Goal: Transaction & Acquisition: Purchase product/service

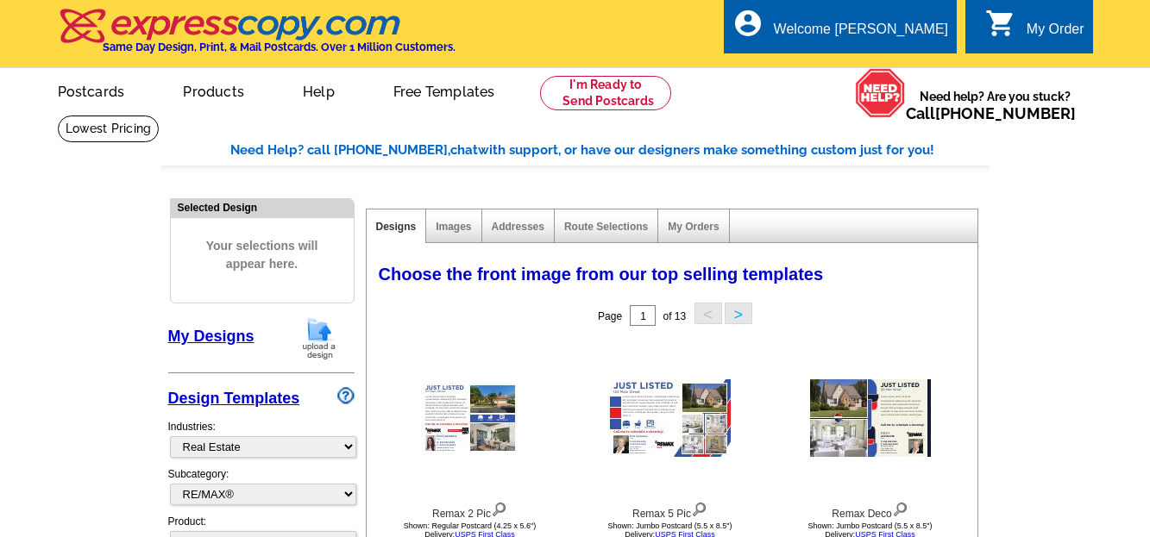
select select "785"
select select "807"
select select "1"
select select "4"
select select "14"
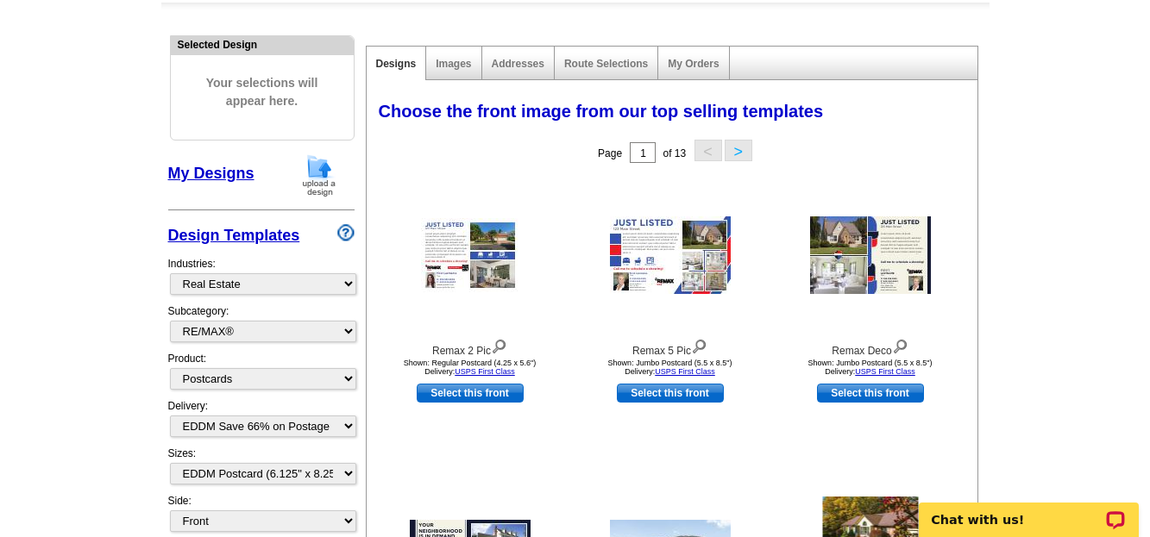
scroll to position [152, 0]
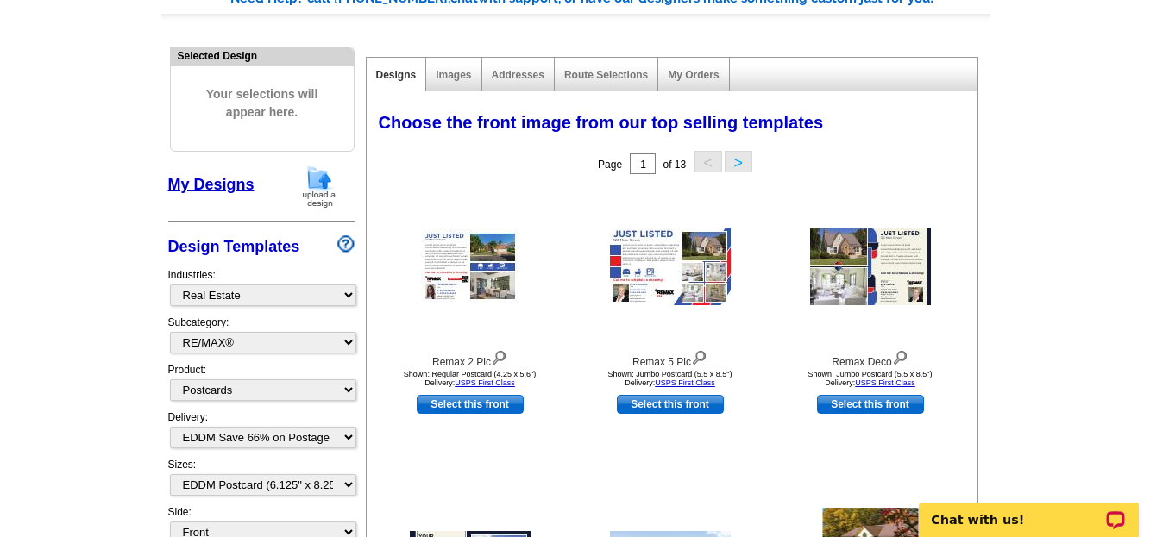
click at [735, 165] on button ">" at bounding box center [739, 162] width 28 height 22
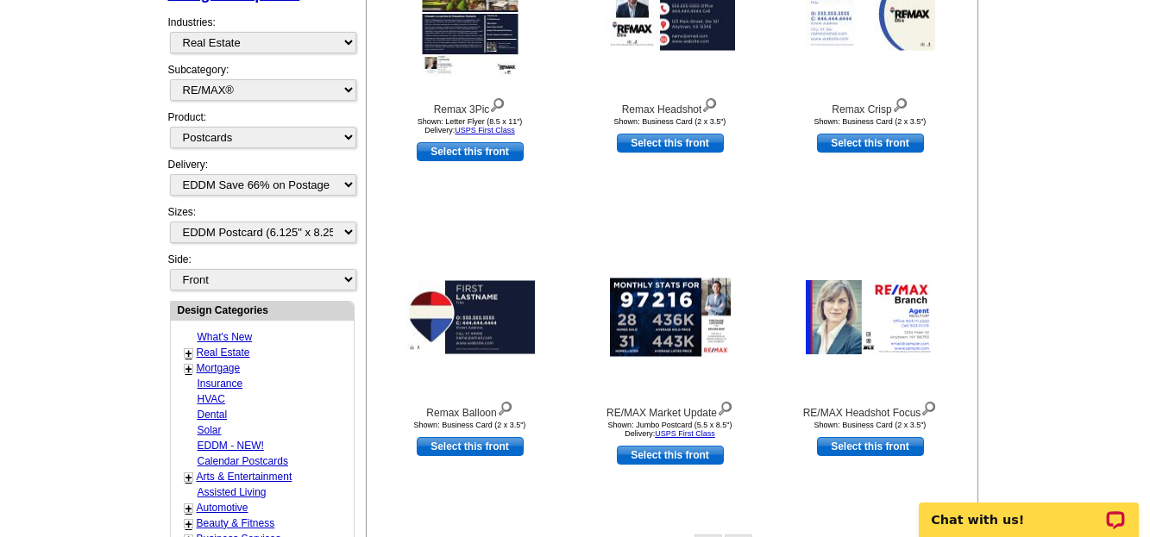
scroll to position [462, 0]
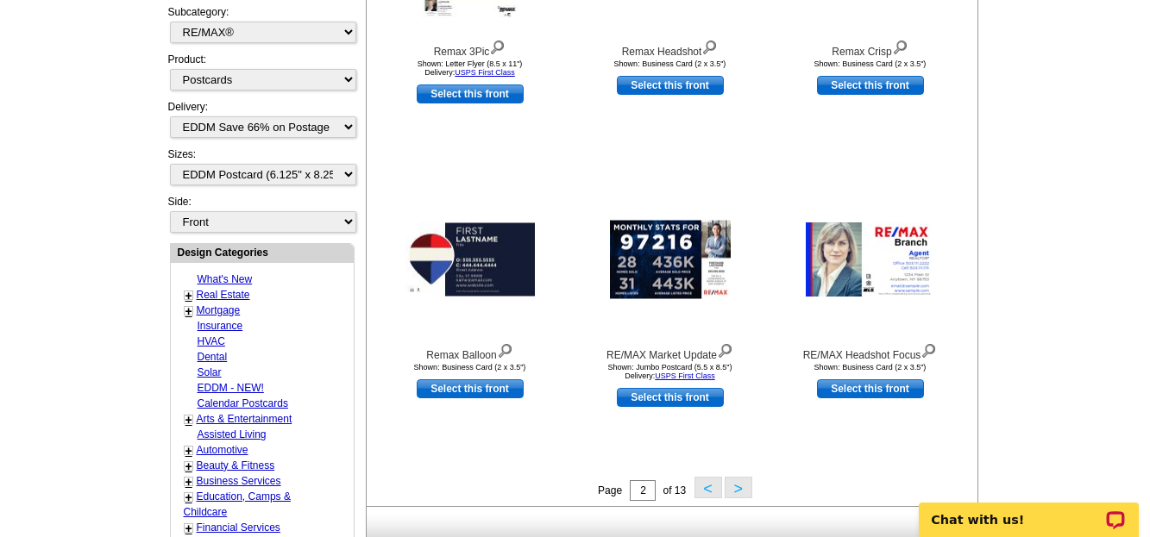
click at [738, 489] on button ">" at bounding box center [739, 488] width 28 height 22
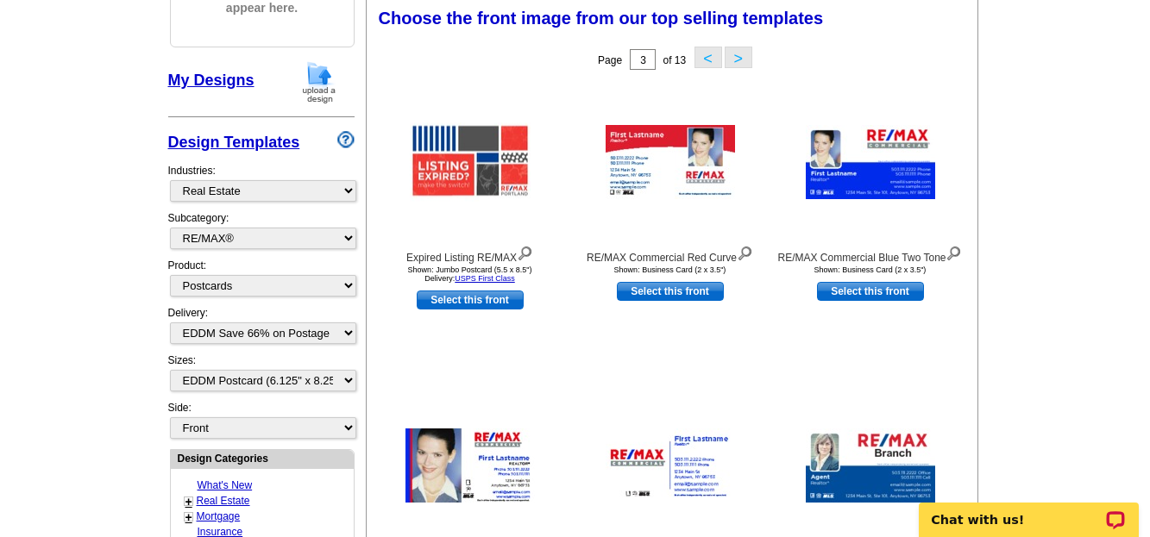
scroll to position [255, 0]
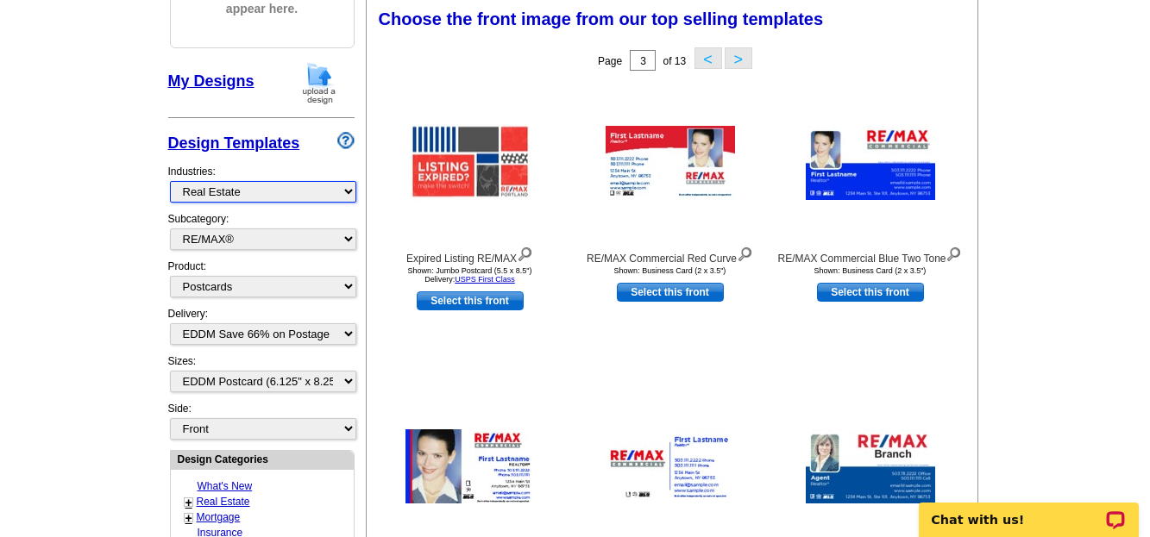
click at [347, 192] on select "What's New Real Estate Mortgage Insurance HVAC Dental Solar EDDM - NEW! Calenda…" at bounding box center [263, 192] width 186 height 22
click at [347, 194] on select "What's New Real Estate Mortgage Insurance HVAC Dental Solar EDDM - NEW! Calenda…" at bounding box center [263, 192] width 186 height 22
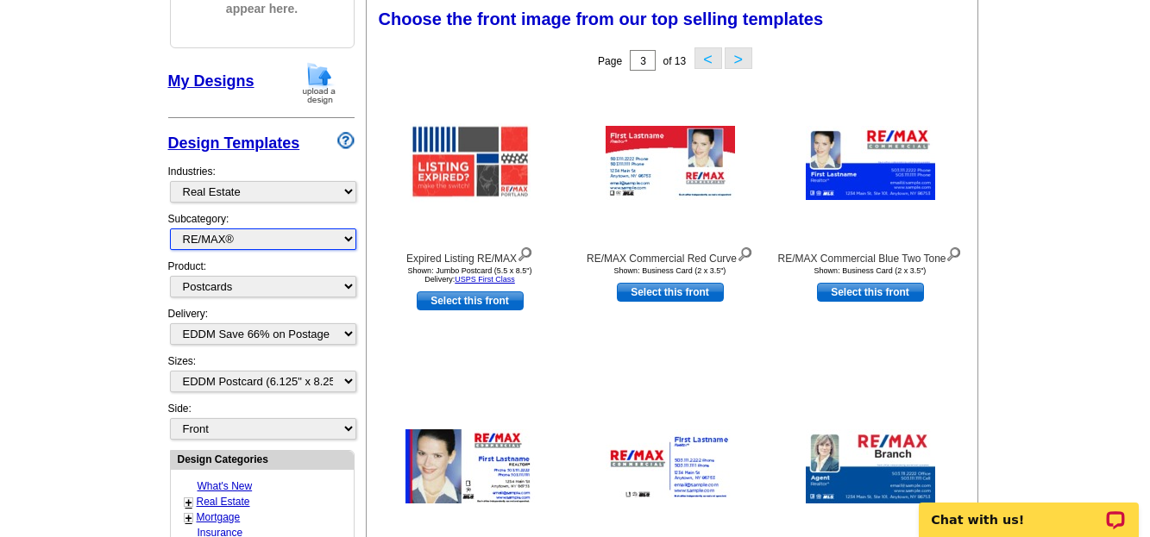
click at [349, 236] on select "All RE/MAX® Referrals Keller Williams® Berkshire Hathaway Home Services Century…" at bounding box center [263, 240] width 186 height 22
click at [170, 229] on select "All RE/MAX® Referrals Keller Williams® Berkshire Hathaway Home Services Century…" at bounding box center [263, 240] width 186 height 22
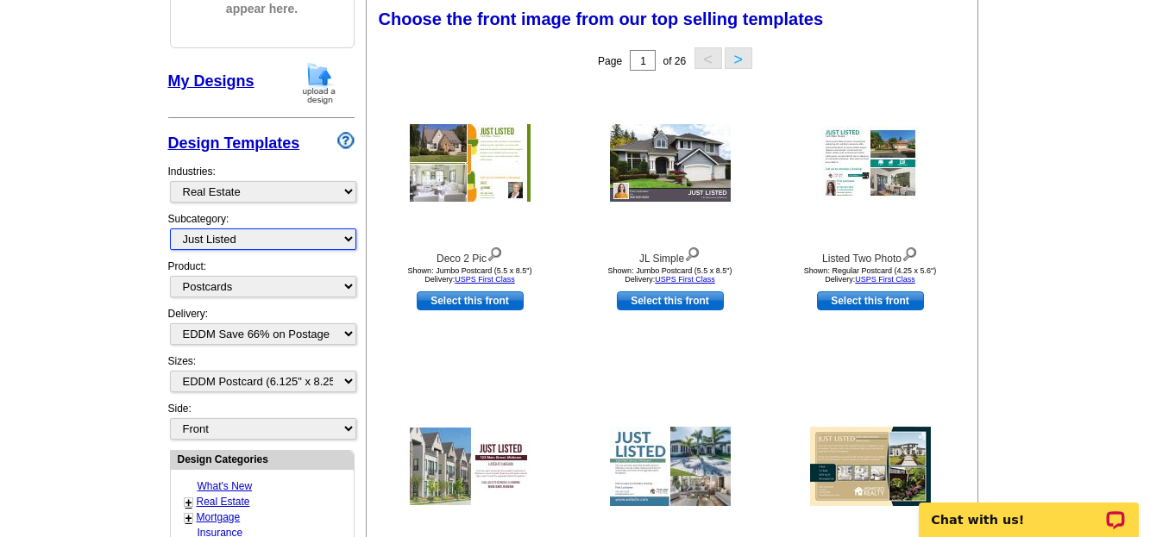
click at [350, 241] on select "All RE/MAX® Referrals Keller Williams® Berkshire Hathaway Home Services Century…" at bounding box center [263, 240] width 186 height 22
select select "807"
click at [170, 229] on select "All RE/MAX® Referrals Keller Williams® Berkshire Hathaway Home Services Century…" at bounding box center [263, 240] width 186 height 22
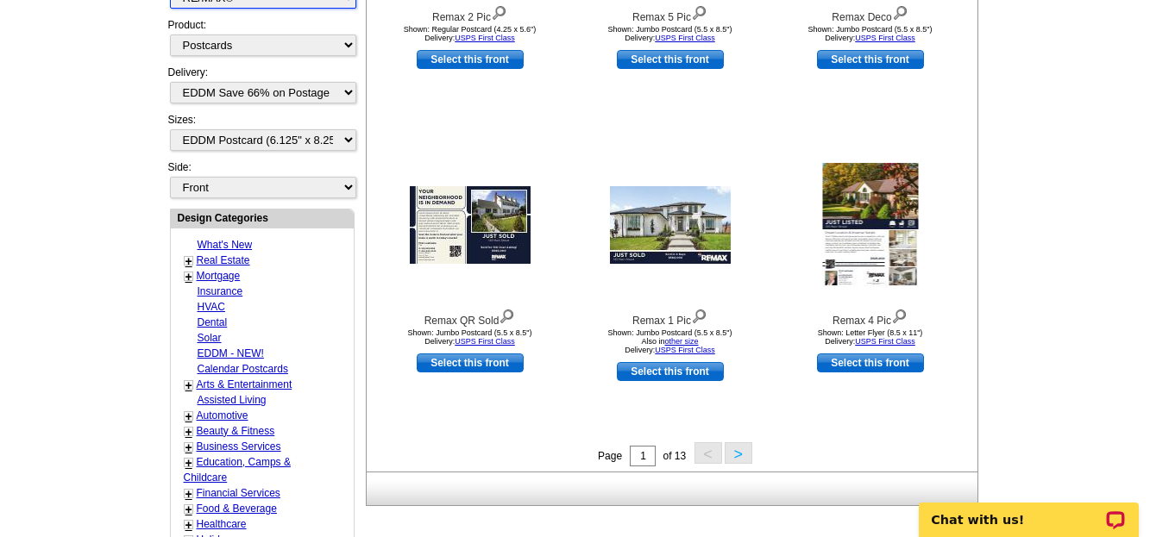
scroll to position [589, 0]
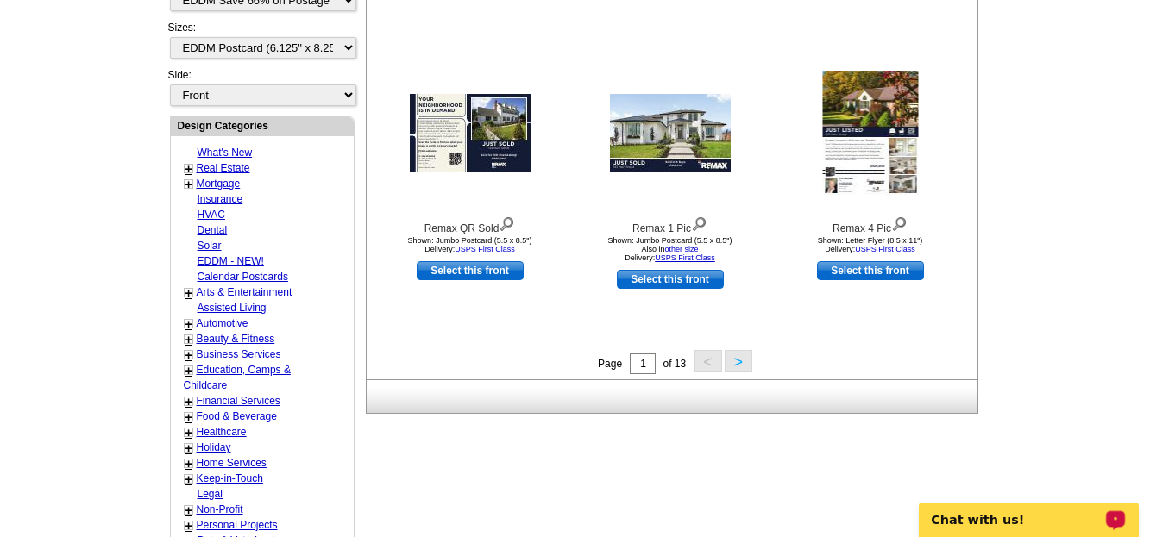
click at [735, 361] on button ">" at bounding box center [739, 361] width 28 height 22
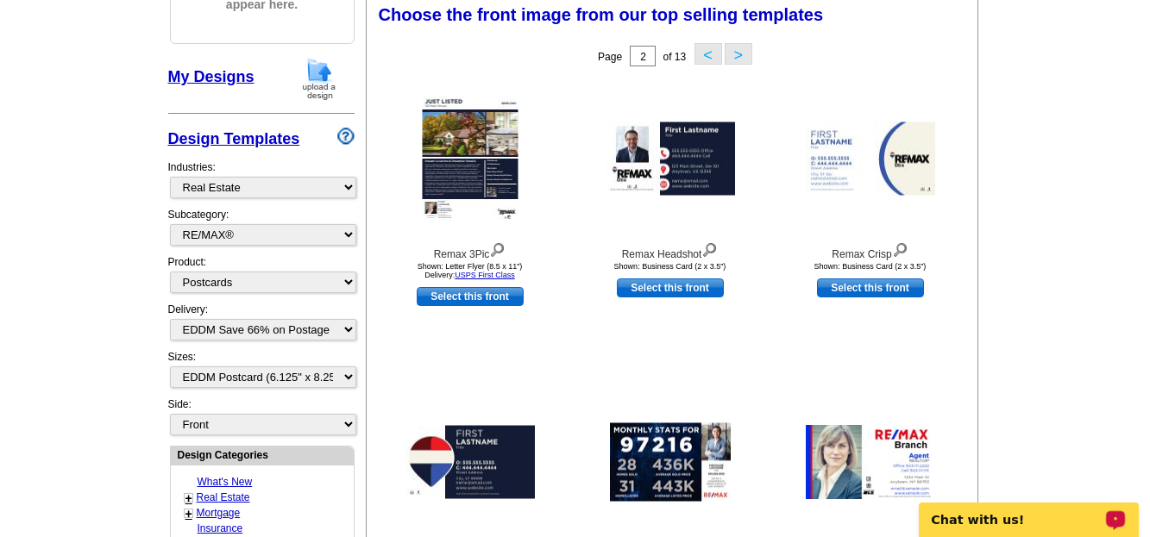
scroll to position [255, 0]
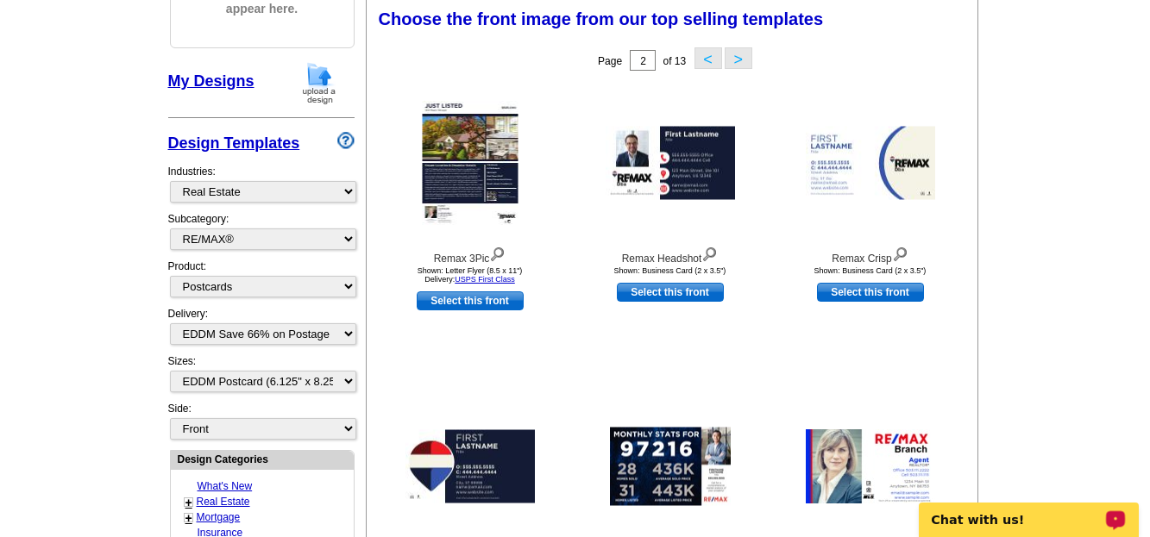
click at [738, 52] on button ">" at bounding box center [739, 58] width 28 height 22
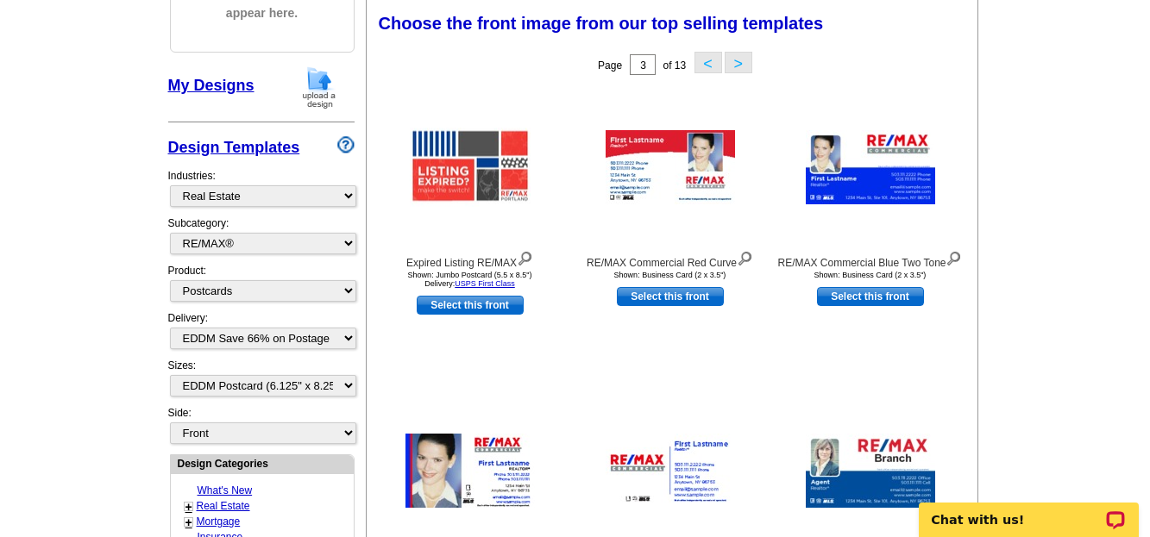
scroll to position [243, 0]
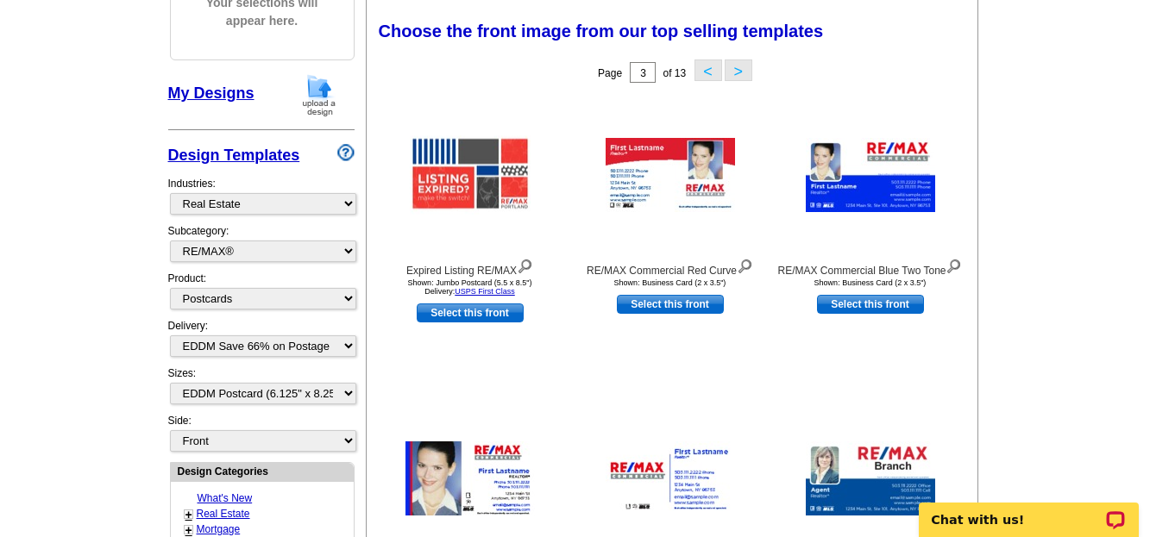
click at [740, 69] on button ">" at bounding box center [739, 71] width 28 height 22
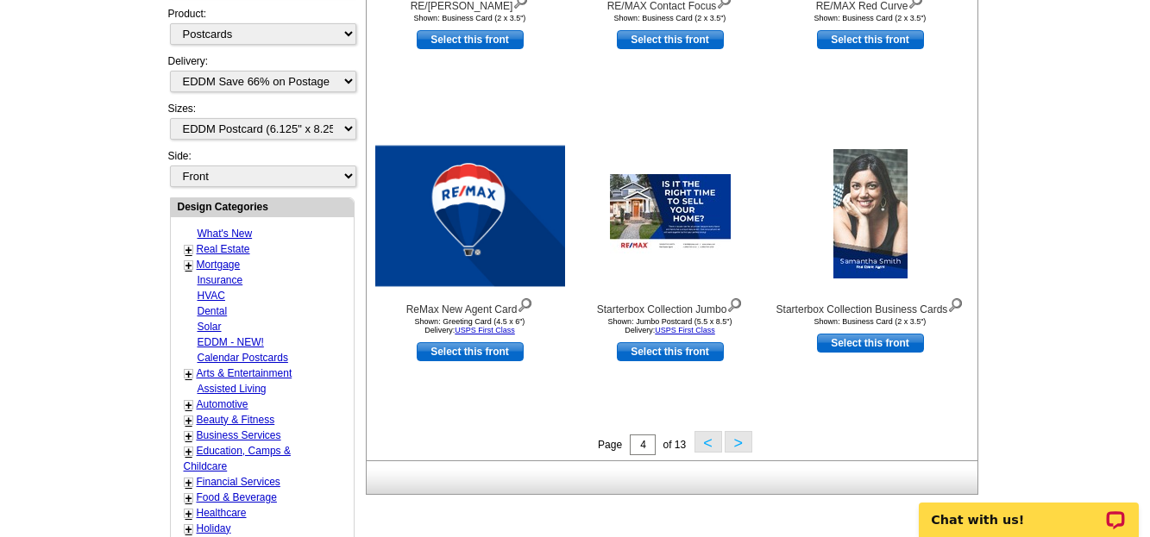
scroll to position [588, 0]
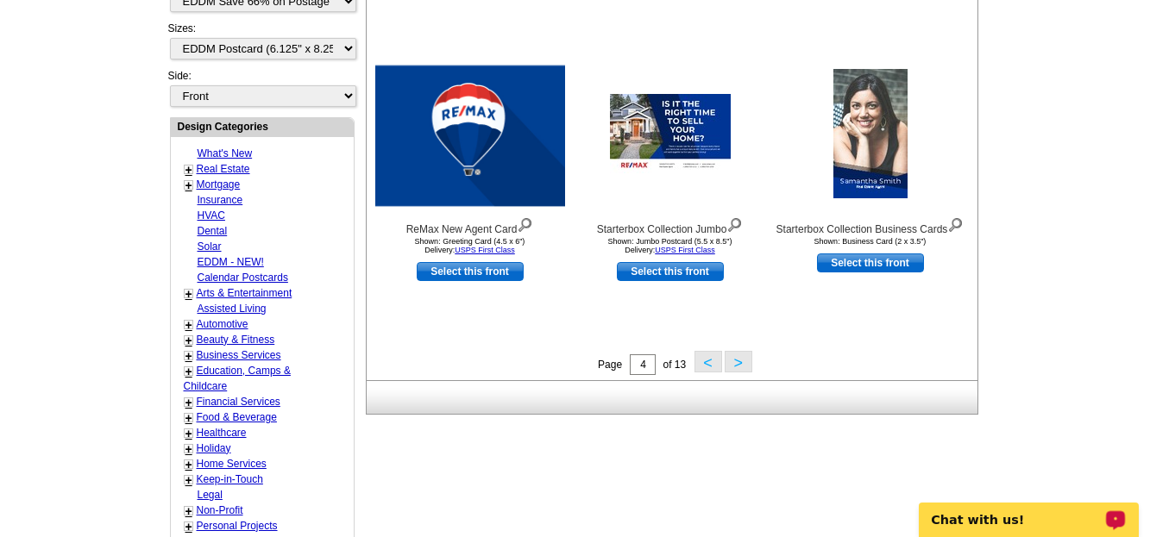
click at [744, 362] on button ">" at bounding box center [739, 362] width 28 height 22
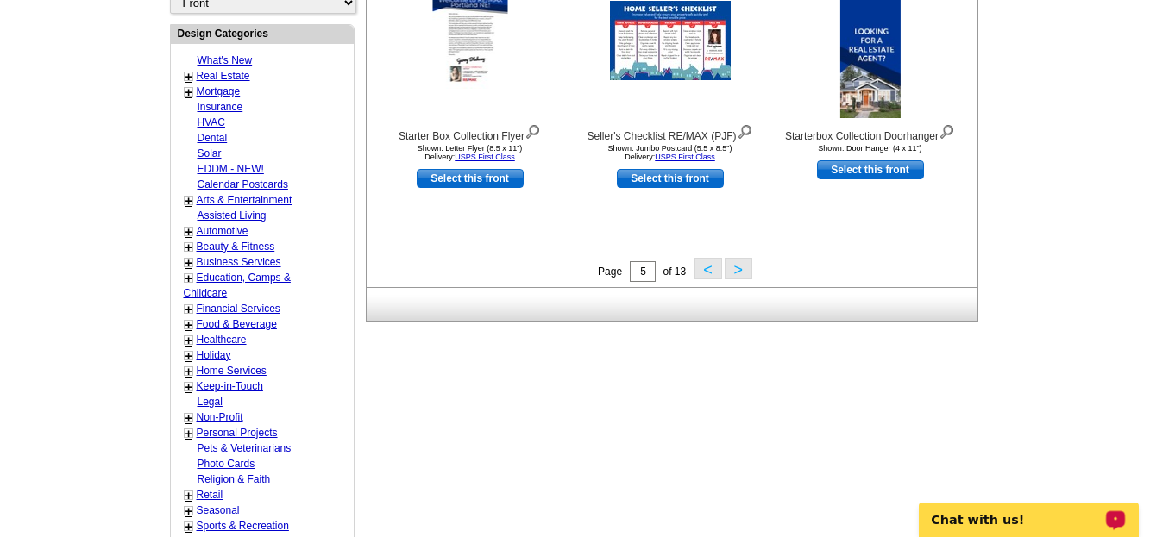
scroll to position [739, 0]
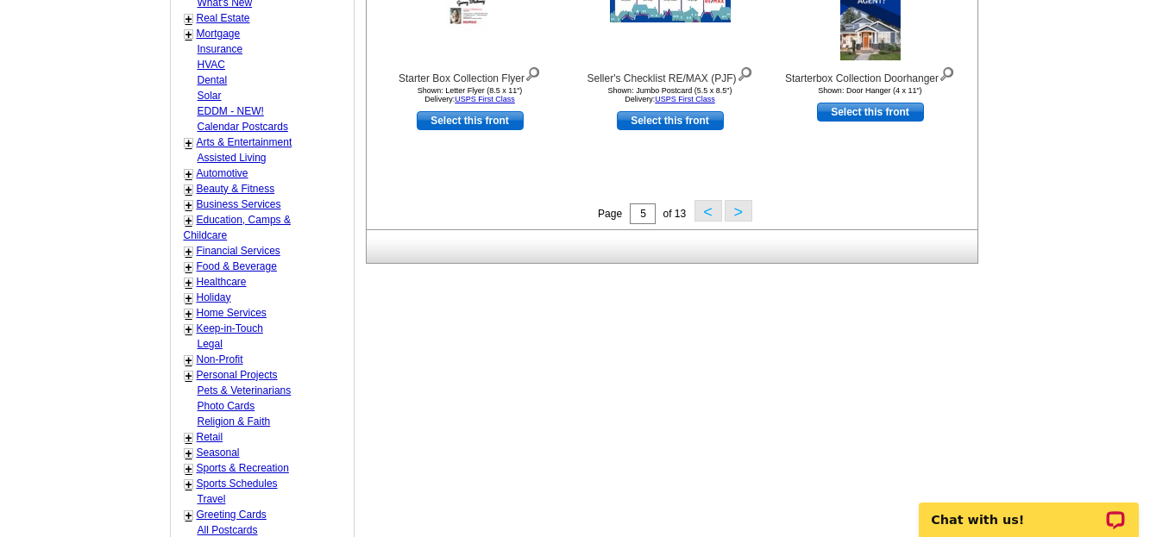
click at [737, 219] on button ">" at bounding box center [739, 211] width 28 height 22
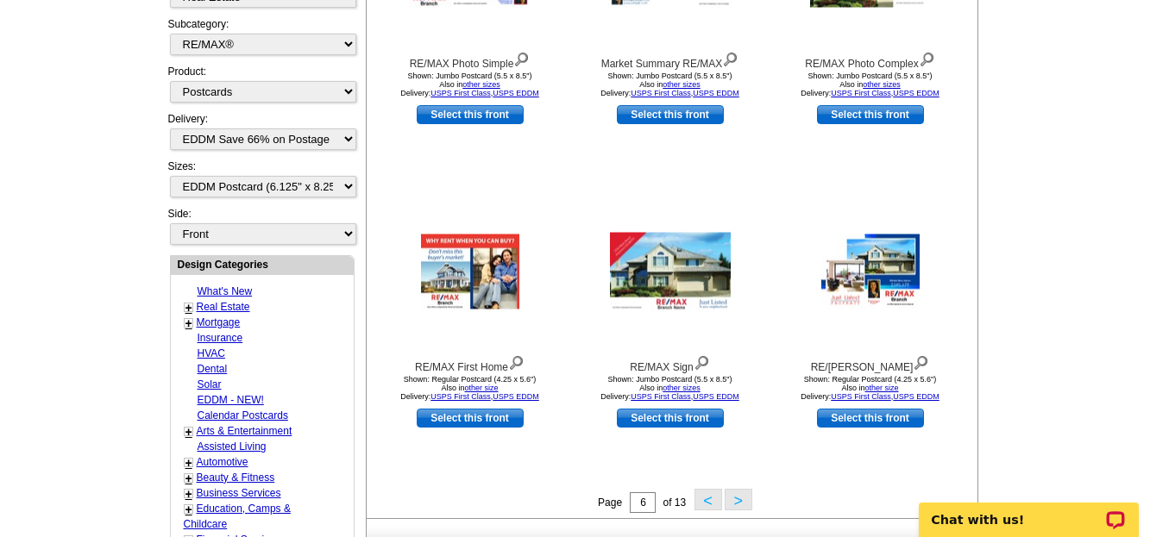
scroll to position [462, 0]
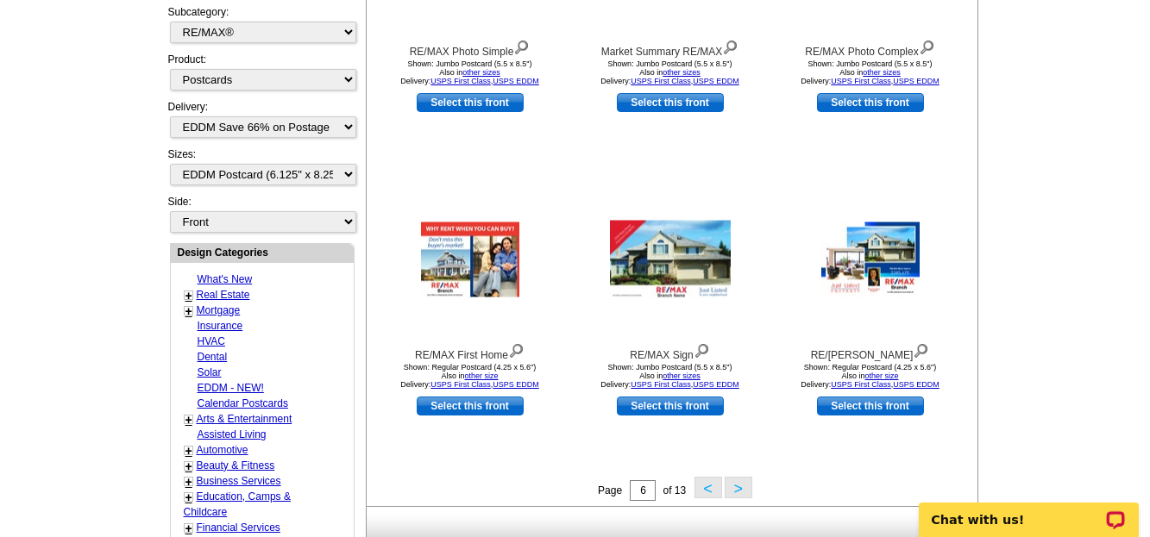
click at [741, 493] on button ">" at bounding box center [739, 488] width 28 height 22
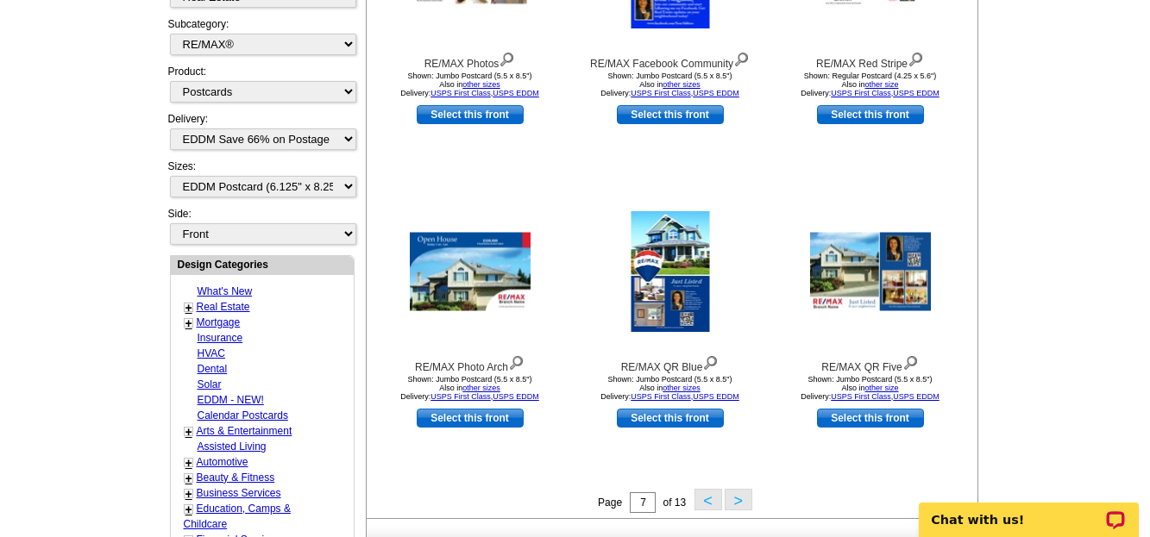
scroll to position [485, 0]
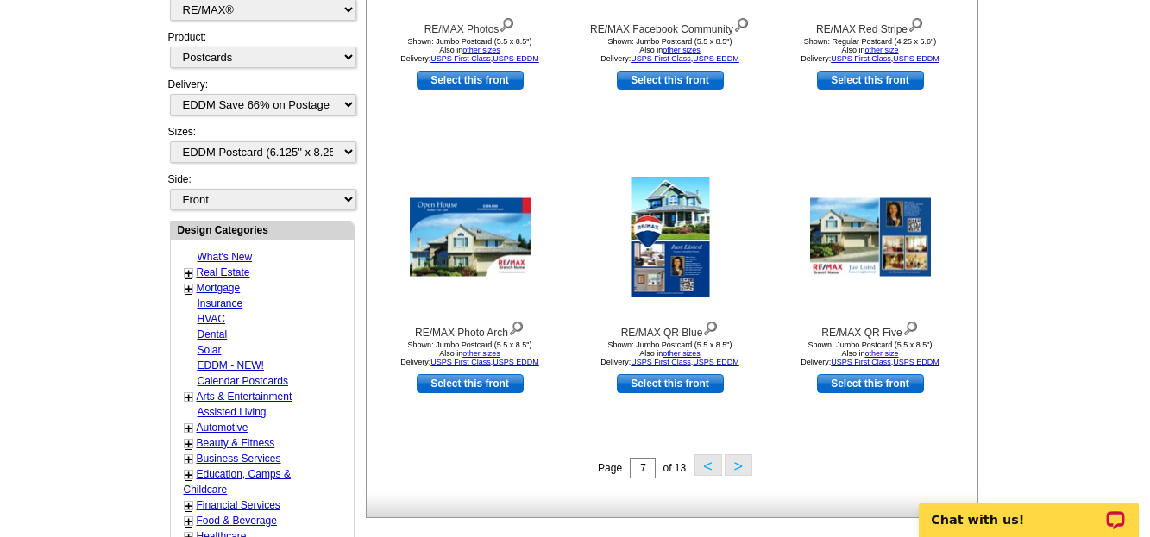
click at [742, 463] on button ">" at bounding box center [739, 466] width 28 height 22
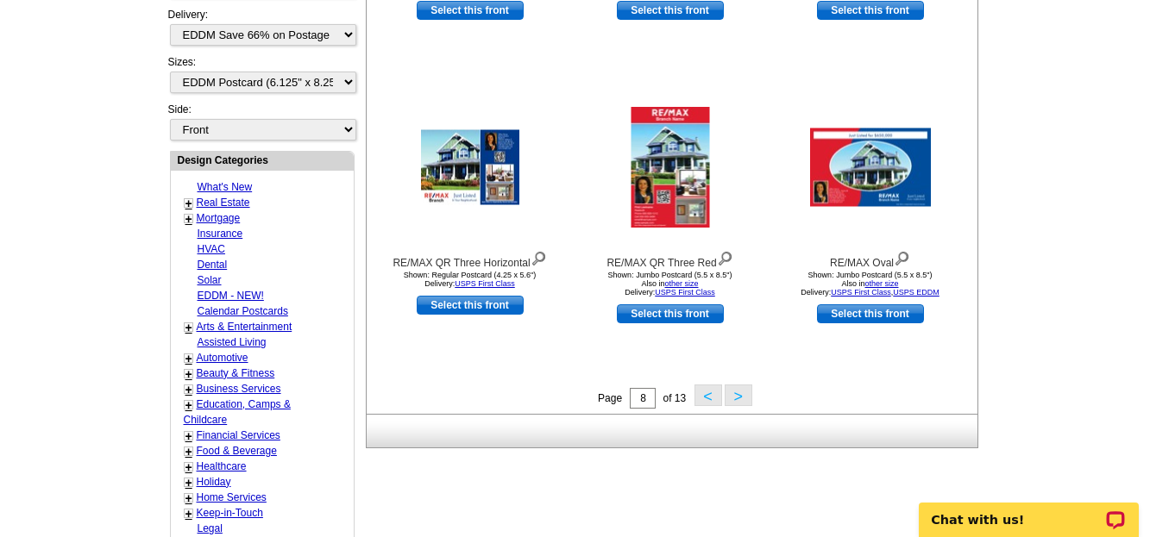
scroll to position [635, 0]
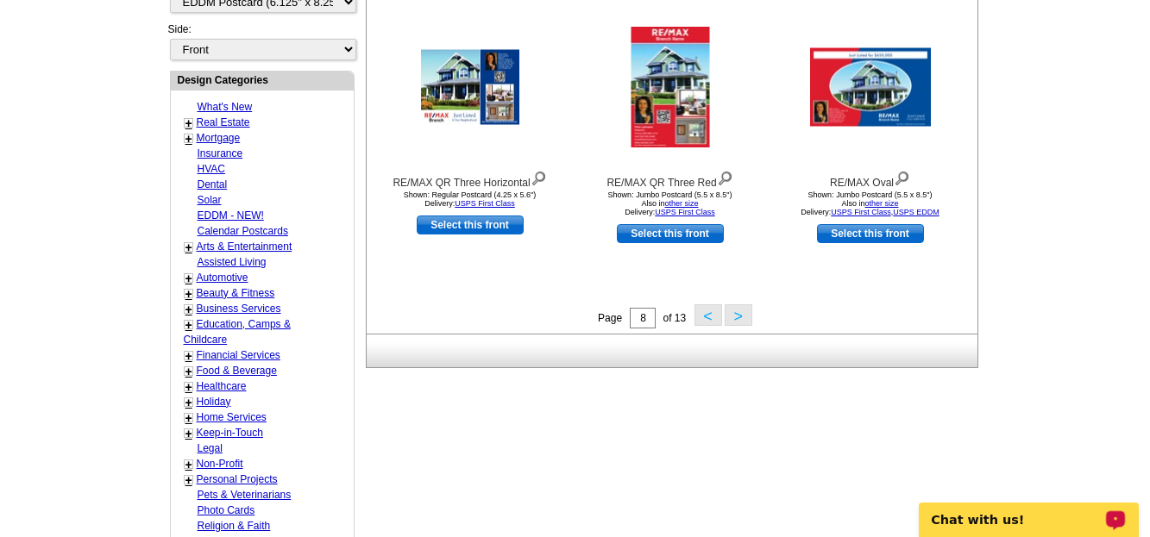
click at [743, 321] on button ">" at bounding box center [739, 315] width 28 height 22
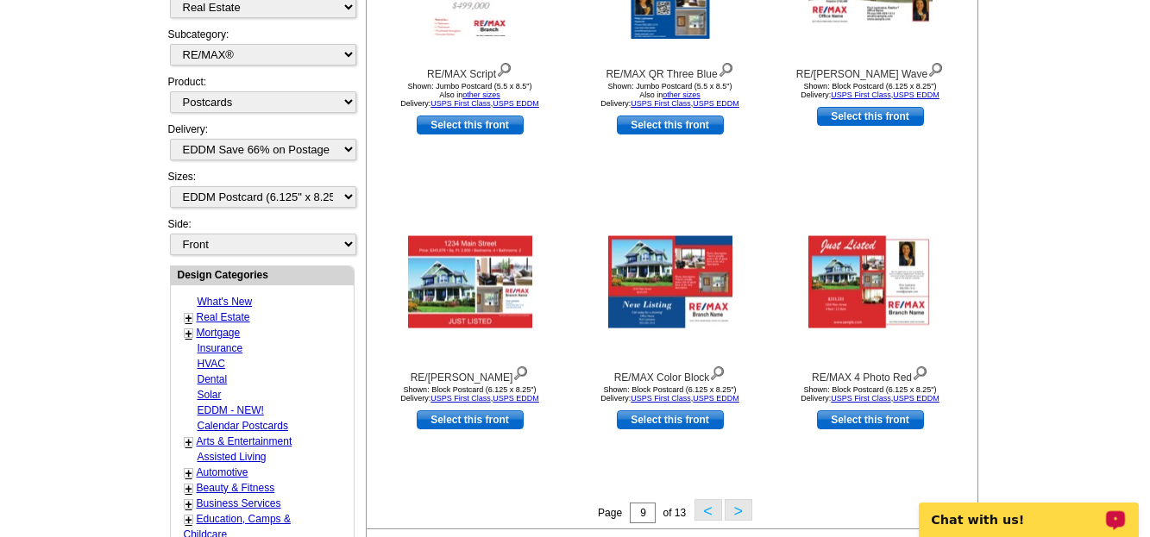
scroll to position [474, 0]
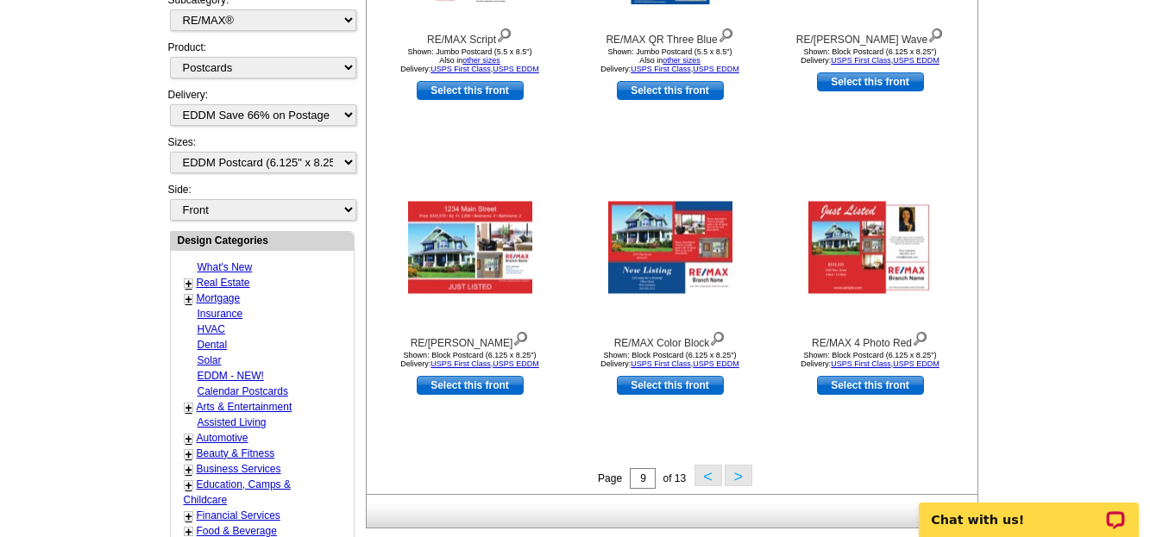
click at [745, 484] on button ">" at bounding box center [739, 476] width 28 height 22
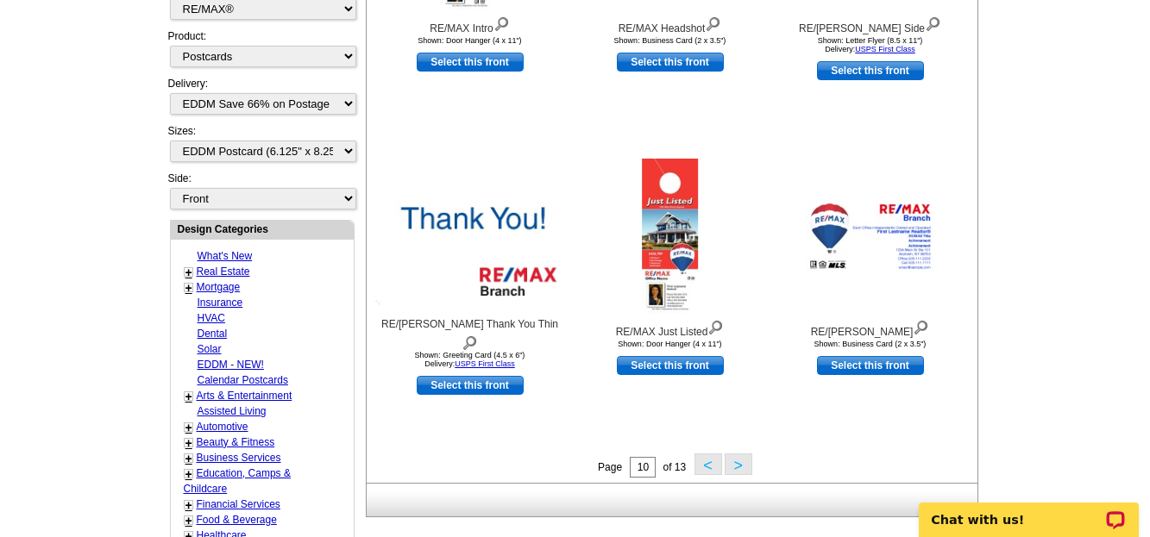
scroll to position [577, 0]
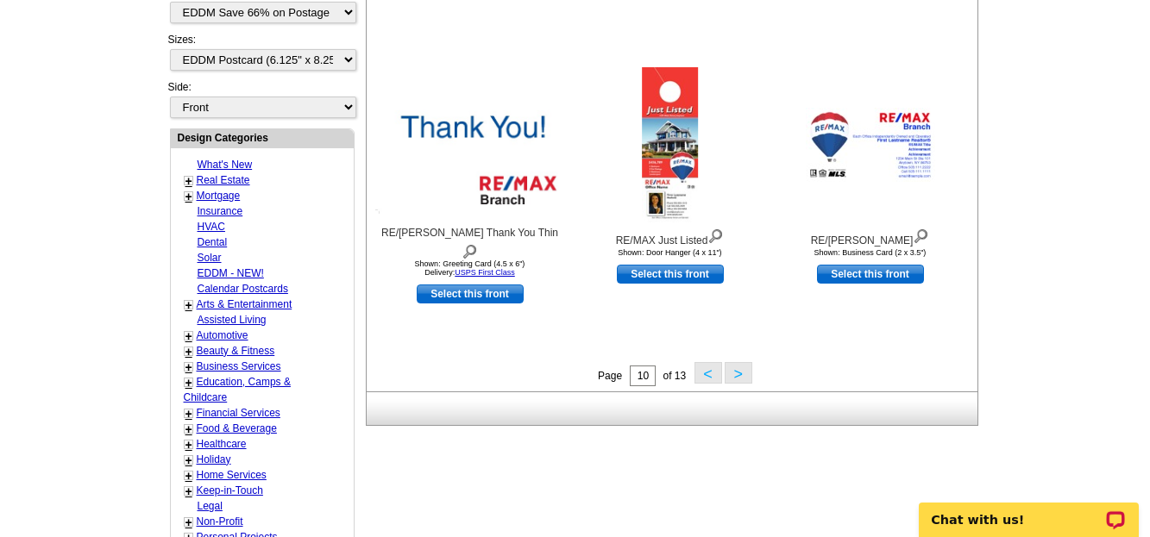
click at [733, 376] on button ">" at bounding box center [739, 373] width 28 height 22
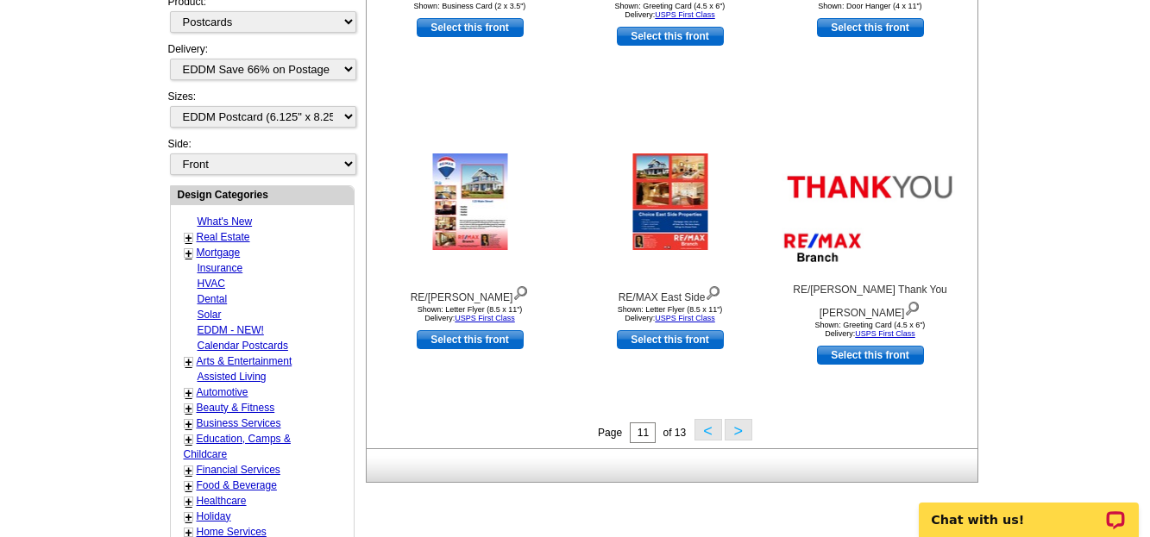
scroll to position [543, 0]
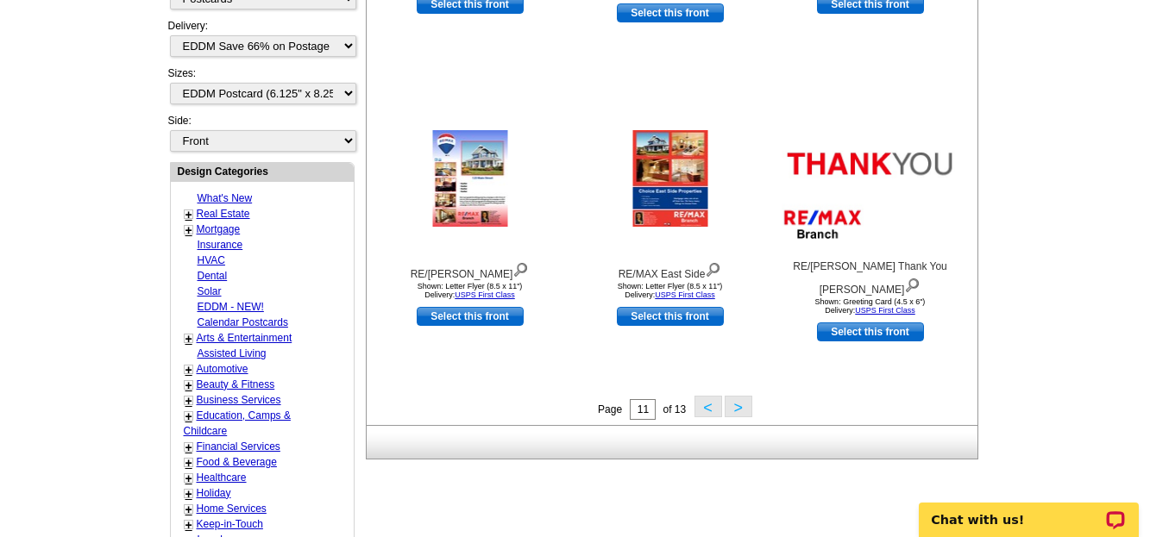
click at [741, 408] on button ">" at bounding box center [739, 407] width 28 height 22
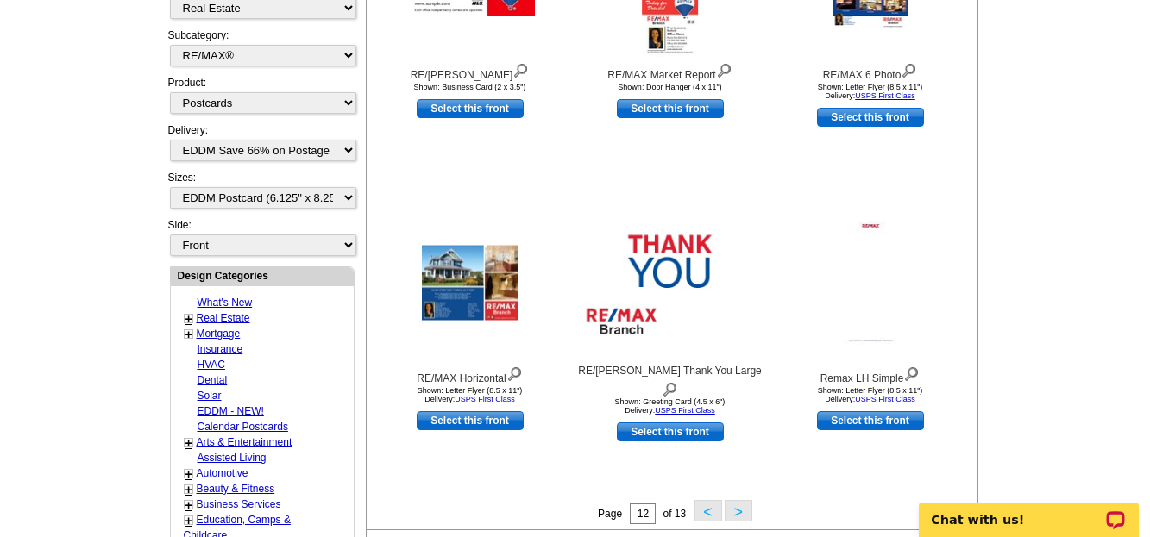
scroll to position [519, 0]
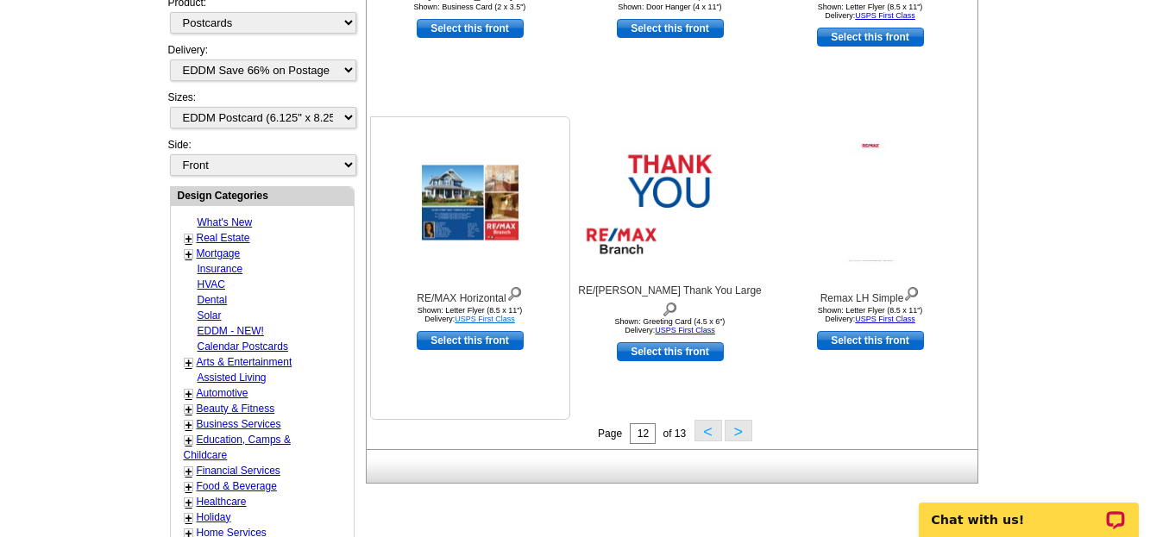
click at [488, 323] on link "USPS First Class" at bounding box center [485, 319] width 60 height 9
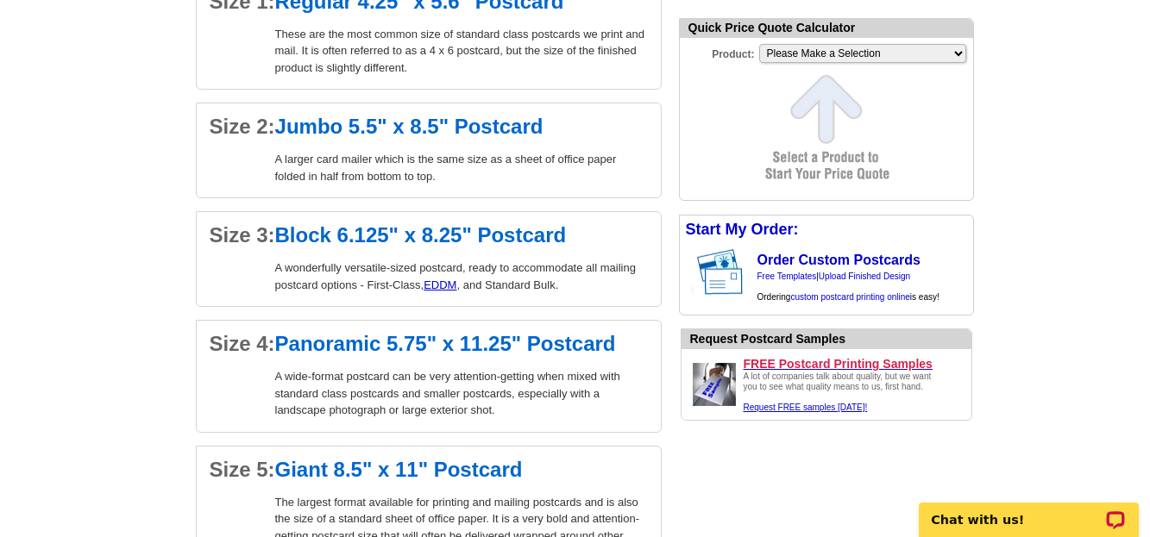
scroll to position [1518, 0]
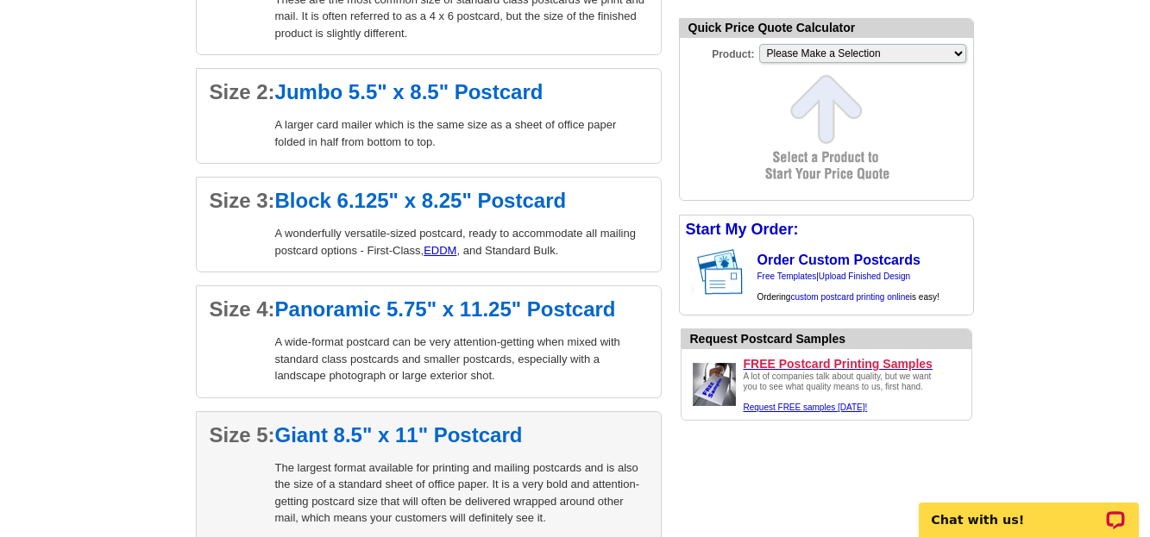
click at [530, 473] on p "The largest format available for printing and mailing postcards and is also the…" at bounding box center [461, 493] width 373 height 67
select select "9"
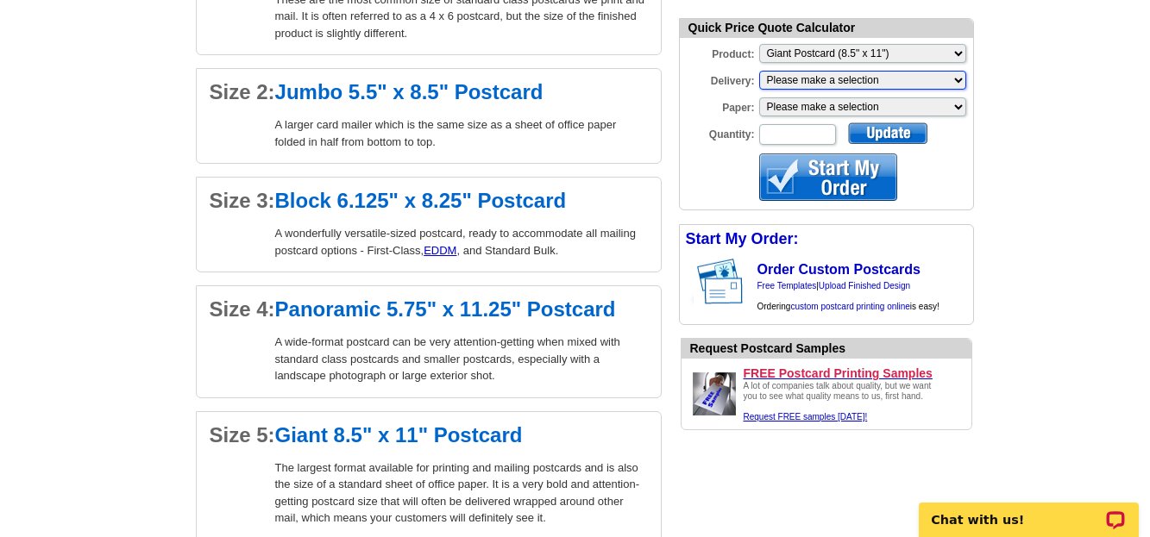
click at [960, 81] on select "Please make a selection Print + Address+USPS First Class Print-Only+Shipped To …" at bounding box center [862, 80] width 207 height 19
select select "3"
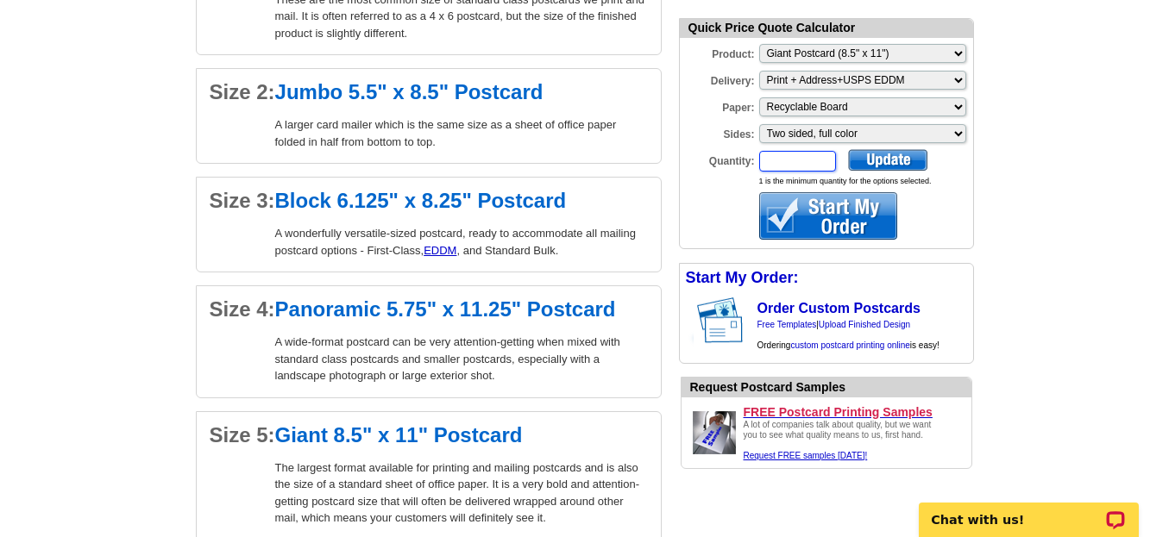
click at [790, 162] on input "Quantity:" at bounding box center [797, 161] width 77 height 21
type input "3"
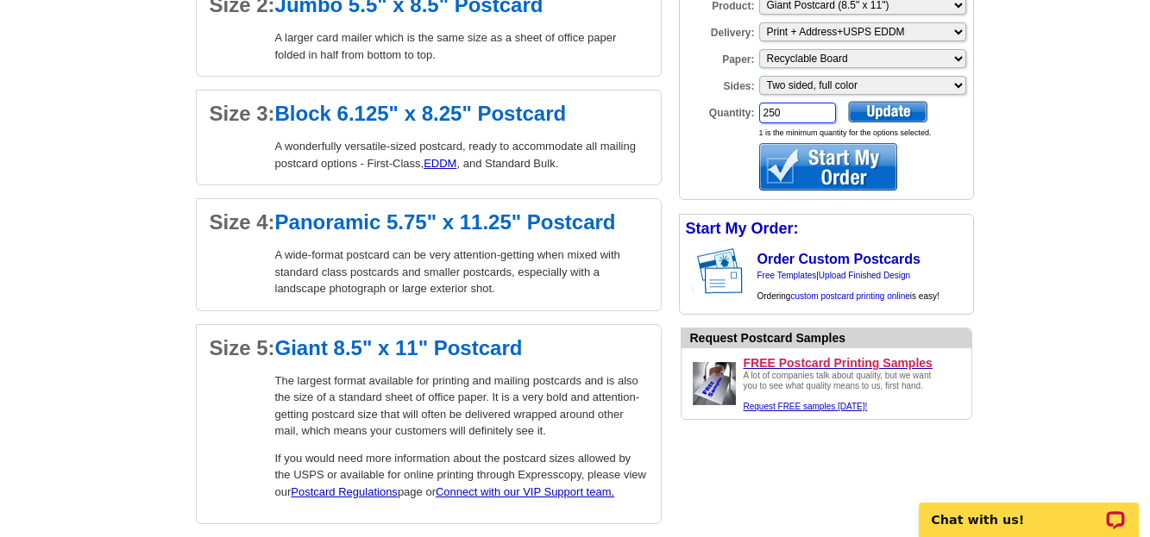
scroll to position [1622, 0]
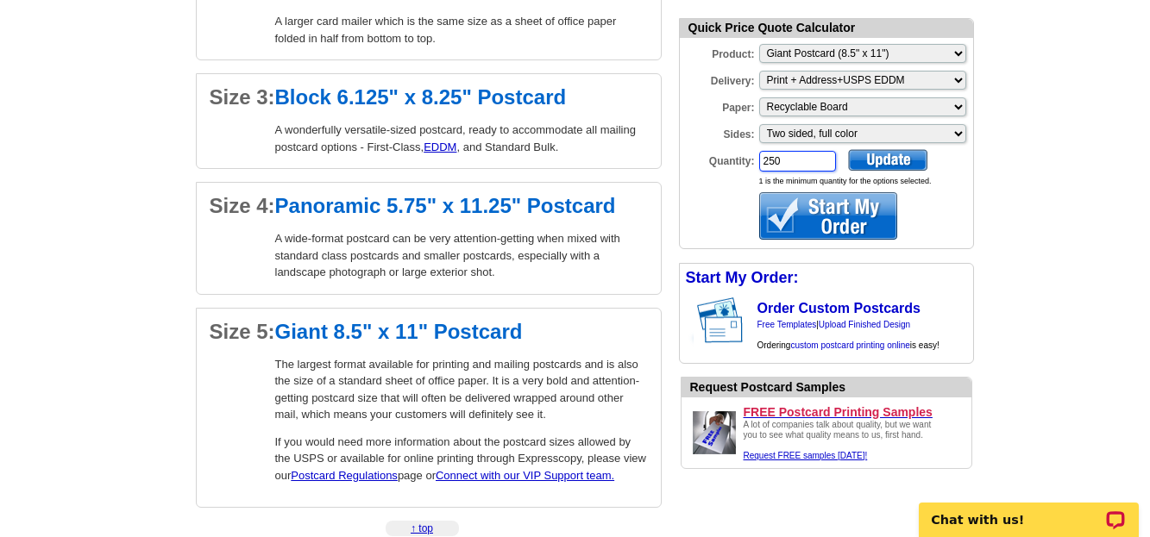
type input "250"
click at [882, 156] on div at bounding box center [887, 160] width 79 height 22
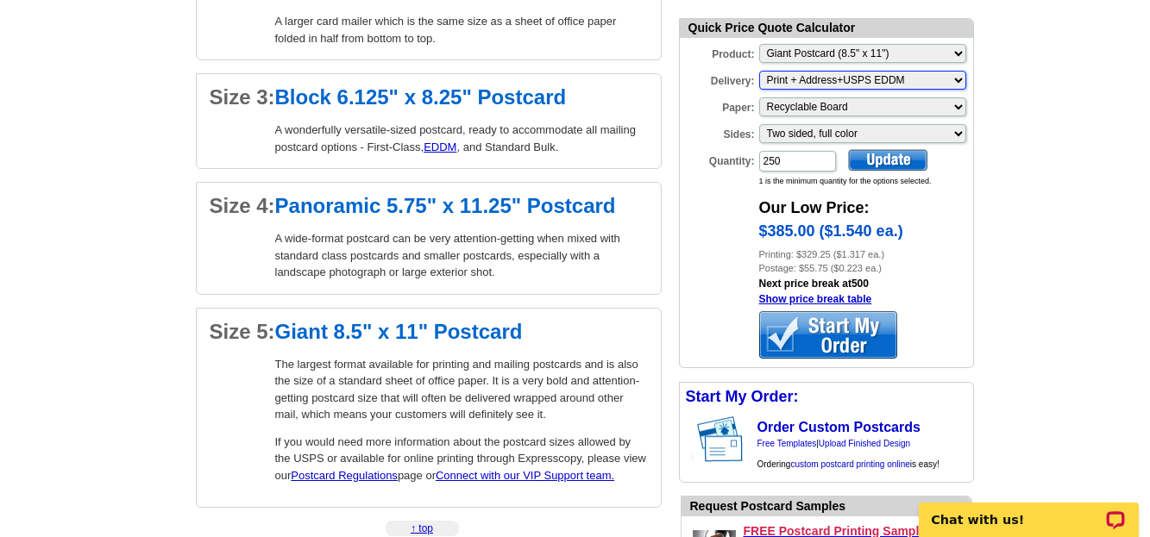
click at [960, 78] on select "Please make a selection Print + Address+USPS First Class Print + Address+Shippe…" at bounding box center [862, 80] width 207 height 19
click at [959, 81] on select "Please make a selection Print + Address+USPS First Class Print + Address+Shippe…" at bounding box center [862, 80] width 207 height 19
click at [961, 54] on select "Please Make a Selection Jumbo Postcard (5.5" x 8.5") Regular Postcard (4.25" x …" at bounding box center [862, 53] width 207 height 19
click at [759, 46] on select "Please Make a Selection Jumbo Postcard (5.5" x 8.5") Regular Postcard (4.25" x …" at bounding box center [862, 53] width 207 height 19
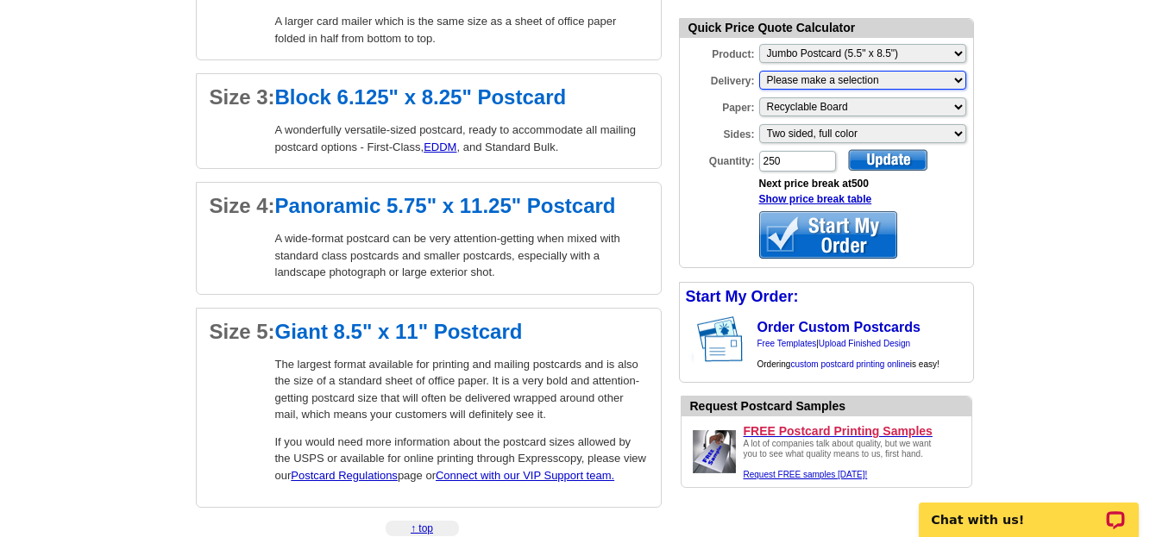
click at [960, 78] on select "Please make a selection Print + Address+USPS First Class Print + Address+Shippe…" at bounding box center [862, 80] width 207 height 19
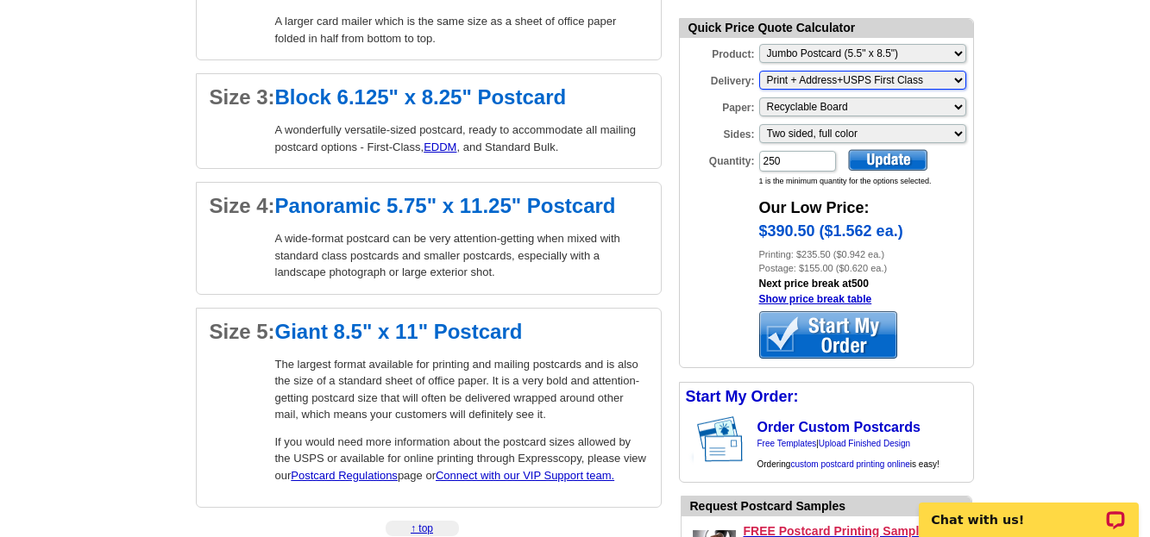
click at [961, 81] on select "Please make a selection Print + Address+USPS First Class Print + Address+Shippe…" at bounding box center [862, 80] width 207 height 19
click at [759, 72] on select "Please make a selection Print + Address+USPS First Class Print + Address+Shippe…" at bounding box center [862, 80] width 207 height 19
click at [958, 52] on select "Please Make a Selection Jumbo Postcard (5.5" x 8.5") Regular Postcard (4.25" x …" at bounding box center [862, 53] width 207 height 19
click at [759, 46] on select "Please Make a Selection Jumbo Postcard (5.5" x 8.5") Regular Postcard (4.25" x …" at bounding box center [862, 53] width 207 height 19
click at [959, 50] on select "Please Make a Selection Jumbo Postcard (5.5" x 8.5") Regular Postcard (4.25" x …" at bounding box center [862, 53] width 207 height 19
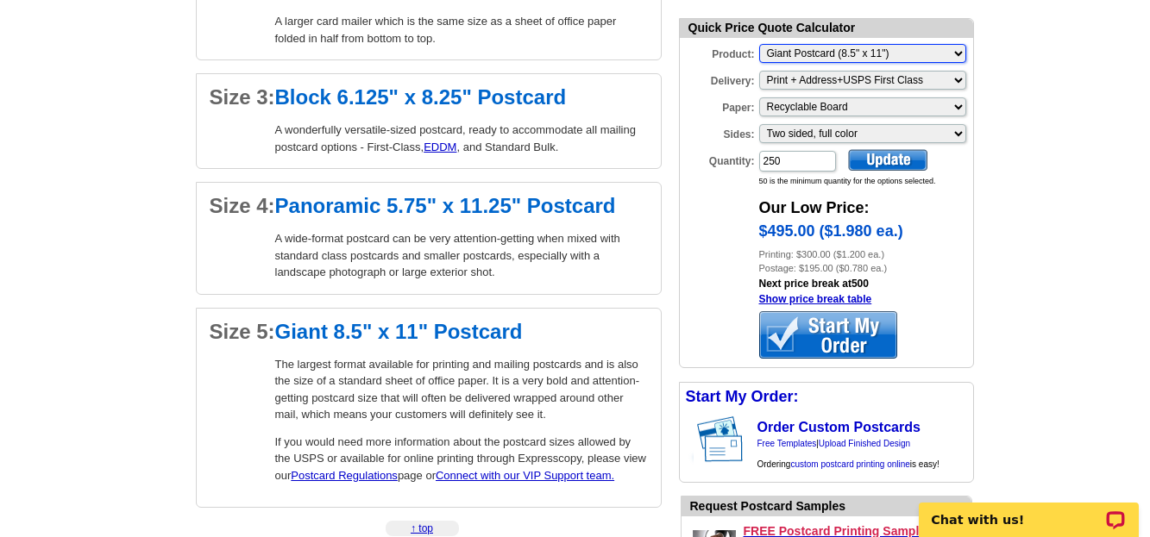
click at [759, 46] on select "Please Make a Selection Jumbo Postcard (5.5" x 8.5") Regular Postcard (4.25" x …" at bounding box center [862, 53] width 207 height 19
click at [956, 53] on select "Please Make a Selection Jumbo Postcard (5.5" x 8.5") Regular Postcard (4.25" x …" at bounding box center [862, 53] width 207 height 19
click at [759, 46] on select "Please Make a Selection Jumbo Postcard (5.5" x 8.5") Regular Postcard (4.25" x …" at bounding box center [862, 53] width 207 height 19
click at [958, 53] on select "Please Make a Selection Jumbo Postcard (5.5" x 8.5") Regular Postcard (4.25" x …" at bounding box center [862, 53] width 207 height 19
click at [759, 46] on select "Please Make a Selection Jumbo Postcard (5.5" x 8.5") Regular Postcard (4.25" x …" at bounding box center [862, 53] width 207 height 19
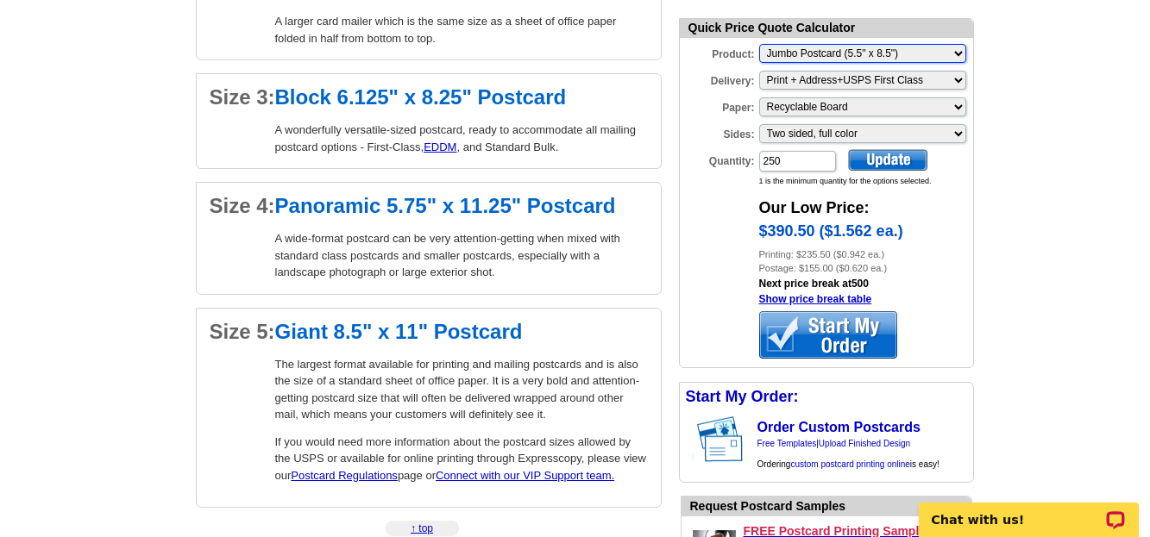
click at [959, 49] on select "Please Make a Selection Jumbo Postcard (5.5" x 8.5") Regular Postcard (4.25" x …" at bounding box center [862, 53] width 207 height 19
select select "14"
click at [759, 46] on select "Please Make a Selection Jumbo Postcard (5.5" x 8.5") Regular Postcard (4.25" x …" at bounding box center [862, 53] width 207 height 19
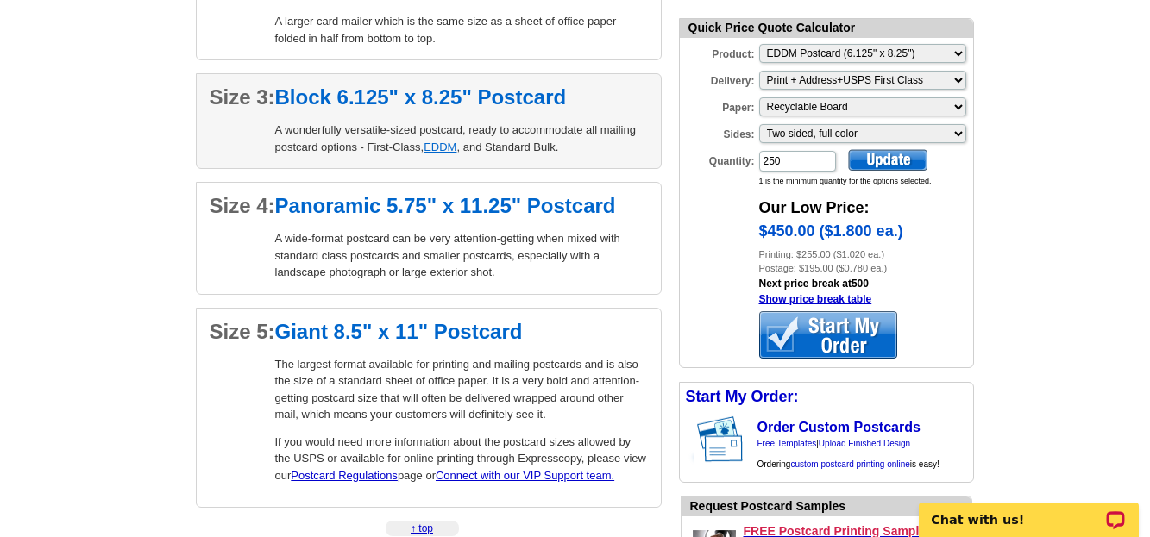
click at [438, 150] on link "EDDM" at bounding box center [440, 147] width 33 height 13
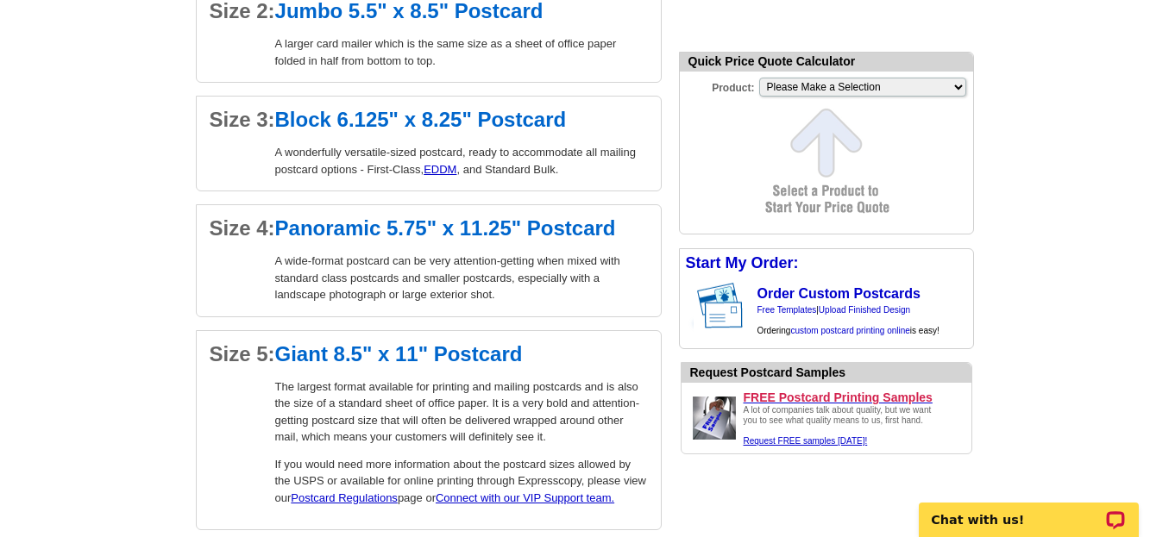
scroll to position [1518, 0]
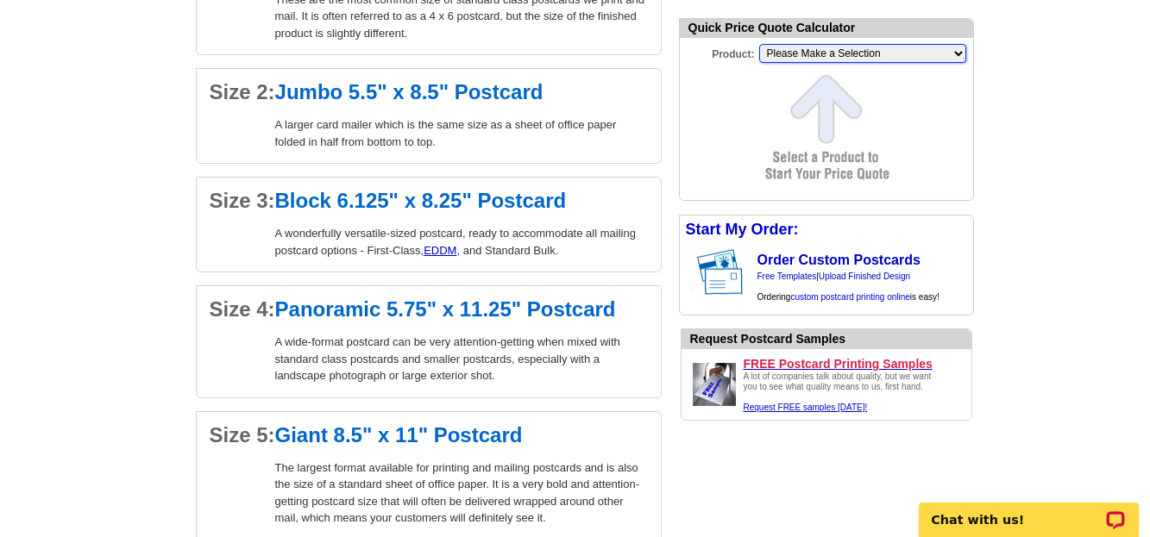
click at [957, 57] on select "Please Make a Selection Jumbo Postcard (5.5" x 8.5") Regular Postcard (4.25" x …" at bounding box center [862, 53] width 207 height 19
select select "3"
click at [759, 46] on select "Please Make a Selection Jumbo Postcard (5.5" x 8.5") Regular Postcard (4.25" x …" at bounding box center [862, 53] width 207 height 19
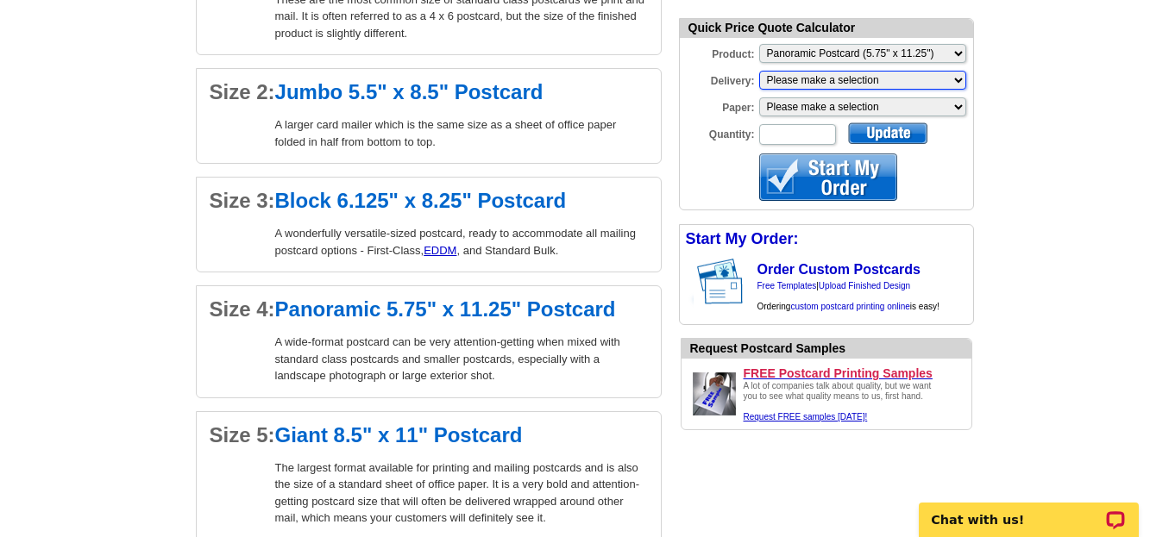
click at [957, 82] on select "Please make a selection Print + Address+USPS First Class Print-Only+Shipped To …" at bounding box center [862, 80] width 207 height 19
select select "3"
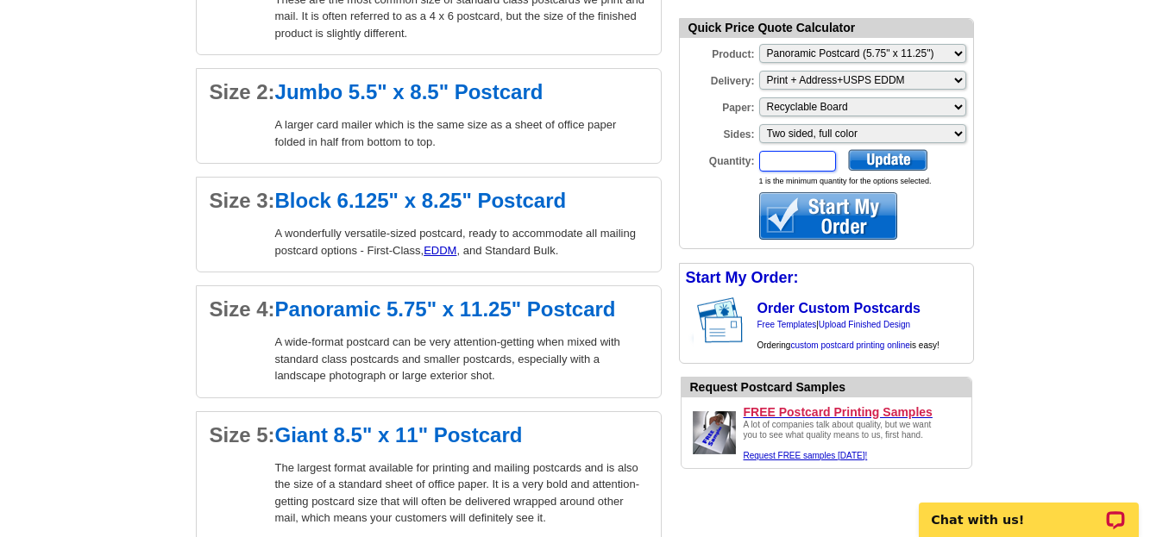
click at [797, 169] on input "Quantity:" at bounding box center [797, 161] width 77 height 21
type input "250"
click at [876, 165] on div at bounding box center [887, 160] width 79 height 22
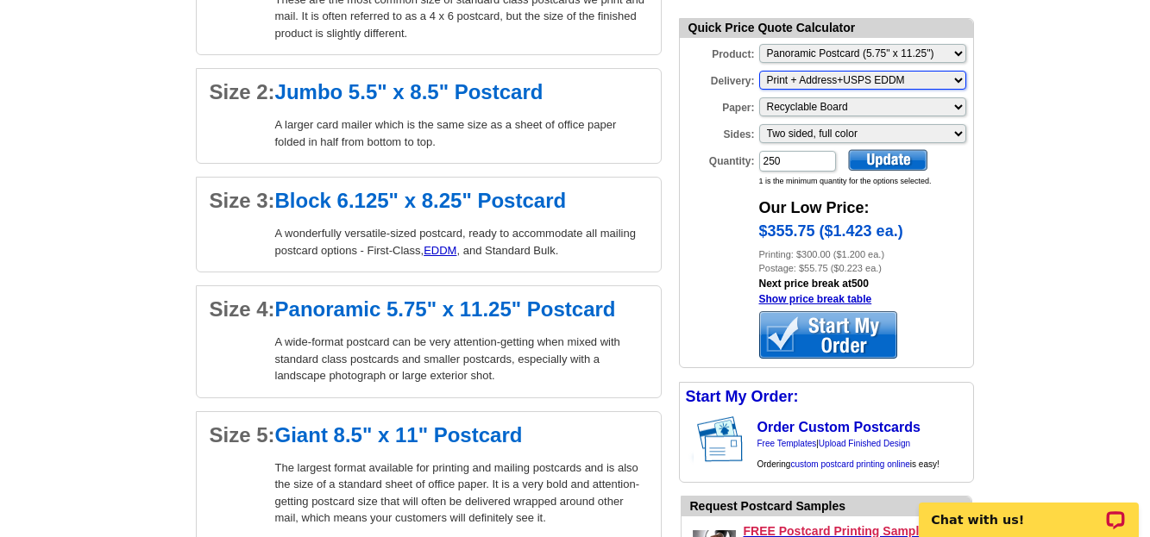
click at [957, 76] on select "Please make a selection Print + Address+USPS First Class Print + Address+Shippe…" at bounding box center [862, 80] width 207 height 19
click at [955, 81] on select "Please make a selection Print + Address+USPS First Class Print + Address+Shippe…" at bounding box center [862, 80] width 207 height 19
click at [1011, 82] on main "expresscopy.com > Products & Services > Direct Mail Postcards Direct Mail Marke…" at bounding box center [575, 464] width 1150 height 3735
click at [963, 57] on select "Please Make a Selection Jumbo Postcard (5.5" x 8.5") Regular Postcard (4.25" x …" at bounding box center [862, 53] width 207 height 19
click at [759, 46] on select "Please Make a Selection Jumbo Postcard (5.5" x 8.5") Regular Postcard (4.25" x …" at bounding box center [862, 53] width 207 height 19
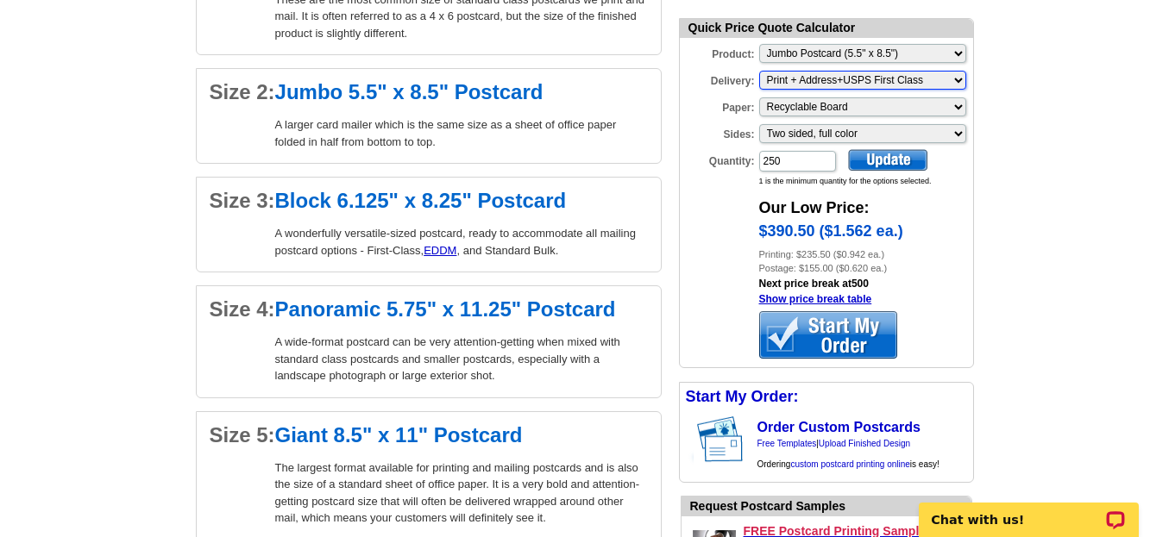
click at [959, 80] on select "Please make a selection Print + Address+USPS First Class Print + Address+Shippe…" at bounding box center [862, 80] width 207 height 19
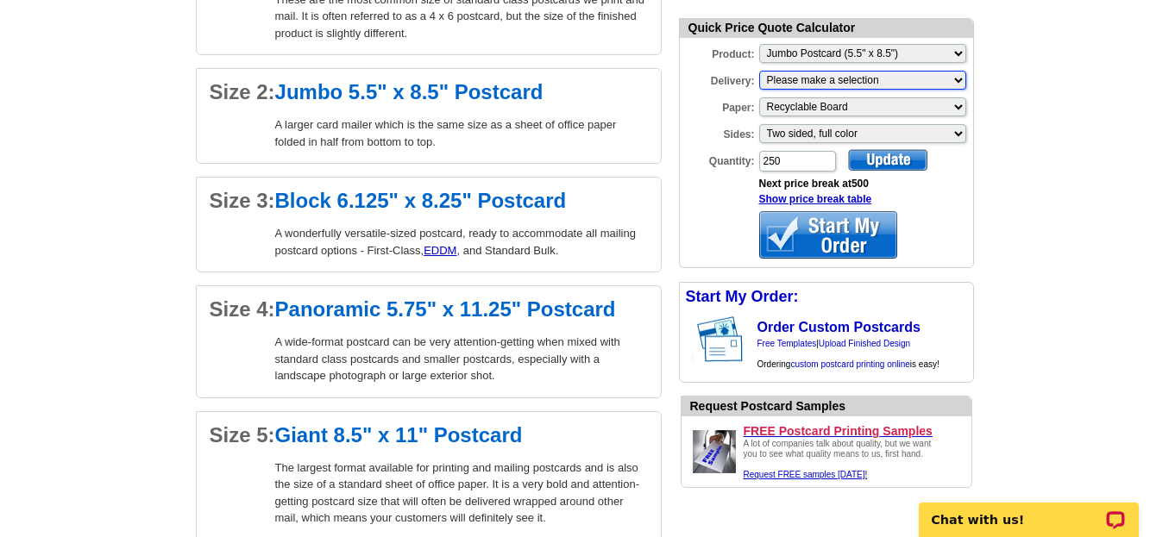
click at [958, 81] on select "Please make a selection Print + Address+USPS First Class Print + Address+Shippe…" at bounding box center [862, 80] width 207 height 19
click at [957, 53] on select "Please Make a Selection Jumbo Postcard (5.5" x 8.5") Regular Postcard (4.25" x …" at bounding box center [862, 53] width 207 height 19
click at [759, 46] on select "Please Make a Selection Jumbo Postcard (5.5" x 8.5") Regular Postcard (4.25" x …" at bounding box center [862, 53] width 207 height 19
click at [959, 79] on select "Please make a selection Print + Address+USPS First Class Print-Only+Shipped To …" at bounding box center [862, 80] width 207 height 19
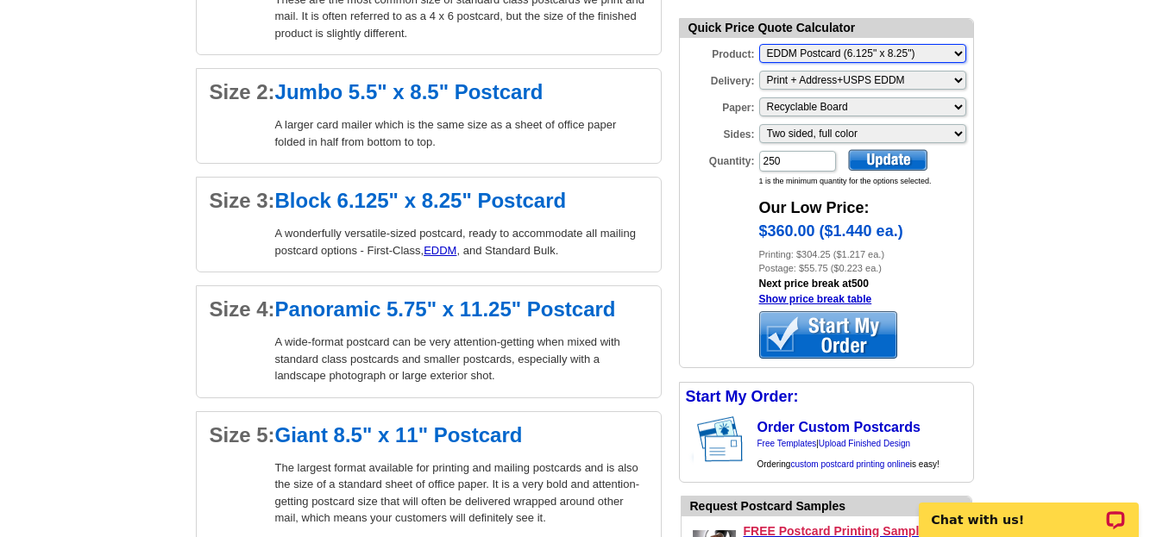
click at [960, 51] on select "Please Make a Selection Jumbo Postcard (5.5" x 8.5") Regular Postcard (4.25" x …" at bounding box center [862, 53] width 207 height 19
click at [759, 46] on select "Please Make a Selection Jumbo Postcard (5.5" x 8.5") Regular Postcard (4.25" x …" at bounding box center [862, 53] width 207 height 19
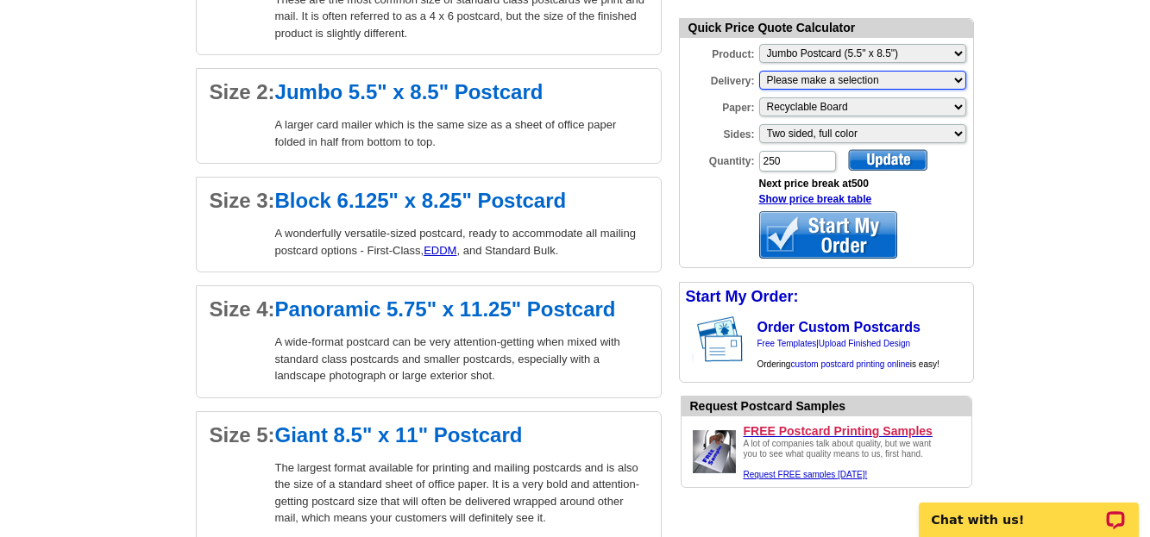
click at [957, 83] on select "Please make a selection Print + Address+USPS First Class Print + Address+Shippe…" at bounding box center [862, 80] width 207 height 19
click at [958, 55] on select "Please Make a Selection Jumbo Postcard (5.5" x 8.5") Regular Postcard (4.25" x …" at bounding box center [862, 53] width 207 height 19
click at [759, 46] on select "Please Make a Selection Jumbo Postcard (5.5" x 8.5") Regular Postcard (4.25" x …" at bounding box center [862, 53] width 207 height 19
click at [957, 79] on select "Please make a selection Print + Address+USPS First Class Print + Address+Shippe…" at bounding box center [862, 80] width 207 height 19
click at [956, 56] on select "Please Make a Selection Jumbo Postcard (5.5" x 8.5") Regular Postcard (4.25" x …" at bounding box center [862, 53] width 207 height 19
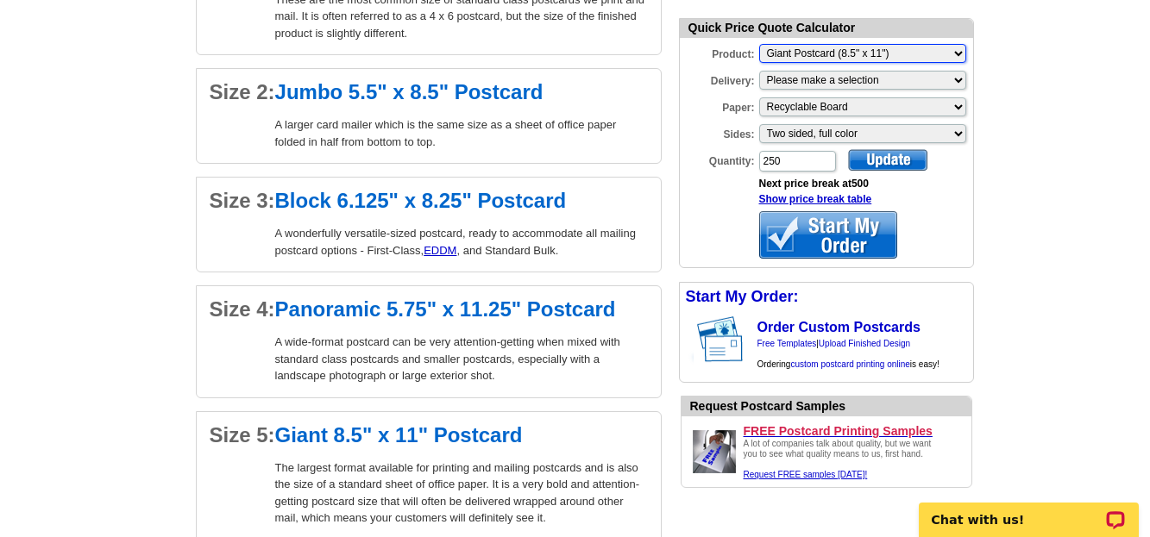
click at [759, 46] on select "Please Make a Selection Jumbo Postcard (5.5" x 8.5") Regular Postcard (4.25" x …" at bounding box center [862, 53] width 207 height 19
click at [962, 84] on select "Please make a selection Print + Address+USPS First Class Print + Address+Shippe…" at bounding box center [862, 80] width 207 height 19
click at [954, 51] on select "Please Make a Selection Jumbo Postcard (5.5" x 8.5") Regular Postcard (4.25" x …" at bounding box center [862, 53] width 207 height 19
select select "3"
click at [759, 46] on select "Please Make a Selection Jumbo Postcard (5.5" x 8.5") Regular Postcard (4.25" x …" at bounding box center [862, 53] width 207 height 19
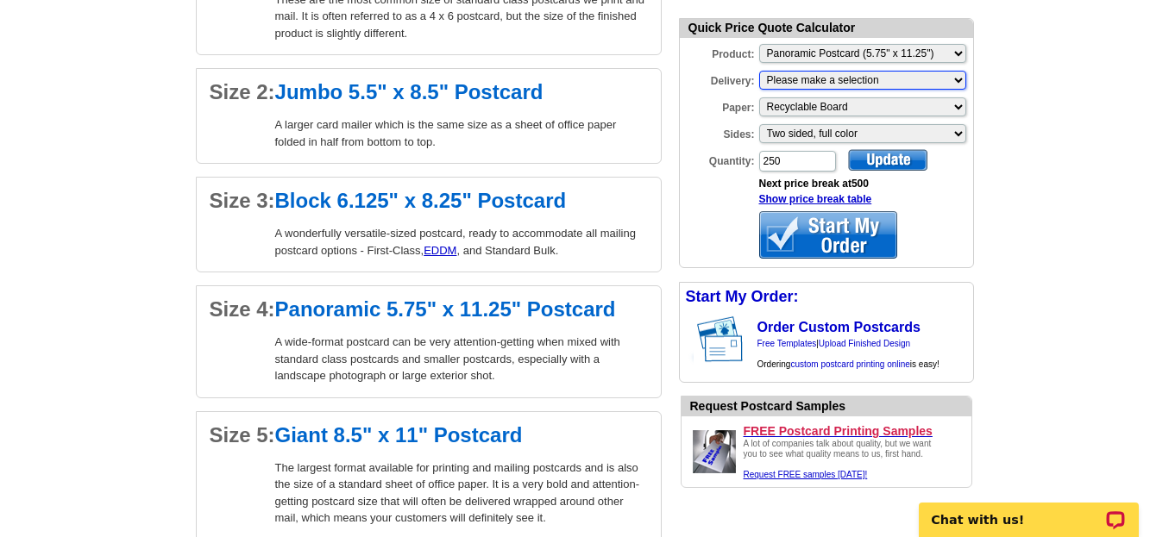
click at [952, 78] on select "Please make a selection Print + Address+USPS First Class Print + Address+Shippe…" at bounding box center [862, 80] width 207 height 19
click at [957, 80] on select "Please make a selection Print + Address+USPS First Class Print + Address+Shippe…" at bounding box center [862, 80] width 207 height 19
click at [962, 84] on select "Please make a selection Print + Address+USPS First Class Print + Address+Shippe…" at bounding box center [862, 80] width 207 height 19
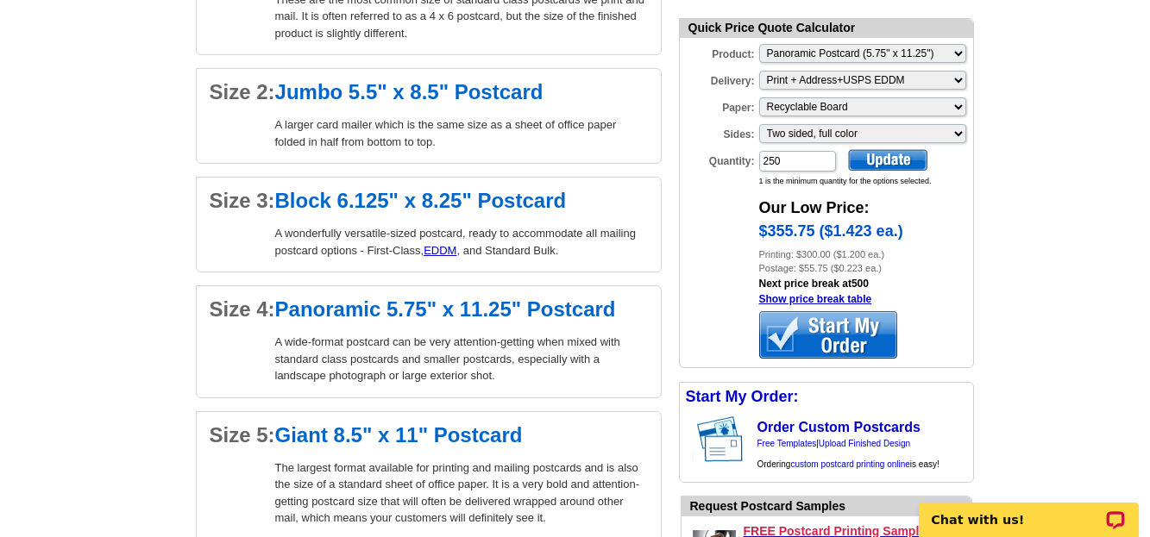
click at [828, 331] on div at bounding box center [828, 334] width 138 height 47
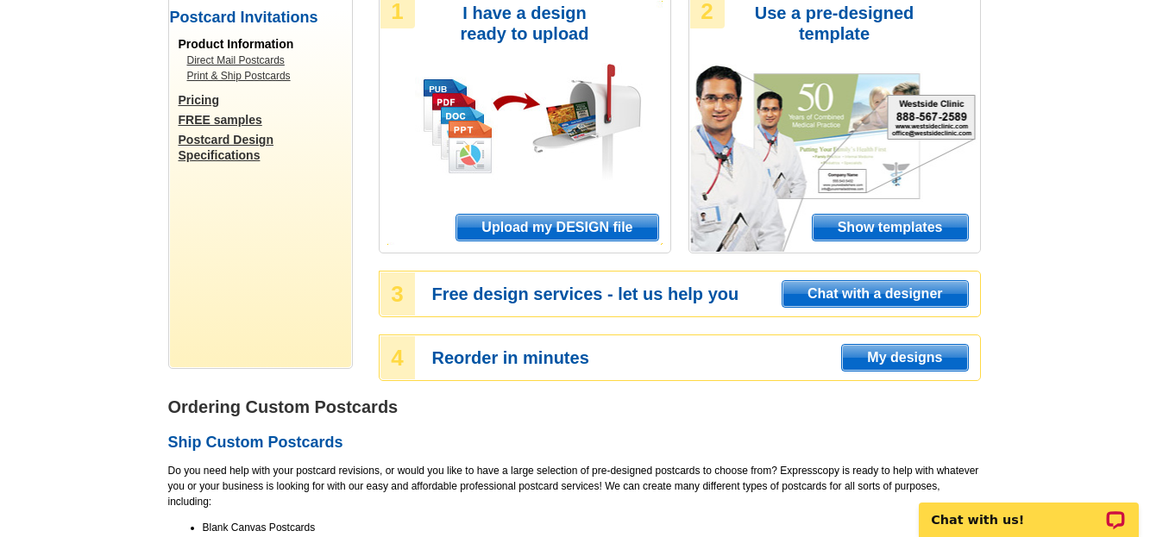
scroll to position [207, 0]
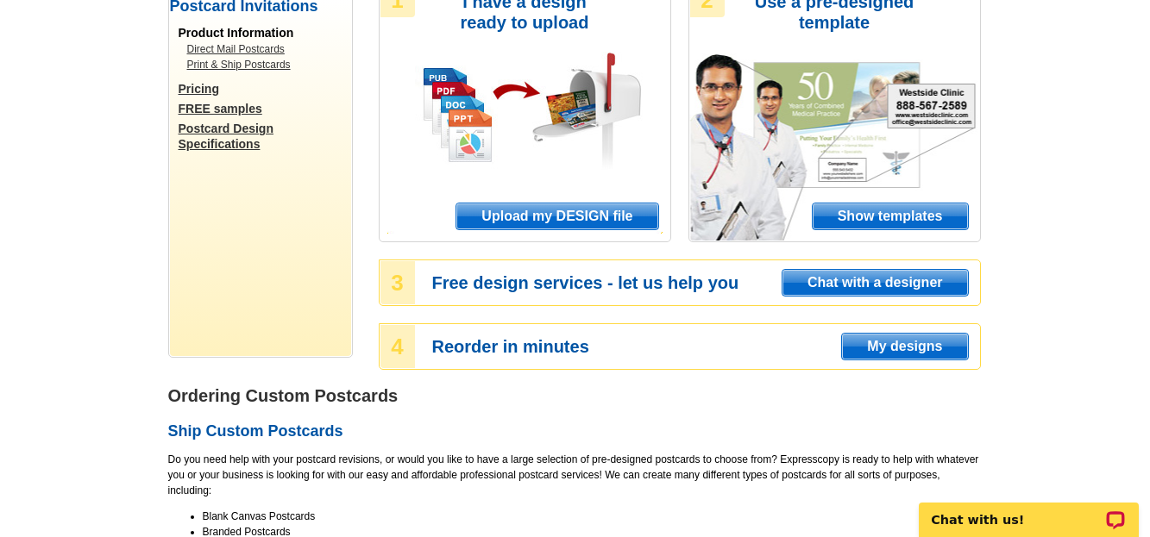
click at [850, 217] on span "Show templates" at bounding box center [890, 217] width 155 height 26
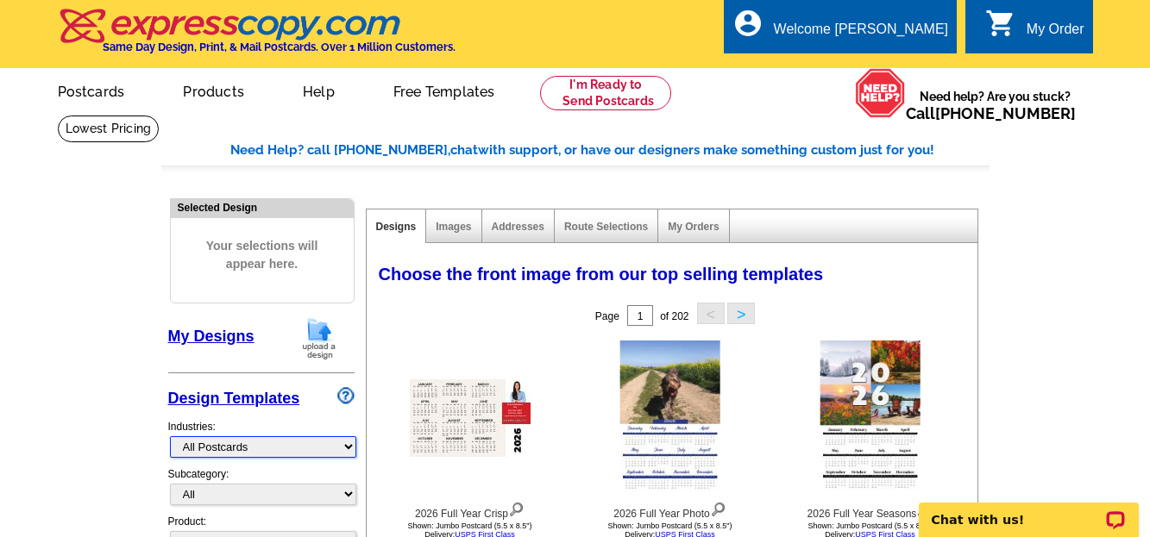
click at [346, 450] on select "What's New Real Estate Mortgage Insurance HVAC Dental Solar EDDM - NEW! Calenda…" at bounding box center [263, 447] width 186 height 22
select select "1150"
click at [170, 437] on select "What's New Real Estate Mortgage Insurance HVAC Dental Solar EDDM - NEW! Calenda…" at bounding box center [263, 447] width 186 height 22
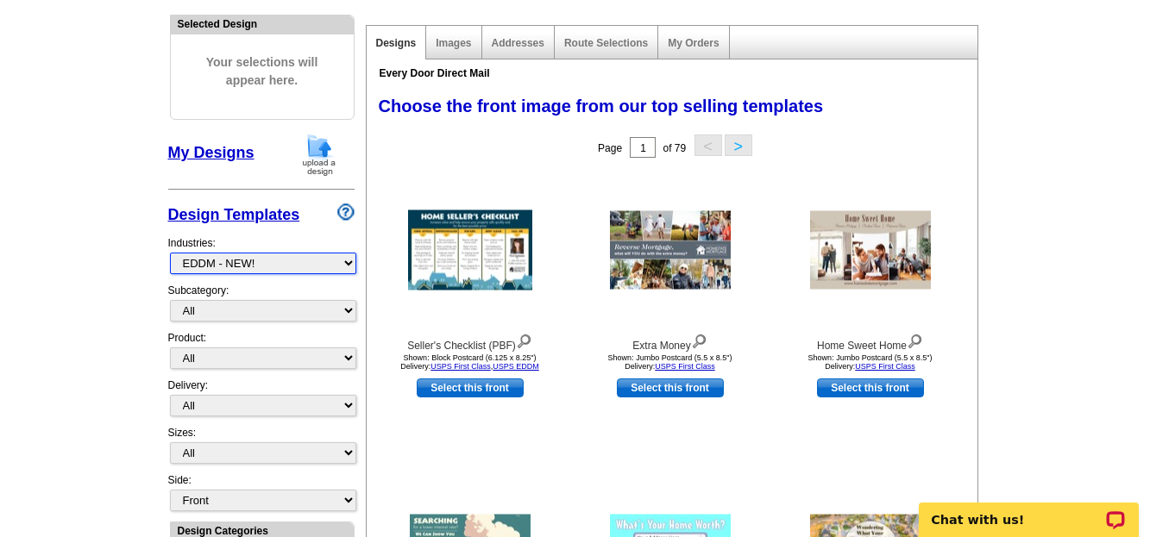
scroll to position [242, 0]
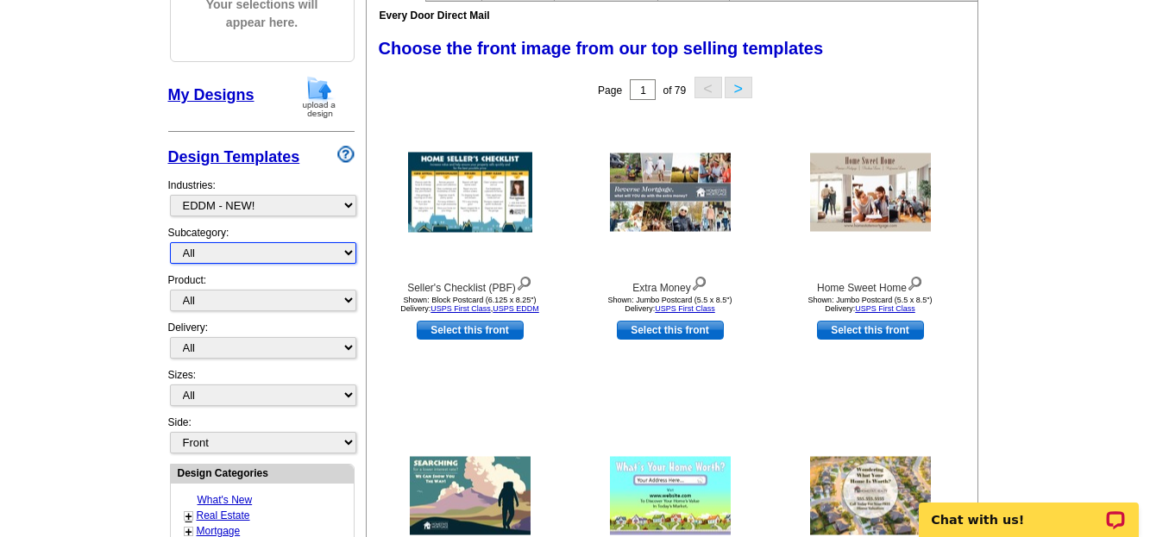
click at [352, 255] on select "All" at bounding box center [263, 253] width 186 height 22
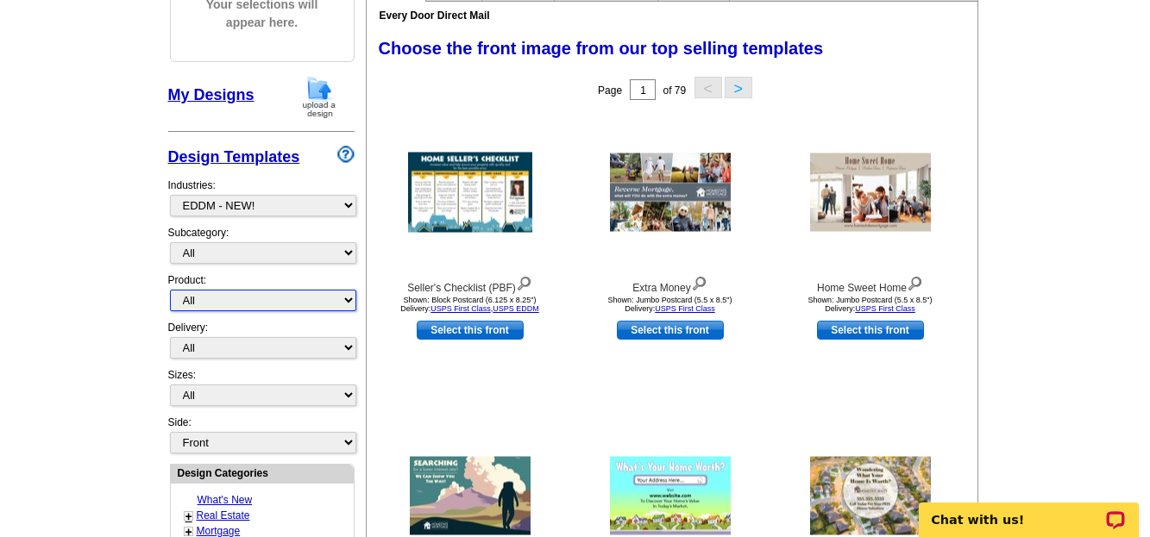
click at [346, 304] on select "All Postcards Letters and flyers Business Cards Door Hangers Greeting Cards" at bounding box center [263, 301] width 186 height 22
click at [302, 302] on select "All Postcards Letters and flyers Business Cards Door Hangers Greeting Cards" at bounding box center [263, 301] width 186 height 22
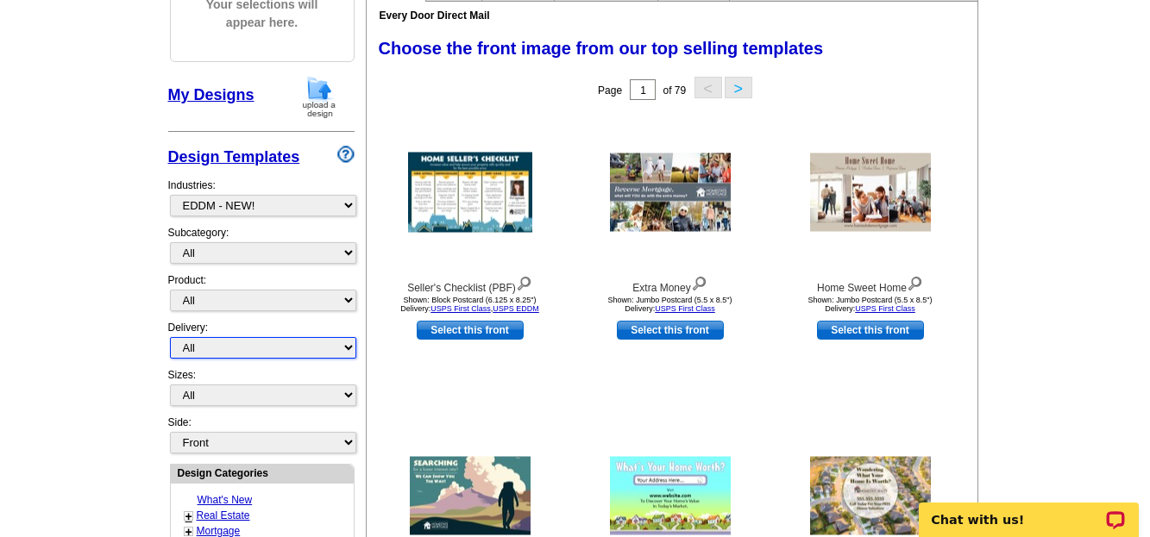
click at [350, 350] on select "All First Class Mail Shipped to Me EDDM Save 66% on Postage" at bounding box center [263, 348] width 186 height 22
select select "4"
click at [170, 338] on select "All First Class Mail Shipped to Me EDDM Save 66% on Postage" at bounding box center [263, 348] width 186 height 22
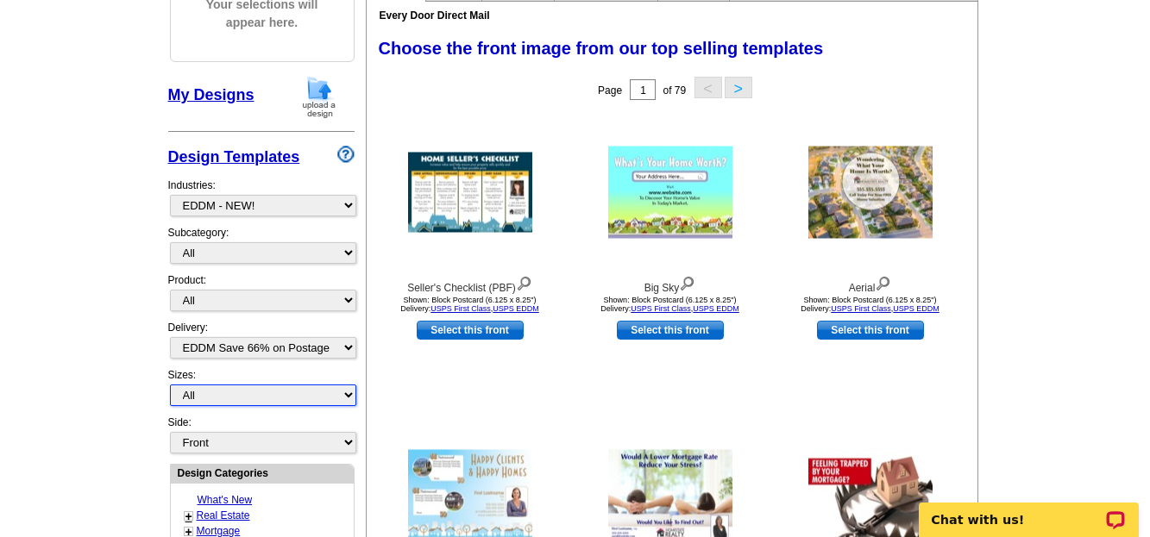
click at [348, 398] on select "All Jumbo Postcard (5.5" x 8.5") Regular Postcard (4.25" x 5.6") Panoramic Post…" at bounding box center [263, 396] width 186 height 22
select select "14"
click at [170, 386] on select "All Jumbo Postcard (5.5" x 8.5") Regular Postcard (4.25" x 5.6") Panoramic Post…" at bounding box center [263, 396] width 186 height 22
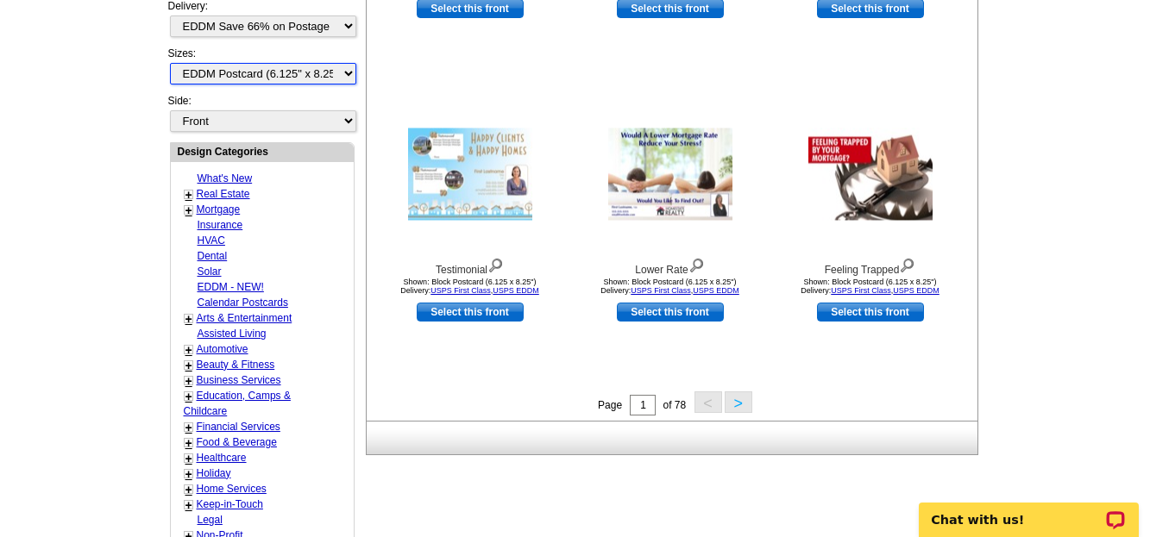
scroll to position [587, 0]
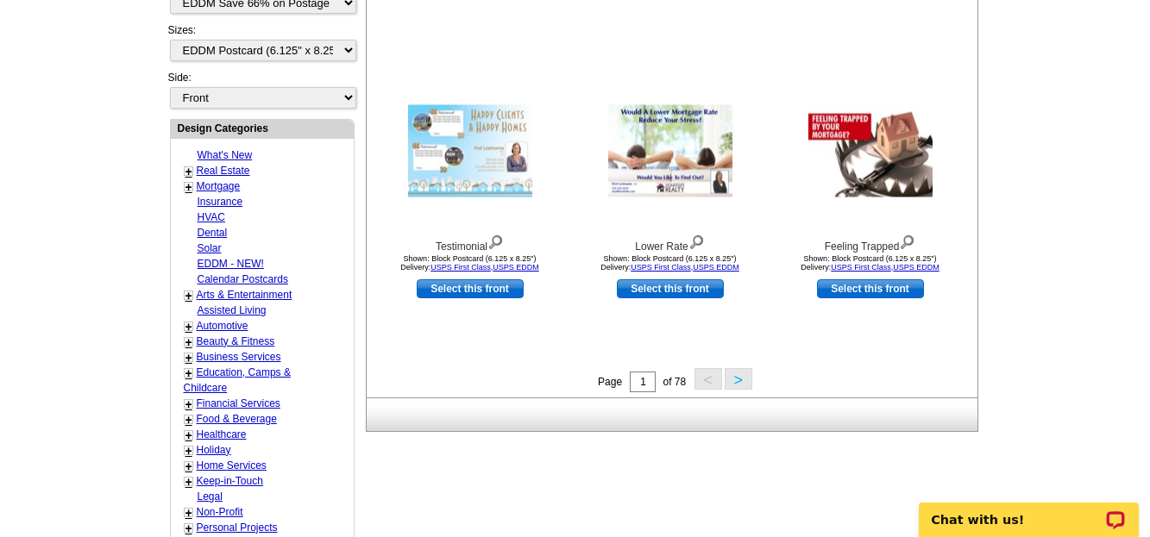
click at [741, 381] on button ">" at bounding box center [739, 379] width 28 height 22
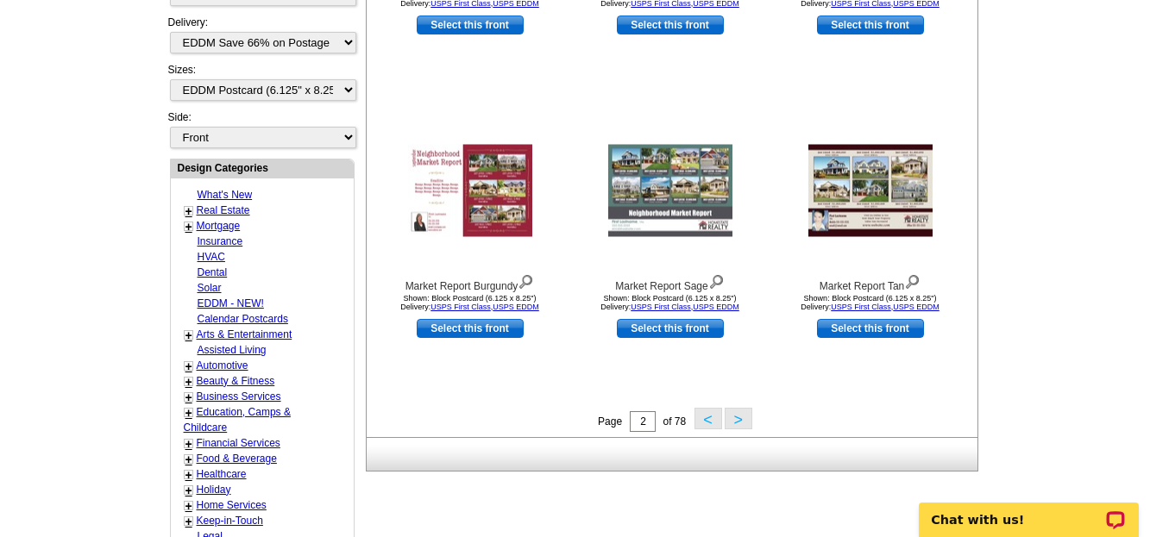
scroll to position [593, 0]
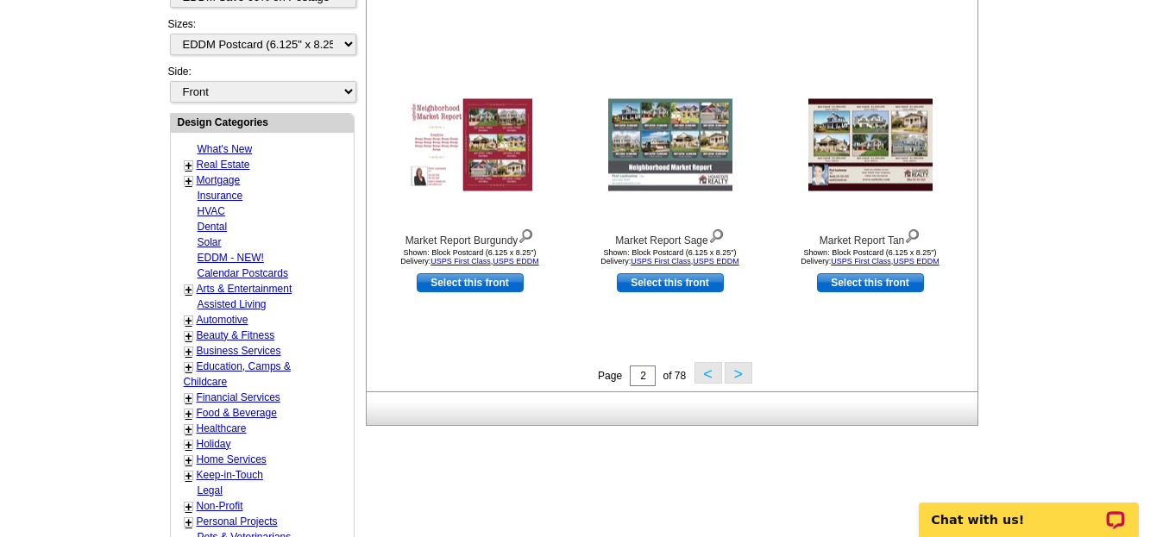
click at [737, 373] on button ">" at bounding box center [739, 373] width 28 height 22
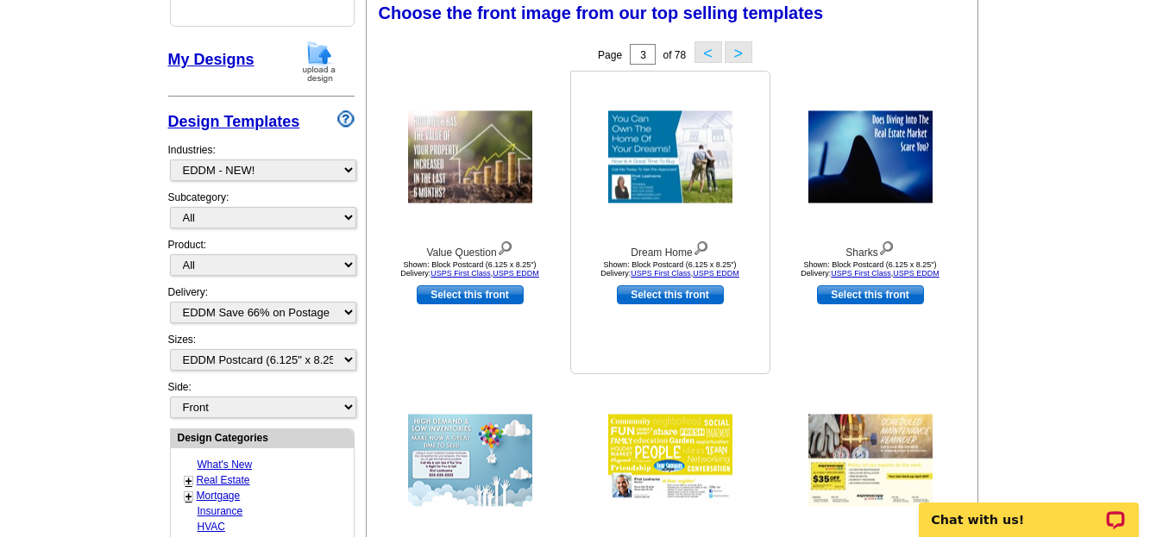
scroll to position [271, 0]
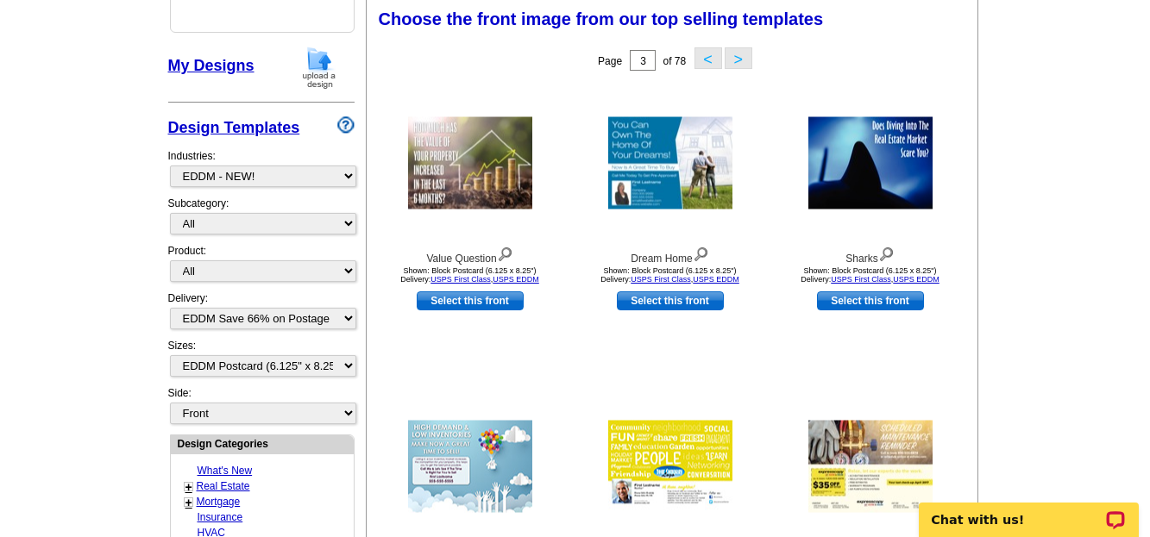
click at [744, 57] on button ">" at bounding box center [739, 58] width 28 height 22
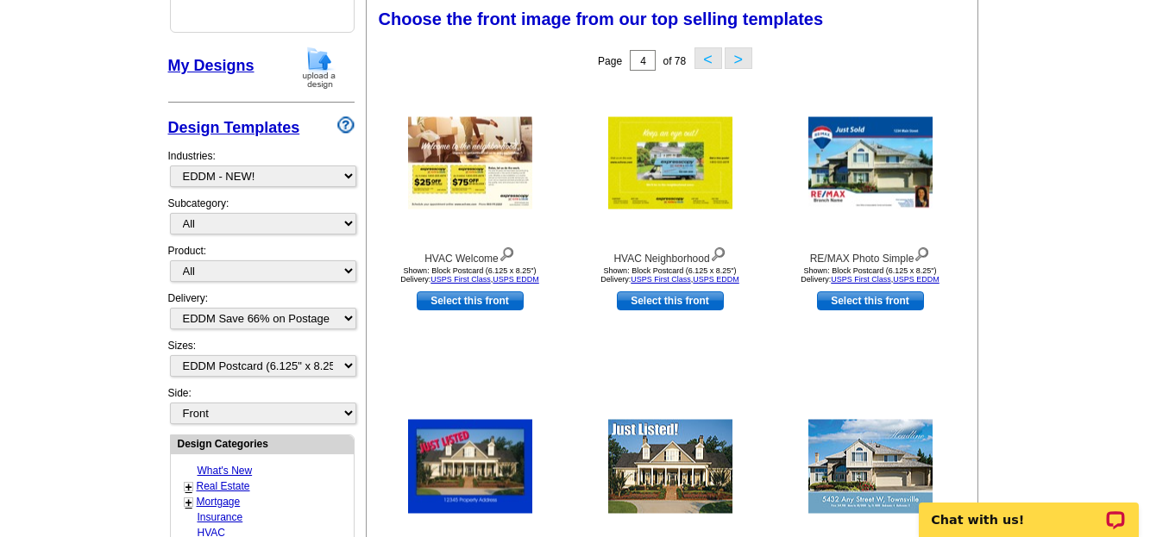
click at [745, 67] on button ">" at bounding box center [739, 58] width 28 height 22
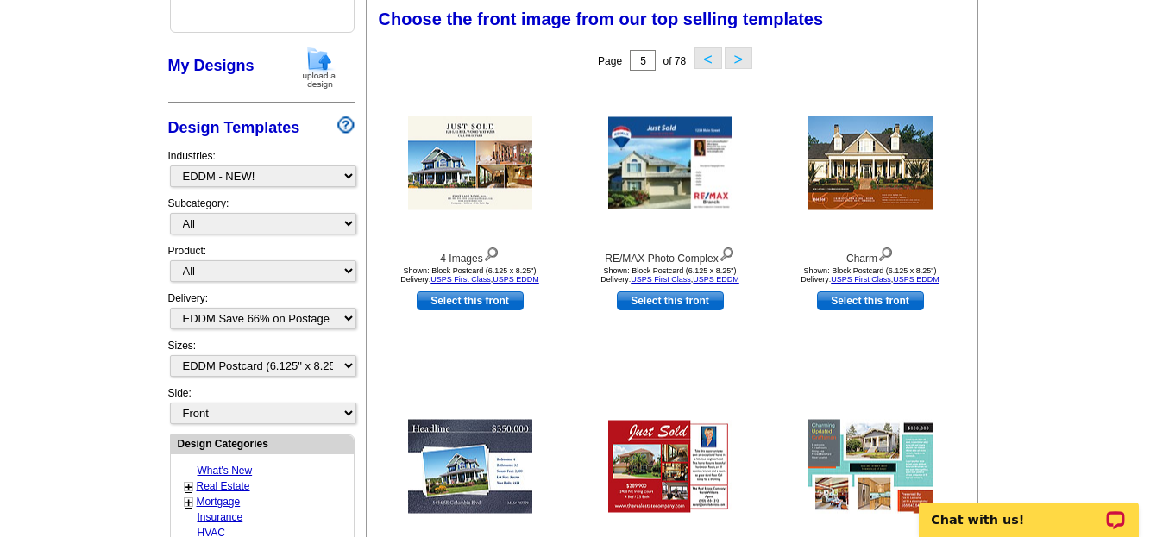
click at [752, 76] on div "Page 5 of 78 < >" at bounding box center [675, 60] width 611 height 35
click at [741, 64] on button ">" at bounding box center [739, 58] width 28 height 22
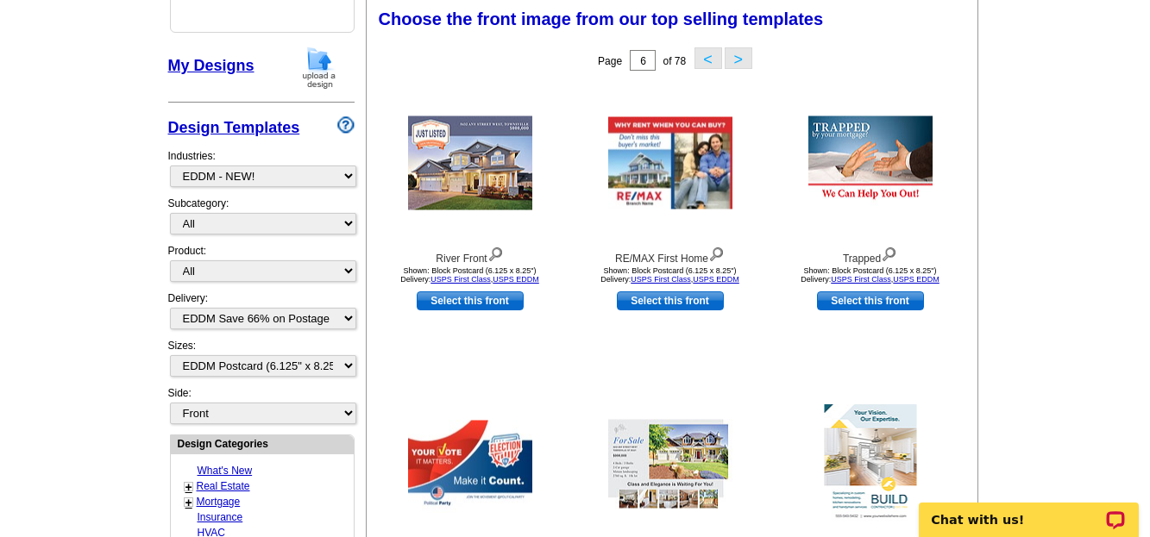
click at [733, 66] on button ">" at bounding box center [739, 58] width 28 height 22
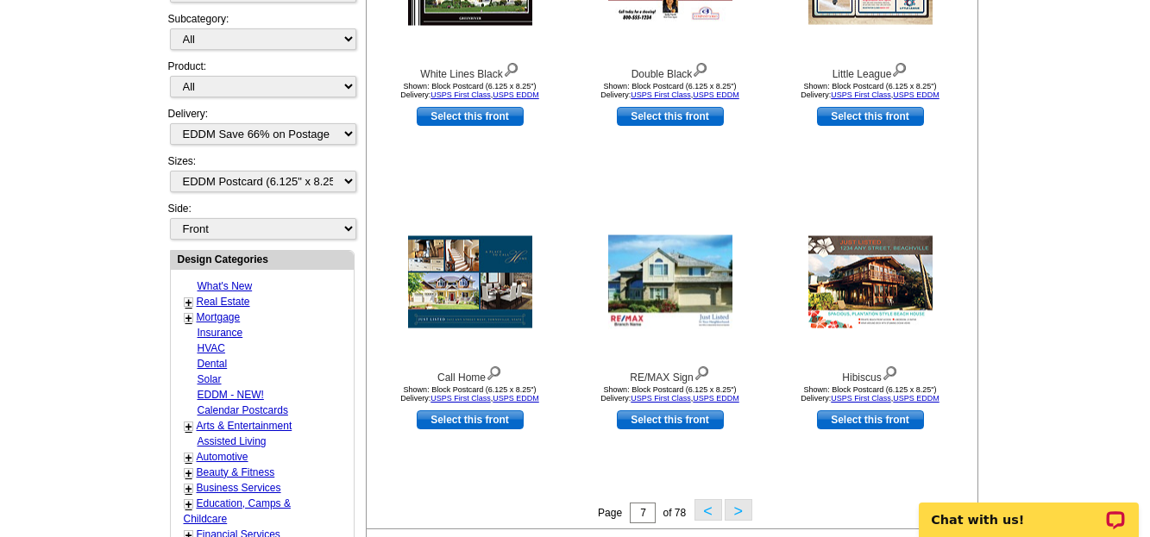
scroll to position [490, 0]
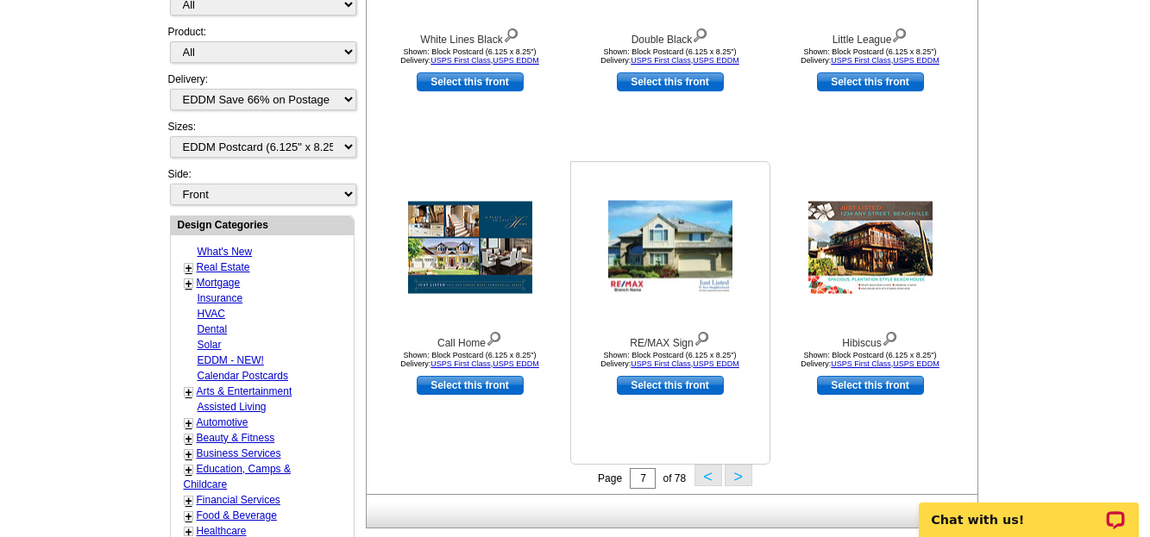
click at [663, 206] on img at bounding box center [670, 248] width 124 height 94
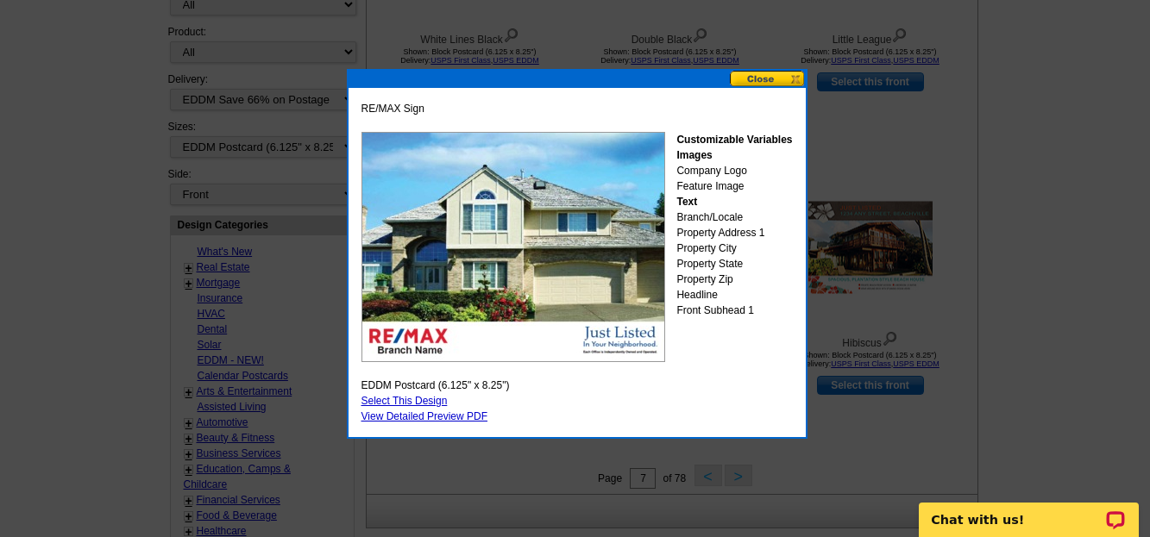
click at [403, 403] on link "Select This Design" at bounding box center [404, 401] width 86 height 12
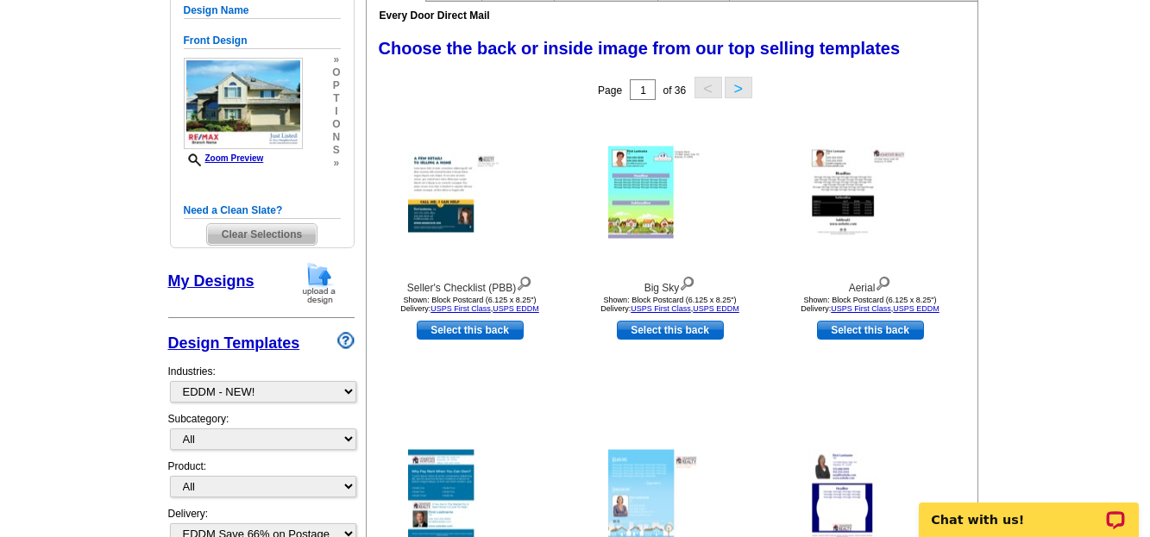
scroll to position [218, 0]
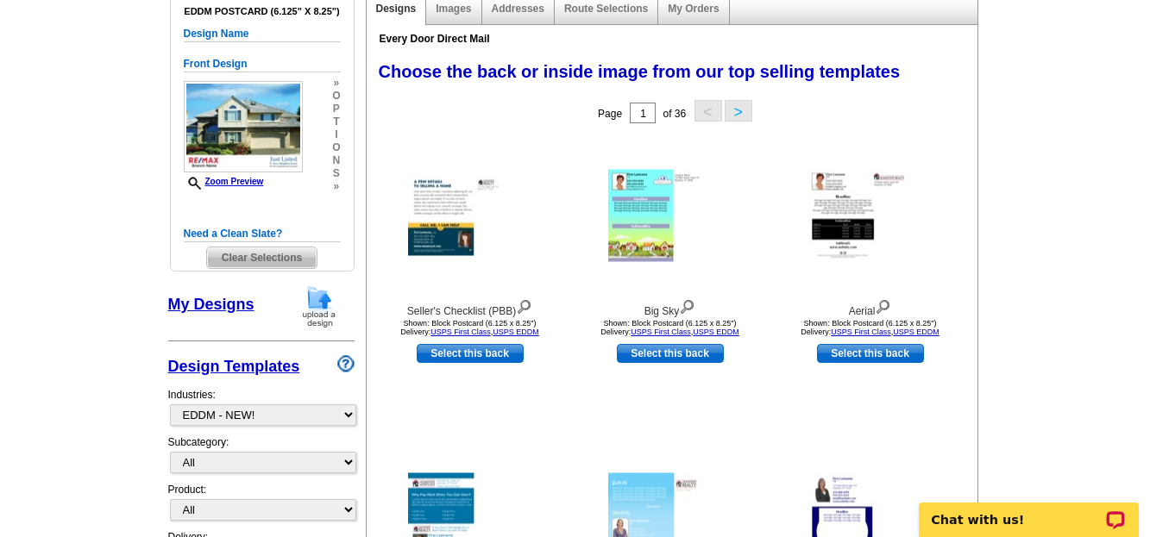
click at [737, 111] on button ">" at bounding box center [739, 111] width 28 height 22
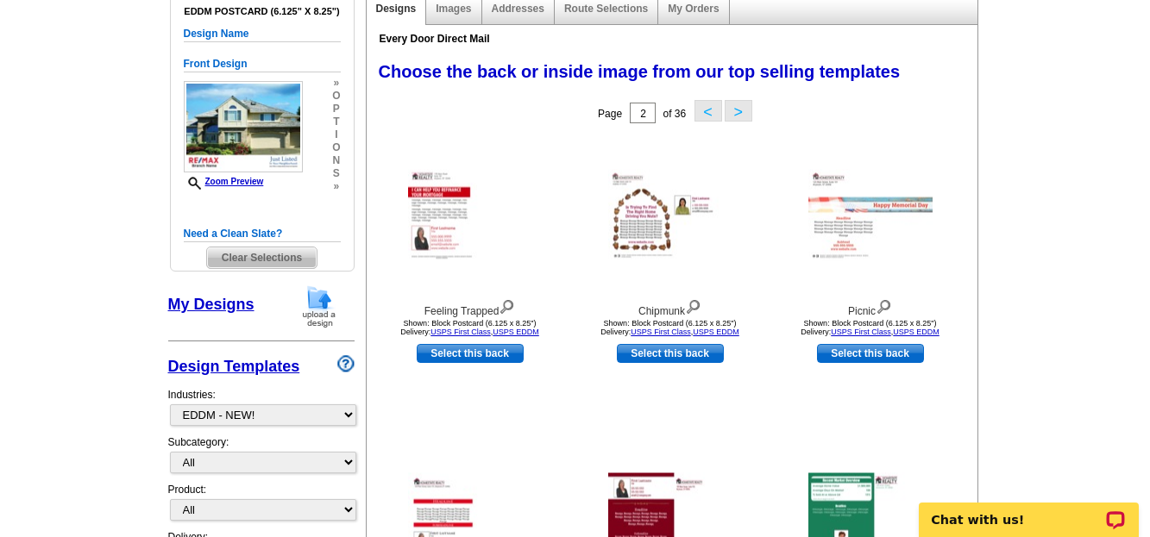
click at [738, 111] on button ">" at bounding box center [739, 111] width 28 height 22
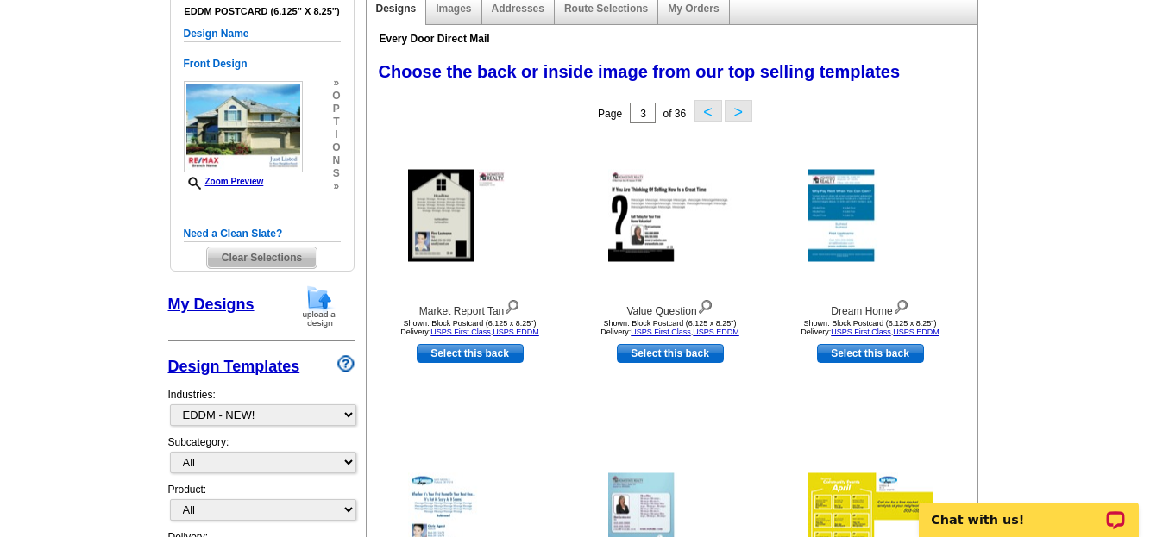
click at [738, 111] on button ">" at bounding box center [739, 111] width 28 height 22
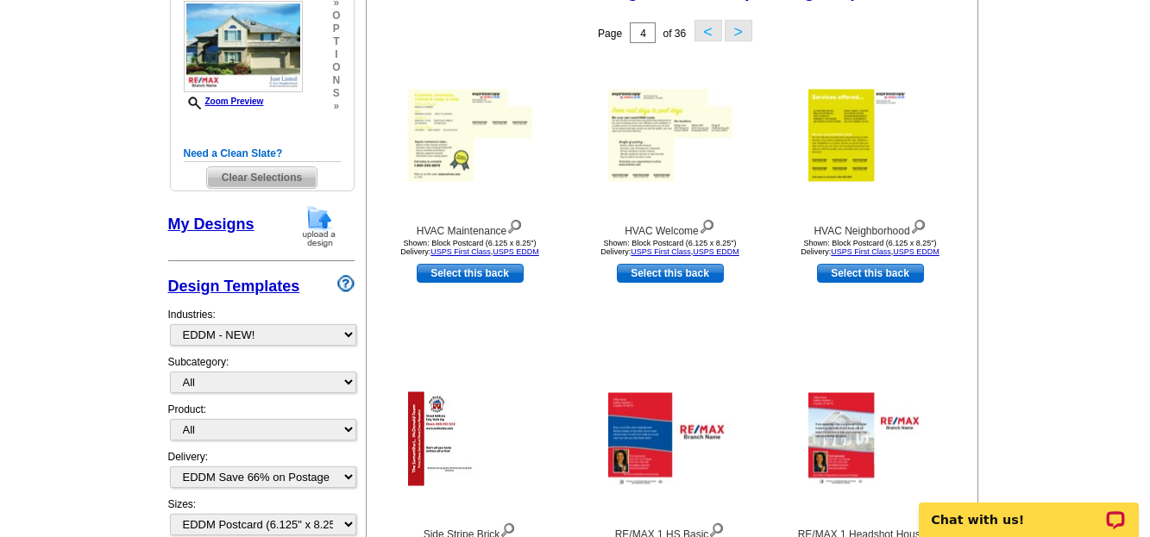
scroll to position [253, 0]
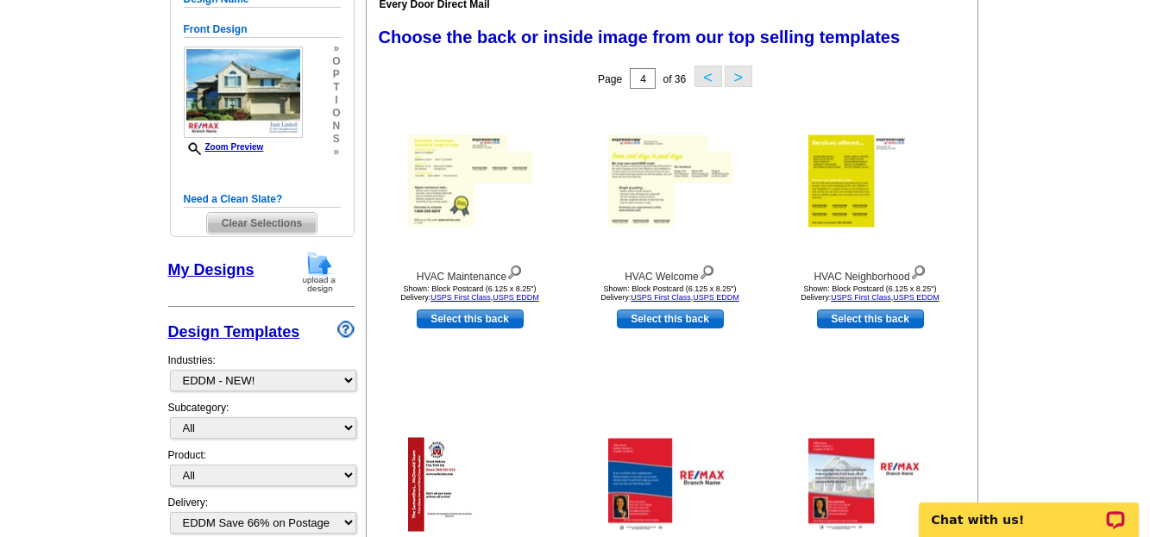
click at [742, 72] on button ">" at bounding box center [739, 77] width 28 height 22
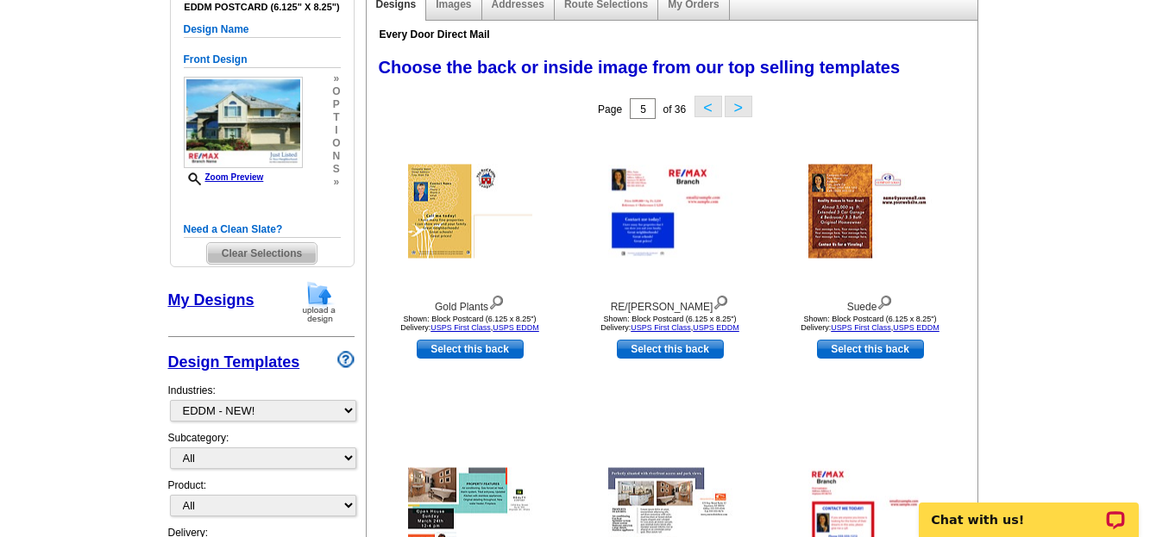
scroll to position [207, 0]
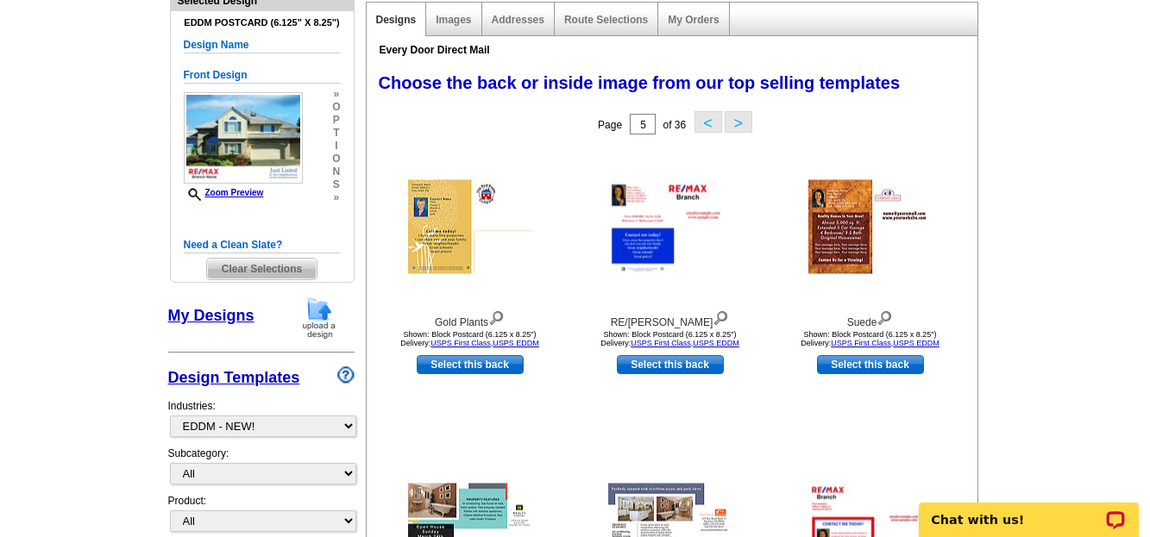
click at [742, 127] on button ">" at bounding box center [739, 122] width 28 height 22
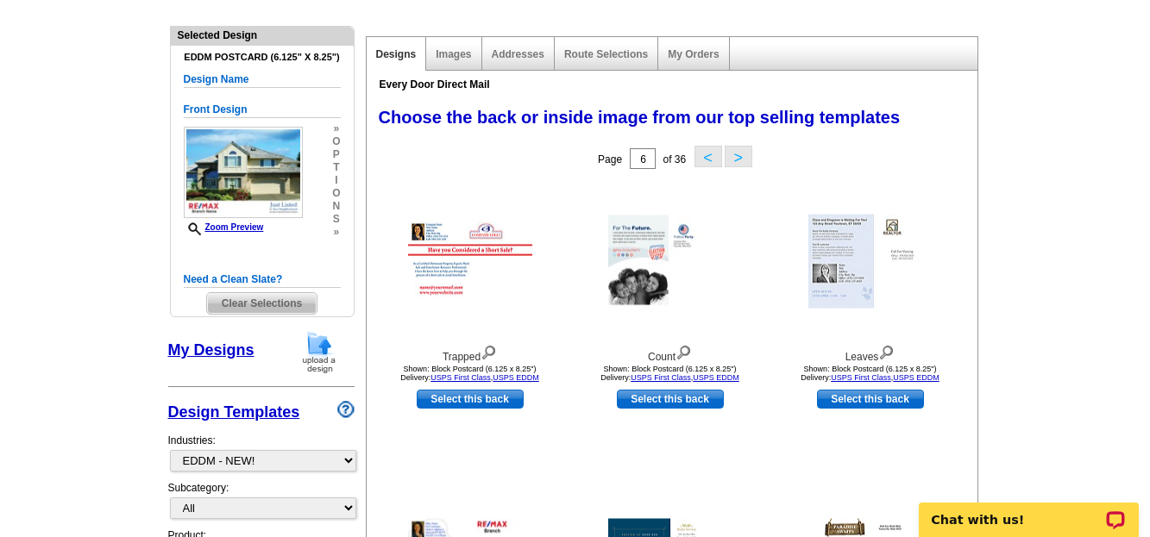
scroll to position [127, 0]
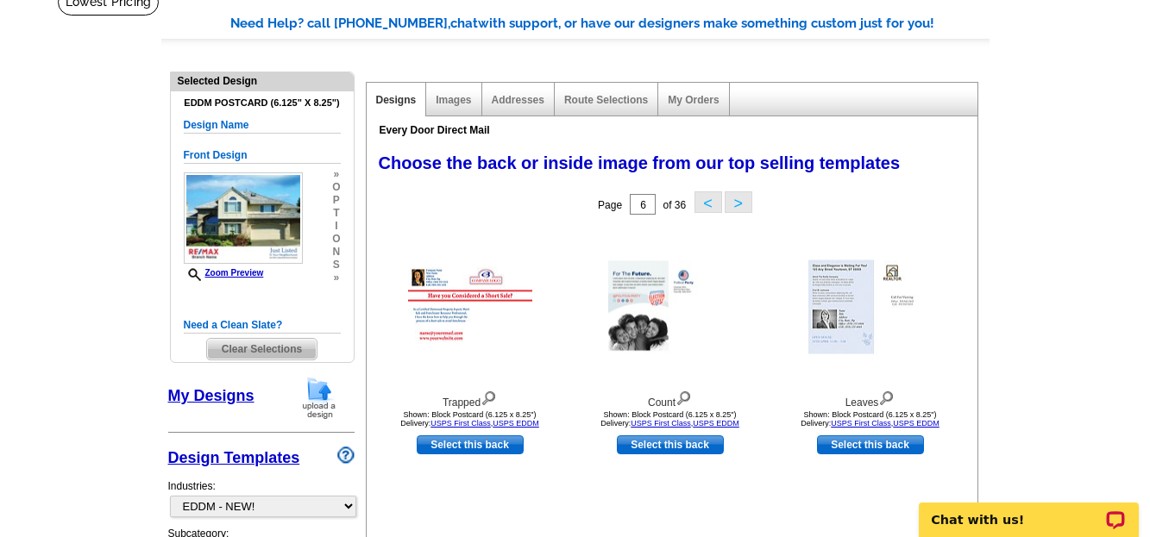
click at [737, 207] on button ">" at bounding box center [739, 202] width 28 height 22
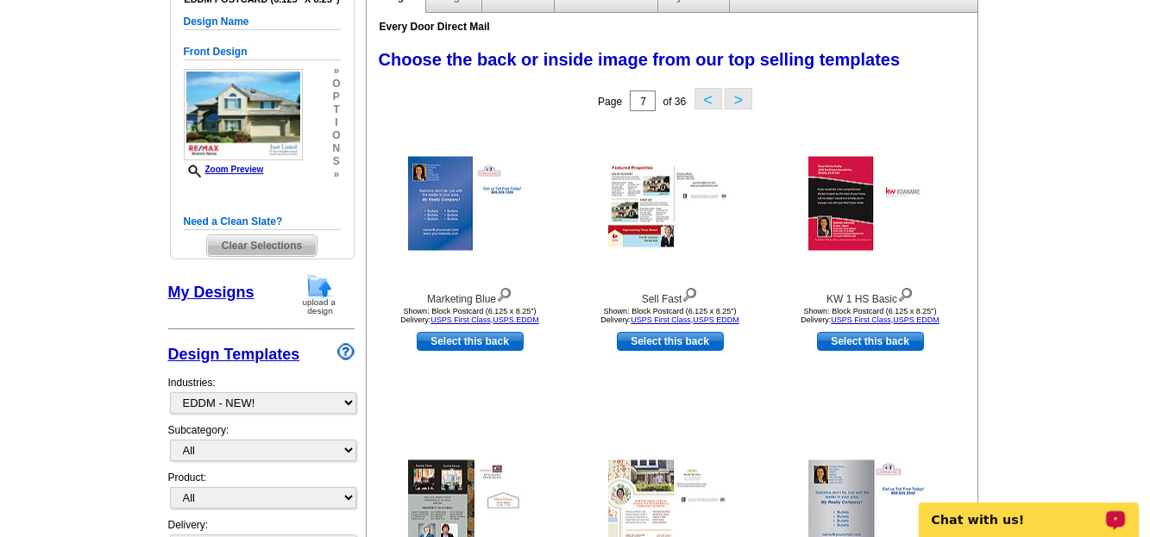
scroll to position [185, 0]
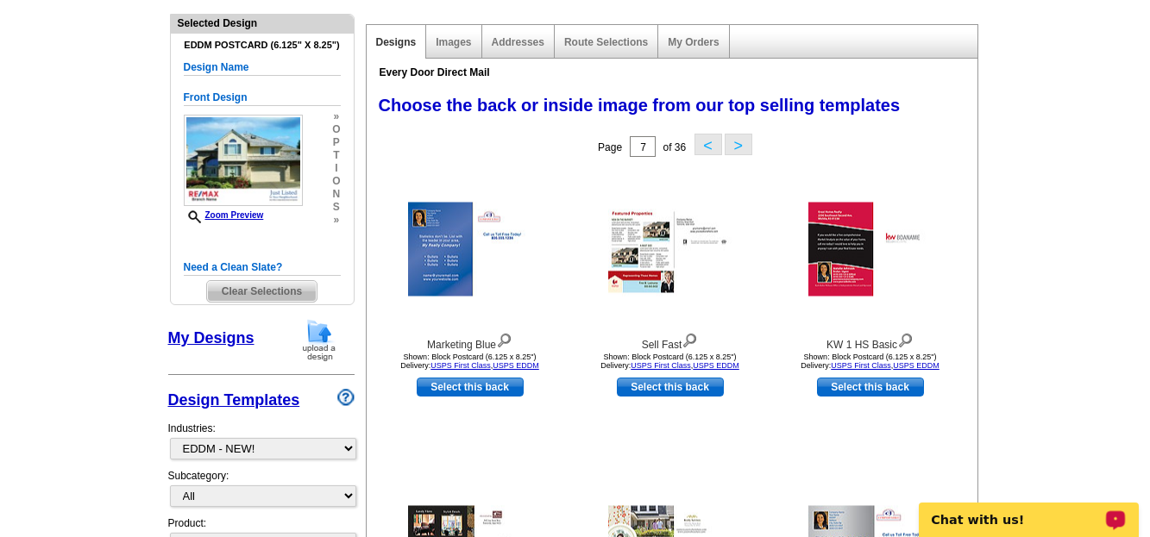
click at [700, 151] on button "<" at bounding box center [708, 145] width 28 height 22
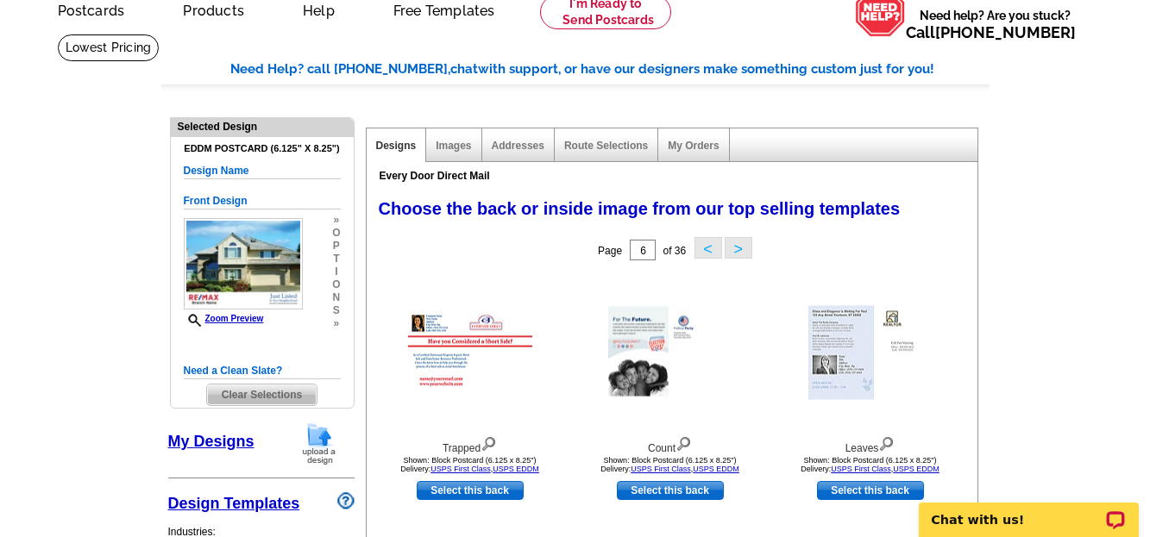
scroll to position [58, 0]
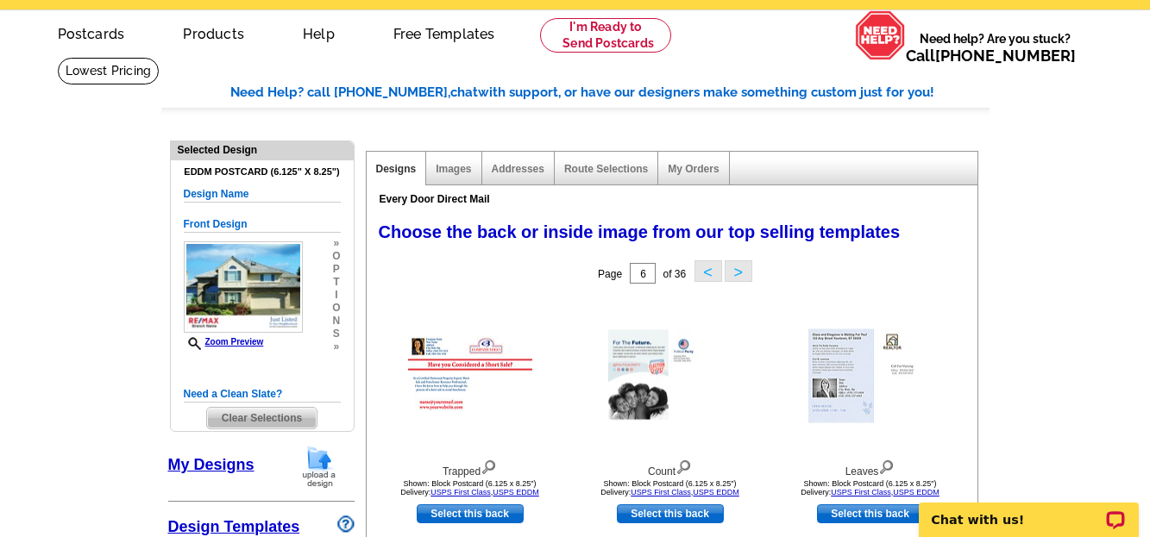
click at [706, 278] on button "<" at bounding box center [708, 271] width 28 height 22
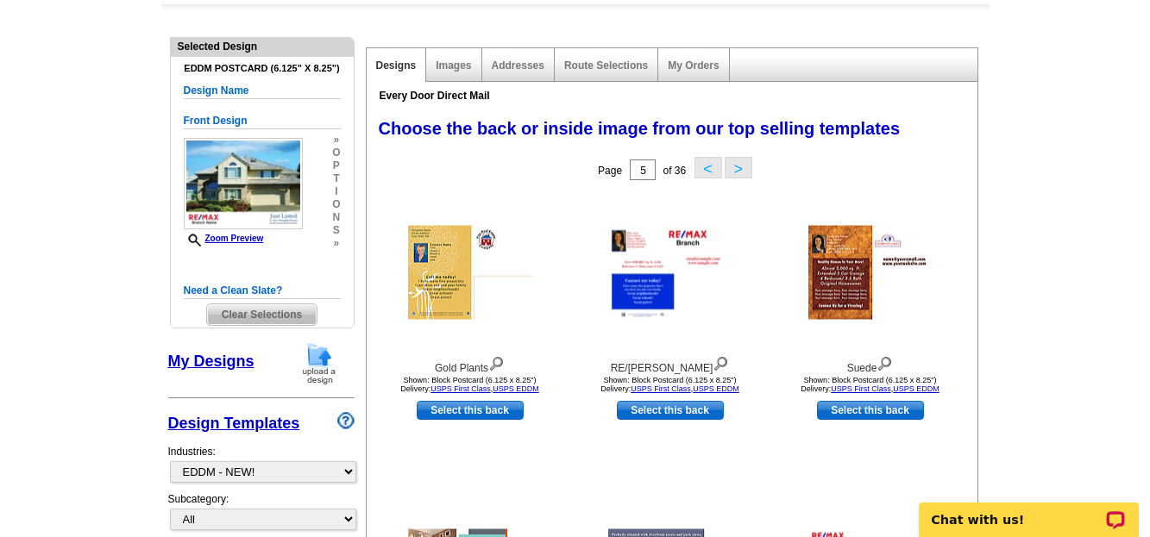
scroll to position [149, 0]
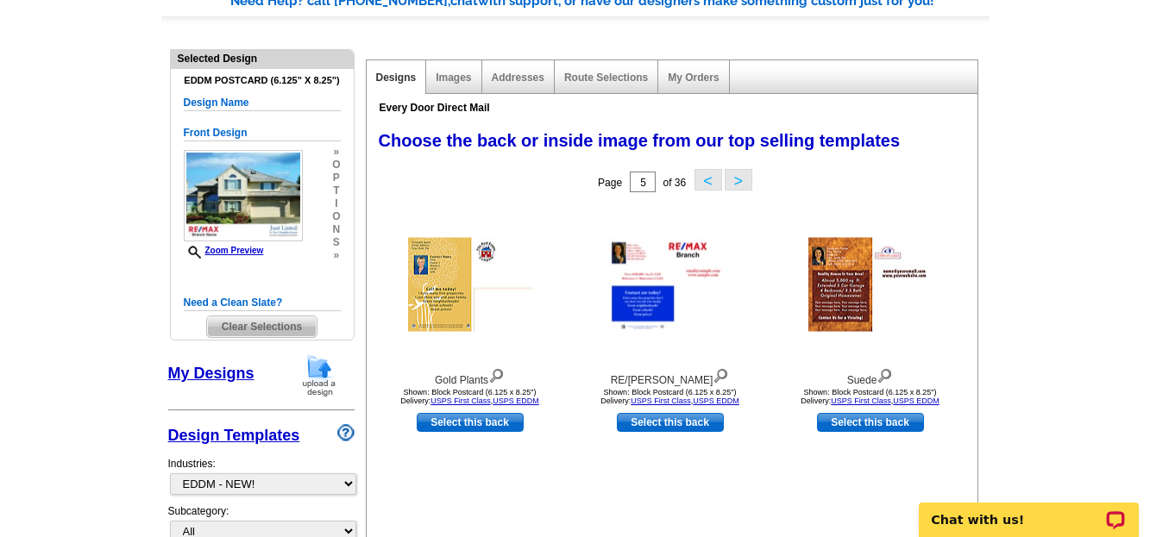
click at [710, 179] on button "<" at bounding box center [708, 180] width 28 height 22
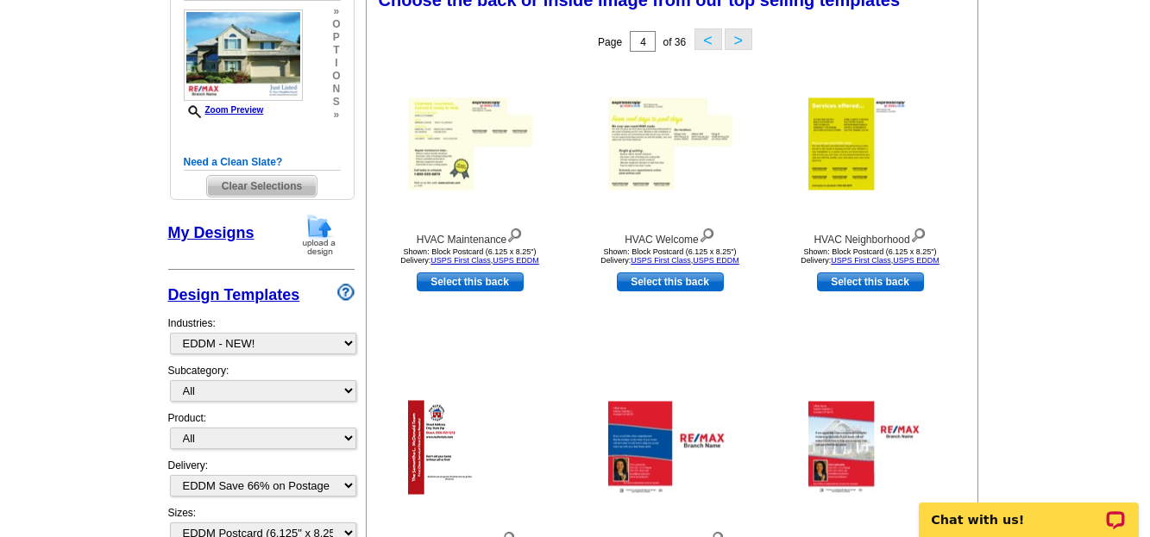
scroll to position [311, 0]
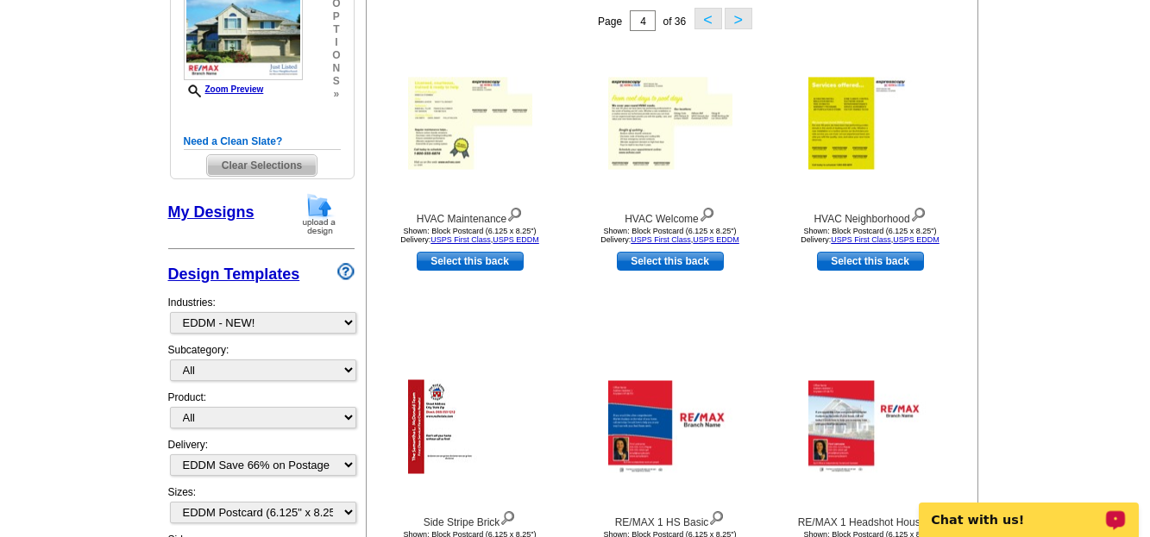
click at [706, 23] on button "<" at bounding box center [708, 19] width 28 height 22
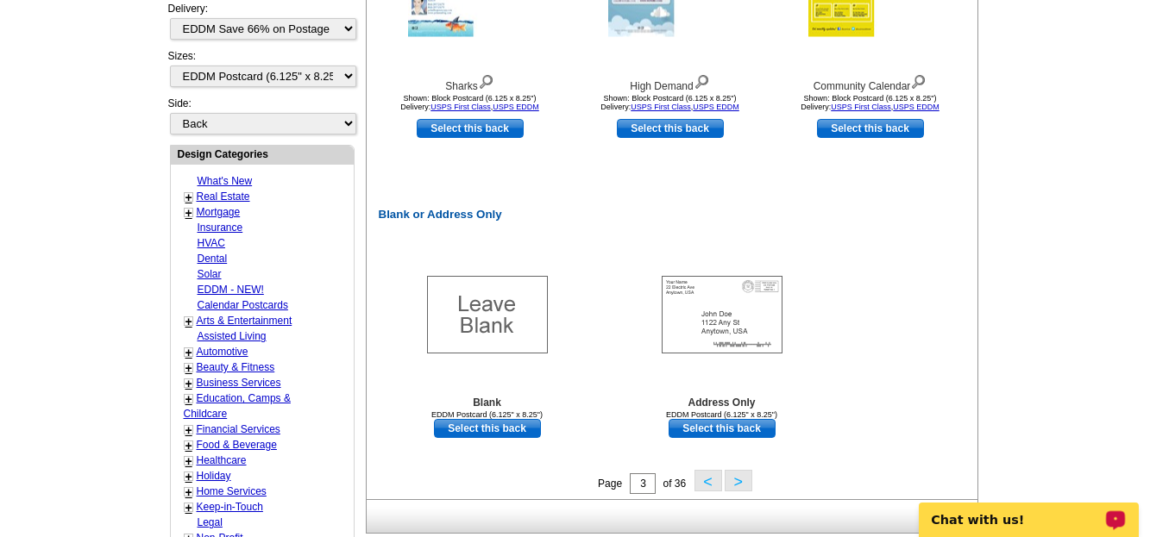
scroll to position [731, 0]
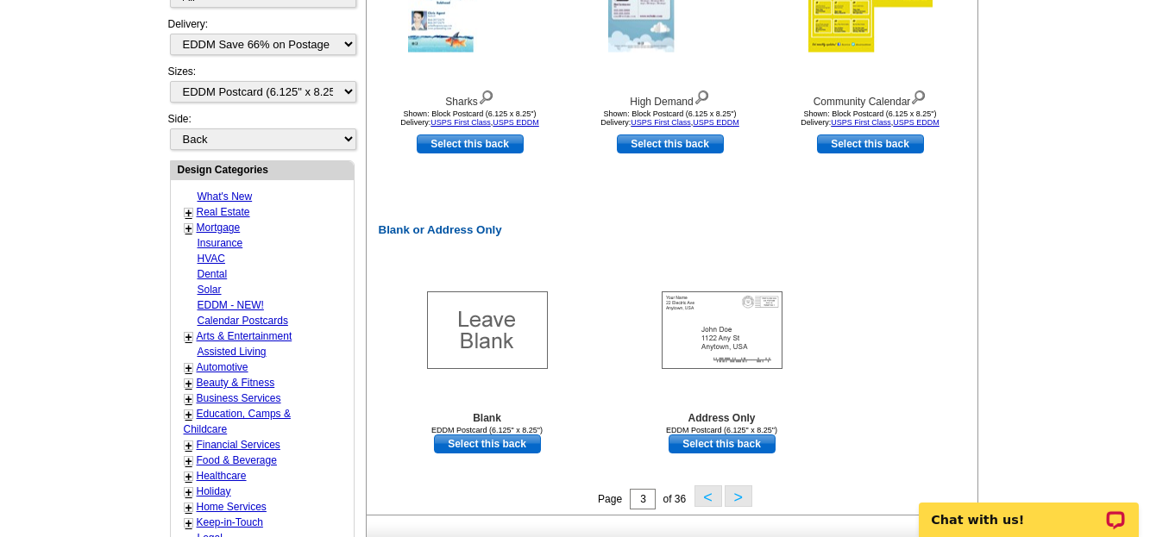
click at [737, 500] on button ">" at bounding box center [739, 497] width 28 height 22
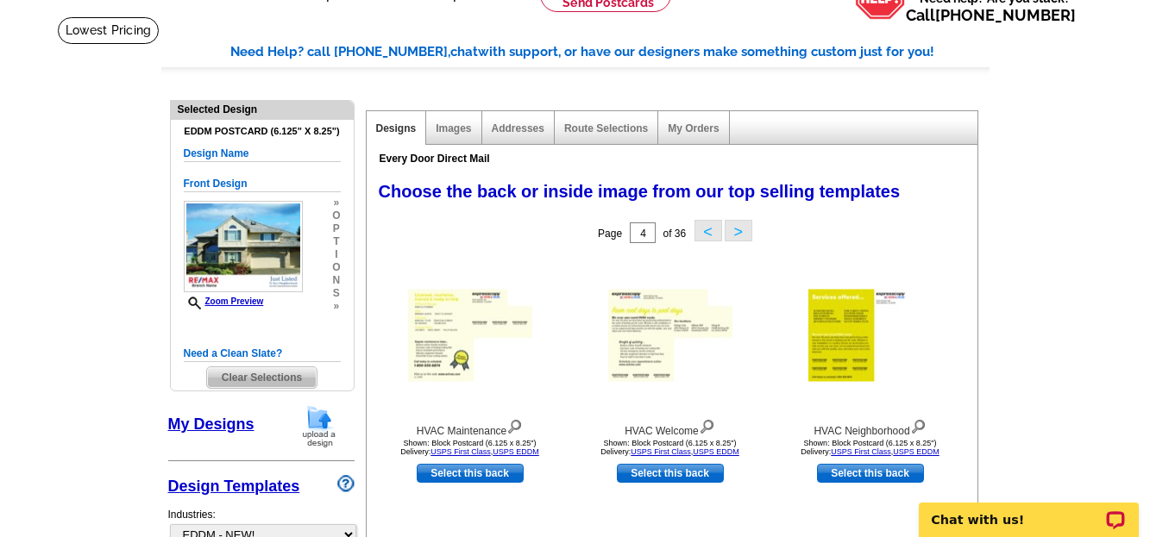
scroll to position [75, 0]
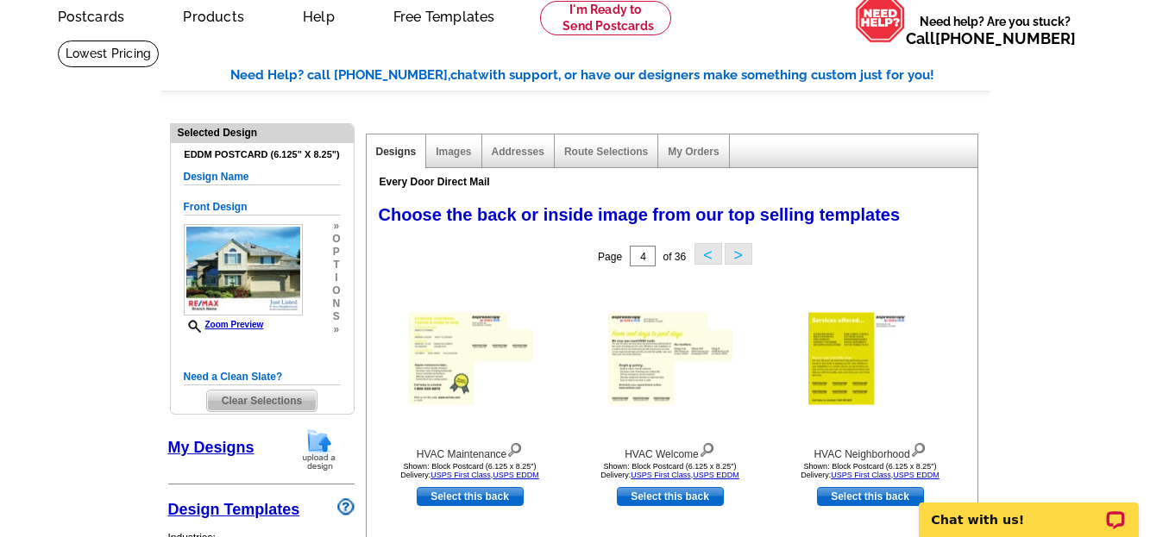
click at [735, 254] on button ">" at bounding box center [739, 254] width 28 height 22
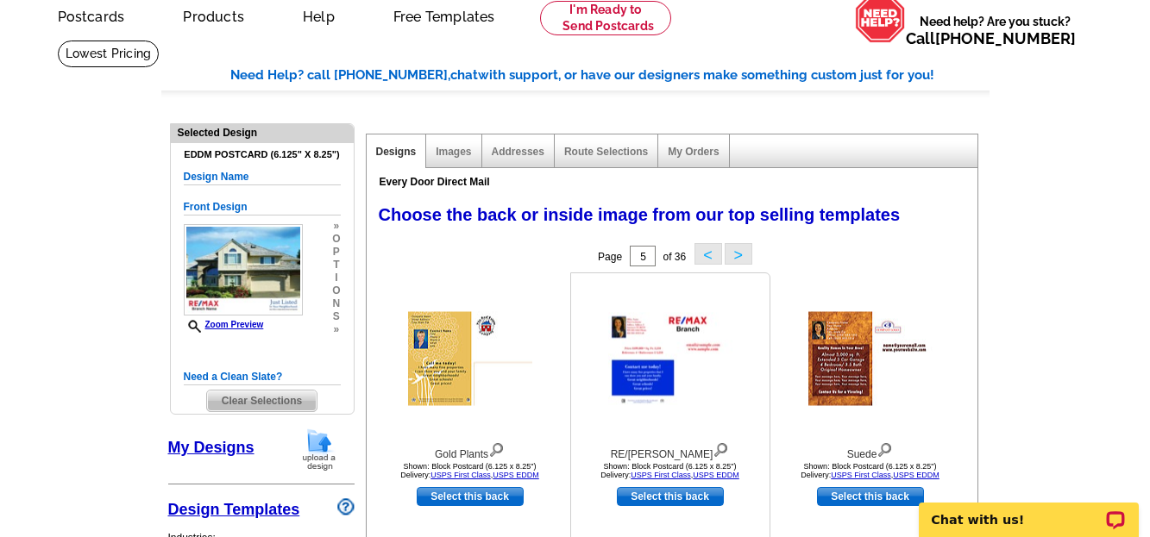
click at [667, 496] on link "Select this back" at bounding box center [670, 496] width 107 height 19
select select "front"
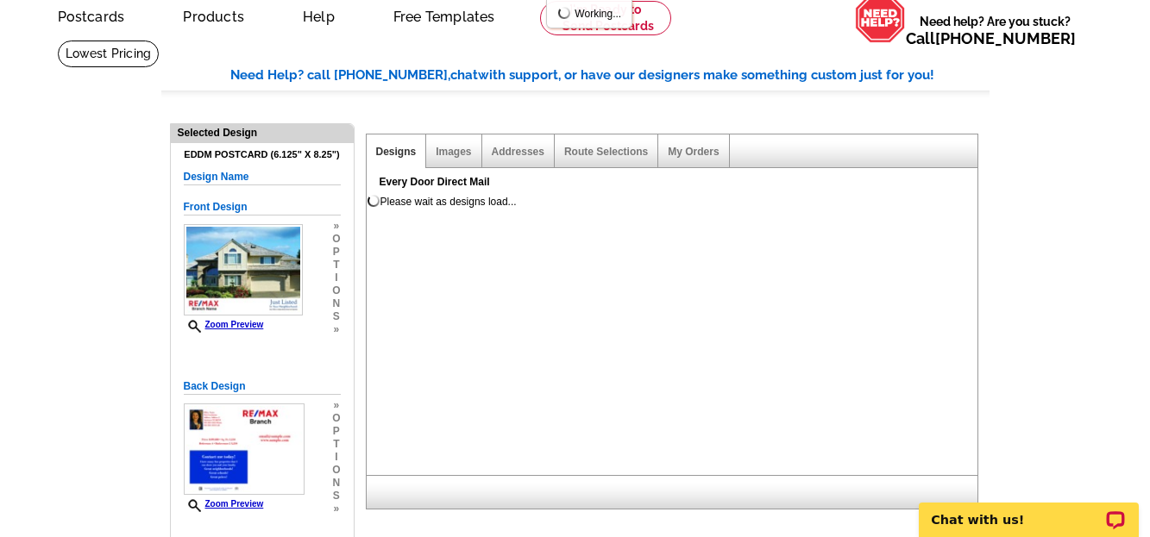
scroll to position [0, 0]
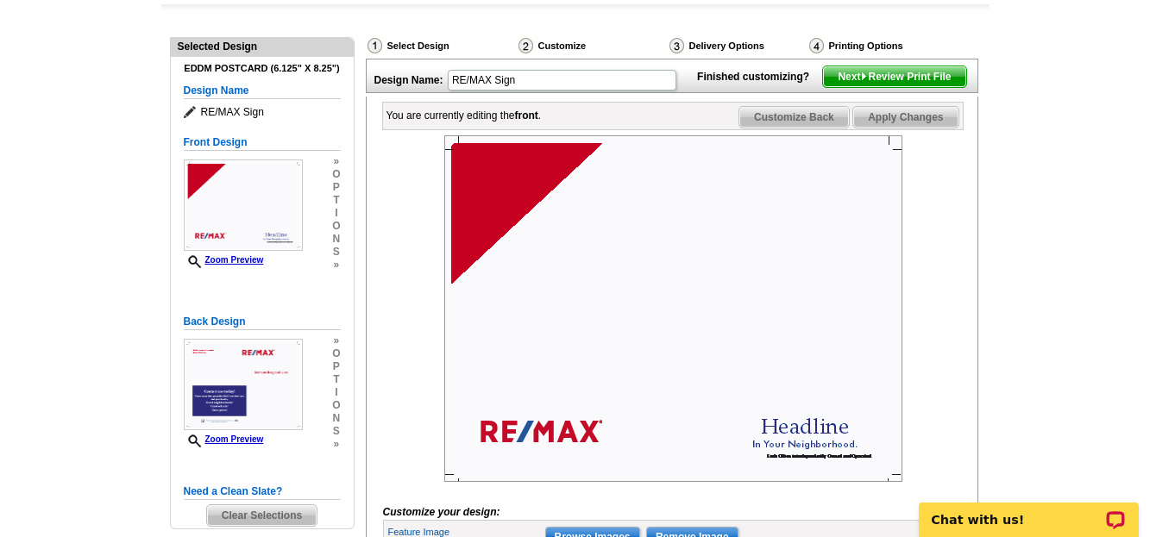
scroll to position [230, 0]
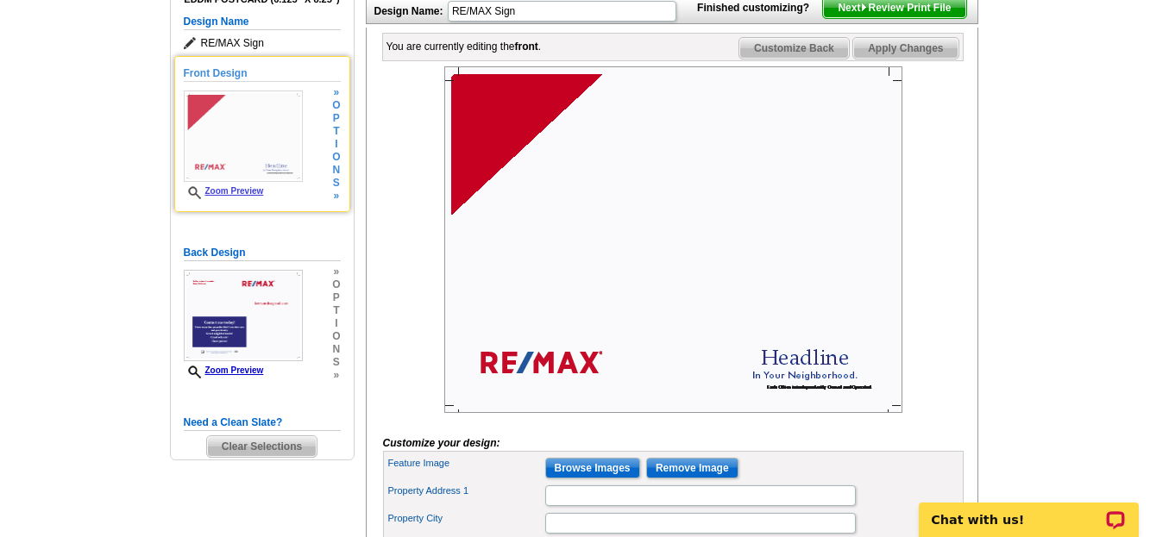
click at [261, 154] on img at bounding box center [243, 136] width 119 height 91
click at [337, 131] on span "t" at bounding box center [336, 131] width 8 height 13
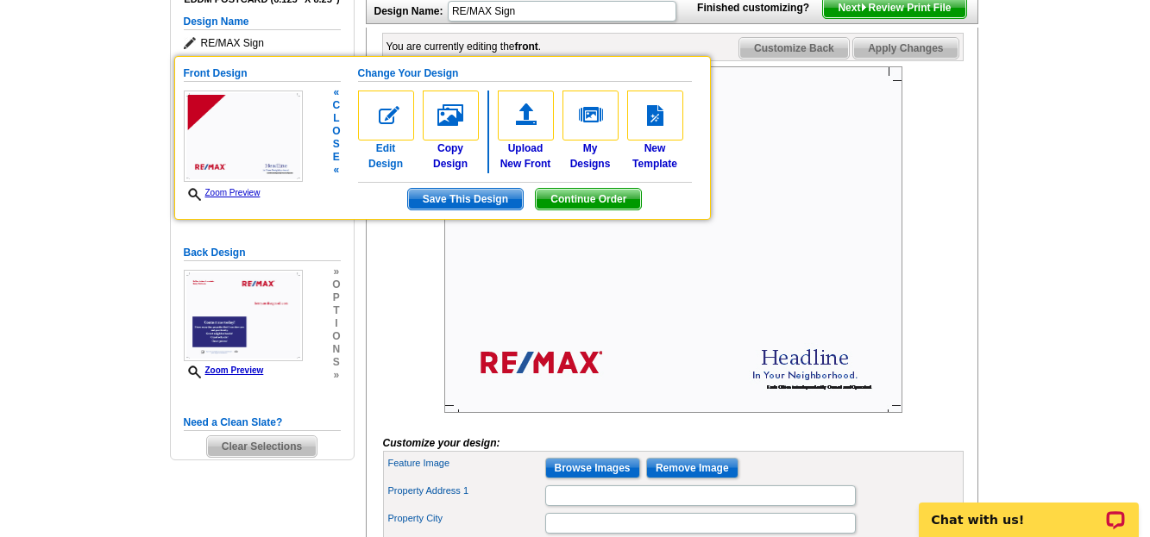
click at [386, 123] on img at bounding box center [386, 116] width 56 height 50
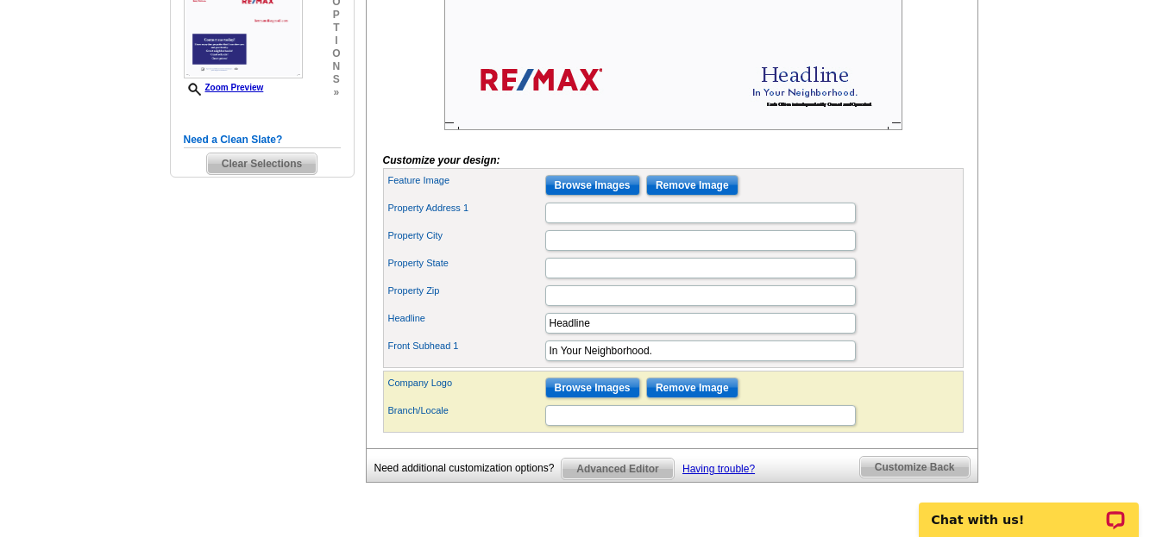
scroll to position [529, 0]
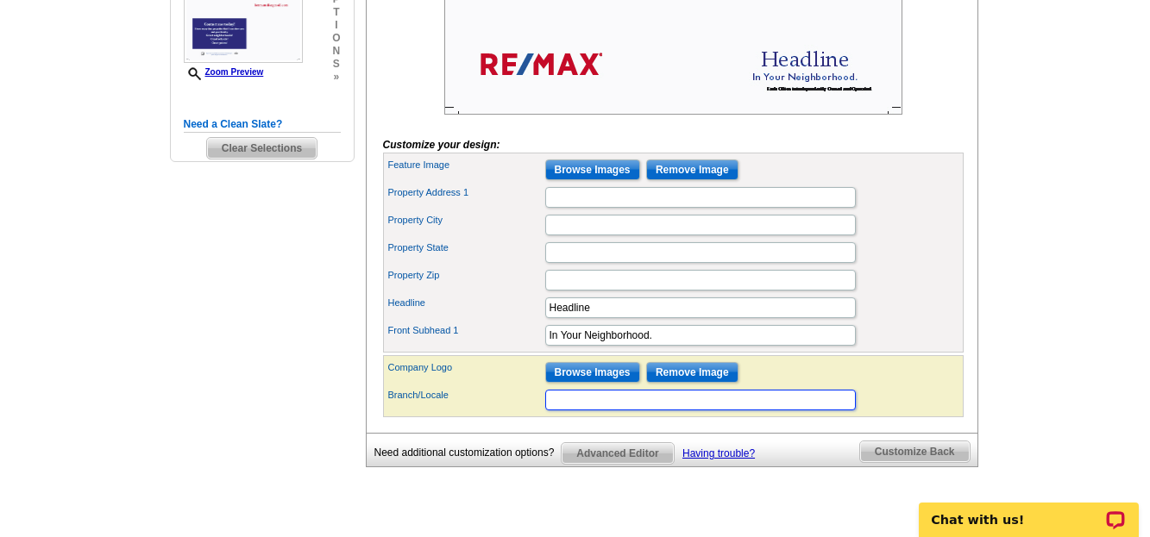
click at [561, 411] on input "Branch/Locale" at bounding box center [700, 400] width 311 height 21
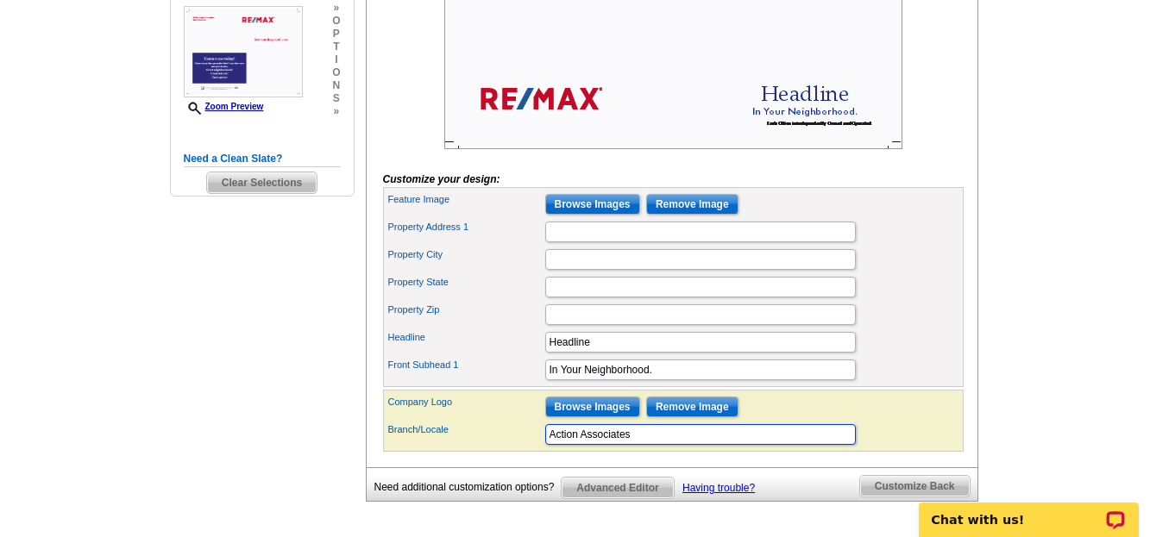
scroll to position [472, 0]
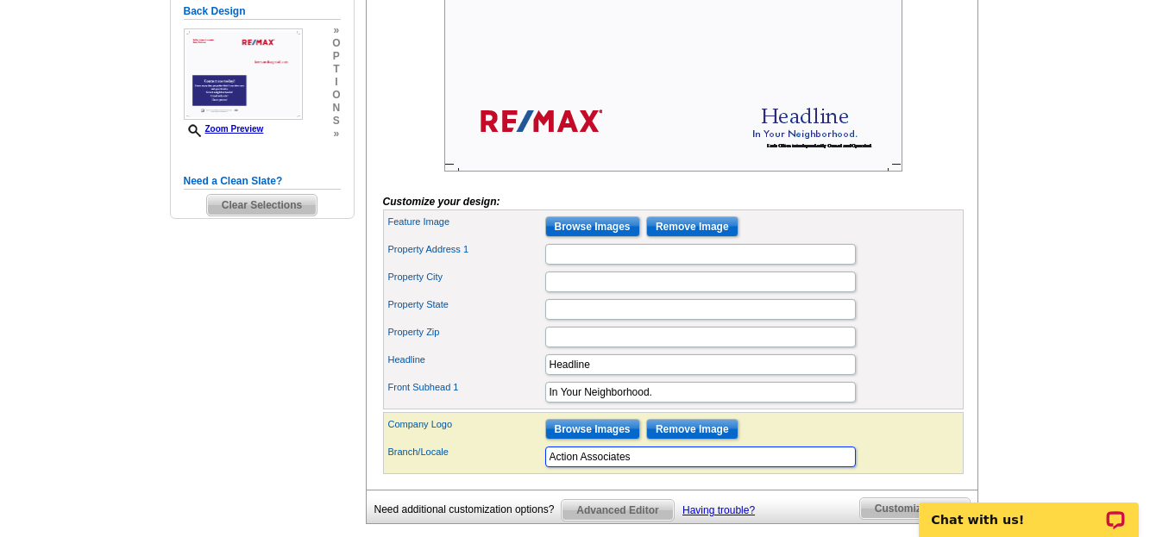
type input "Action Associates"
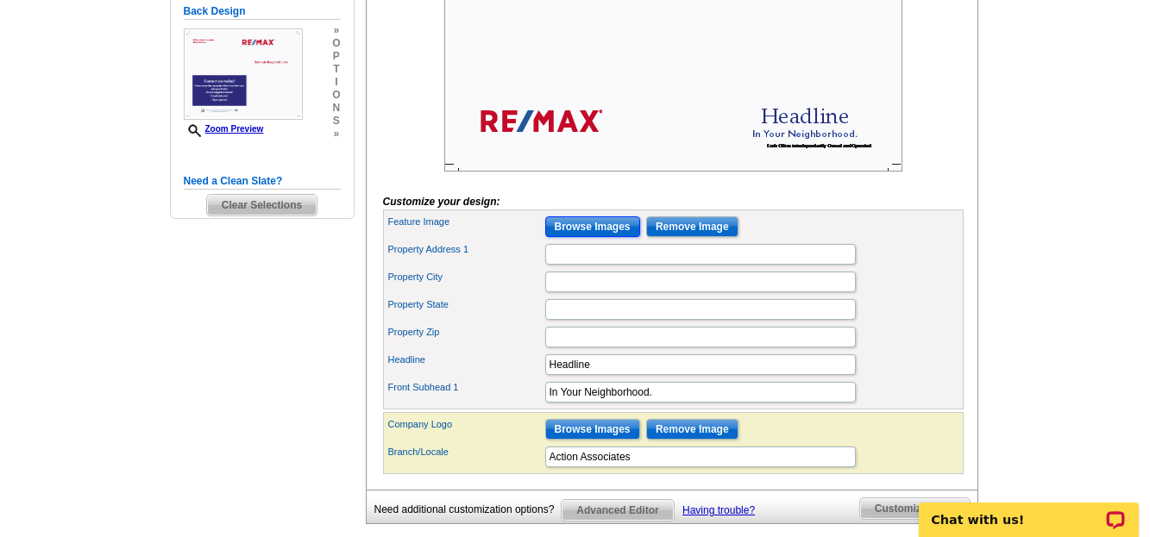
click at [590, 237] on input "Browse Images" at bounding box center [592, 226] width 95 height 21
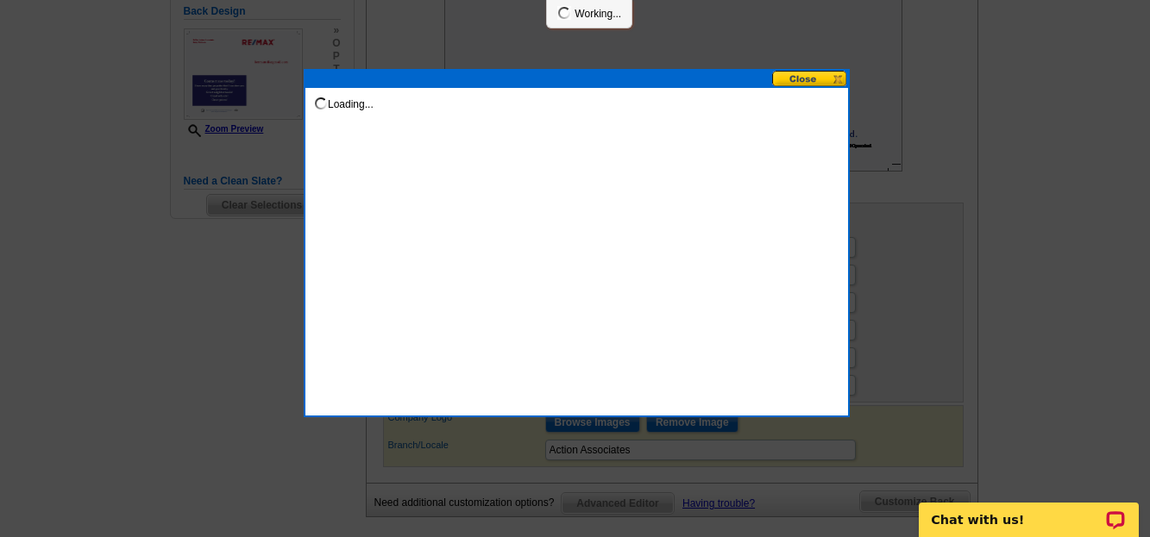
scroll to position [0, 0]
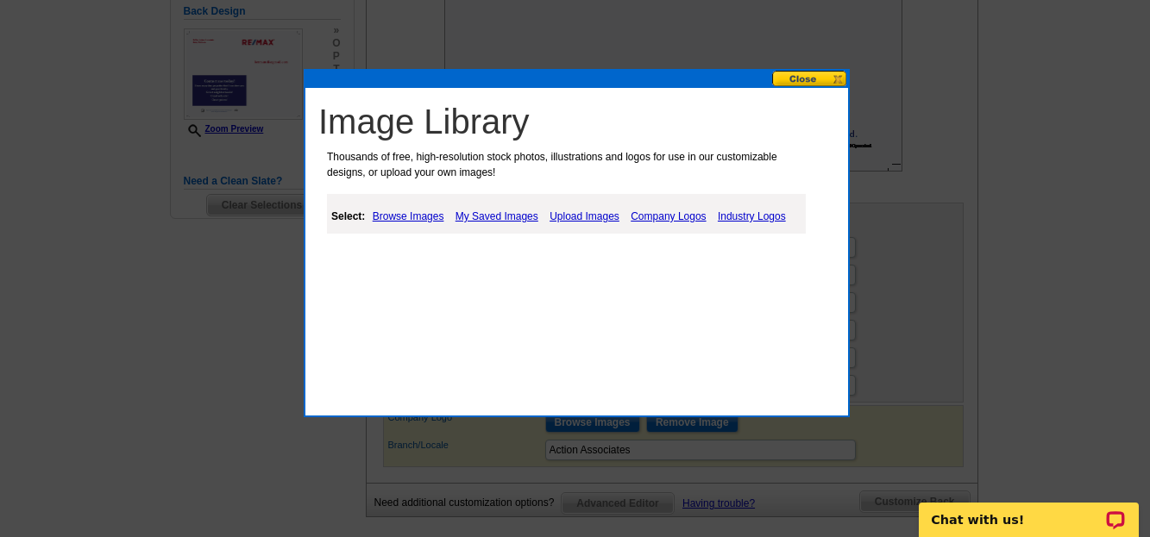
click at [412, 216] on link "Browse Images" at bounding box center [408, 216] width 80 height 21
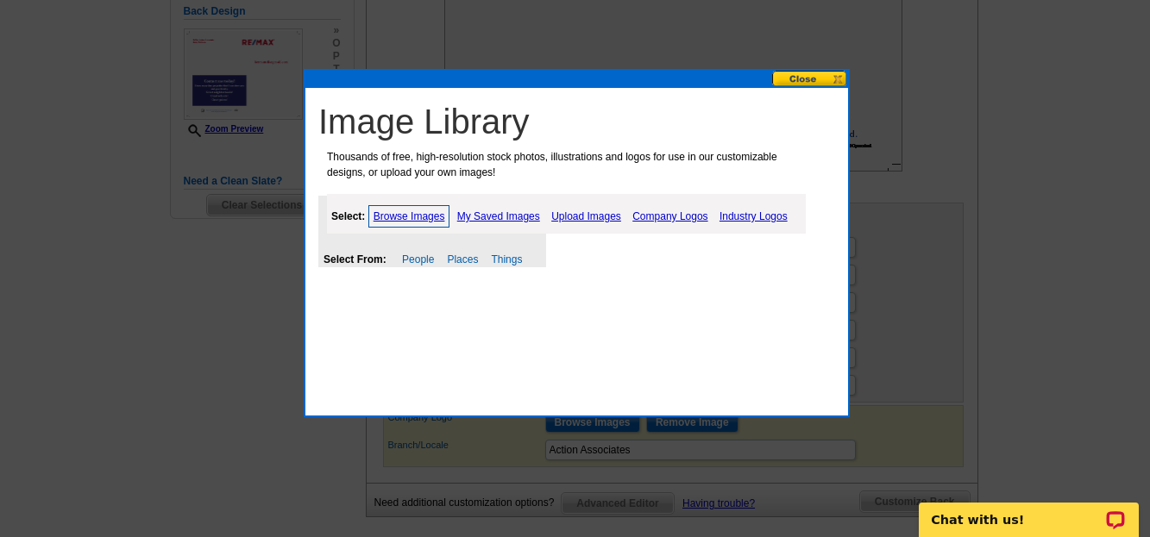
click at [578, 217] on link "Upload Images" at bounding box center [586, 216] width 78 height 21
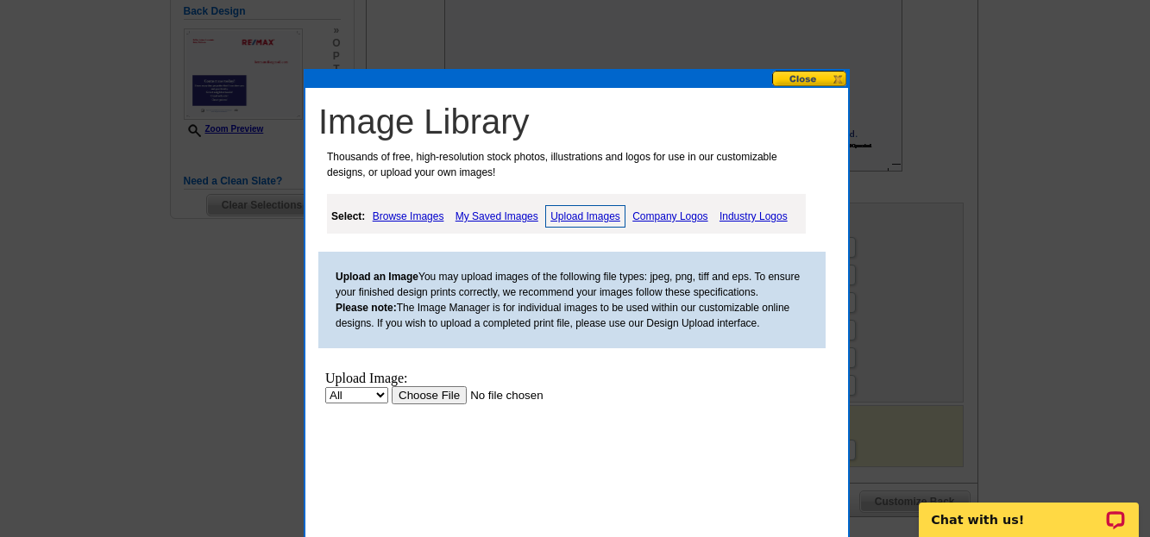
click at [414, 213] on link "Browse Images" at bounding box center [408, 216] width 80 height 21
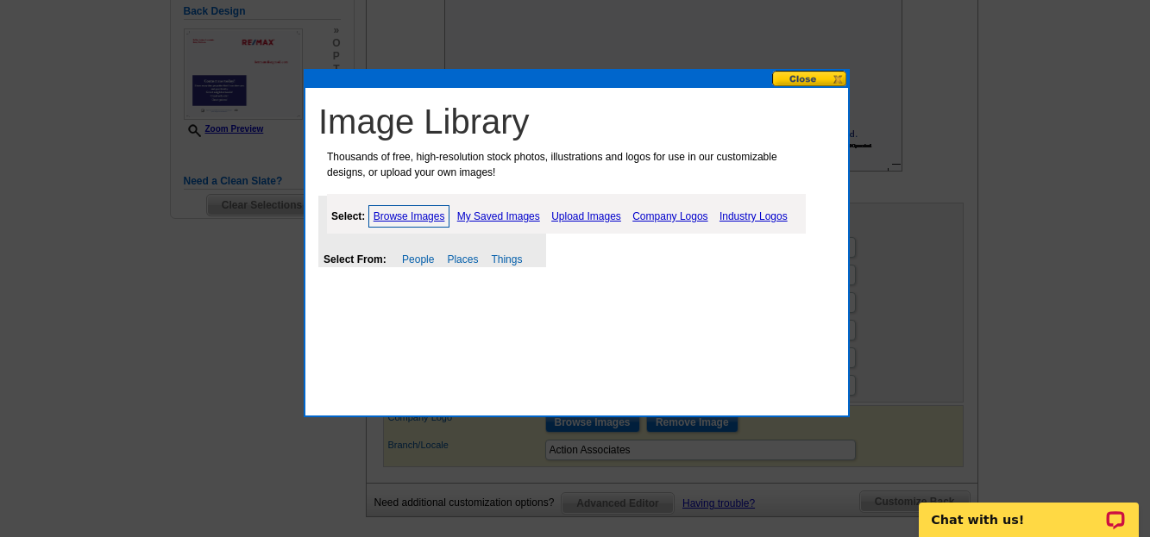
click at [501, 212] on link "My Saved Images" at bounding box center [498, 216] width 91 height 21
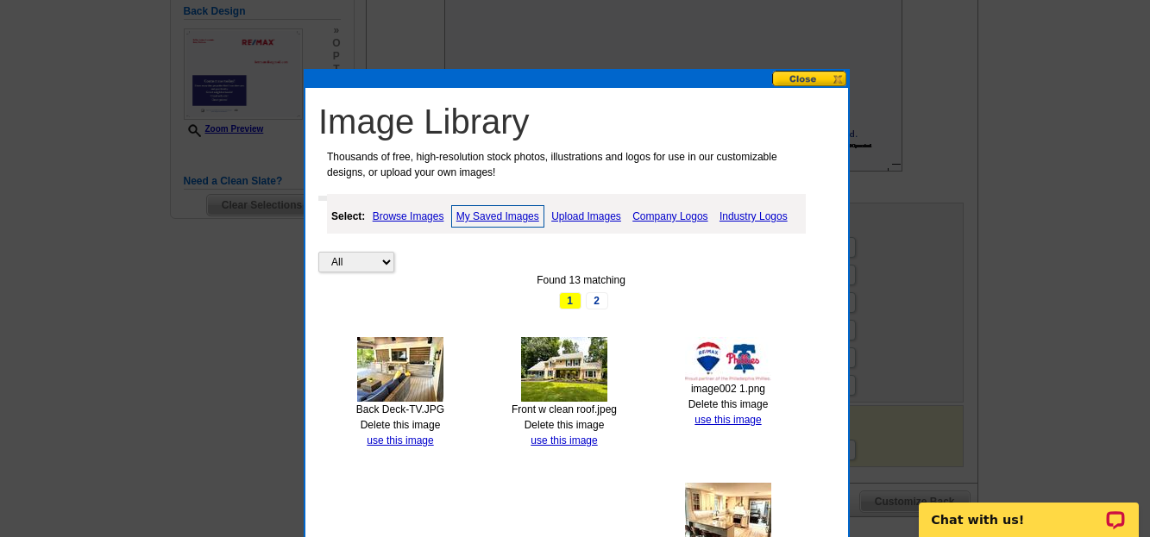
click at [588, 213] on link "Upload Images" at bounding box center [586, 216] width 78 height 21
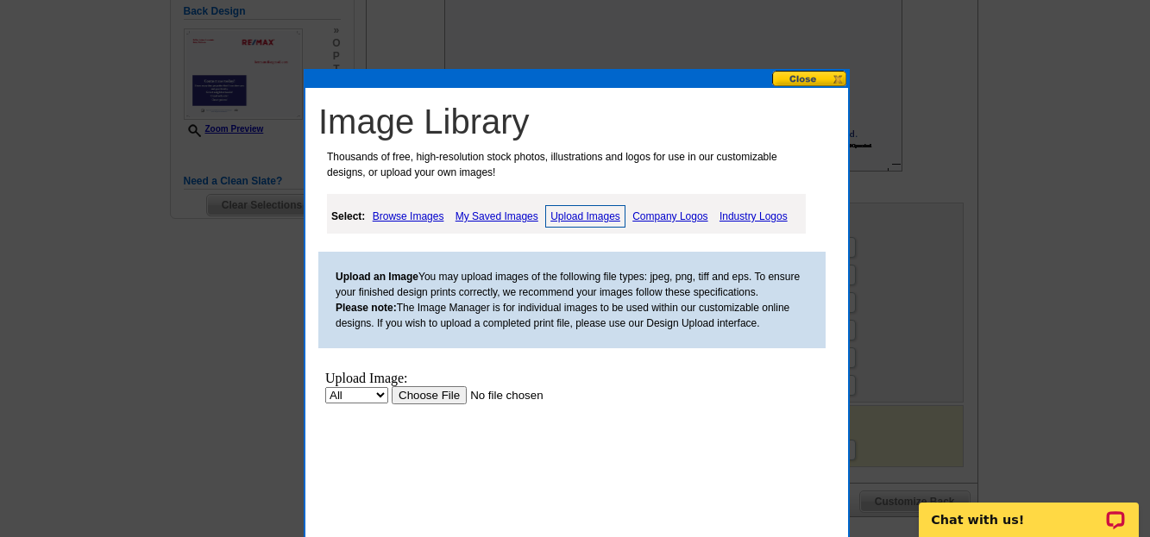
click at [446, 397] on input "file" at bounding box center [501, 395] width 218 height 18
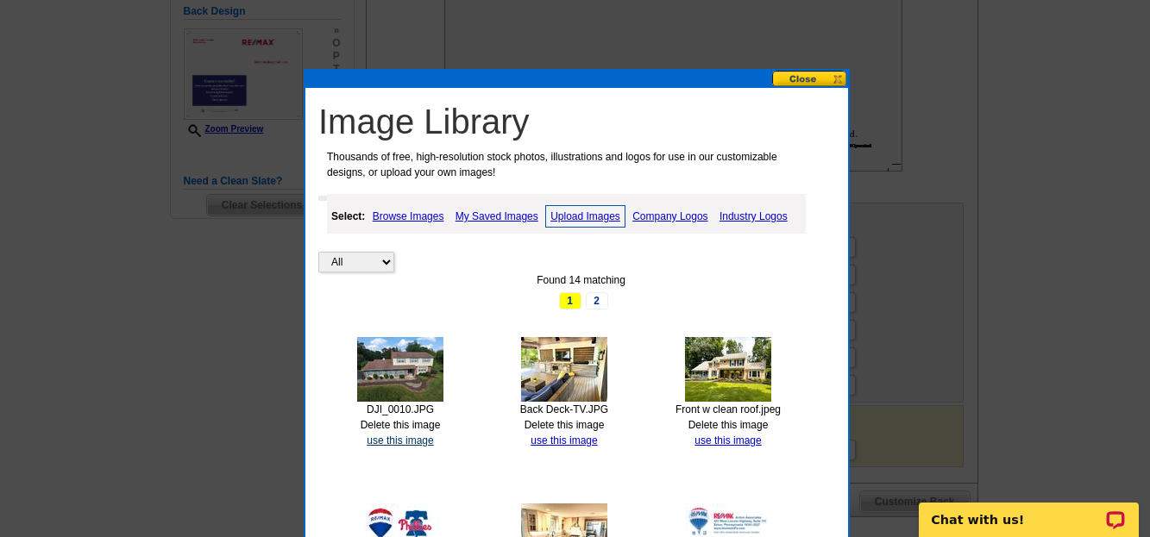
click at [398, 440] on link "use this image" at bounding box center [400, 441] width 66 height 12
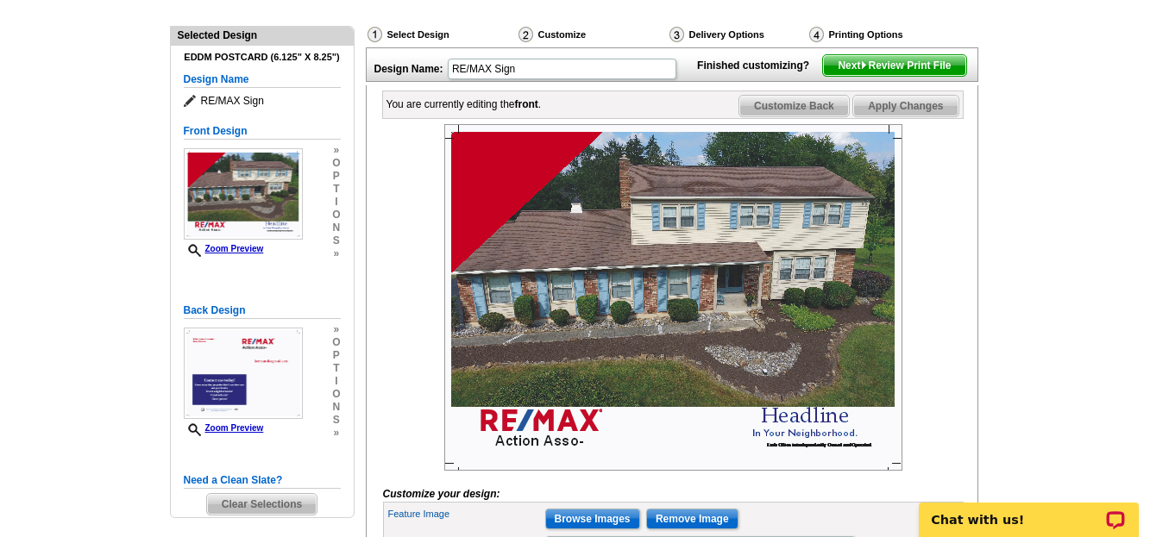
scroll to position [207, 0]
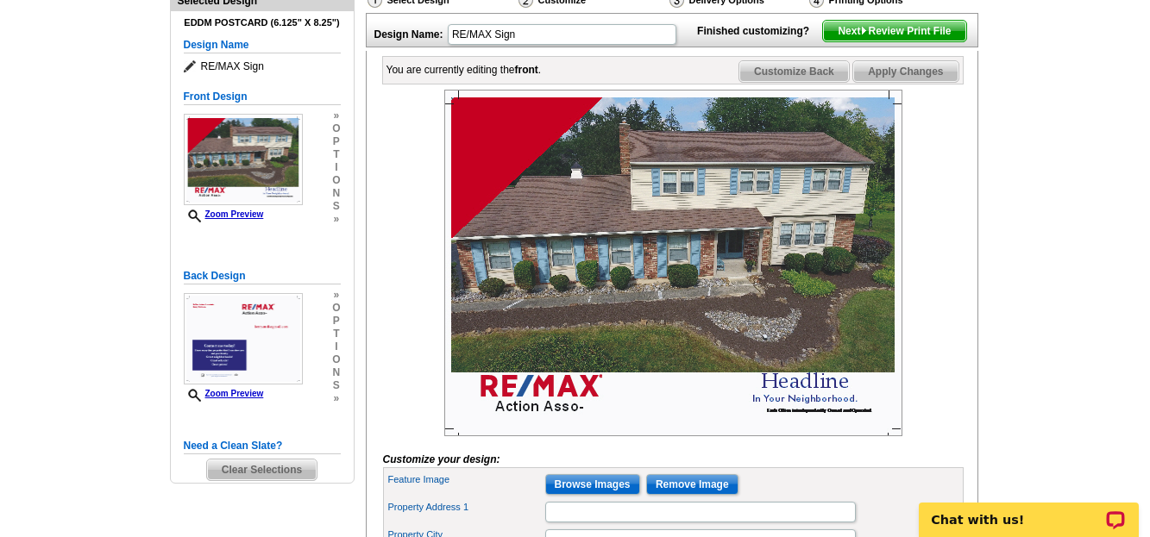
click at [542, 435] on img at bounding box center [673, 263] width 458 height 347
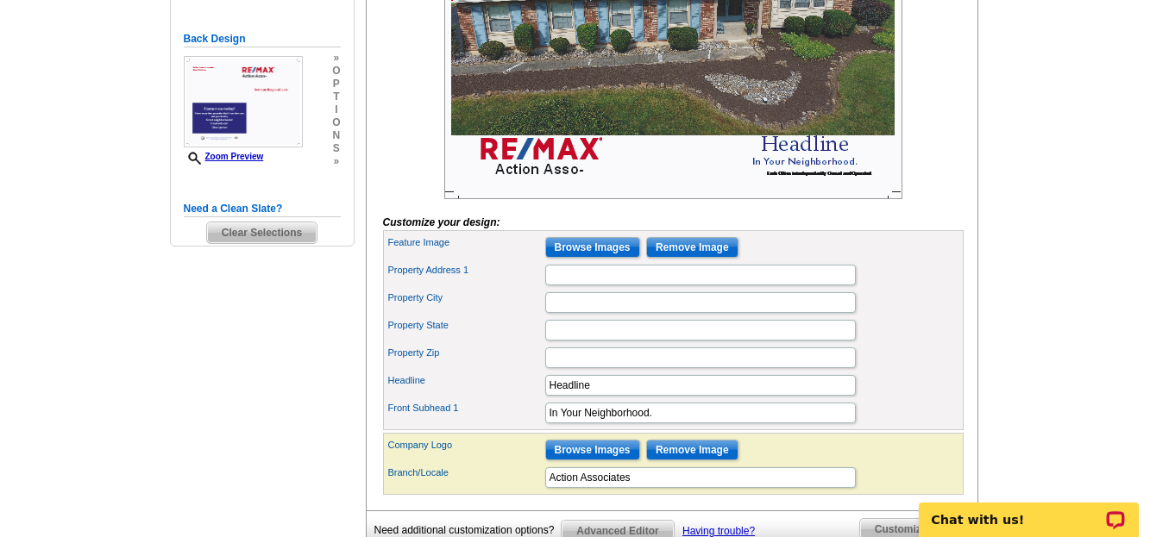
scroll to position [460, 0]
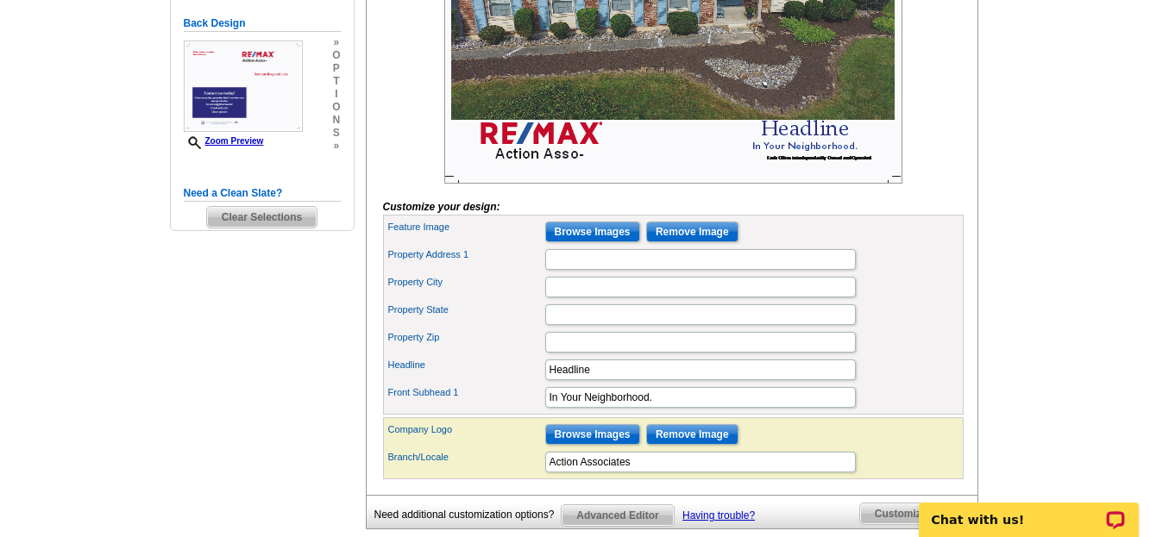
click at [536, 184] on img at bounding box center [673, 10] width 458 height 347
click at [530, 165] on img at bounding box center [673, 10] width 458 height 347
click at [634, 473] on input "Action Associates" at bounding box center [700, 462] width 311 height 21
click at [610, 473] on input "Action Associates" at bounding box center [700, 462] width 311 height 21
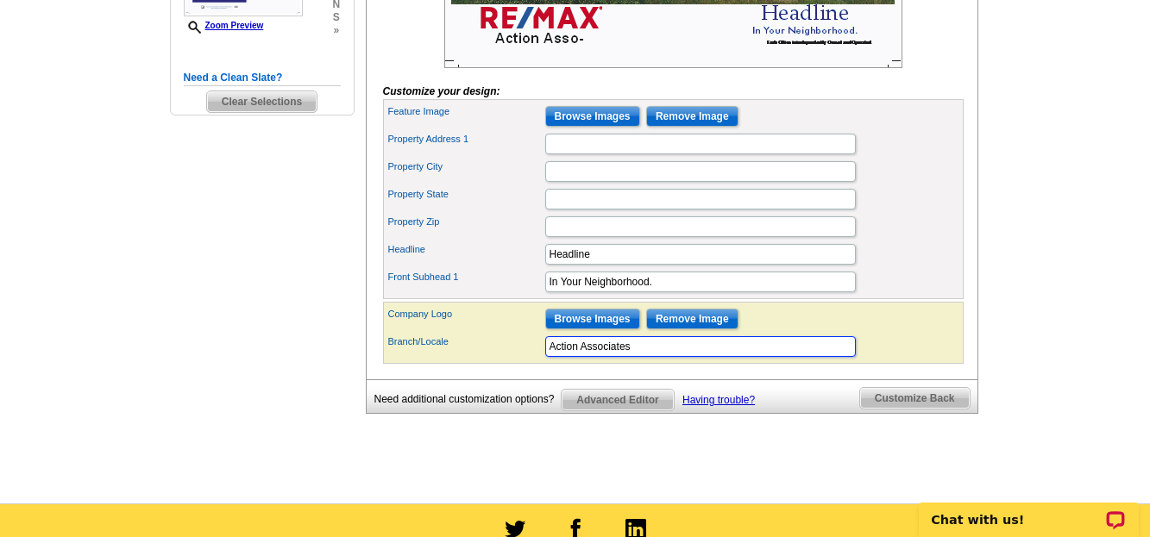
scroll to position [587, 0]
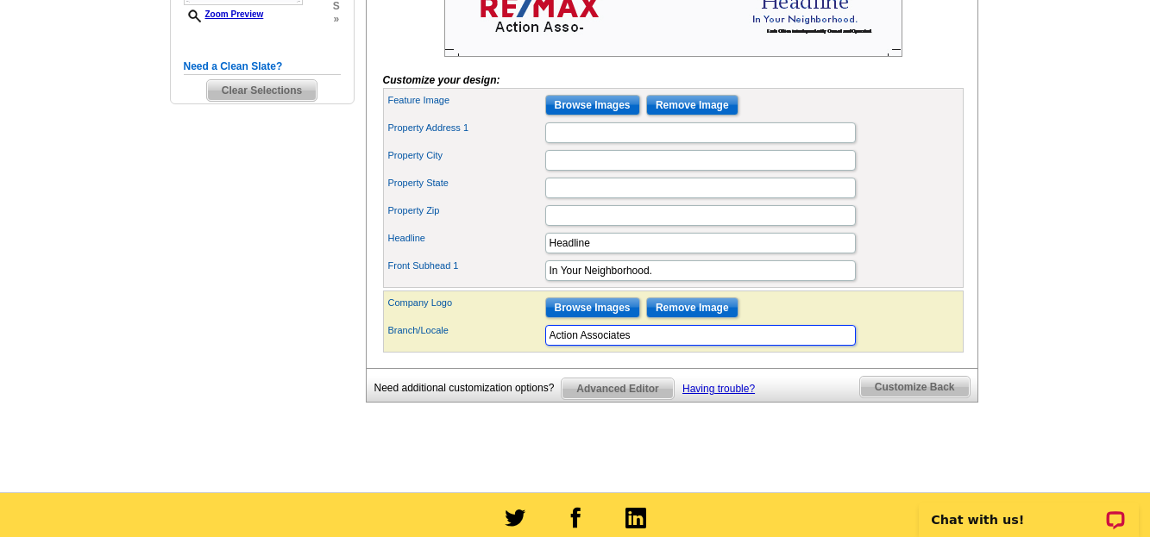
drag, startPoint x: 633, startPoint y: 367, endPoint x: 546, endPoint y: 374, distance: 87.5
click at [546, 346] on input "Action Associates" at bounding box center [700, 335] width 311 height 21
drag, startPoint x: 527, startPoint y: 386, endPoint x: 1033, endPoint y: 372, distance: 506.5
click at [1033, 372] on main "Need Help? call 800-260-5887, chat with support, or have our designers make som…" at bounding box center [575, 10] width 1150 height 964
click at [581, 318] on input "Browse Images" at bounding box center [592, 308] width 95 height 21
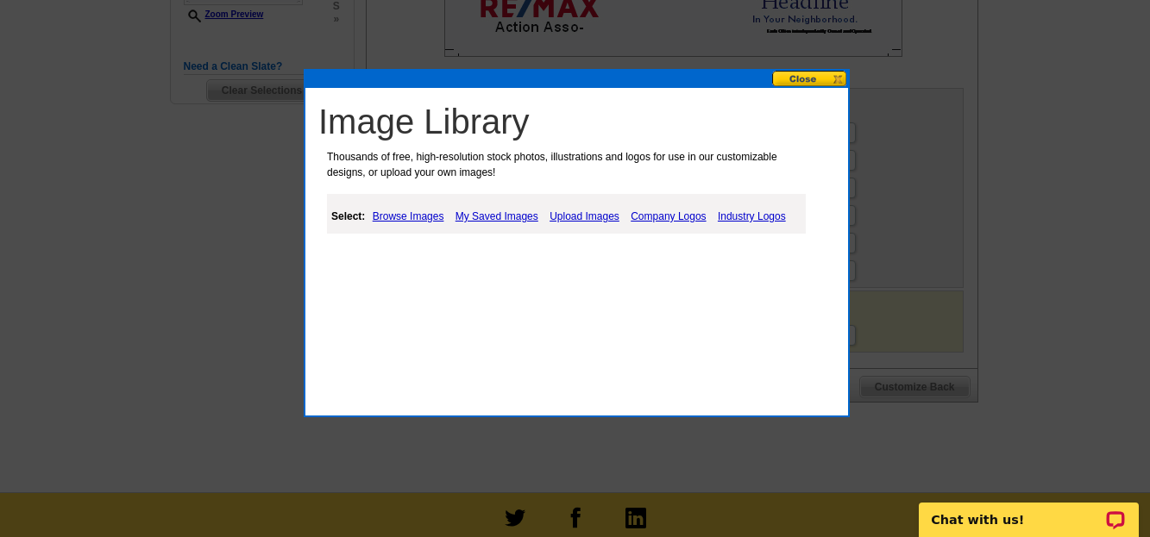
click at [581, 214] on link "Upload Images" at bounding box center [584, 216] width 78 height 21
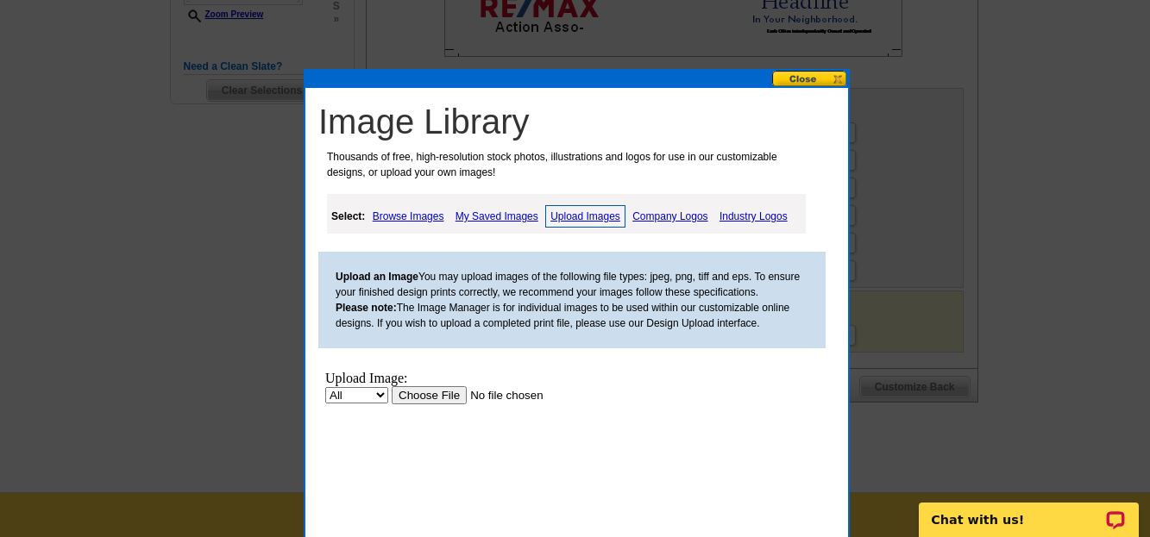
scroll to position [0, 0]
click at [424, 397] on input "file" at bounding box center [501, 395] width 218 height 18
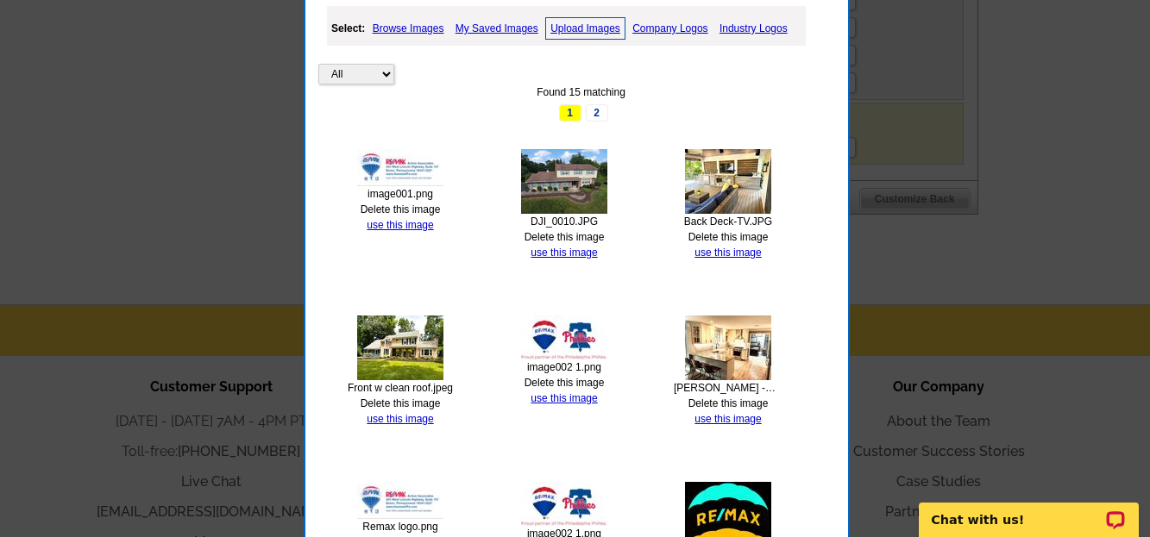
scroll to position [752, 0]
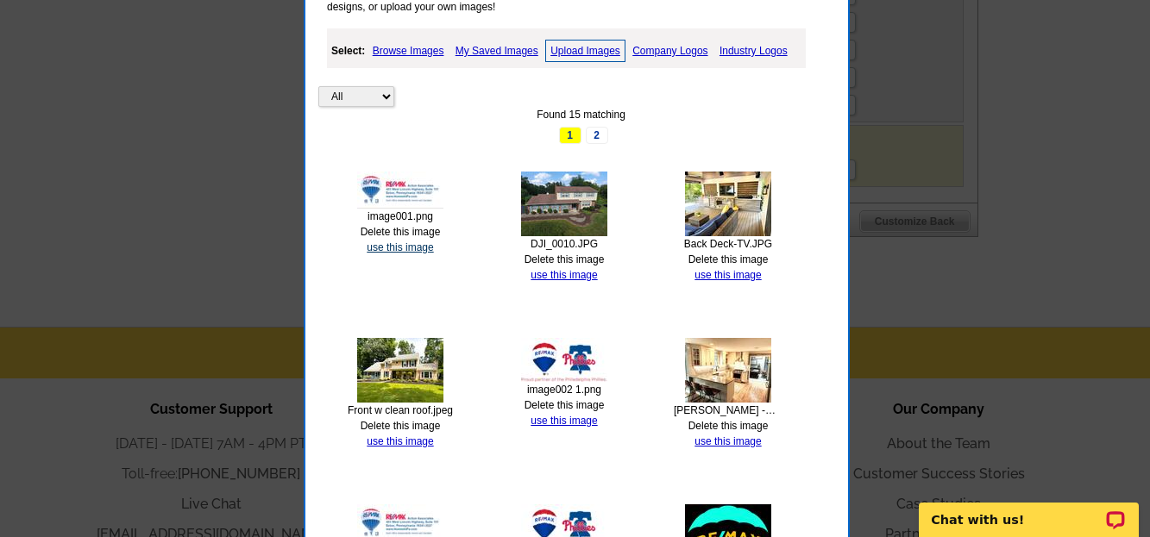
click at [400, 250] on link "use this image" at bounding box center [400, 248] width 66 height 12
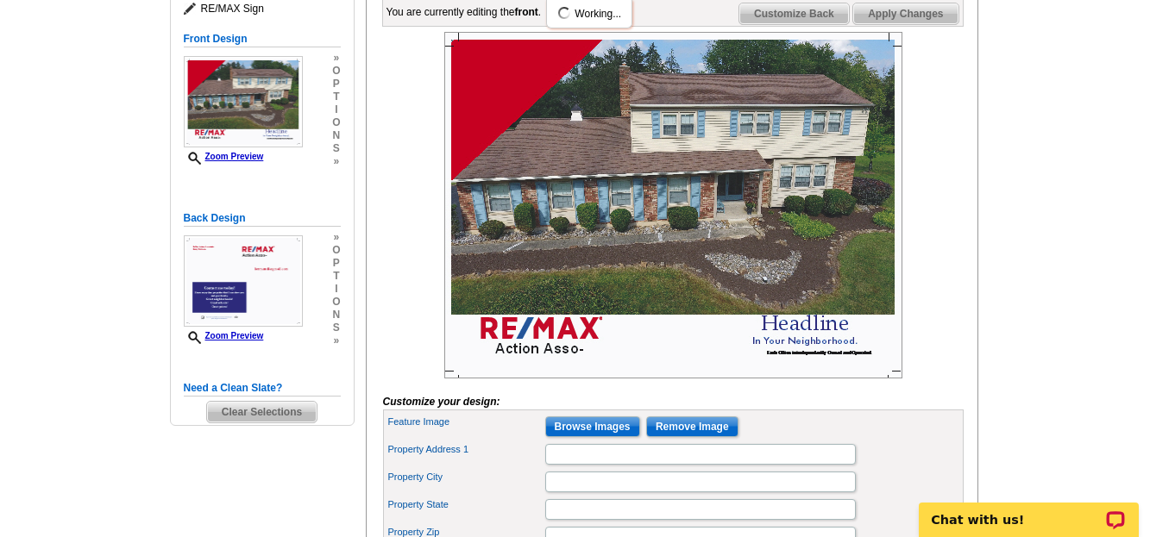
scroll to position [299, 0]
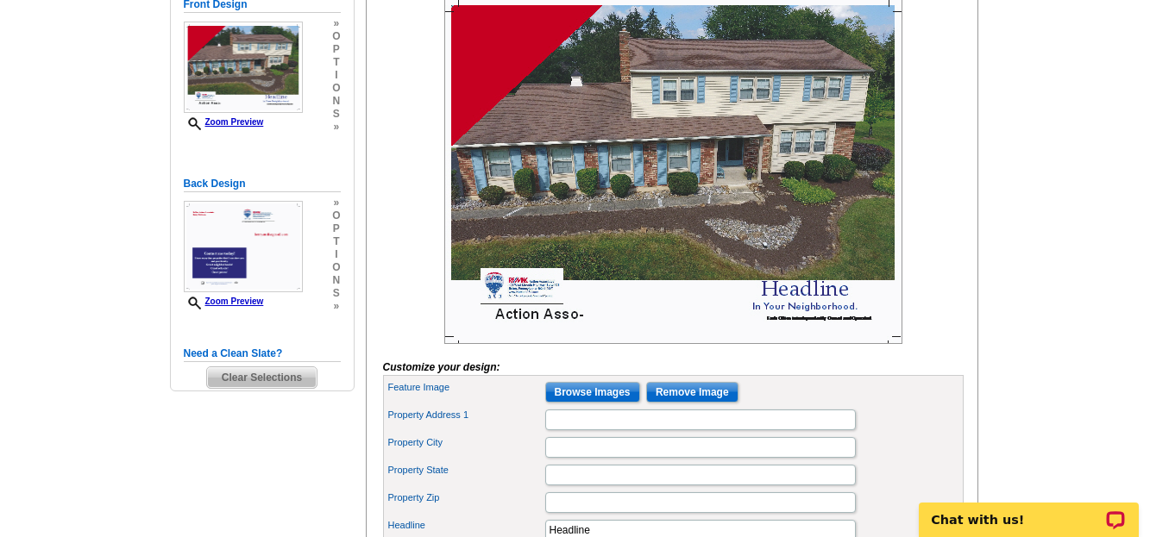
click at [570, 344] on img at bounding box center [673, 170] width 458 height 347
click at [568, 344] on img at bounding box center [673, 170] width 458 height 347
click at [514, 318] on img at bounding box center [673, 170] width 458 height 347
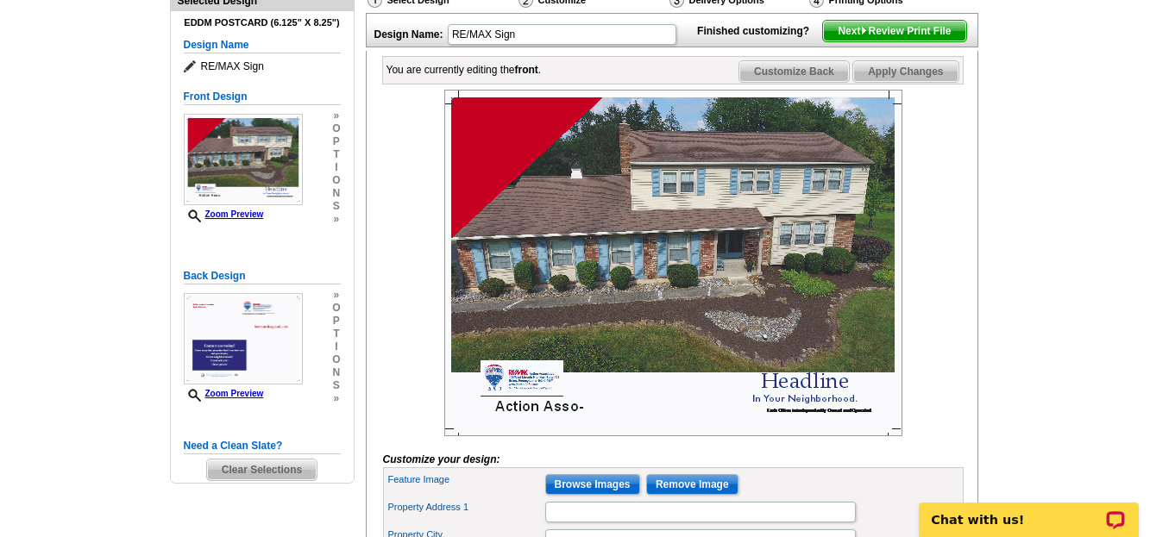
scroll to position [242, 0]
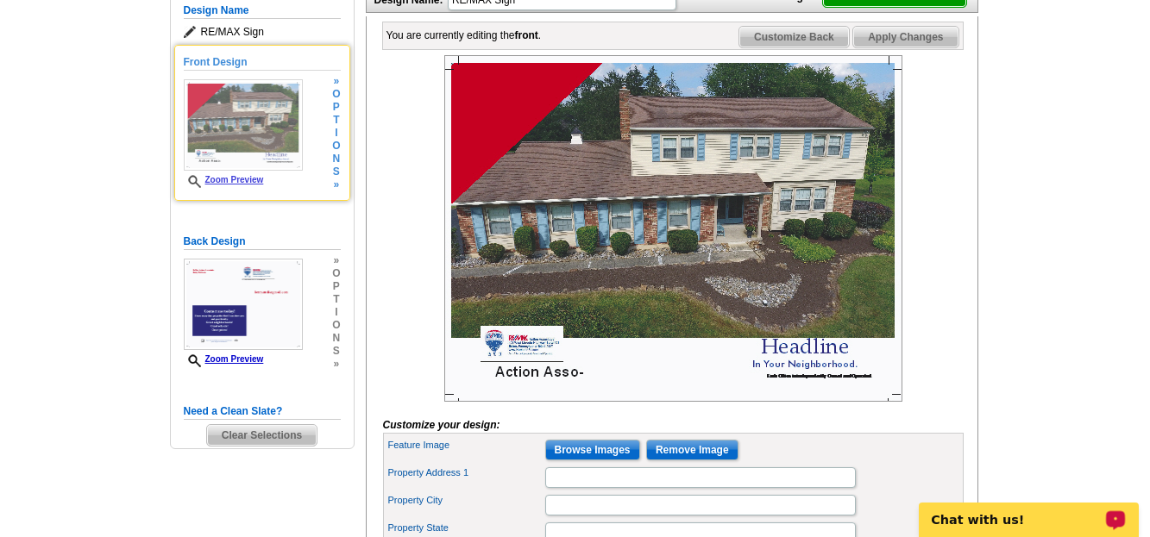
click at [335, 129] on span "i" at bounding box center [336, 133] width 8 height 13
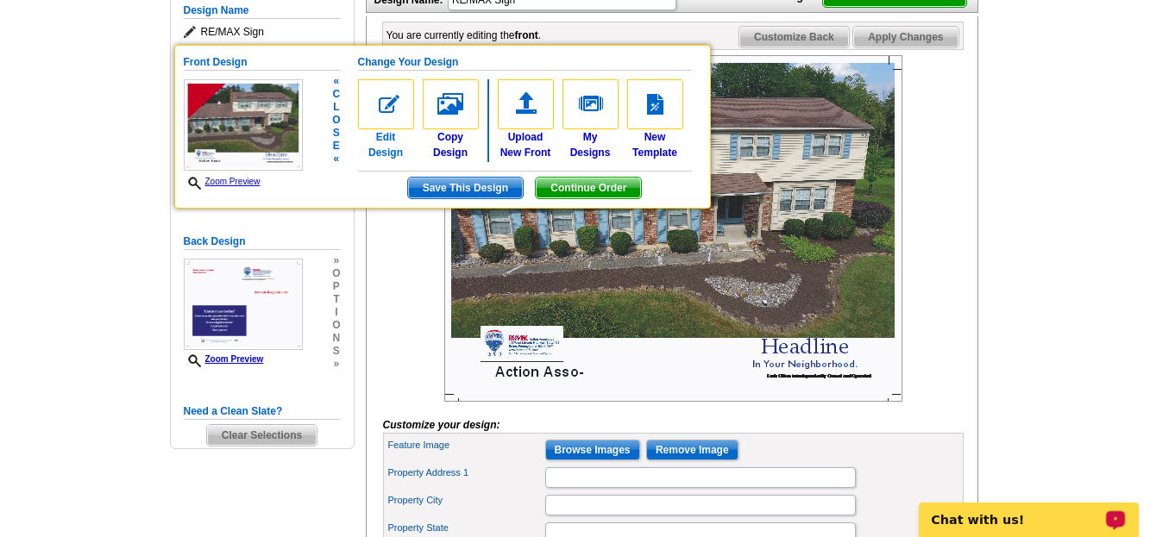
click at [390, 106] on img at bounding box center [386, 104] width 56 height 50
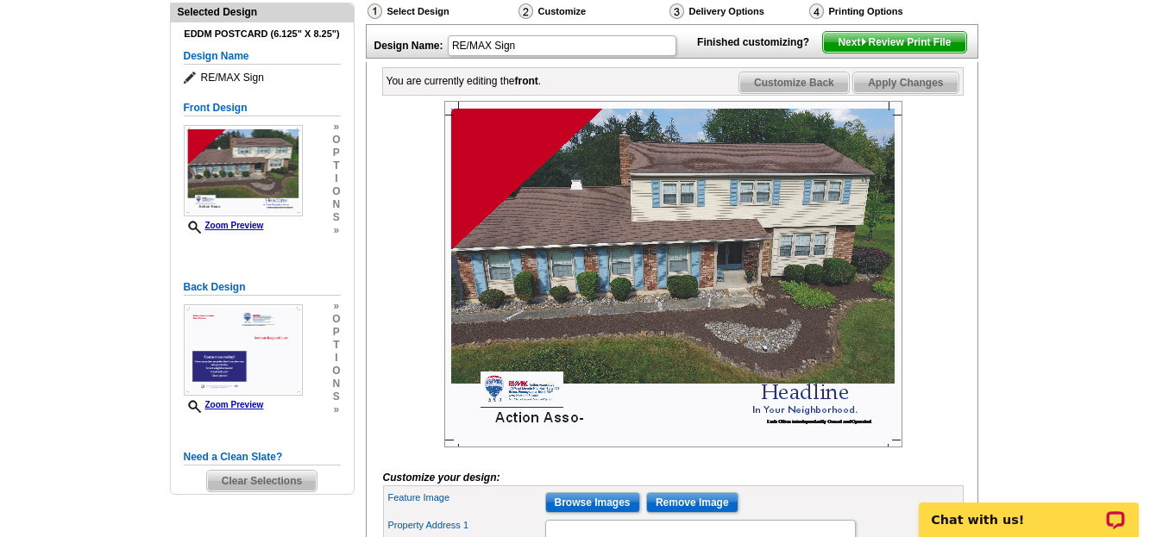
scroll to position [334, 0]
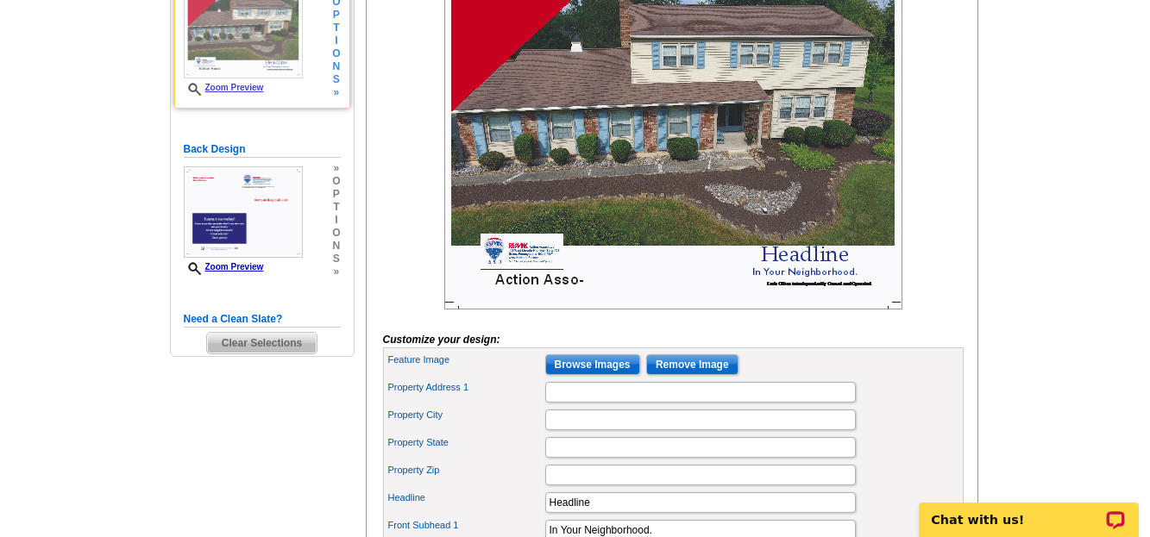
click at [329, 35] on div "» o p t i o n s »" at bounding box center [334, 41] width 12 height 116
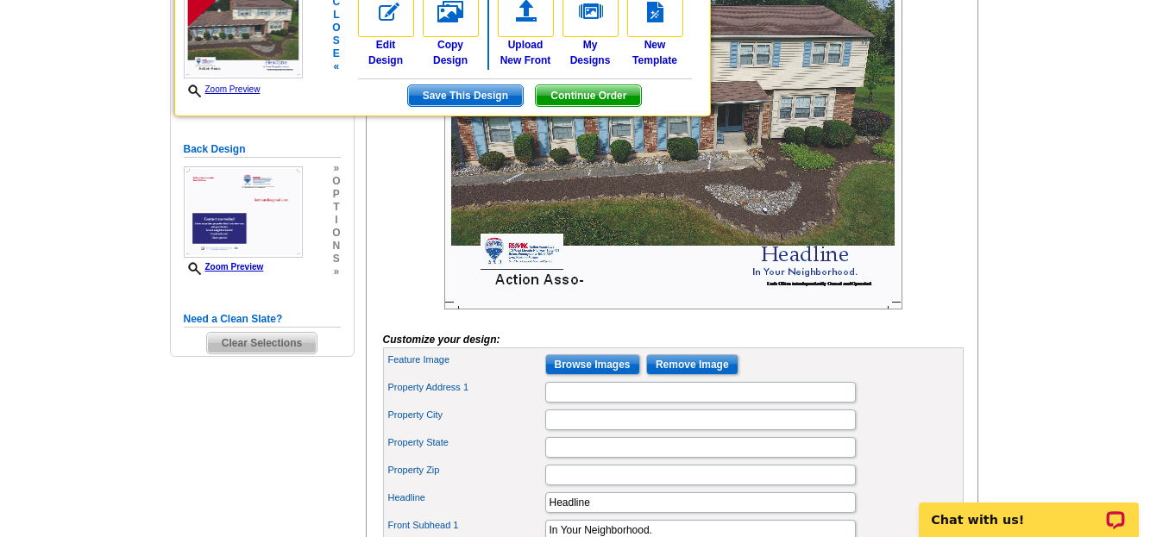
click at [443, 17] on img at bounding box center [451, 12] width 56 height 50
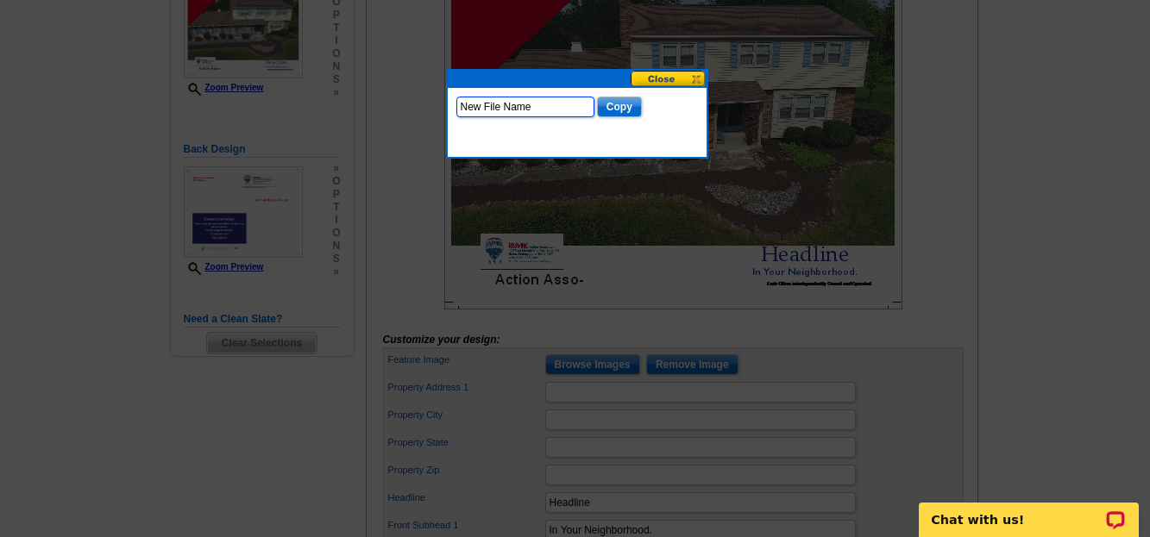
click at [543, 110] on input "New File Name" at bounding box center [525, 107] width 138 height 21
click at [652, 80] on button at bounding box center [669, 79] width 76 height 16
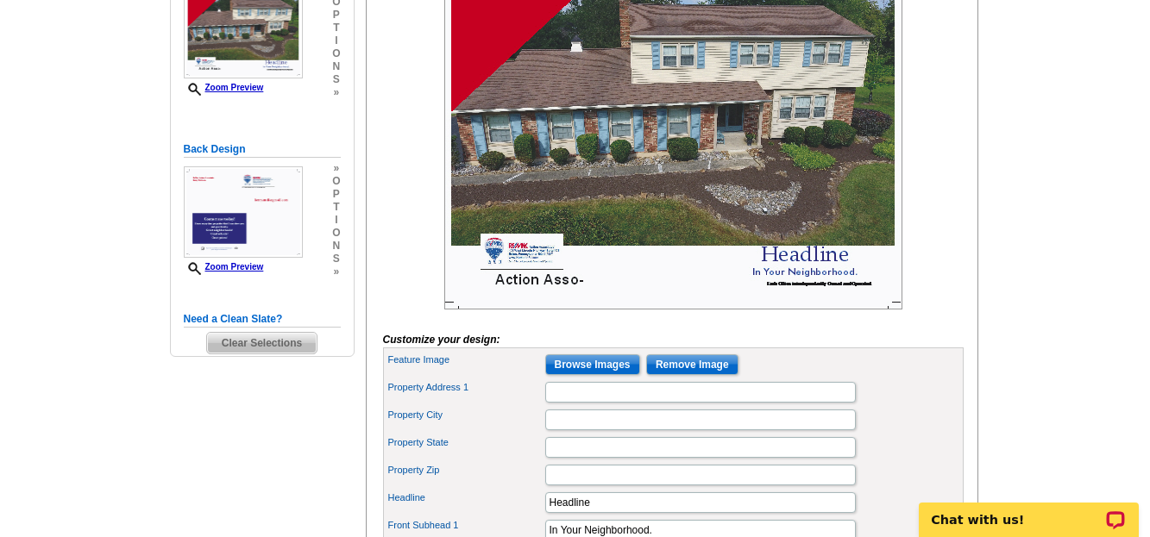
click at [532, 307] on img at bounding box center [673, 136] width 458 height 347
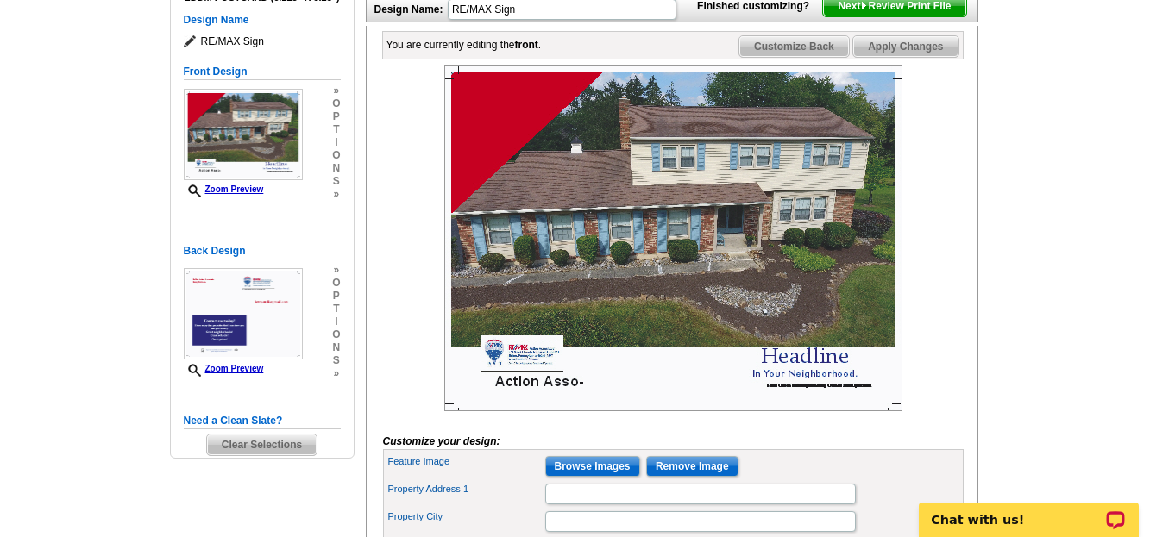
scroll to position [266, 0]
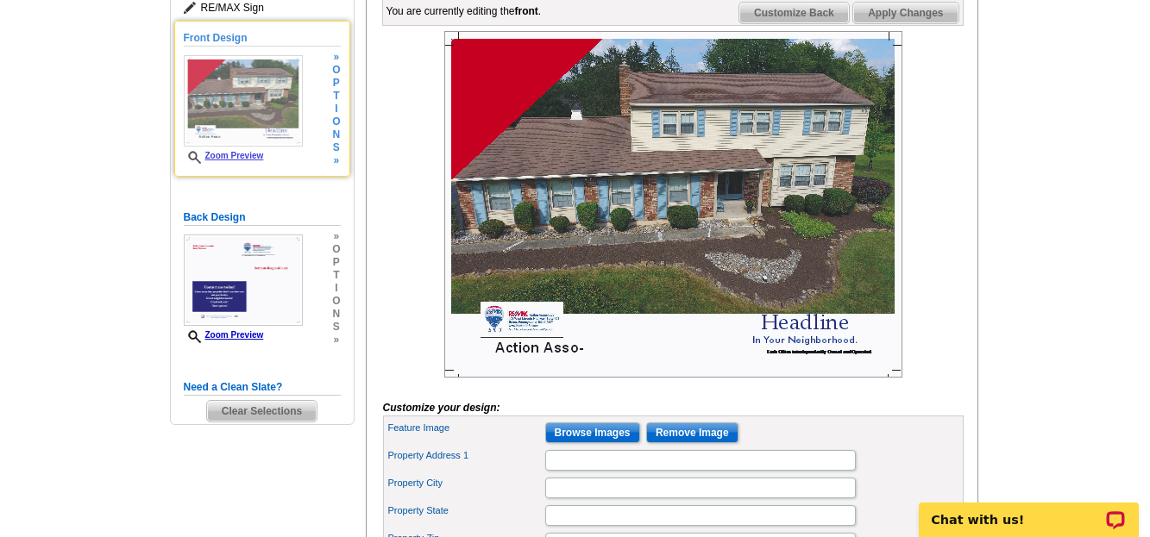
click at [332, 110] on span "i" at bounding box center [336, 109] width 8 height 13
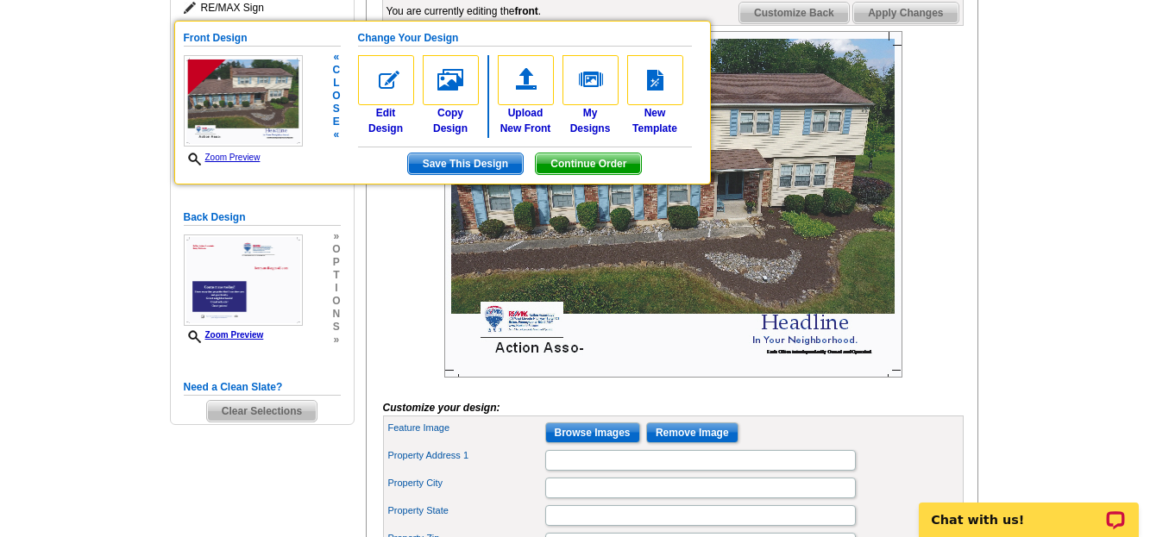
click at [456, 92] on img at bounding box center [451, 80] width 56 height 50
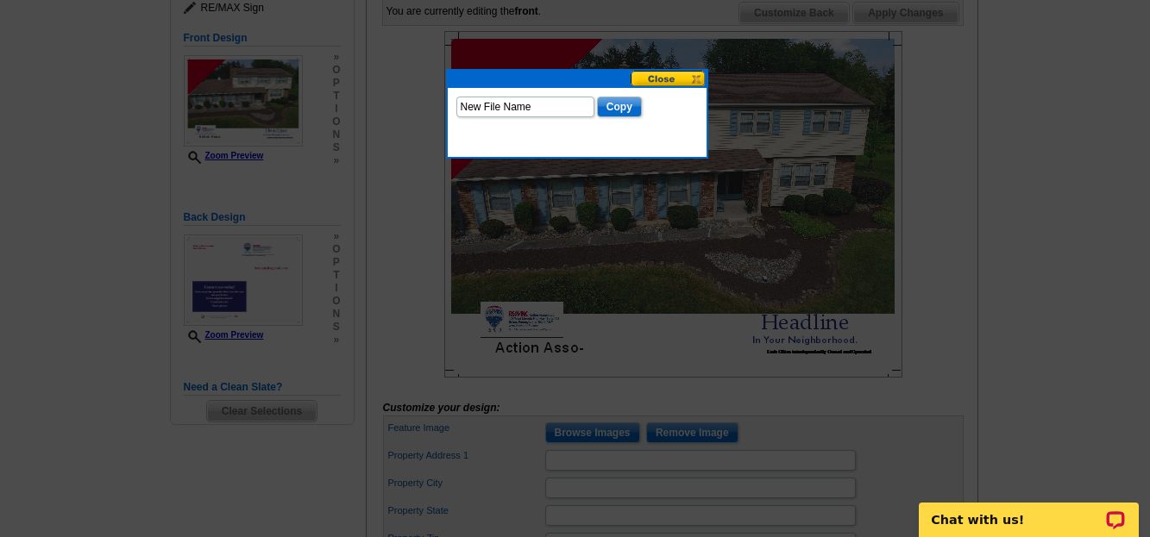
click at [668, 75] on button at bounding box center [669, 79] width 76 height 16
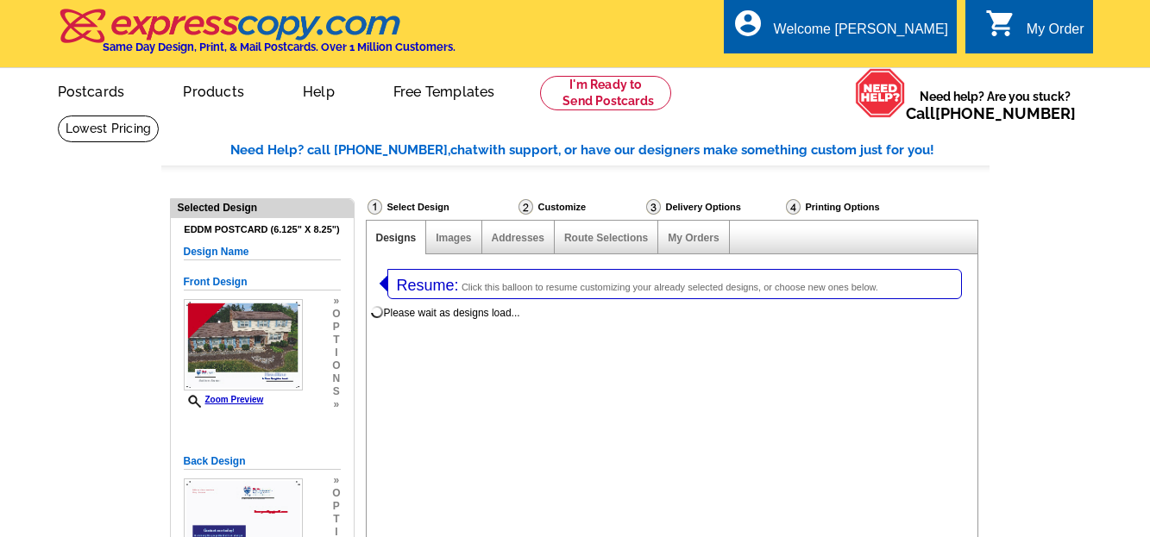
select select "4"
select select "14"
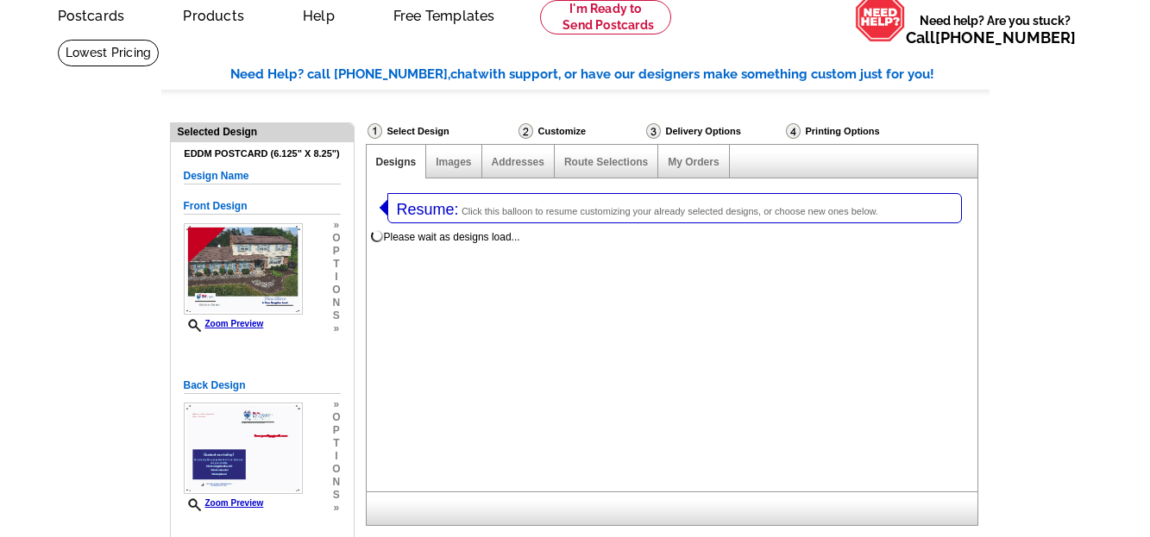
scroll to position [75, 0]
select select "971"
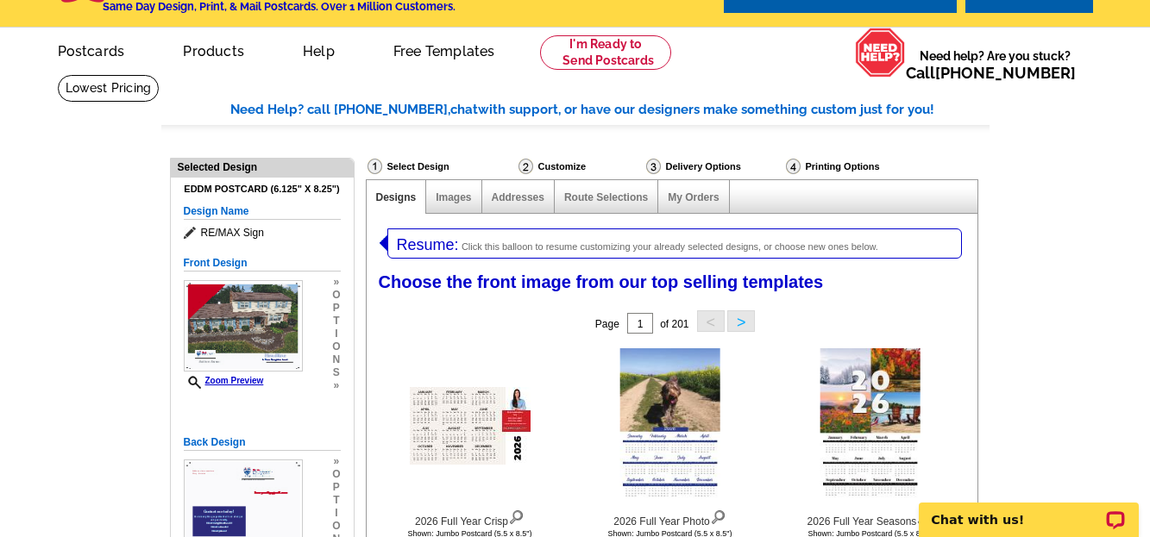
scroll to position [0, 0]
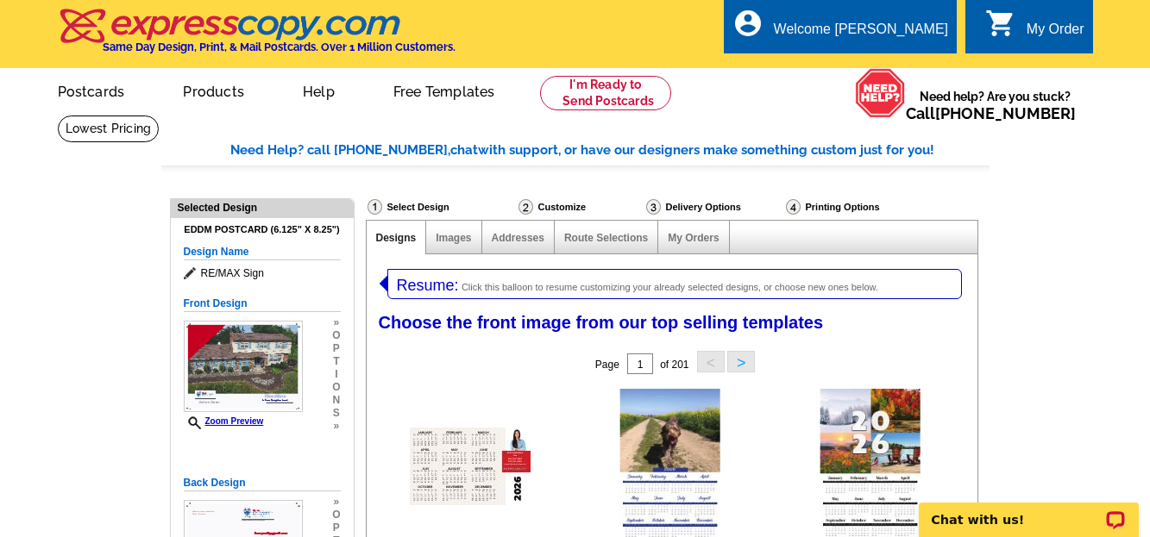
click at [394, 240] on link "Designs" at bounding box center [396, 238] width 41 height 12
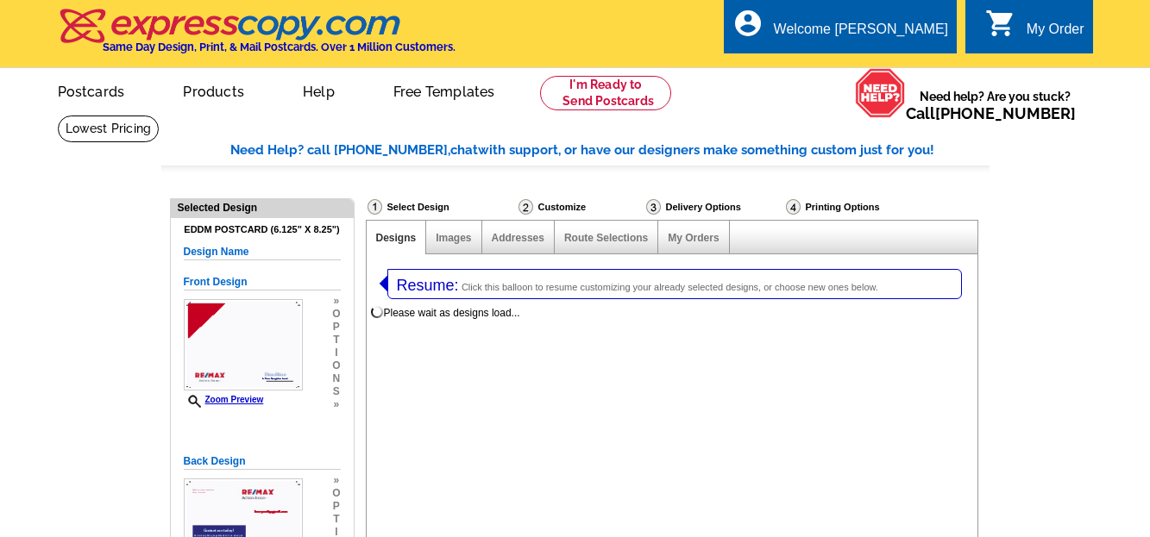
select select "1"
select select "14"
select select "785"
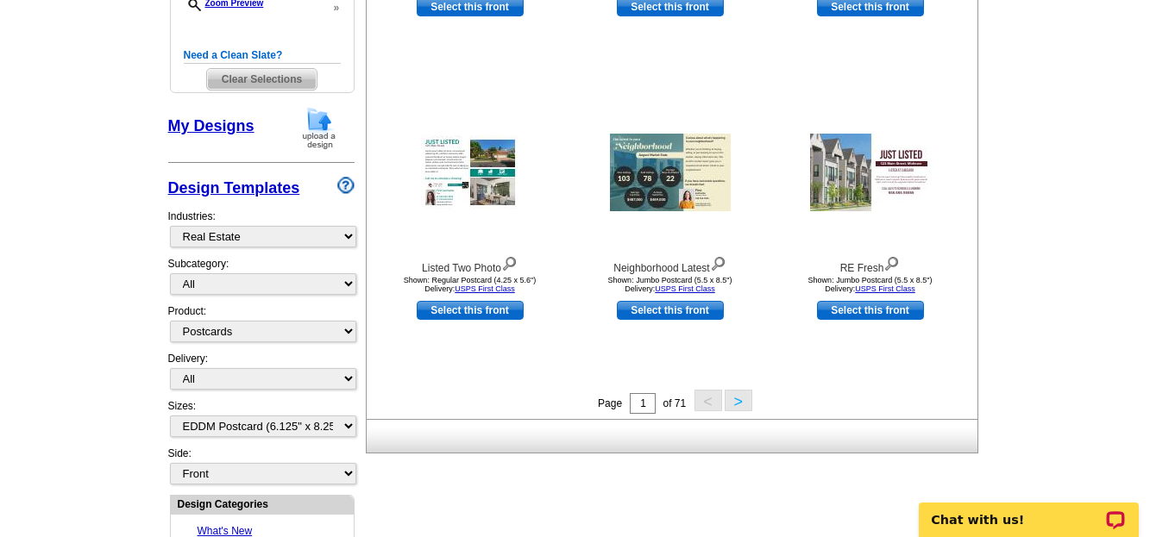
scroll to position [621, 0]
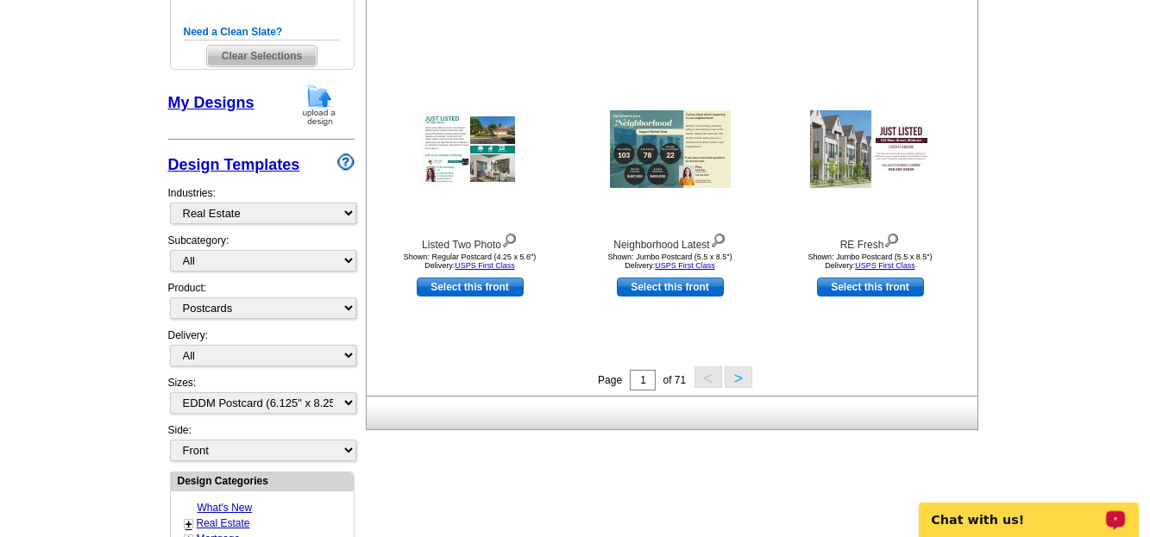
click at [735, 383] on button ">" at bounding box center [739, 378] width 28 height 22
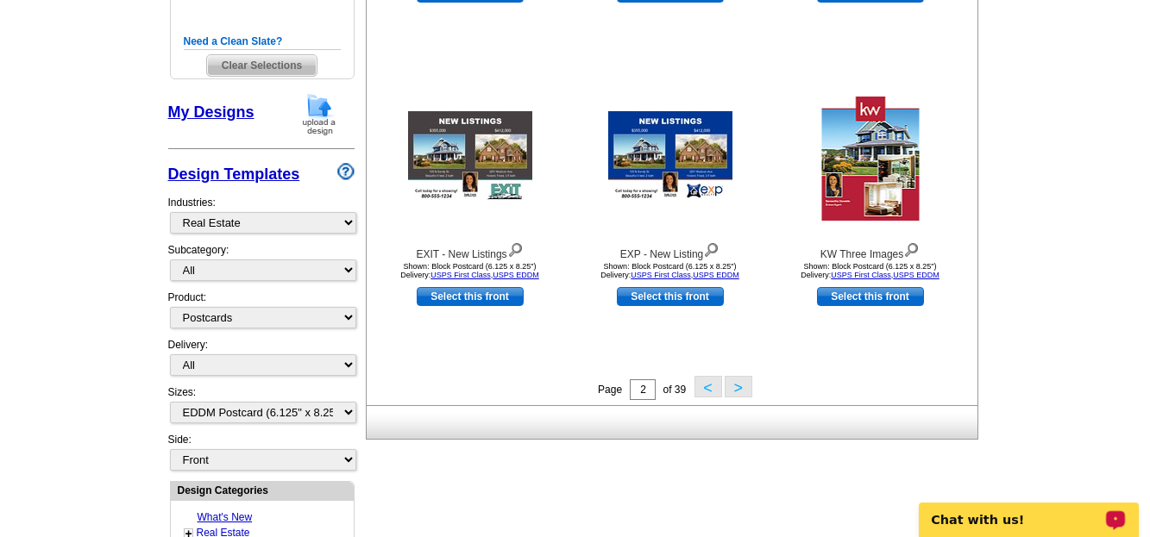
scroll to position [635, 0]
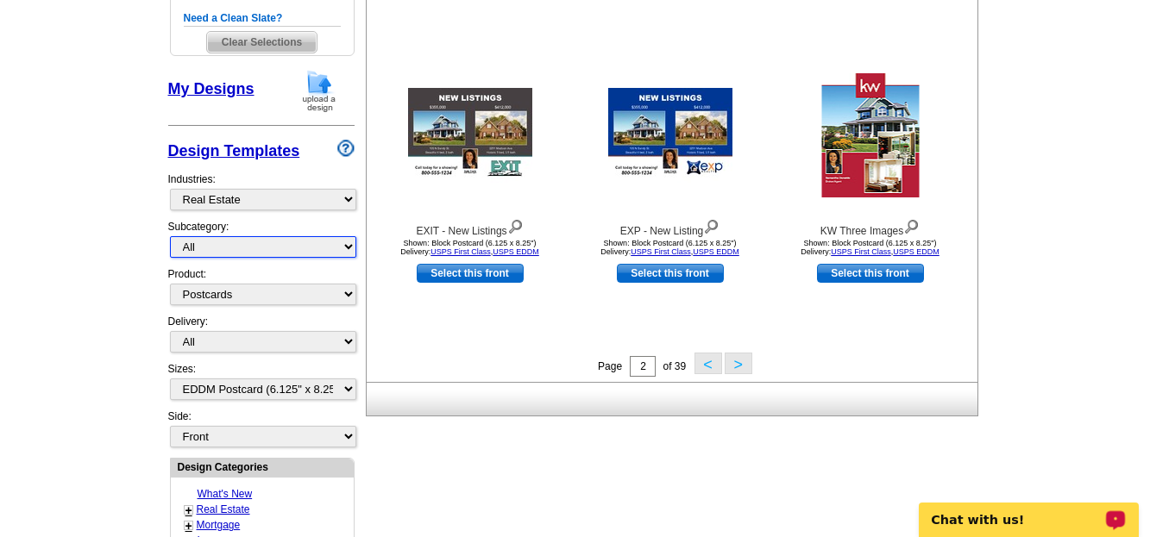
click at [348, 248] on select "All RE/MAX® Referrals Keller Williams® Berkshire Hathaway Home Services Century…" at bounding box center [263, 247] width 186 height 22
select select "807"
click at [170, 237] on select "All RE/MAX® Referrals Keller Williams® Berkshire Hathaway Home Services Century…" at bounding box center [263, 247] width 186 height 22
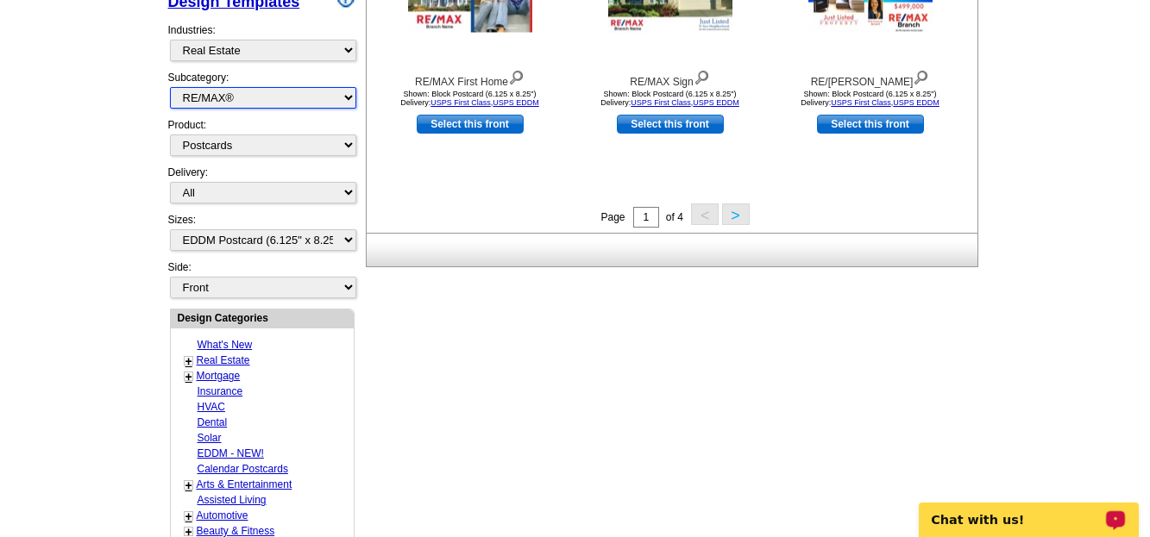
scroll to position [819, 0]
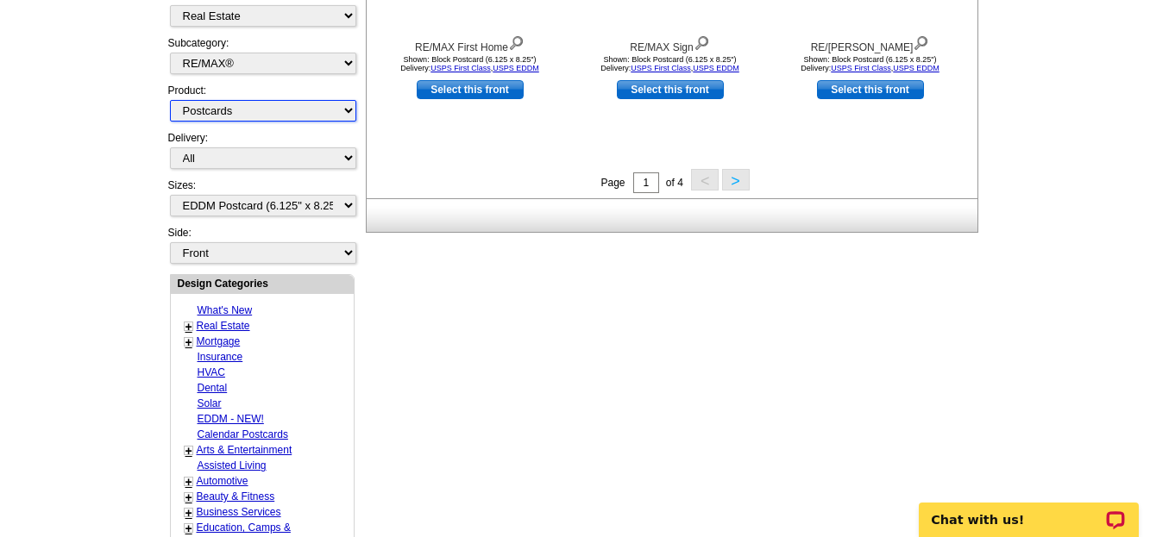
click at [345, 108] on select "All Postcards Letters and flyers Business Cards Door Hangers Greeting Cards" at bounding box center [263, 111] width 186 height 22
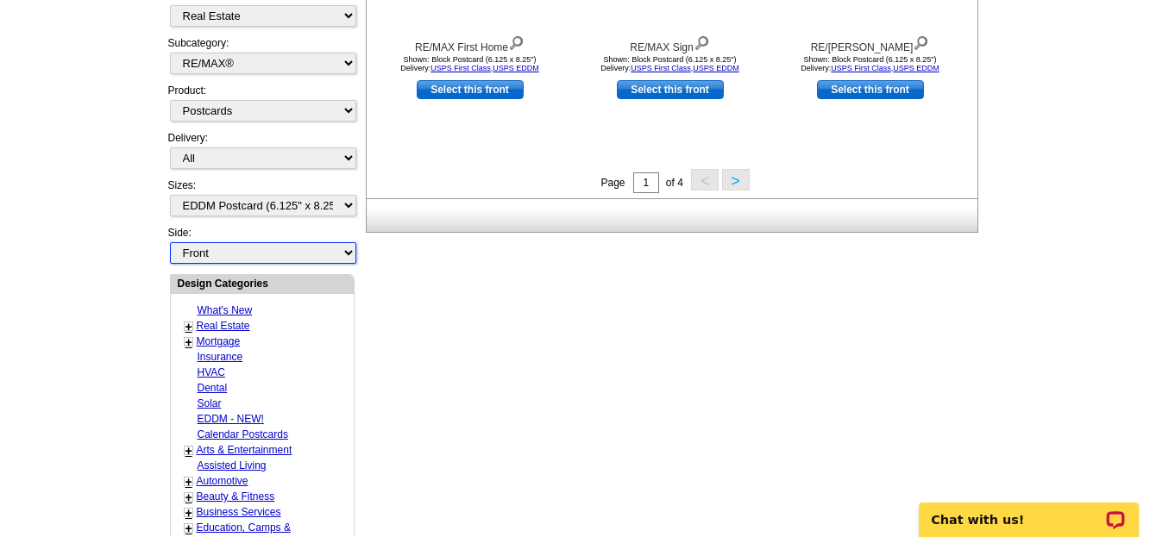
click at [348, 253] on select "Front Back" at bounding box center [263, 253] width 186 height 22
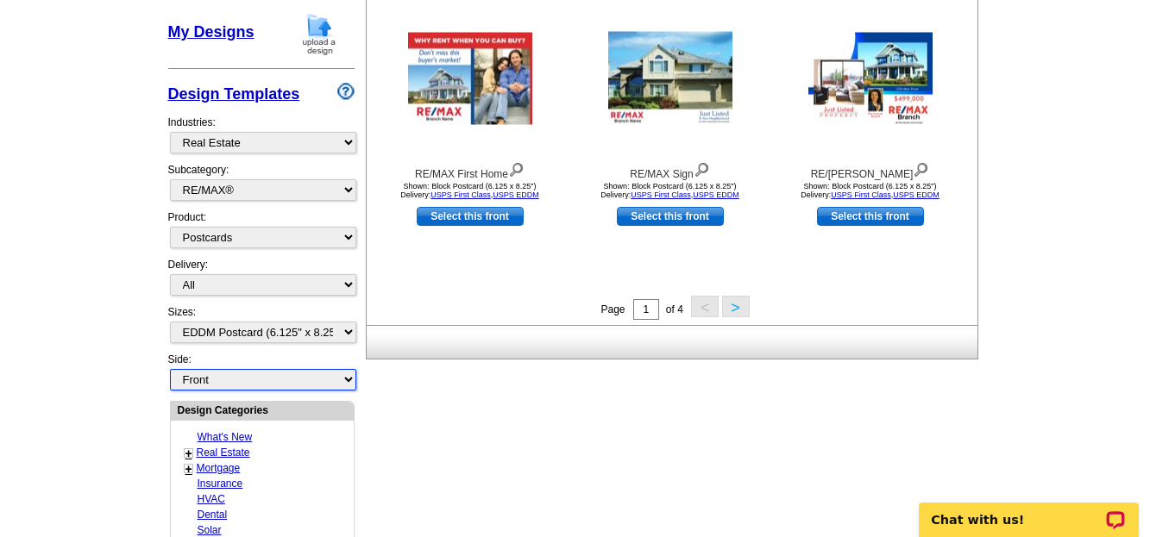
scroll to position [750, 0]
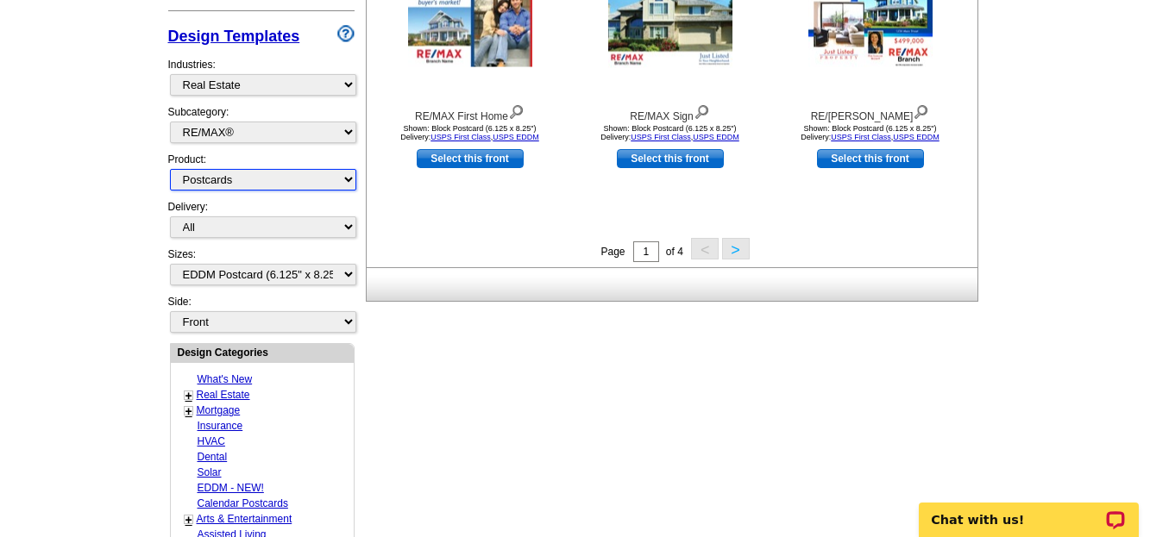
click at [351, 178] on select "All Postcards Letters and flyers Business Cards Door Hangers Greeting Cards" at bounding box center [263, 180] width 186 height 22
click at [170, 170] on select "All Postcards Letters and flyers Business Cards Door Hangers Greeting Cards" at bounding box center [263, 180] width 186 height 22
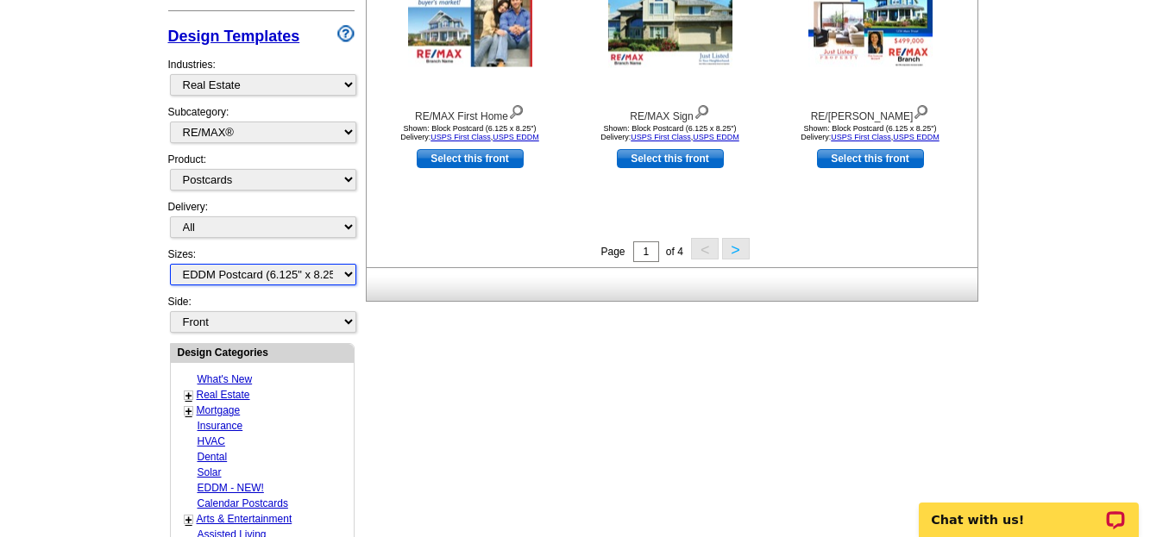
click at [343, 273] on select "All Jumbo Postcard (5.5" x 8.5") Regular Postcard (4.25" x 5.6") Panoramic Post…" at bounding box center [263, 275] width 186 height 22
click at [170, 265] on select "All Jumbo Postcard (5.5" x 8.5") Regular Postcard (4.25" x 5.6") Panoramic Post…" at bounding box center [263, 275] width 186 height 22
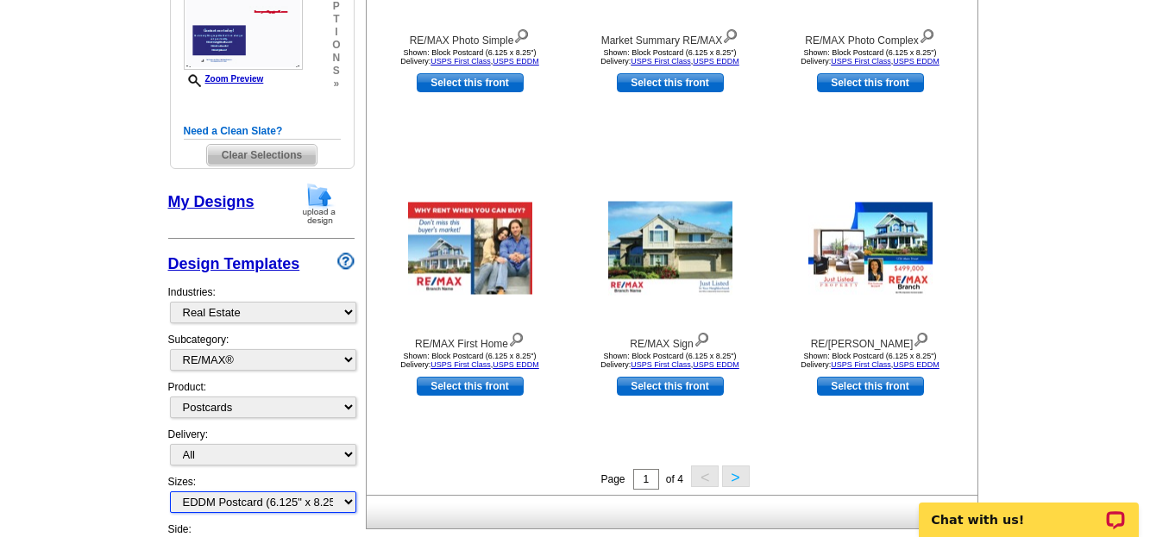
scroll to position [529, 0]
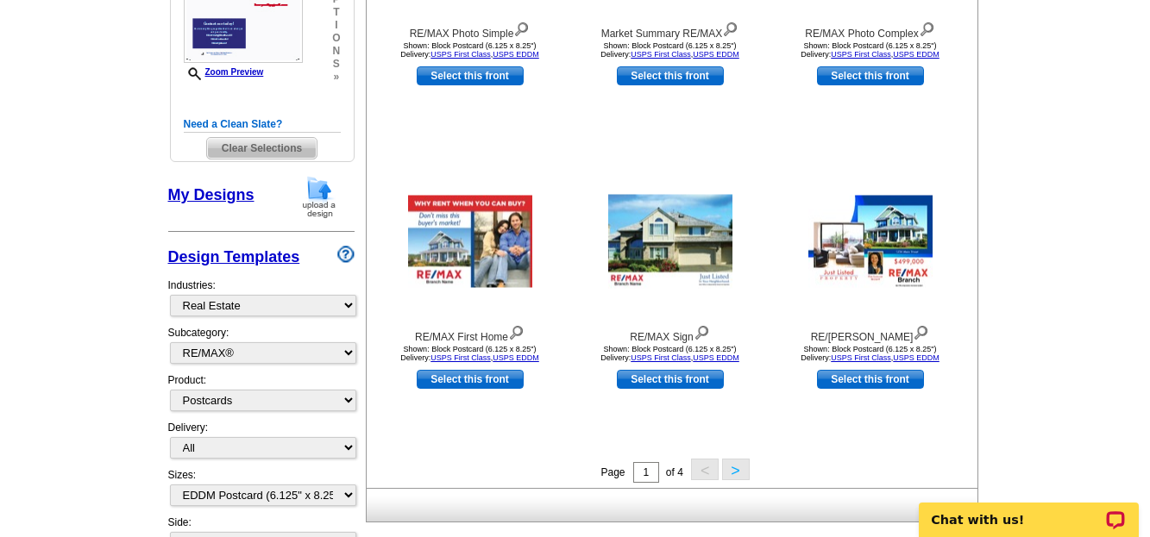
click at [739, 475] on button ">" at bounding box center [736, 470] width 28 height 22
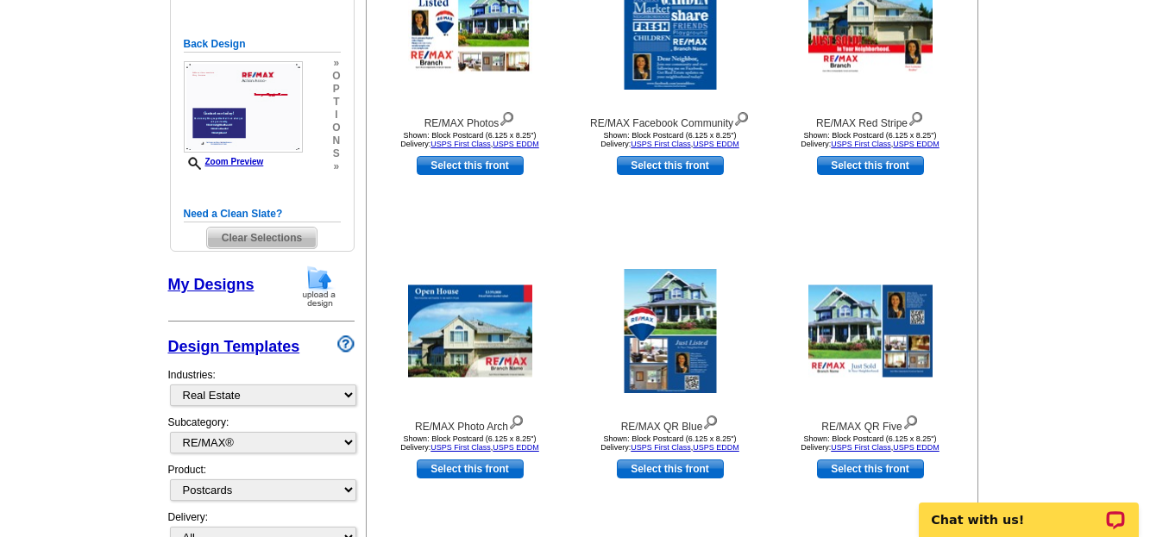
scroll to position [496, 0]
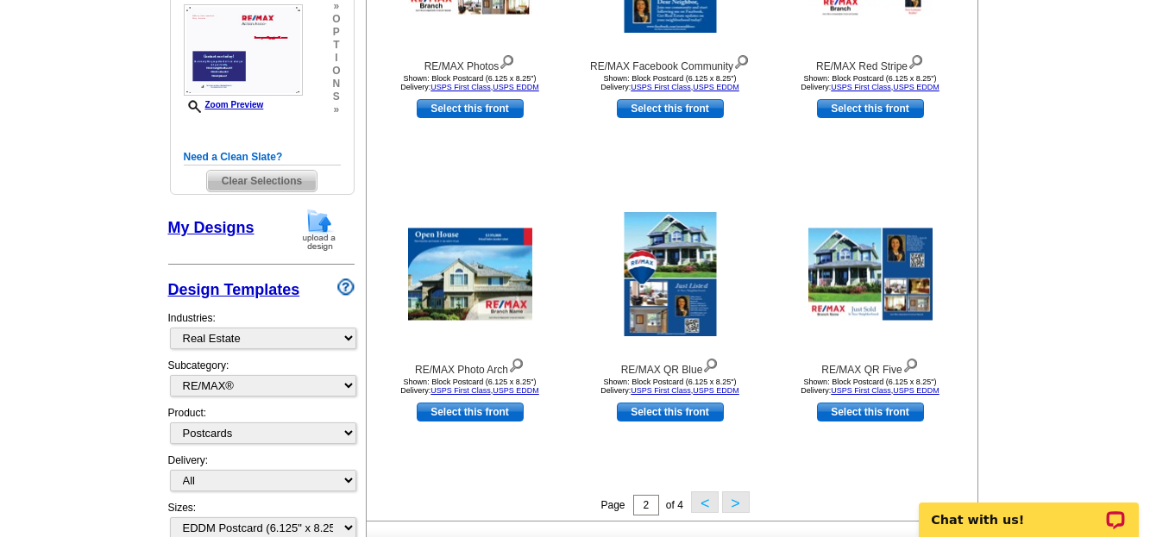
click at [732, 494] on button ">" at bounding box center [736, 503] width 28 height 22
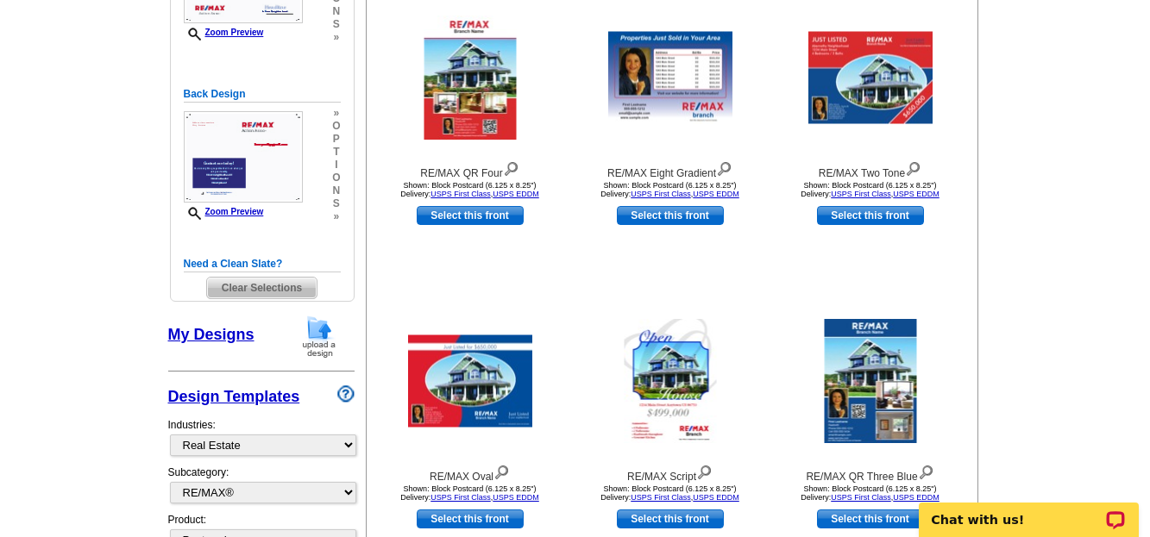
scroll to position [405, 0]
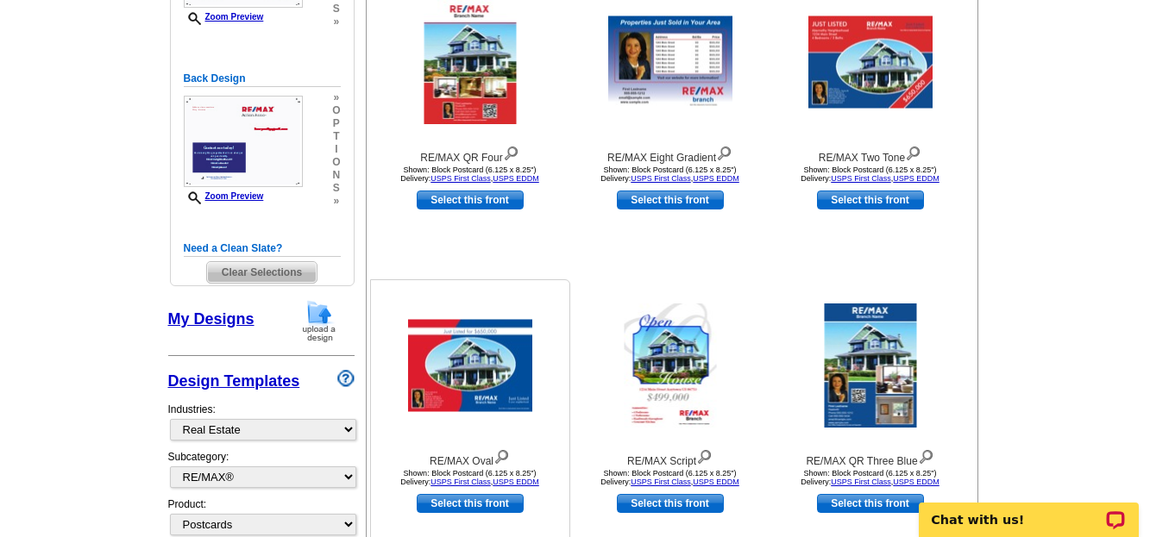
click at [459, 371] on img at bounding box center [470, 366] width 124 height 92
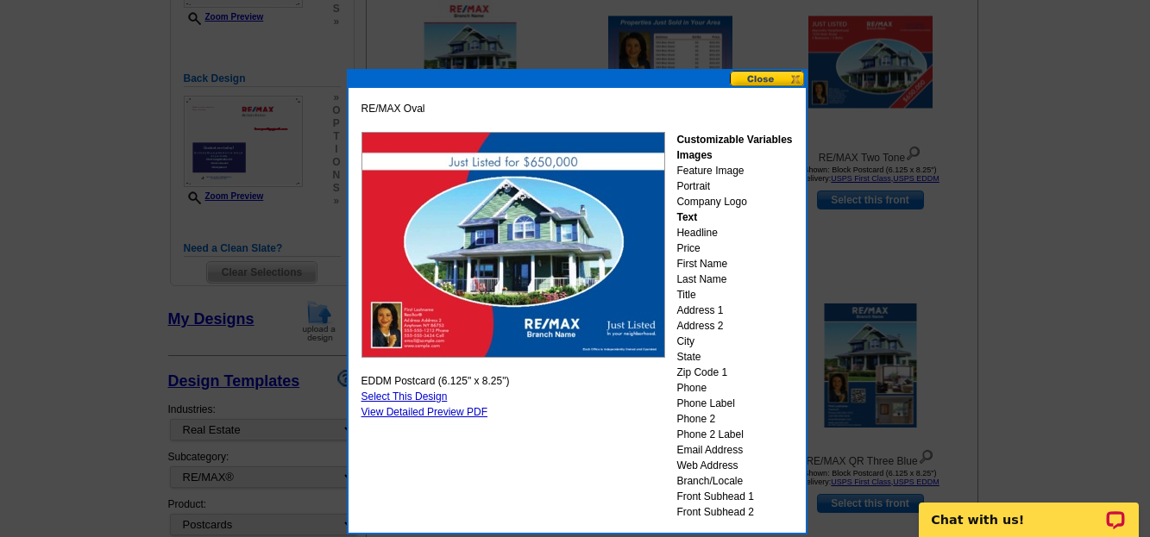
click at [399, 399] on link "Select This Design" at bounding box center [404, 397] width 86 height 12
select select "back"
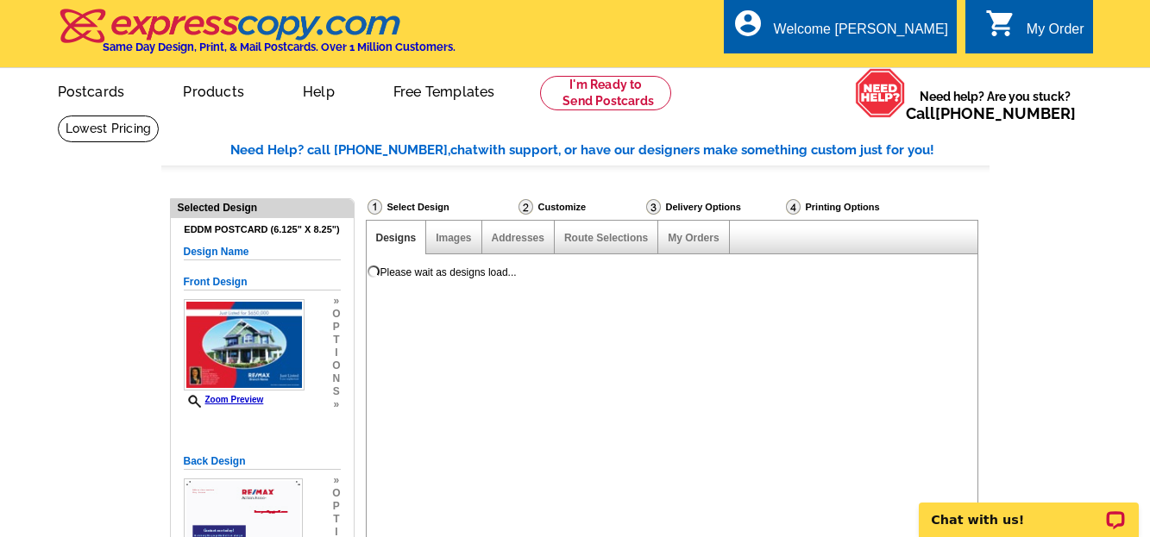
scroll to position [0, 0]
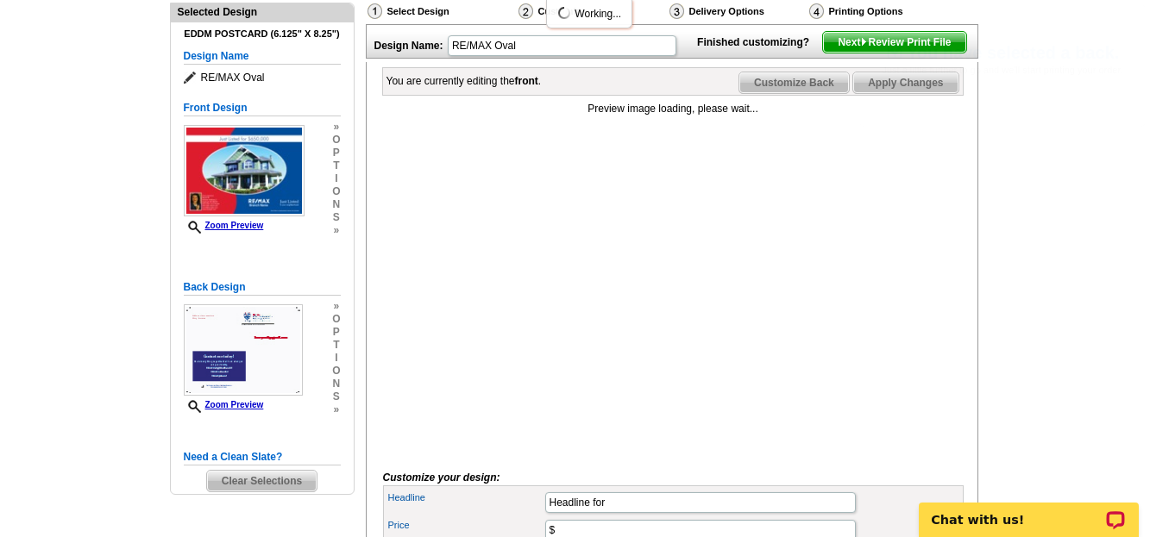
scroll to position [218, 0]
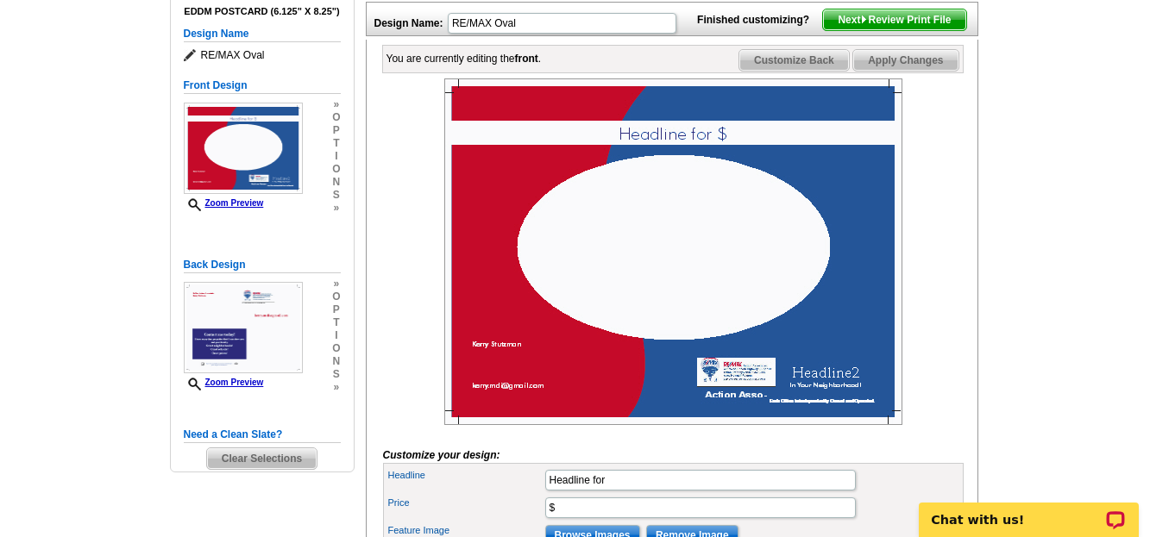
click at [737, 150] on img at bounding box center [673, 251] width 458 height 347
click at [734, 163] on img at bounding box center [673, 251] width 458 height 347
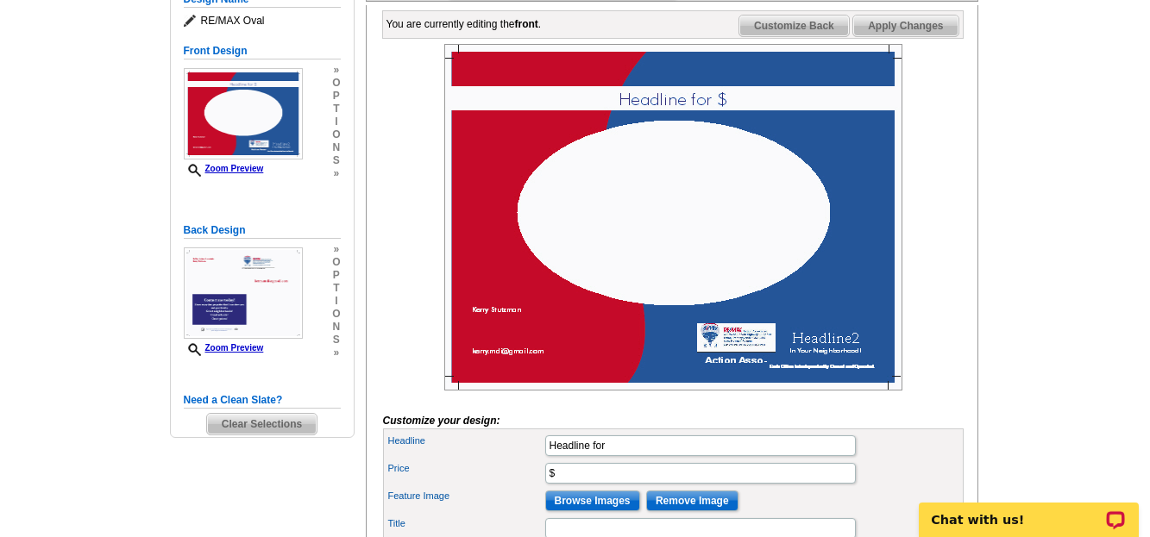
scroll to position [287, 0]
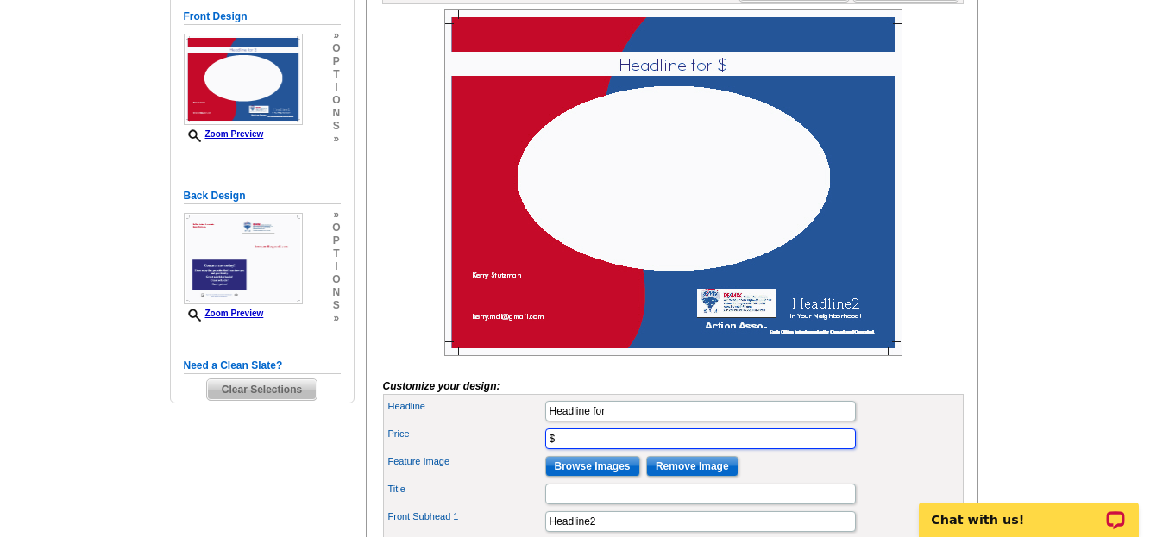
click at [560, 449] on input "$" at bounding box center [700, 439] width 311 height 21
type input "$745,000"
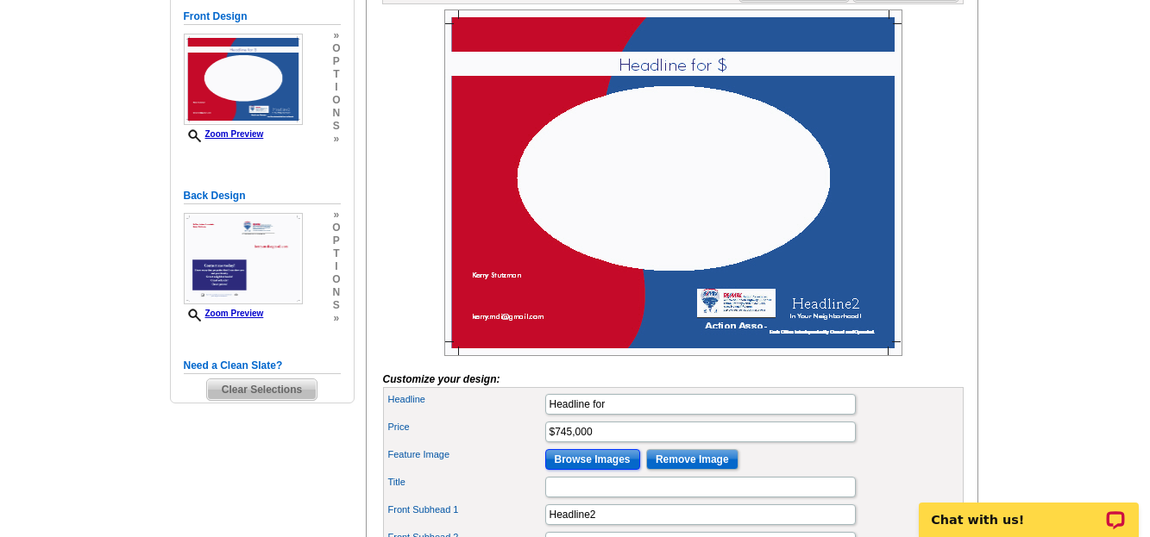
click at [599, 470] on input "Browse Images" at bounding box center [592, 459] width 95 height 21
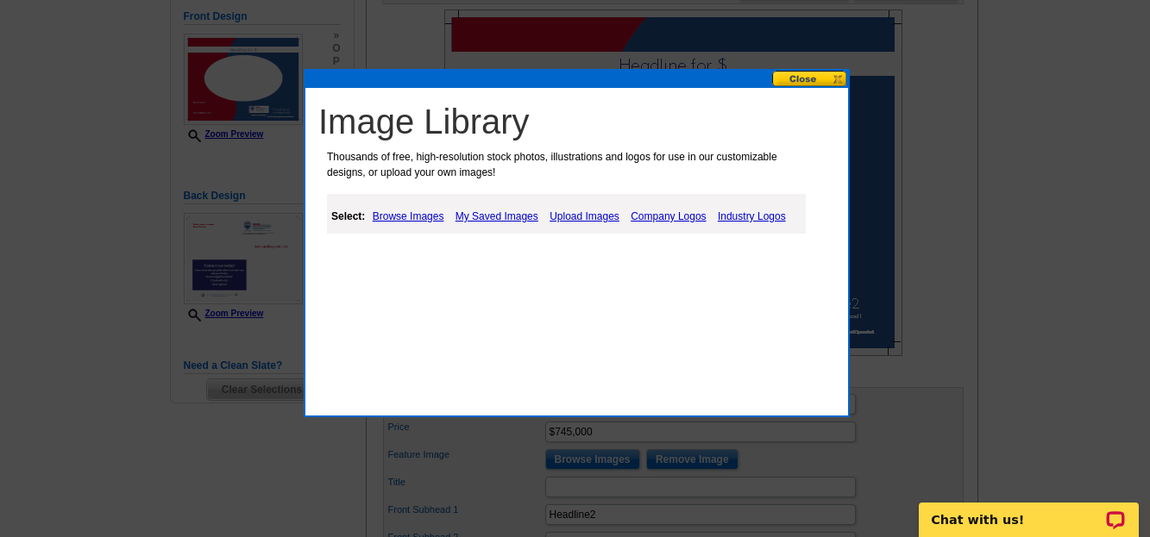
click at [427, 215] on link "Browse Images" at bounding box center [408, 216] width 80 height 21
click at [485, 217] on link "My Saved Images" at bounding box center [496, 216] width 91 height 21
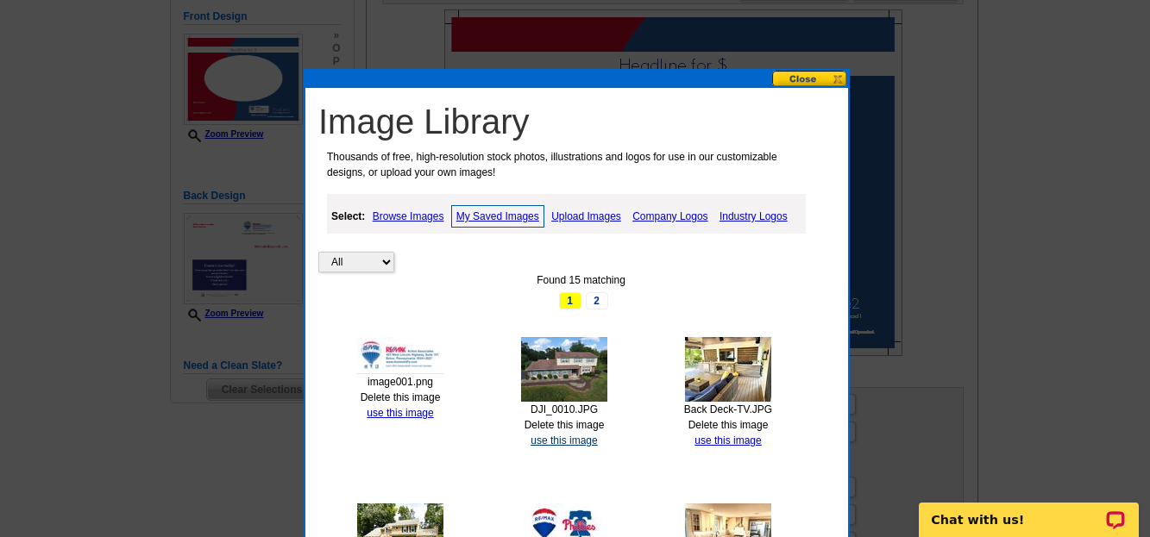
click at [564, 443] on link "use this image" at bounding box center [563, 441] width 66 height 12
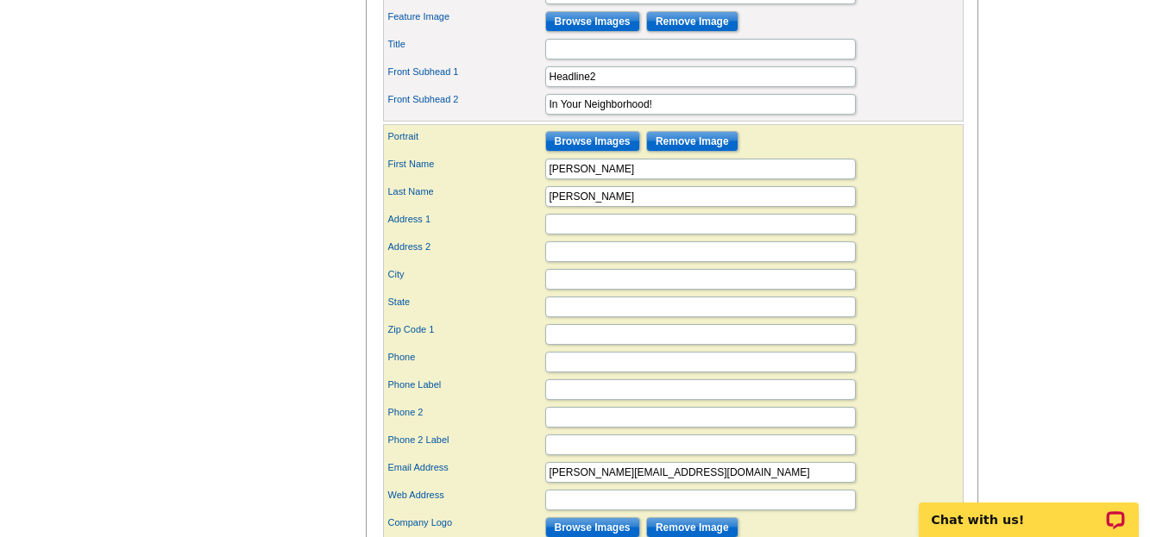
scroll to position [760, 0]
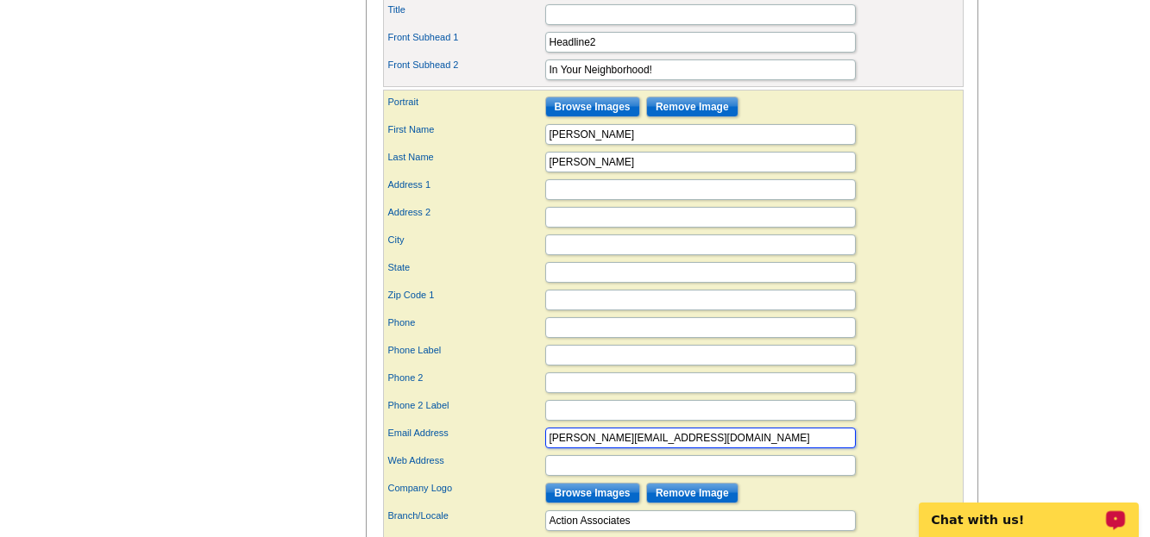
click at [651, 449] on input "[PERSON_NAME][EMAIL_ADDRESS][DOMAIN_NAME]" at bounding box center [700, 438] width 311 height 21
type input "[EMAIL_ADDRESS][DOMAIN_NAME]"
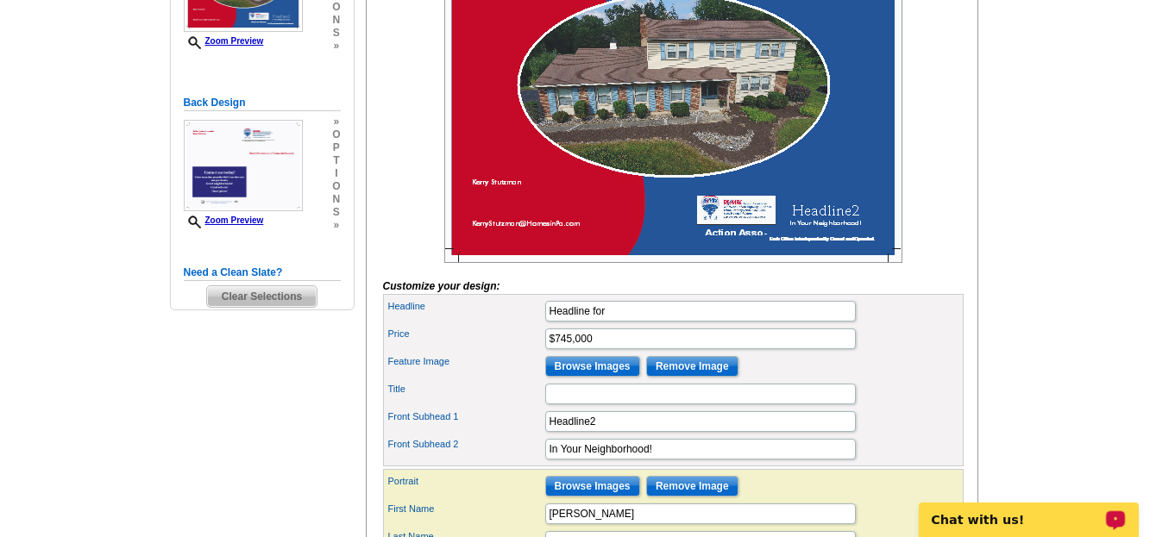
scroll to position [311, 0]
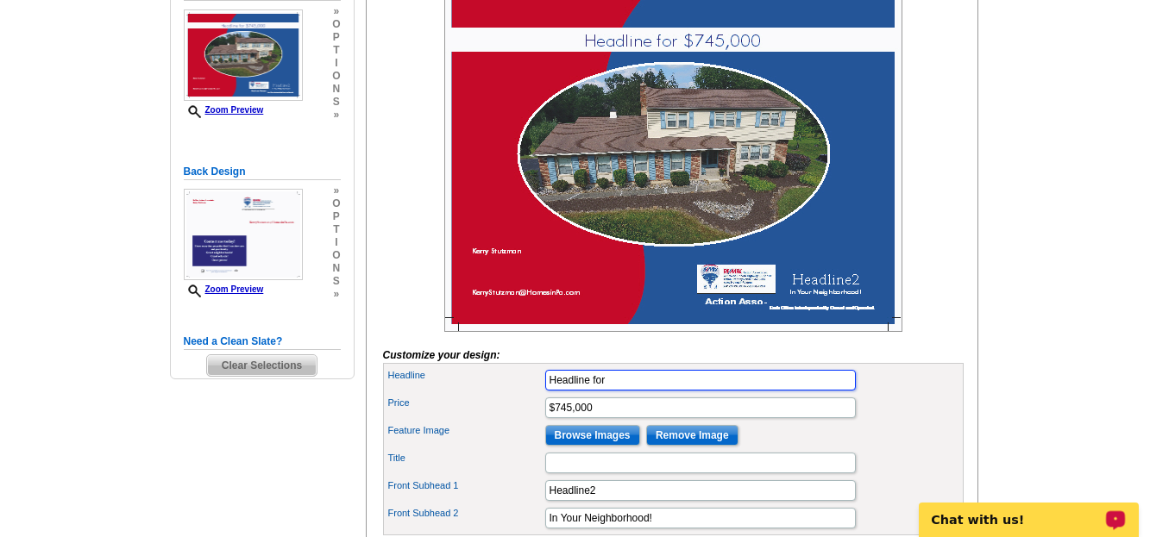
drag, startPoint x: 612, startPoint y: 408, endPoint x: 548, endPoint y: 421, distance: 65.1
click at [548, 394] on div "Headline Headline for" at bounding box center [673, 381] width 574 height 28
type input "Newly Listed for"
click at [1006, 329] on main "Need Help? call [PHONE_NUMBER], chat with support, or have our designers make s…" at bounding box center [575, 464] width 1150 height 1323
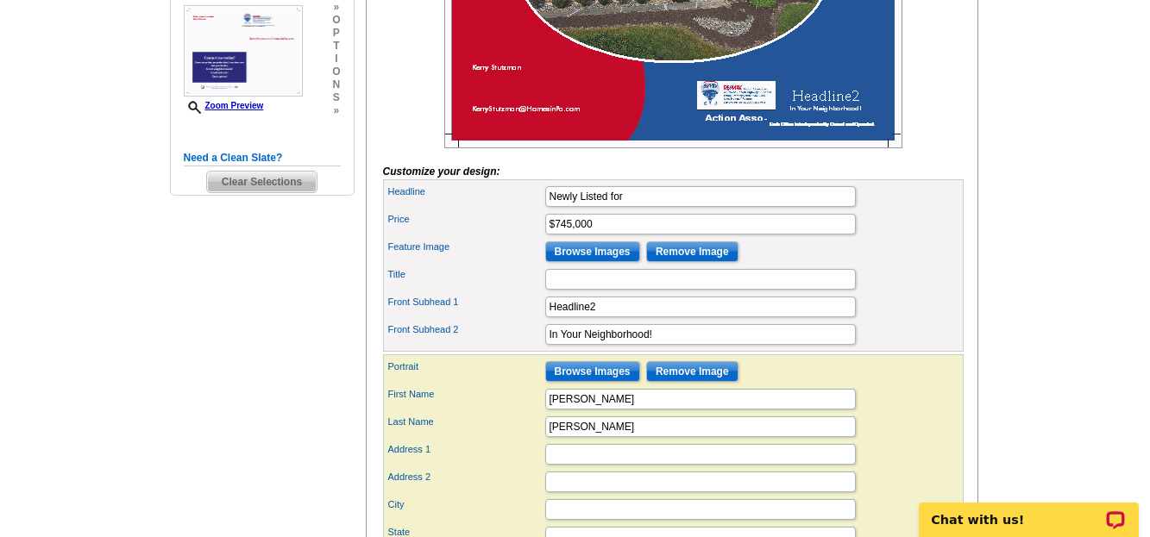
scroll to position [506, 0]
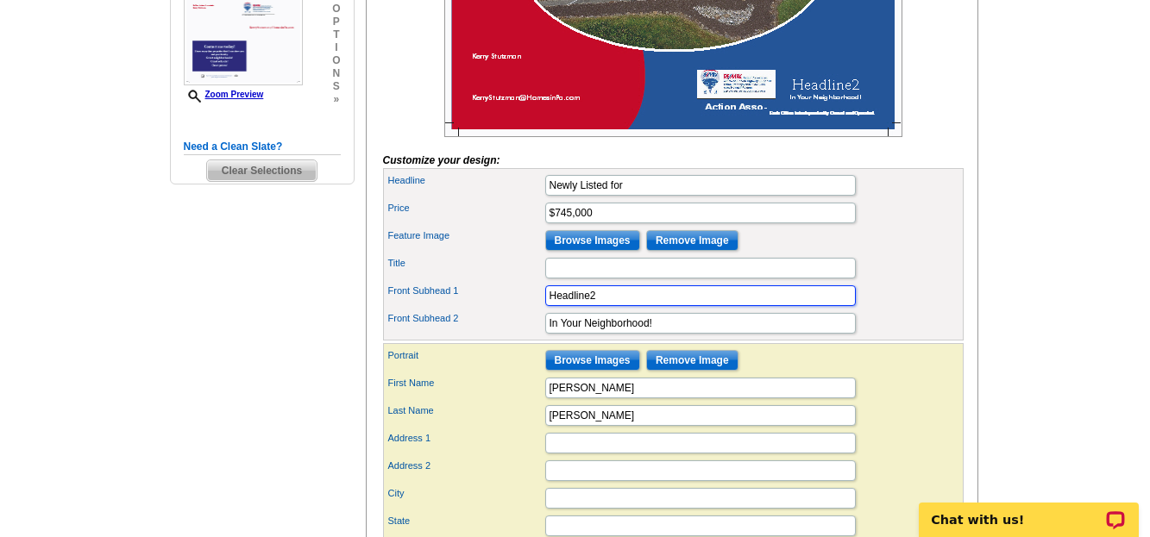
drag, startPoint x: 602, startPoint y: 321, endPoint x: 543, endPoint y: 328, distance: 59.9
click at [543, 310] on div "Front Subhead 1 Headline2" at bounding box center [673, 296] width 574 height 28
type input "[STREET_ADDRESS][PERSON_NAME]"
drag, startPoint x: 660, startPoint y: 347, endPoint x: 658, endPoint y: 355, distance: 8.8
click at [658, 334] on input "In Your Neighborhood!" at bounding box center [700, 323] width 311 height 21
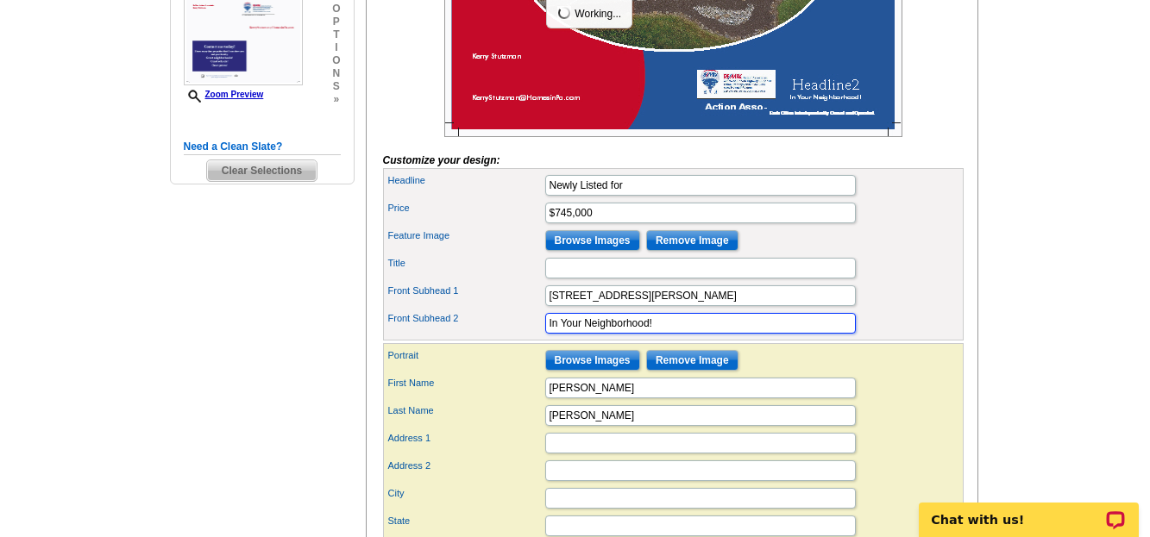
drag, startPoint x: 658, startPoint y: 355, endPoint x: 563, endPoint y: 352, distance: 94.9
click at [563, 334] on input "In Your Neighborhood!" at bounding box center [700, 323] width 311 height 21
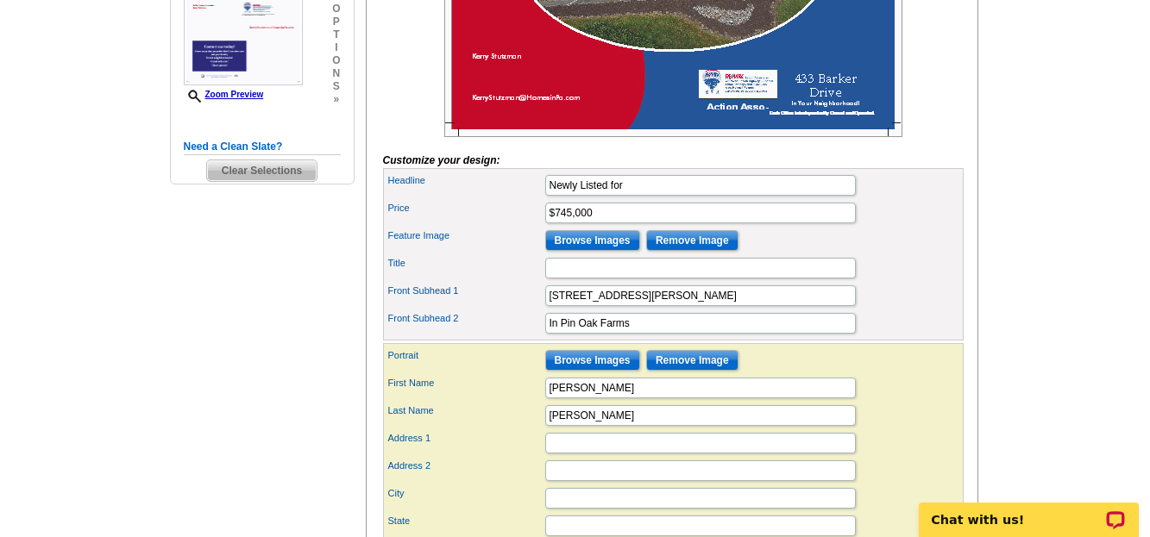
click at [916, 310] on div "Front Subhead 1 [STREET_ADDRESS][PERSON_NAME]" at bounding box center [673, 296] width 574 height 28
click at [634, 334] on input "In Pin Oak Farms" at bounding box center [700, 323] width 311 height 21
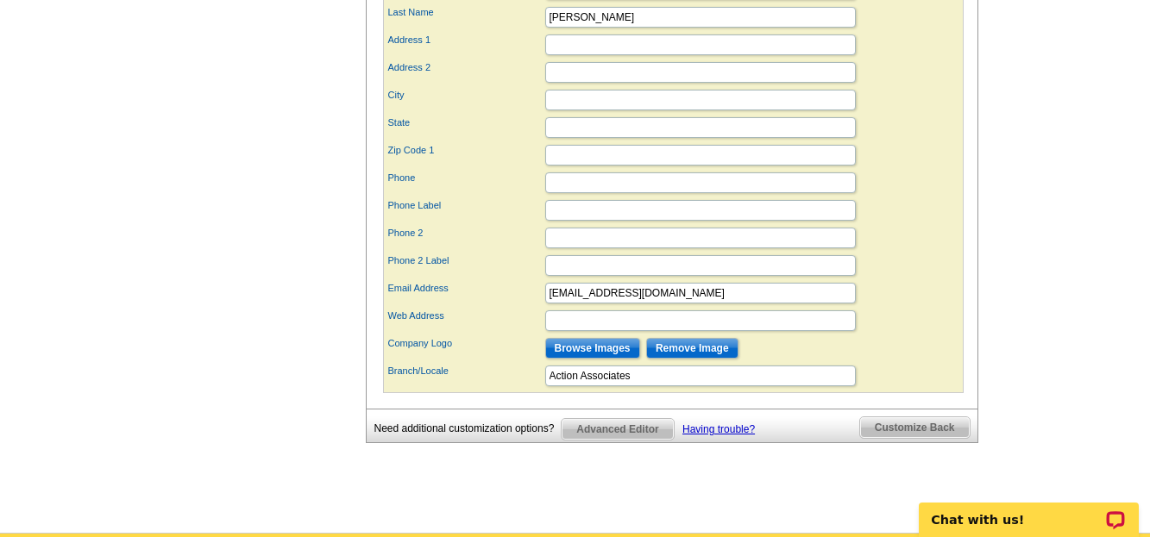
scroll to position [920, 0]
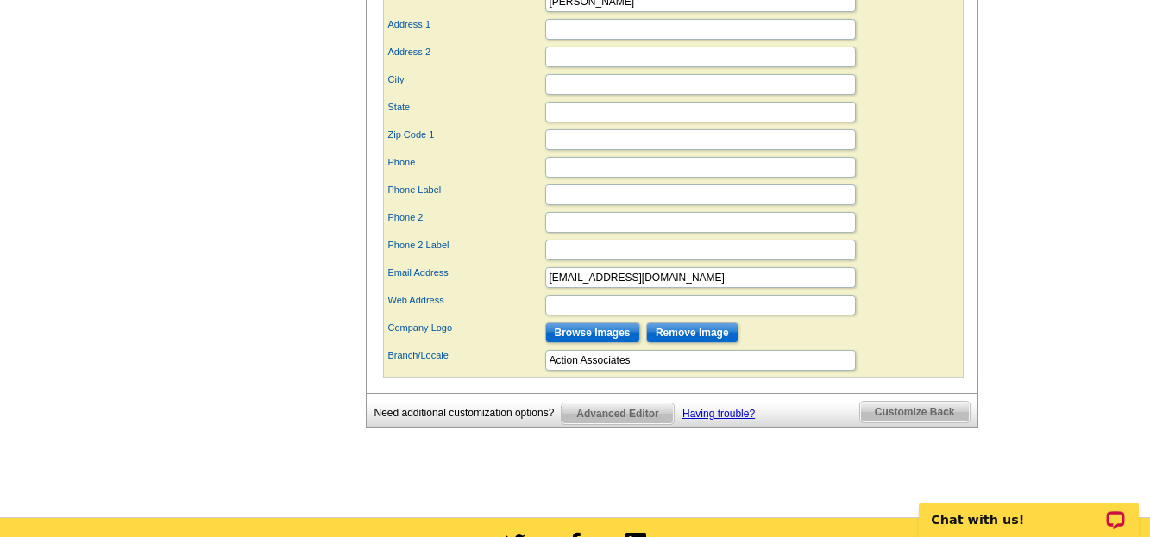
type input "In Pin Oak Farms!"
click at [564, 40] on input "Address 1" at bounding box center [700, 29] width 311 height 21
type input "[STREET_ADDRESS]"
click at [561, 95] on input "City" at bounding box center [700, 84] width 311 height 21
type input "Exton"
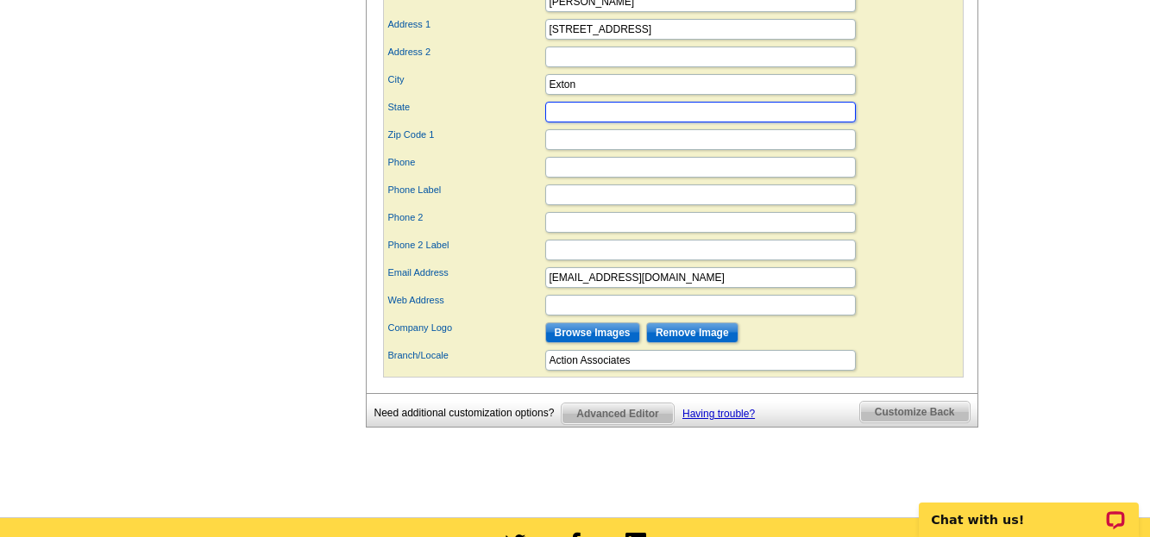
click at [564, 122] on input "State" at bounding box center [700, 112] width 311 height 21
type input "PA"
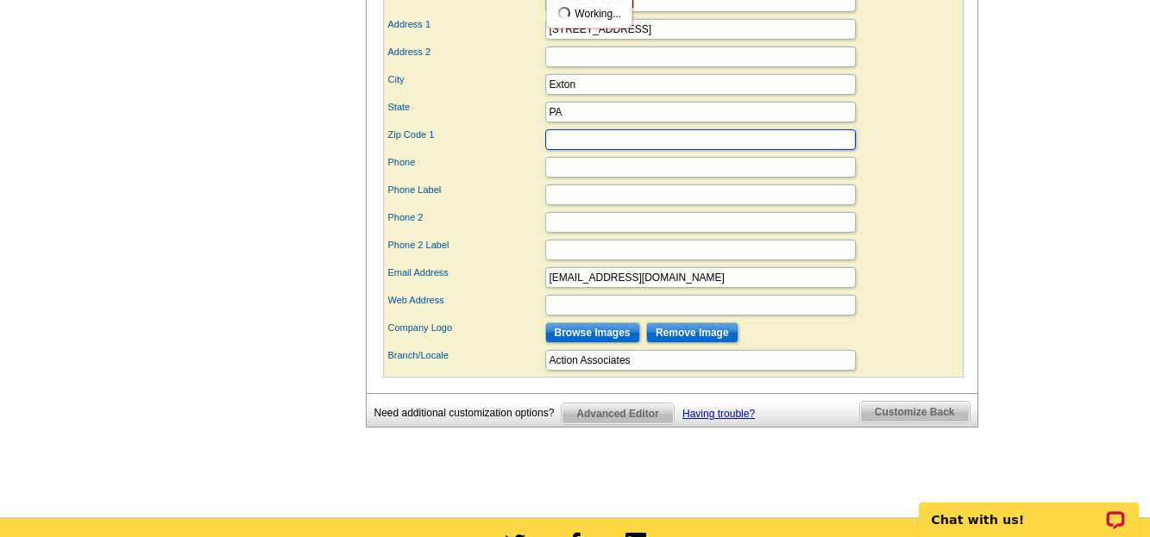
click at [562, 150] on input "Zip Code 1" at bounding box center [700, 139] width 311 height 21
type input "19341"
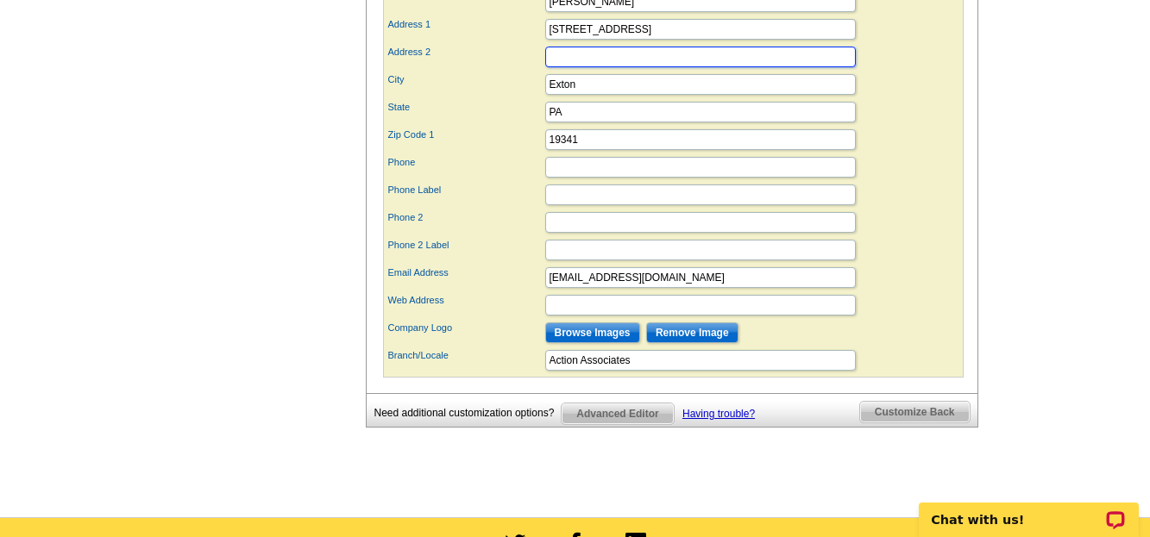
click at [554, 67] on input "Address 2" at bounding box center [700, 57] width 311 height 21
type input "Suite #101"
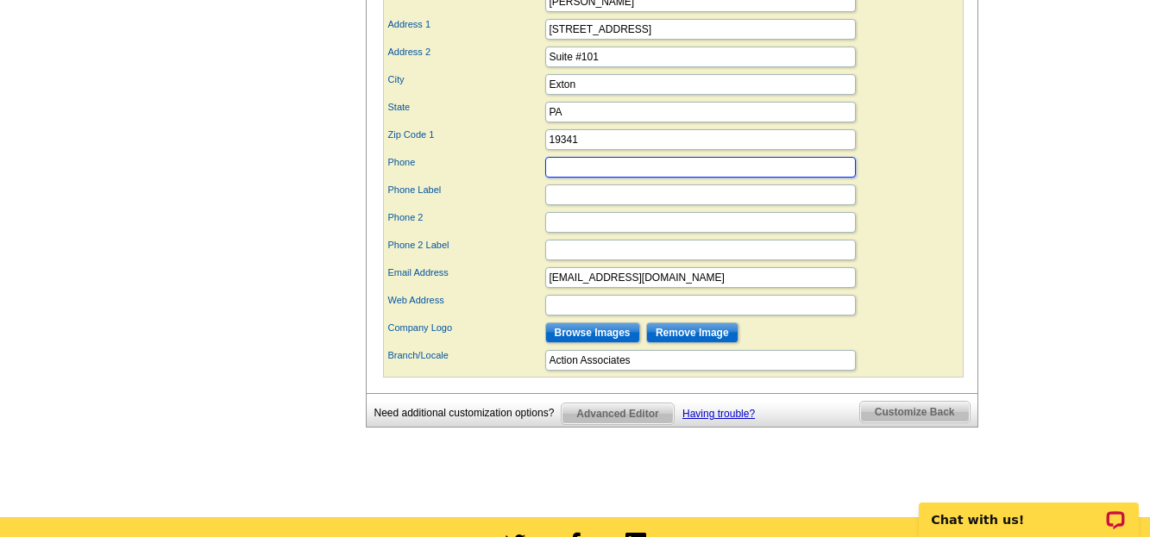
click at [569, 178] on input "Phone" at bounding box center [700, 167] width 311 height 21
click at [556, 205] on input "Phone Label" at bounding box center [700, 195] width 311 height 21
click at [568, 178] on input "6103632001" at bounding box center [700, 167] width 311 height 21
click at [548, 178] on input "610)3632001" at bounding box center [700, 167] width 311 height 21
click at [591, 178] on input "[PHONE_NUMBER]" at bounding box center [700, 167] width 311 height 21
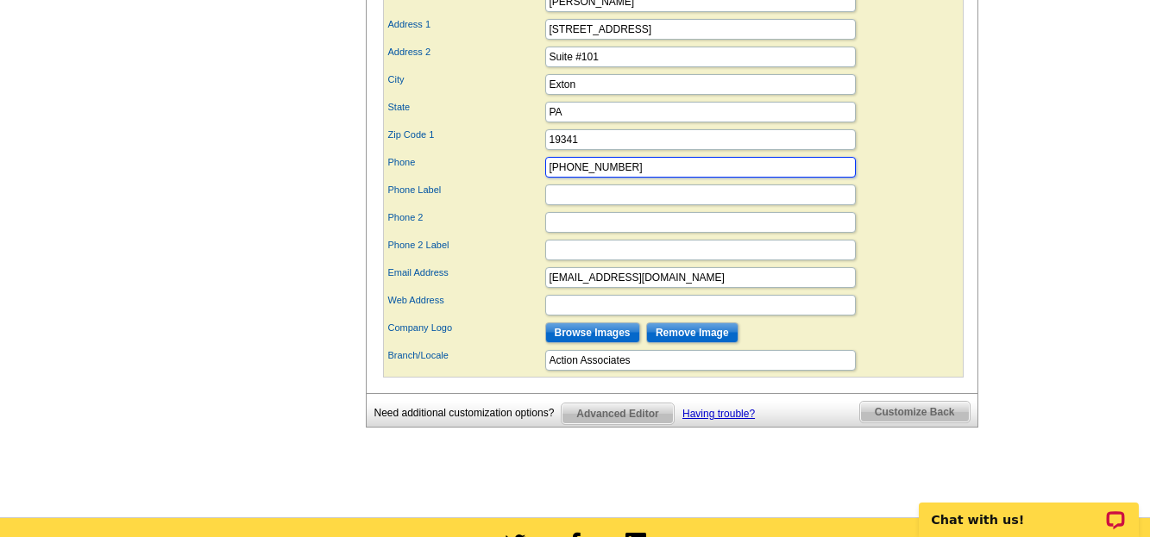
type input "[PHONE_NUMBER]"
click at [560, 205] on input "Phone Label" at bounding box center [700, 195] width 311 height 21
type input "Office"
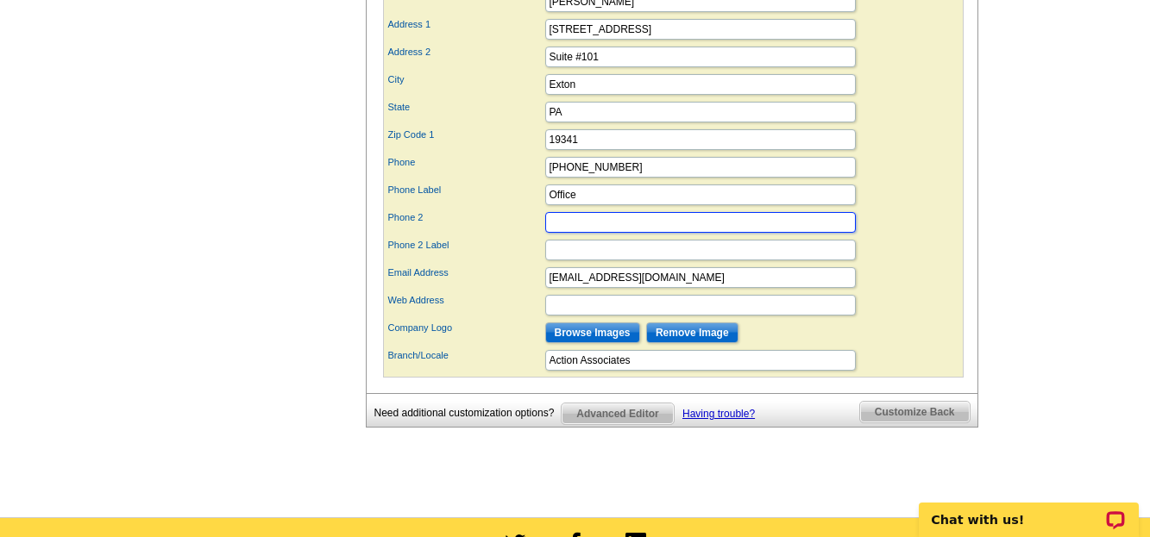
click at [561, 233] on input "Phone 2" at bounding box center [700, 222] width 311 height 21
type input "^"
type input "[PHONE_NUMBER]"
click at [562, 260] on input "Phone 2 Label" at bounding box center [700, 250] width 311 height 21
type input "Direct"
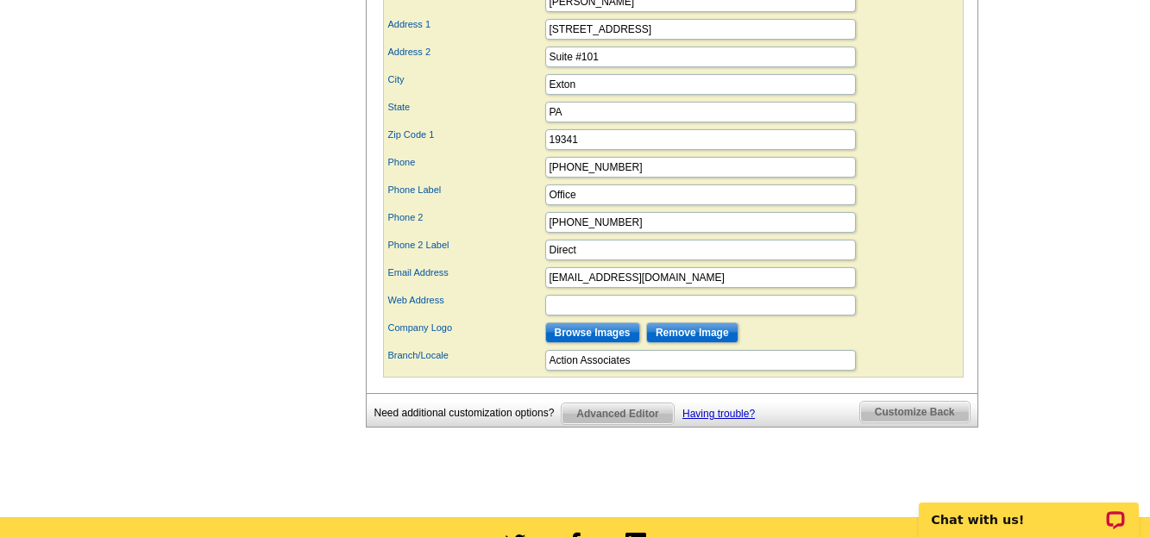
click at [928, 98] on div "City Exton" at bounding box center [673, 85] width 574 height 28
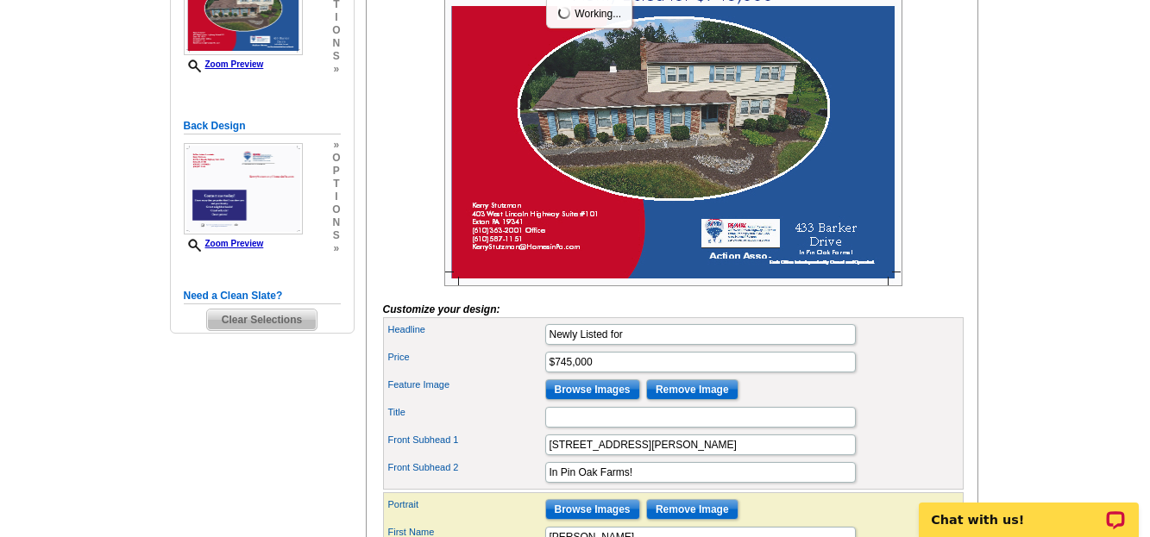
scroll to position [242, 0]
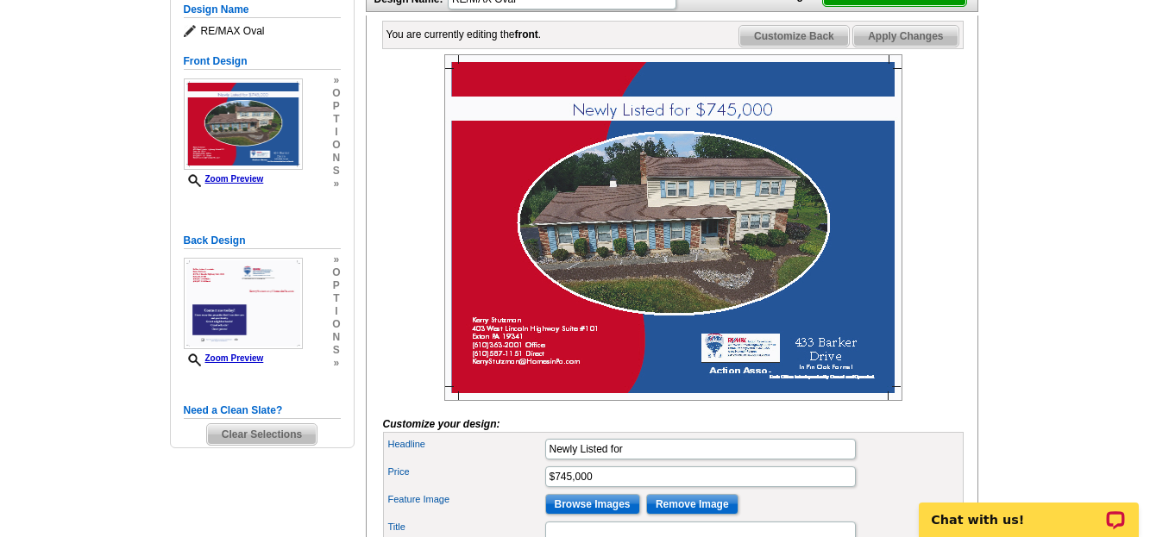
click at [731, 381] on img at bounding box center [673, 227] width 458 height 347
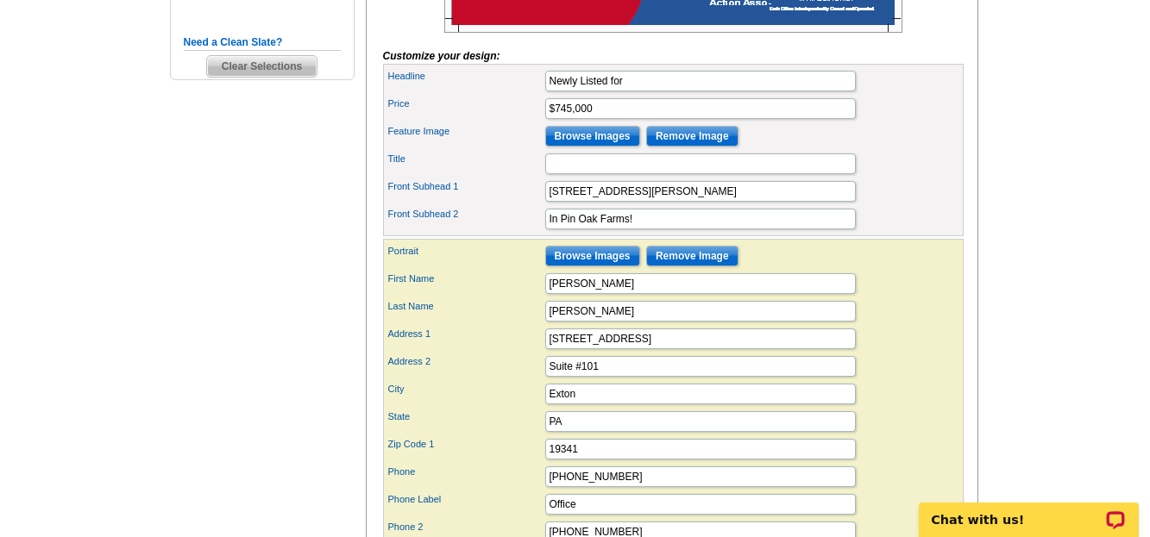
scroll to position [518, 0]
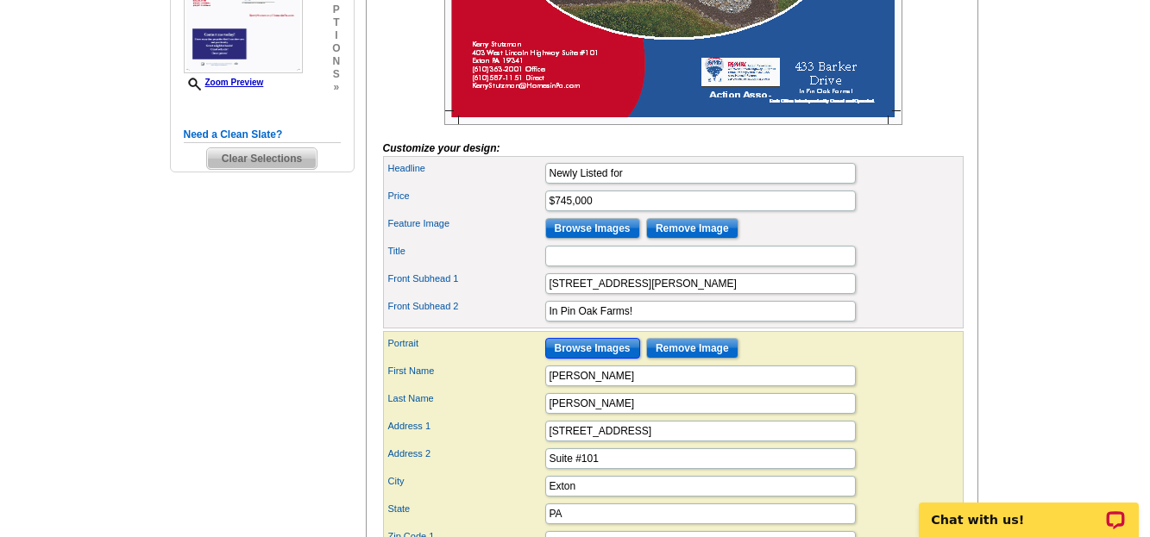
click at [594, 359] on input "Browse Images" at bounding box center [592, 348] width 95 height 21
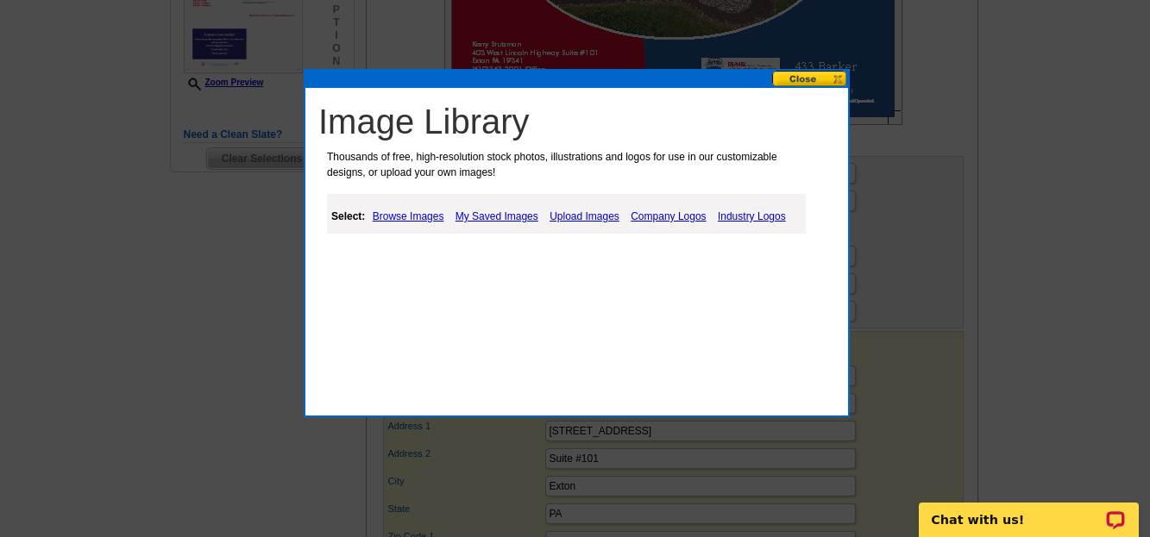
click at [494, 216] on link "My Saved Images" at bounding box center [496, 216] width 91 height 21
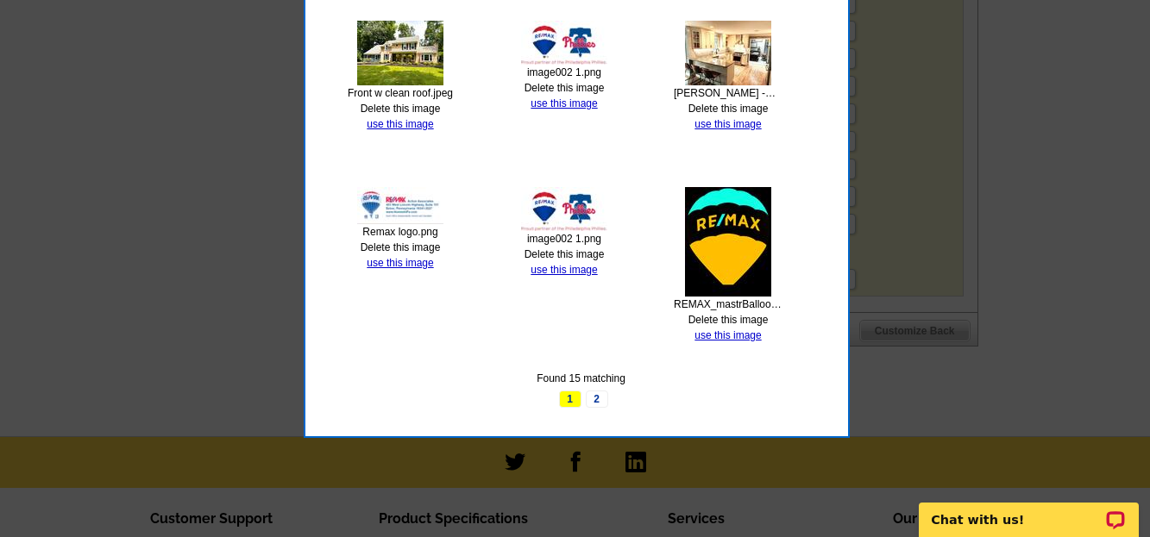
scroll to position [1128, 0]
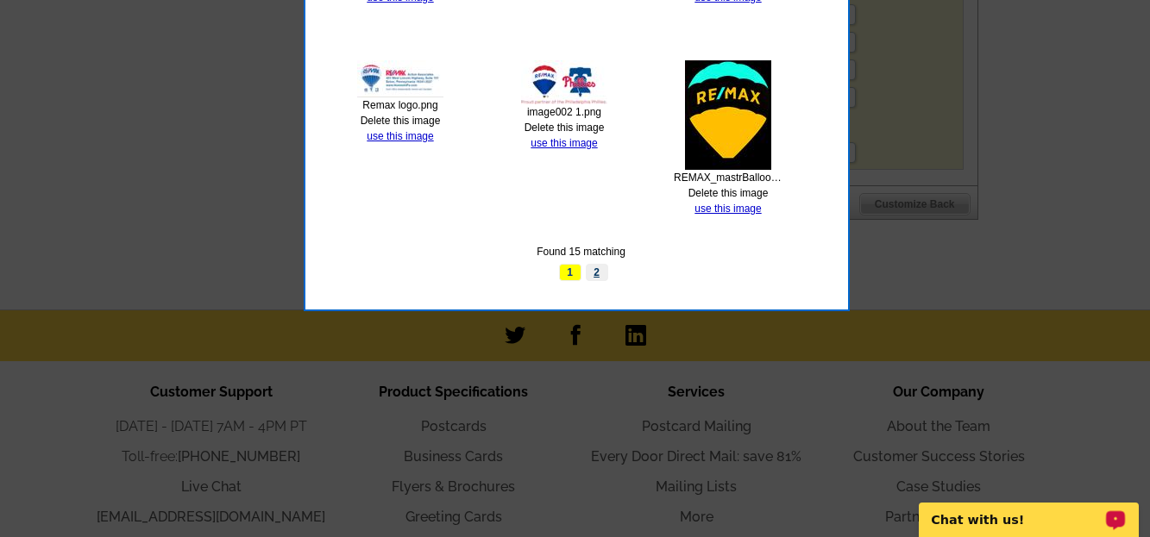
click at [599, 274] on link "2" at bounding box center [597, 272] width 22 height 17
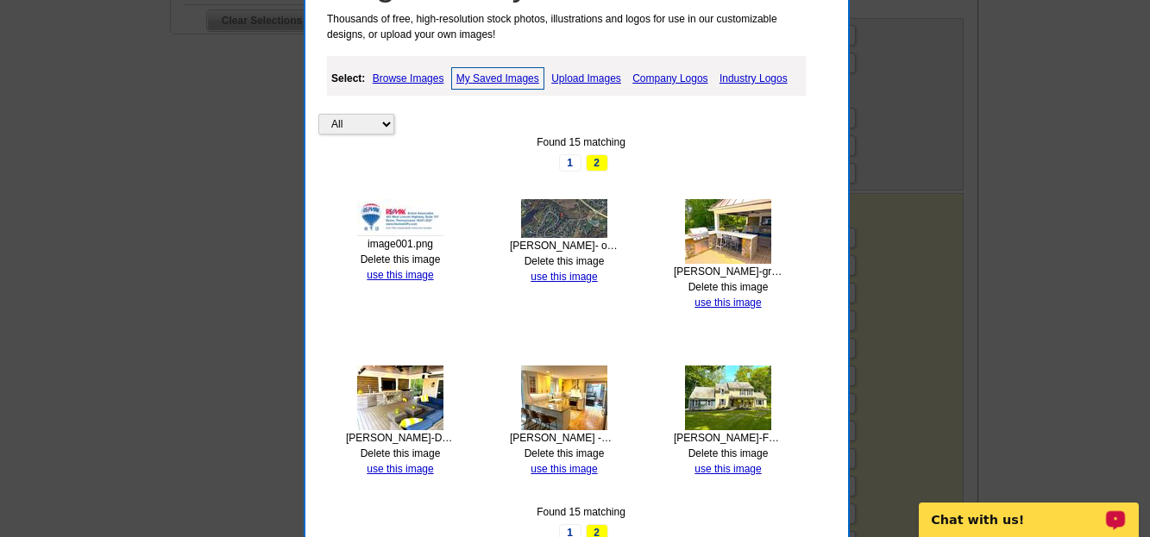
scroll to position [622, 0]
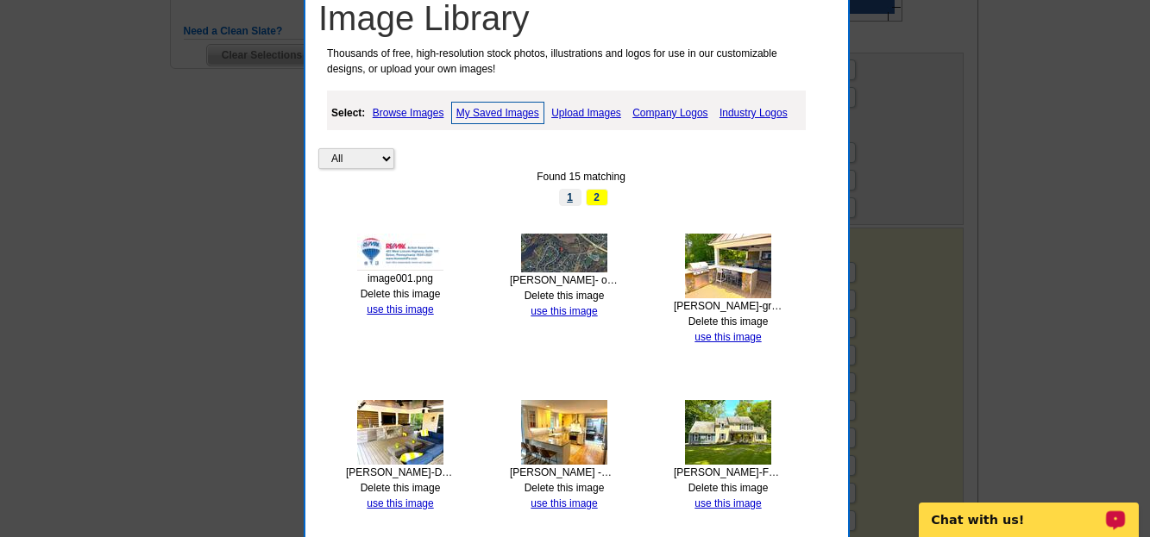
click at [570, 198] on link "1" at bounding box center [570, 197] width 22 height 17
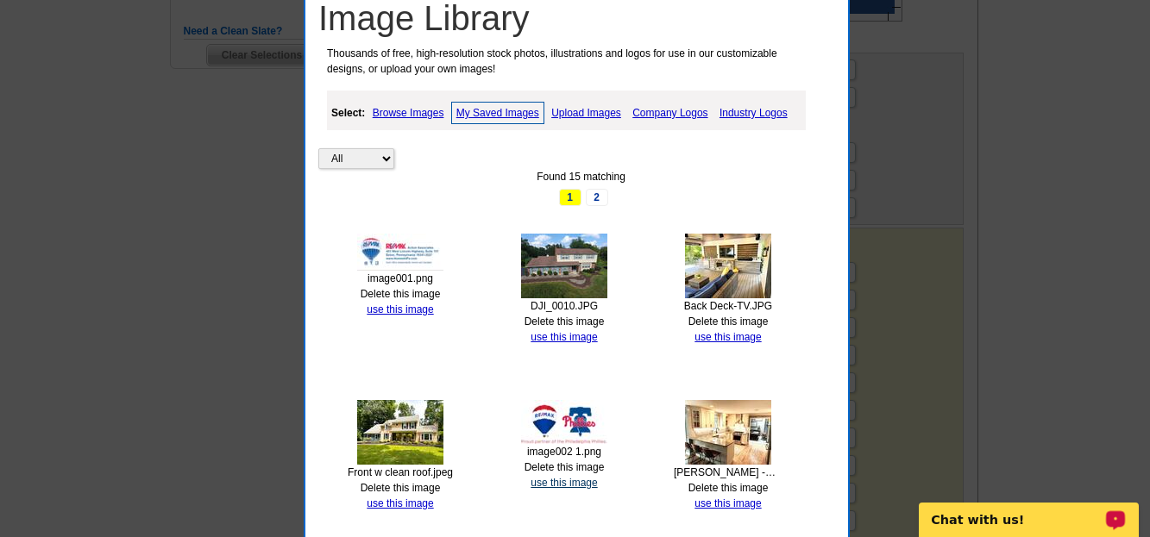
click at [562, 485] on link "use this image" at bounding box center [563, 483] width 66 height 12
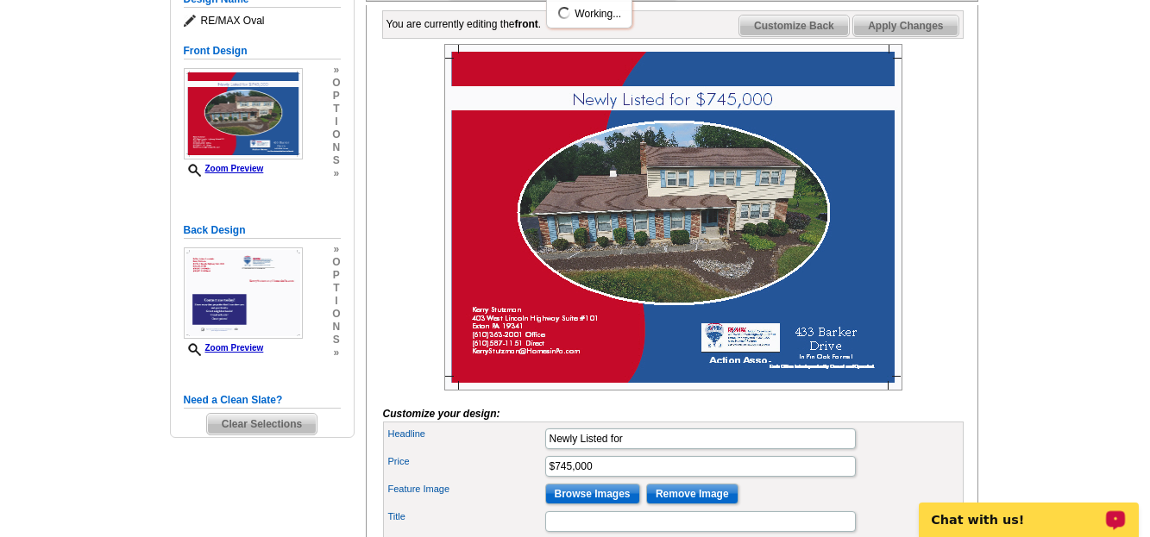
scroll to position [334, 0]
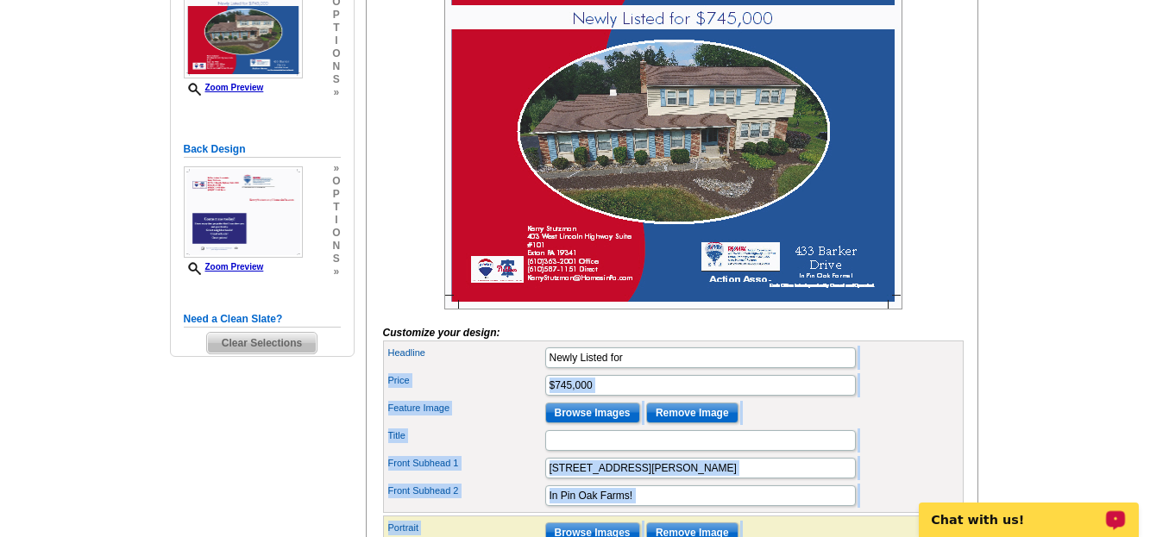
drag, startPoint x: 1103, startPoint y: 405, endPoint x: 903, endPoint y: 390, distance: 200.7
click at [903, 390] on main "Need Help? call [PHONE_NUMBER], chat with support, or have our designers make s…" at bounding box center [575, 442] width 1150 height 1323
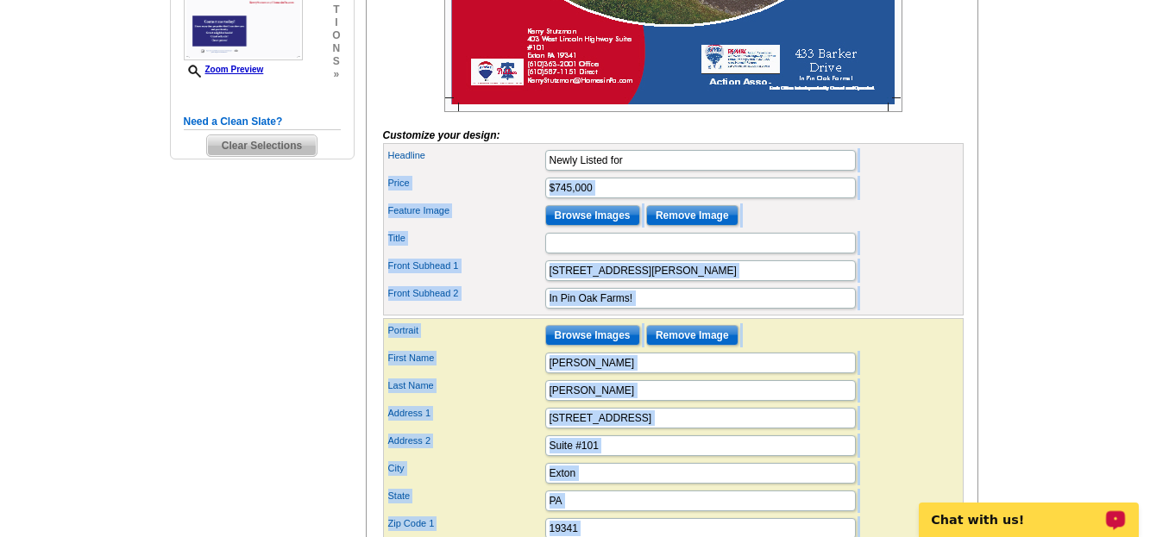
scroll to position [541, 0]
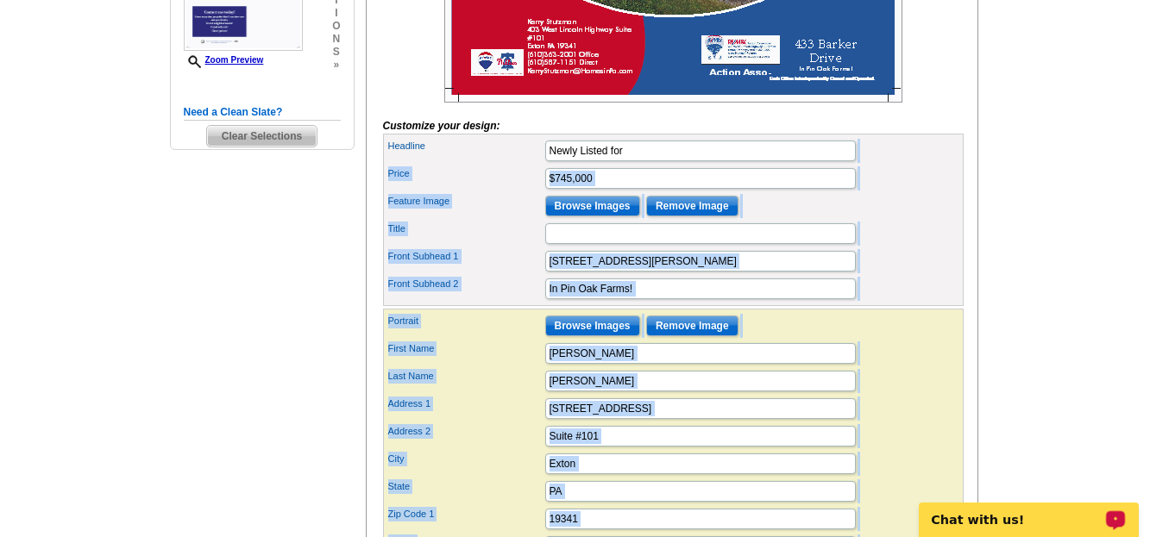
click at [1020, 323] on main "Need Help? call [PHONE_NUMBER], chat with support, or have our designers make s…" at bounding box center [575, 235] width 1150 height 1323
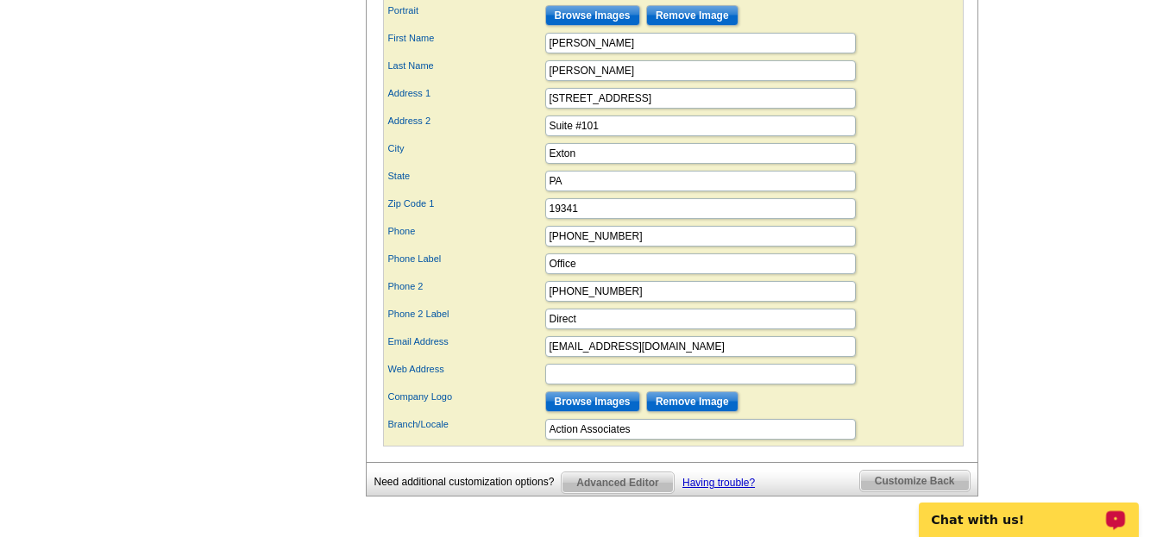
scroll to position [920, 0]
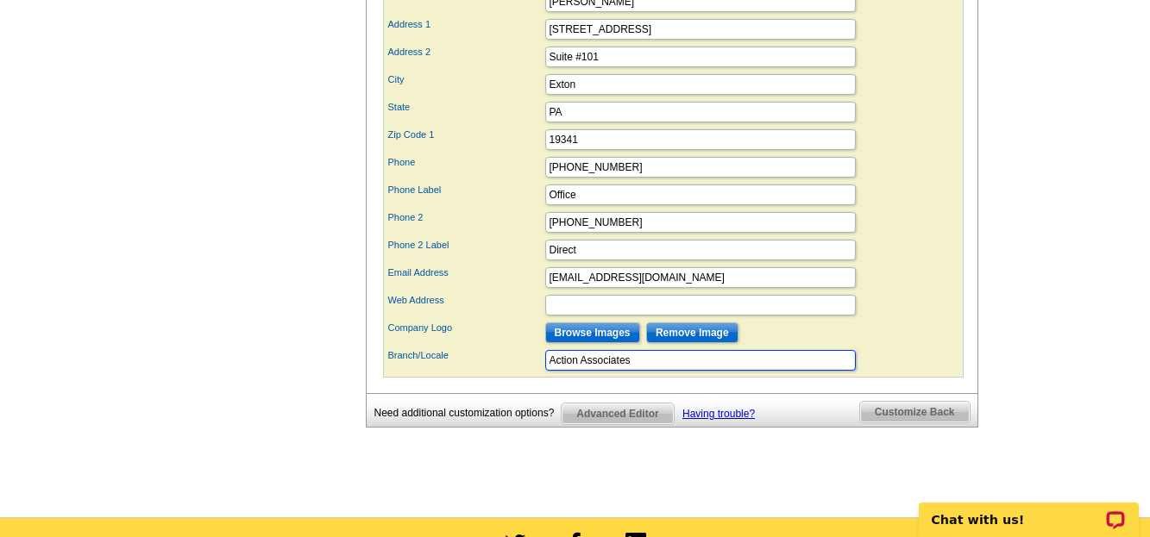
click at [633, 371] on input "Action Associates" at bounding box center [700, 360] width 311 height 21
click at [920, 319] on div "Web Address" at bounding box center [673, 306] width 574 height 28
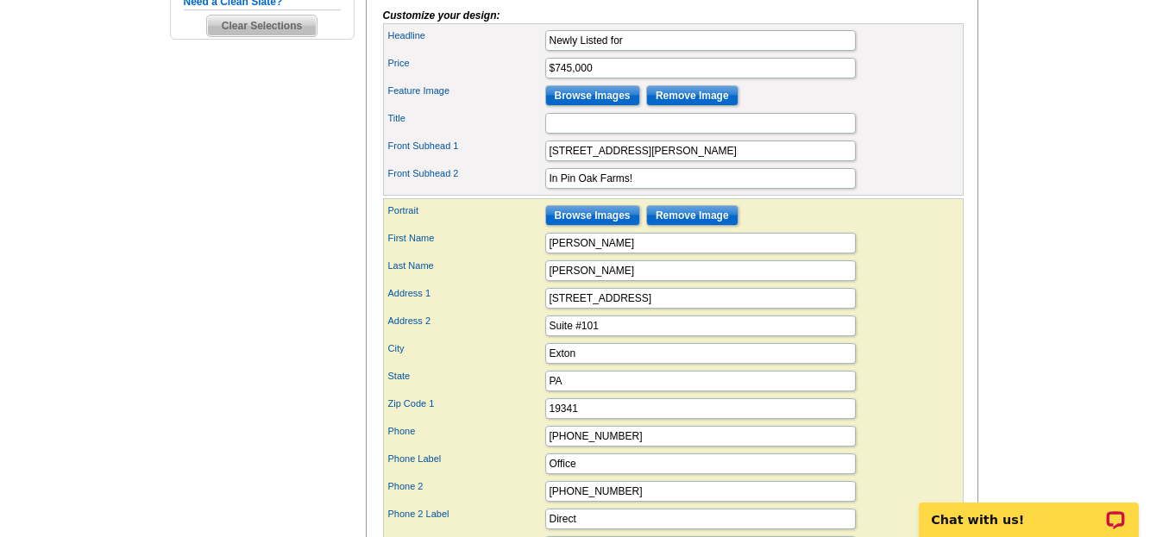
scroll to position [654, 0]
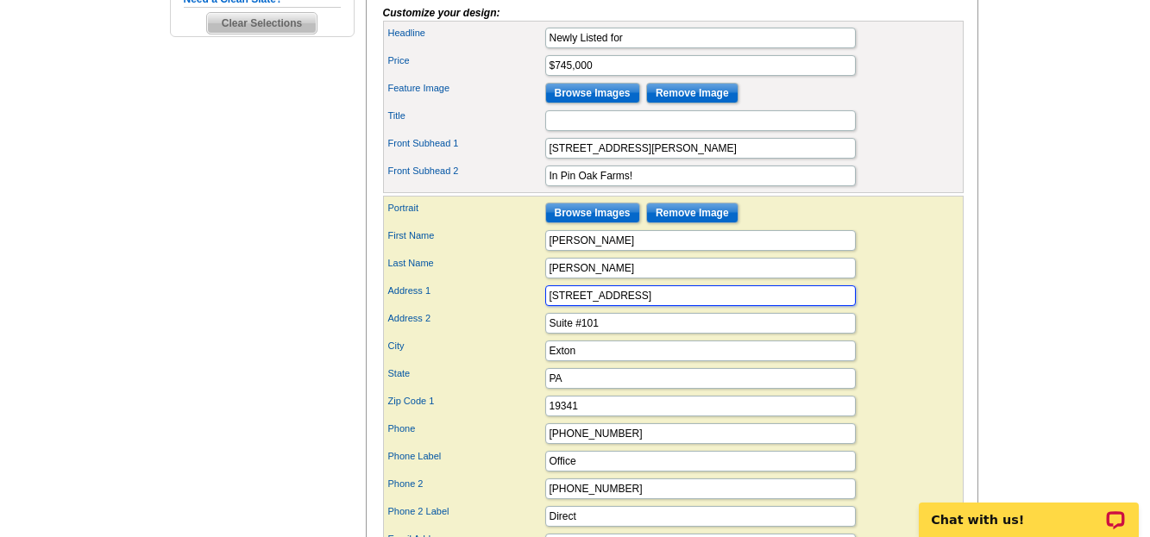
click at [668, 306] on input "[STREET_ADDRESS]" at bounding box center [700, 295] width 311 height 21
click at [1018, 216] on main "Need Help? call [PHONE_NUMBER], chat with support, or have our designers make s…" at bounding box center [575, 122] width 1150 height 1323
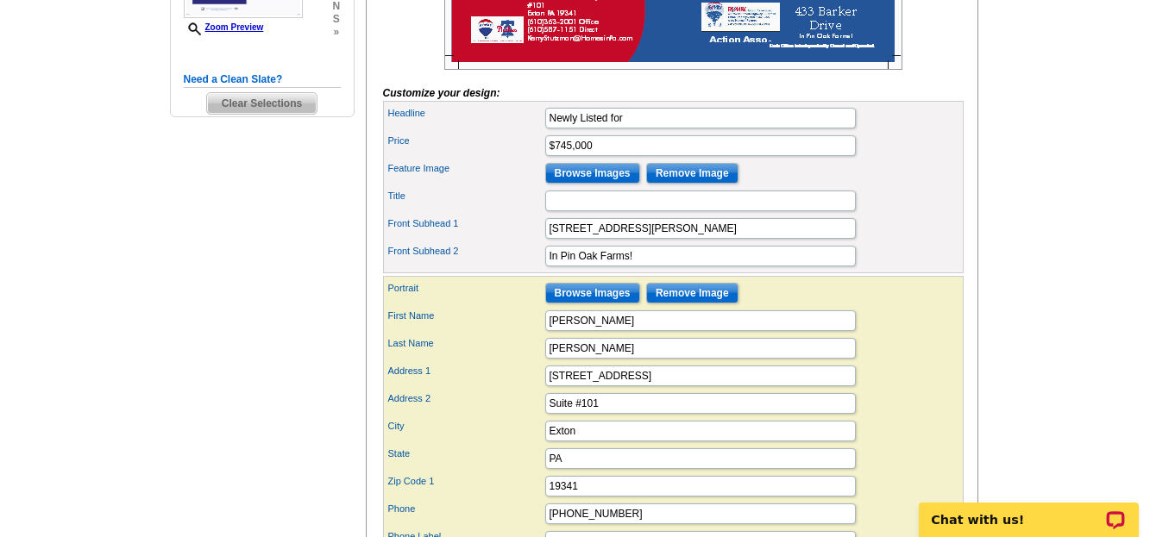
scroll to position [596, 0]
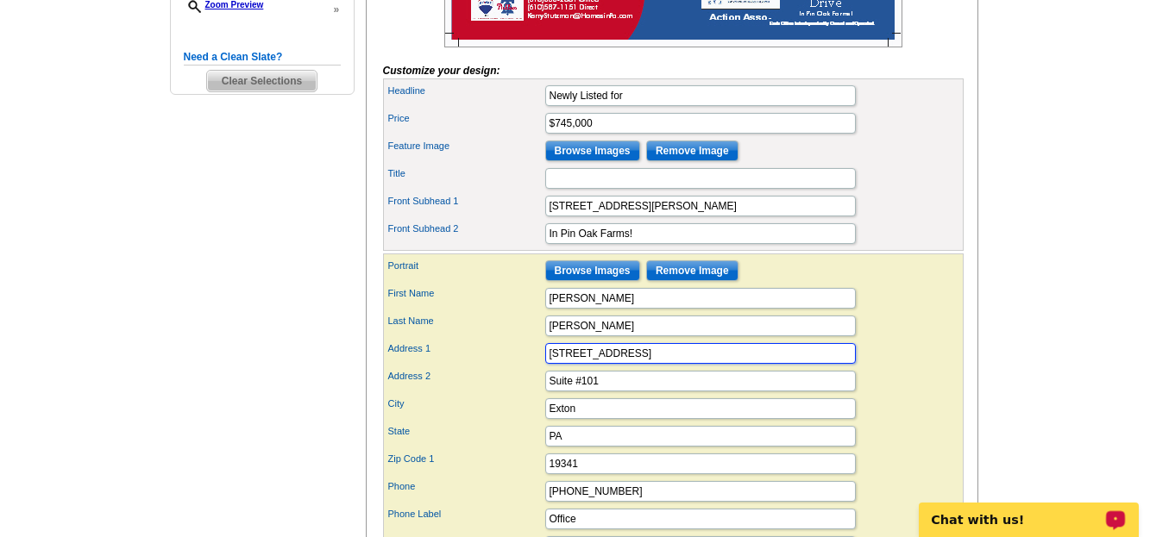
click at [664, 364] on input "[STREET_ADDRESS]" at bounding box center [700, 353] width 311 height 21
type input "[STREET_ADDRESS]"
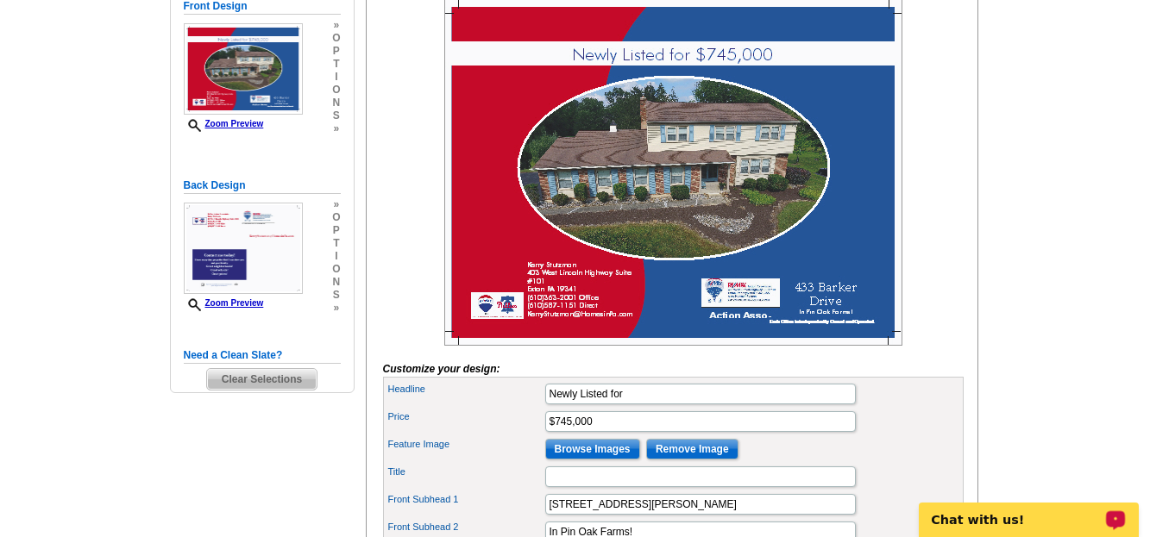
scroll to position [332, 0]
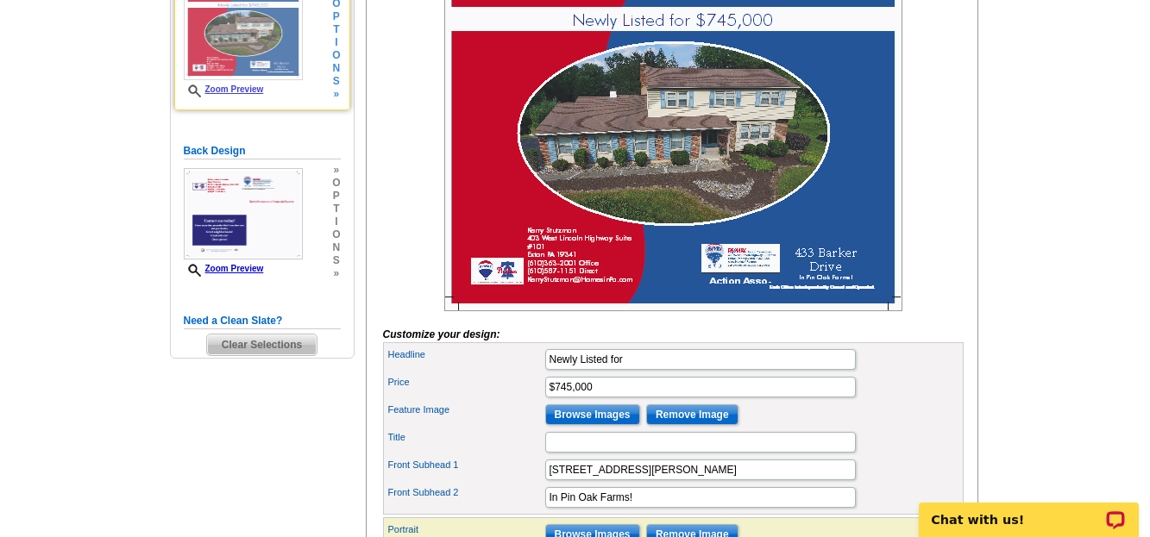
click at [241, 94] on link "Zoom Preview" at bounding box center [224, 89] width 80 height 9
click at [235, 91] on link "Zoom Preview" at bounding box center [224, 89] width 80 height 9
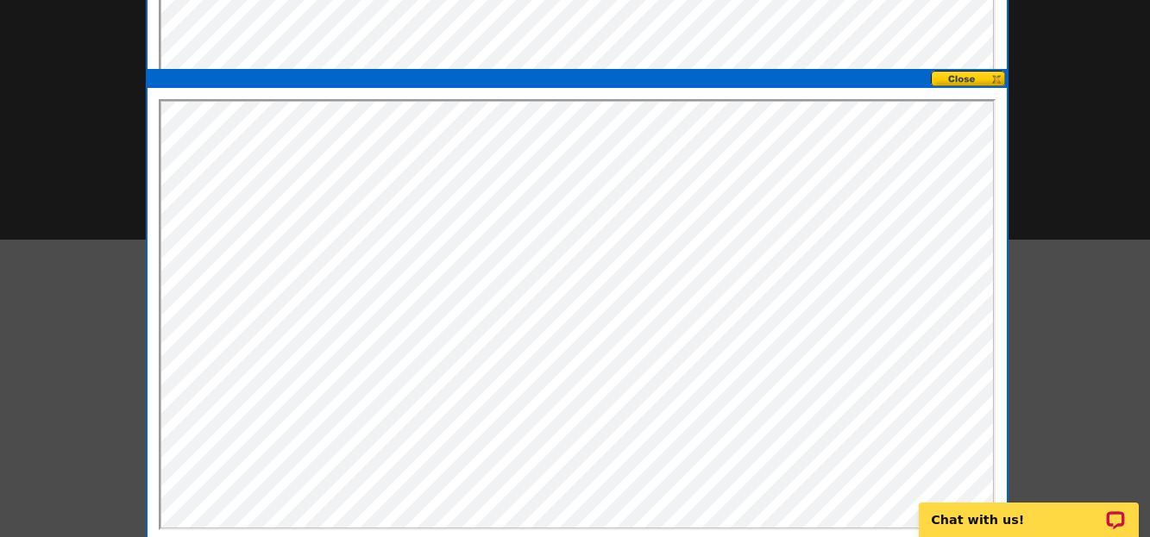
scroll to position [0, 0]
